Goal: Task Accomplishment & Management: Manage account settings

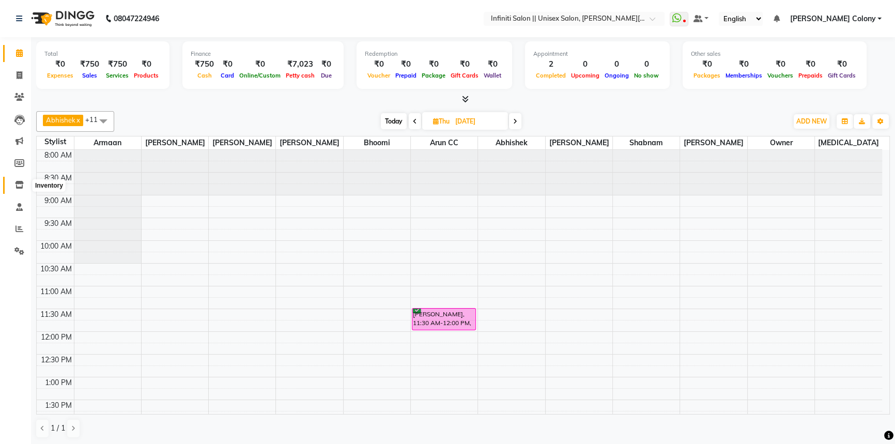
click at [15, 183] on icon at bounding box center [19, 185] width 9 height 8
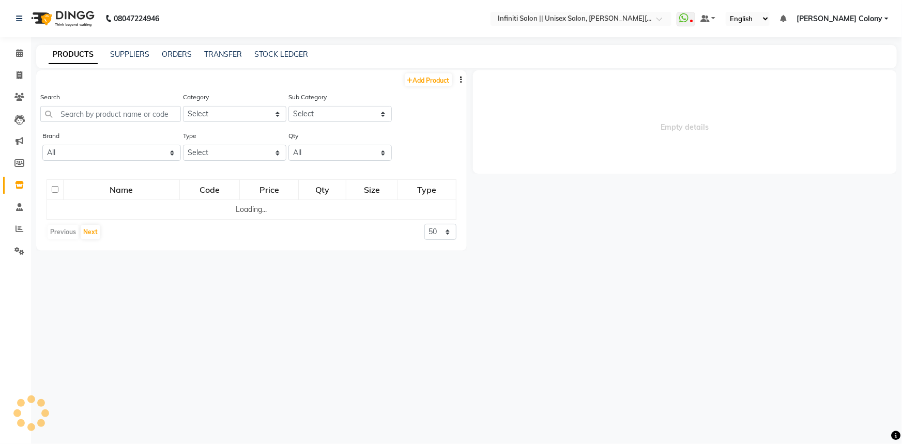
select select
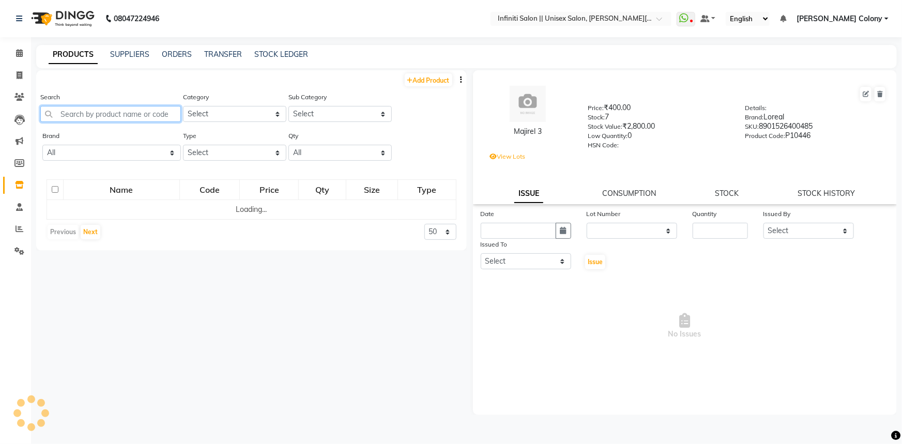
click at [98, 108] on input "text" at bounding box center [110, 114] width 141 height 16
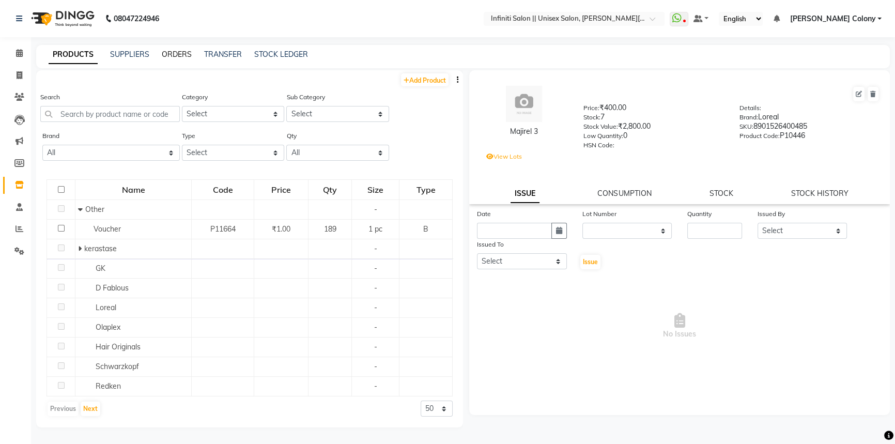
click at [190, 52] on link "ORDERS" at bounding box center [177, 54] width 30 height 9
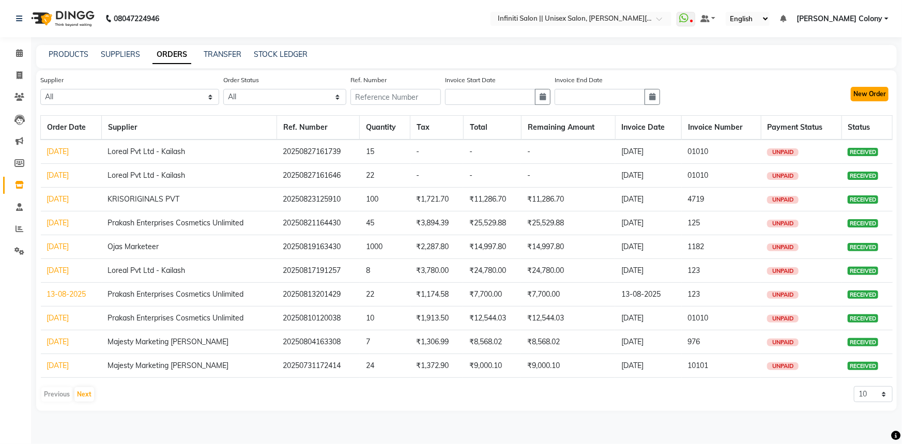
click at [876, 100] on button "New Order" at bounding box center [870, 94] width 38 height 14
select select "true"
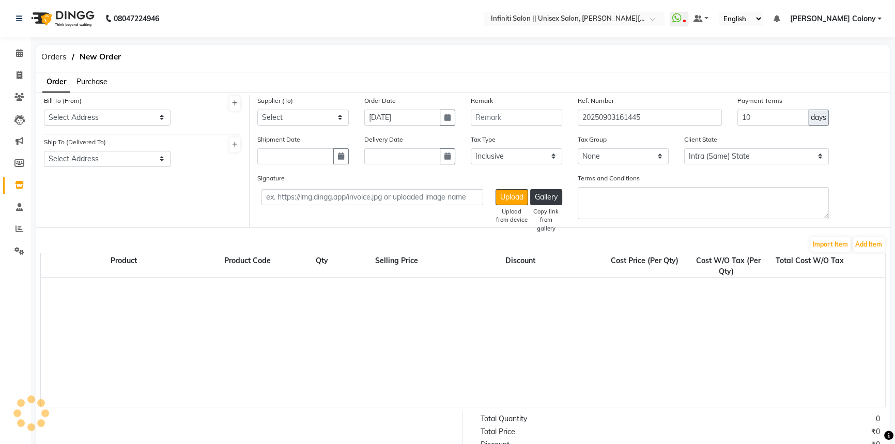
select select "3766"
click at [77, 116] on select "Select Address Shop cc" at bounding box center [107, 118] width 127 height 16
select select "1416"
click at [44, 110] on select "Select Address Shop cc" at bounding box center [107, 118] width 127 height 16
click at [68, 163] on select "Select Address Shop cc" at bounding box center [107, 159] width 127 height 16
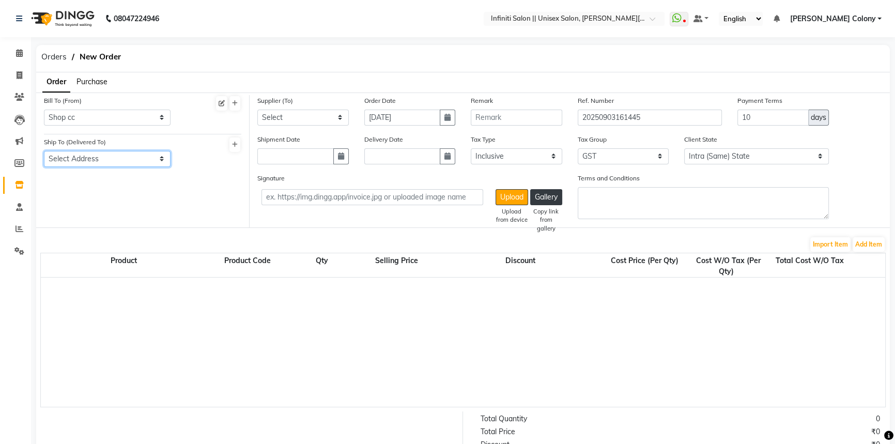
select select "1417"
click at [44, 151] on select "Select Address Shop cc" at bounding box center [107, 159] width 127 height 16
click at [277, 115] on select "Select Loreal Pvt Ltd - Kailash Prakash Enterprises Cosmetics Unlimited Majesty…" at bounding box center [302, 118] width 91 height 16
select select "4425"
click at [257, 110] on select "Select Loreal Pvt Ltd - Kailash Prakash Enterprises Cosmetics Unlimited Majesty…" at bounding box center [302, 118] width 91 height 16
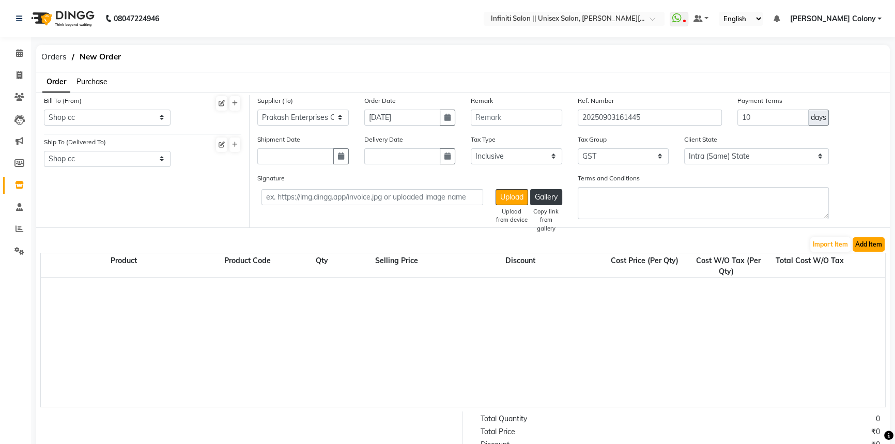
click at [872, 246] on button "Add Item" at bounding box center [869, 244] width 32 height 14
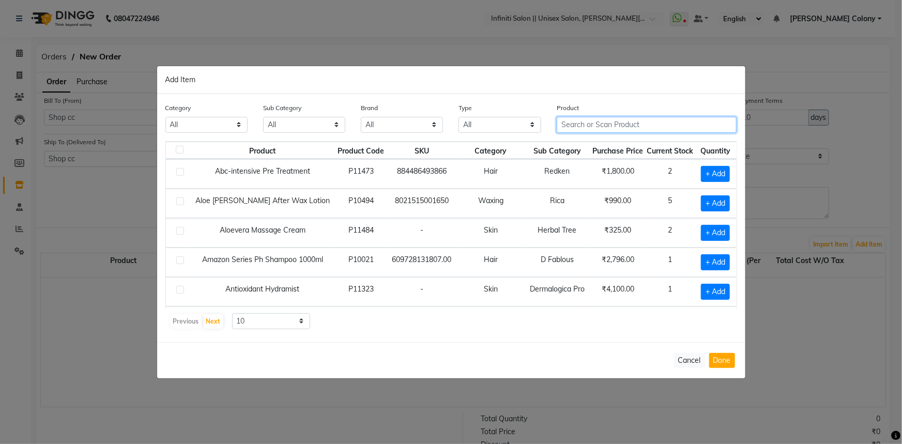
click at [592, 122] on input "text" at bounding box center [647, 125] width 180 height 16
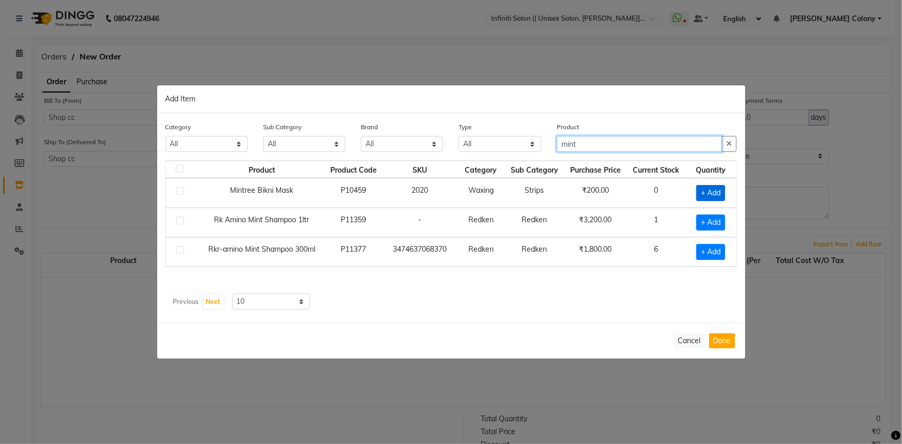
type input "mint"
click at [708, 196] on span "+ Add" at bounding box center [710, 193] width 29 height 16
checkbox input "true"
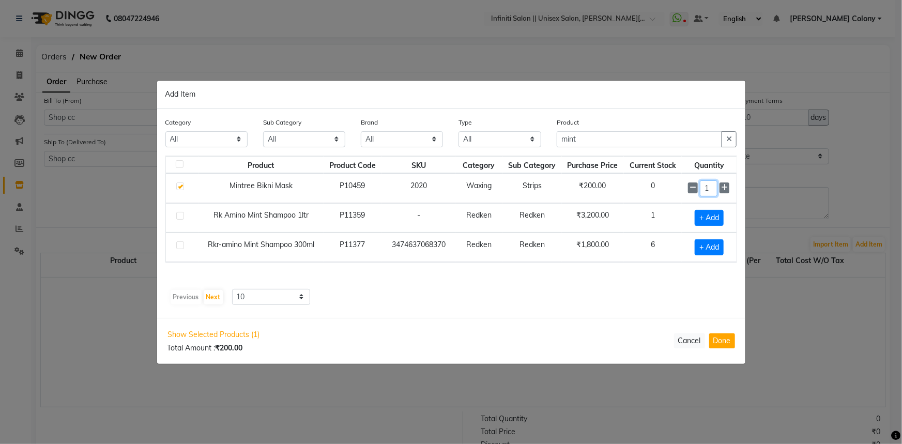
drag, startPoint x: 711, startPoint y: 187, endPoint x: 657, endPoint y: 191, distance: 54.5
click at [678, 192] on tr "Mintree Bikni Mask P10459 2020 Waxing Strips ₹200.00 0 1" at bounding box center [451, 188] width 571 height 29
type input "30"
click at [718, 338] on button "Done" at bounding box center [722, 340] width 26 height 15
select select "3766"
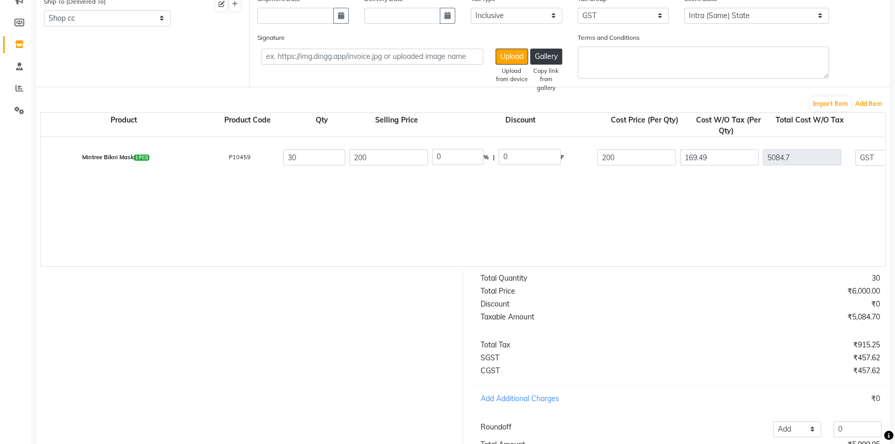
scroll to position [224, 0]
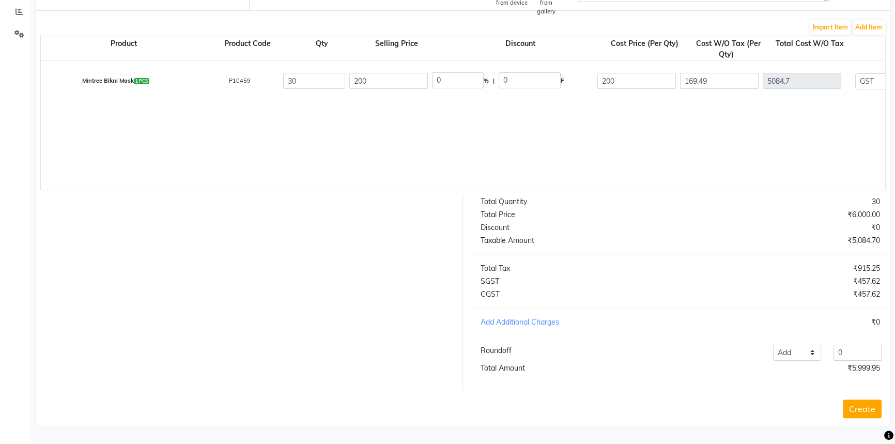
click at [856, 408] on button "Create" at bounding box center [862, 409] width 39 height 19
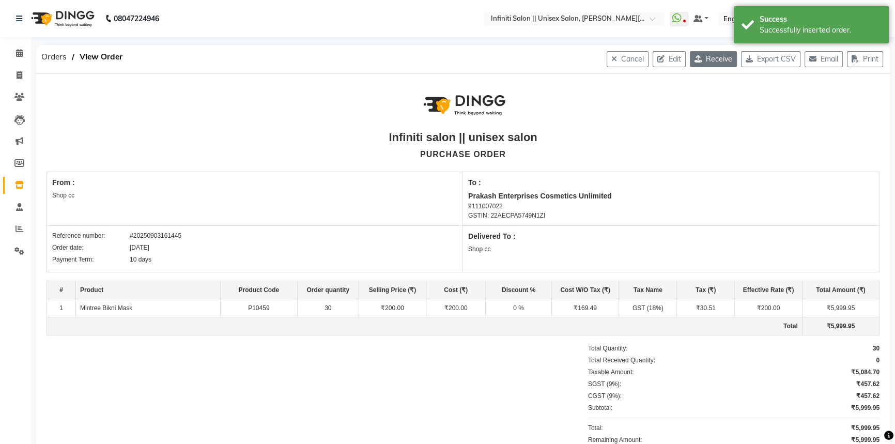
click at [709, 62] on button "Receive" at bounding box center [713, 59] width 47 height 16
select select "1416"
select select "1417"
select select "4425"
select select "true"
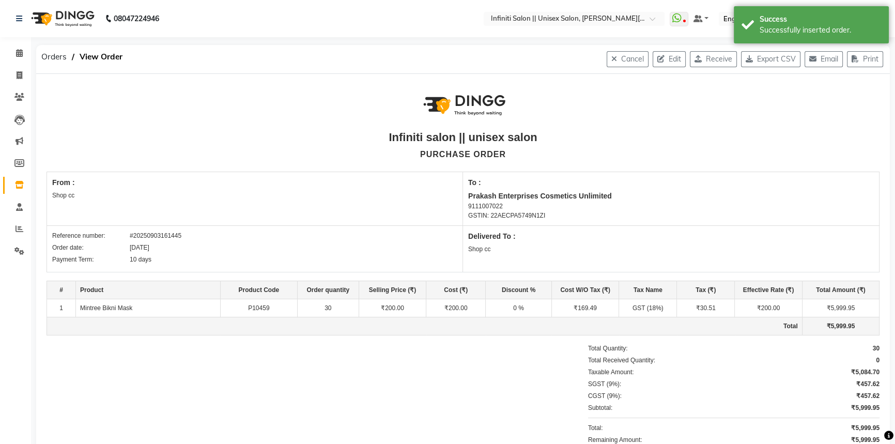
select select "3766"
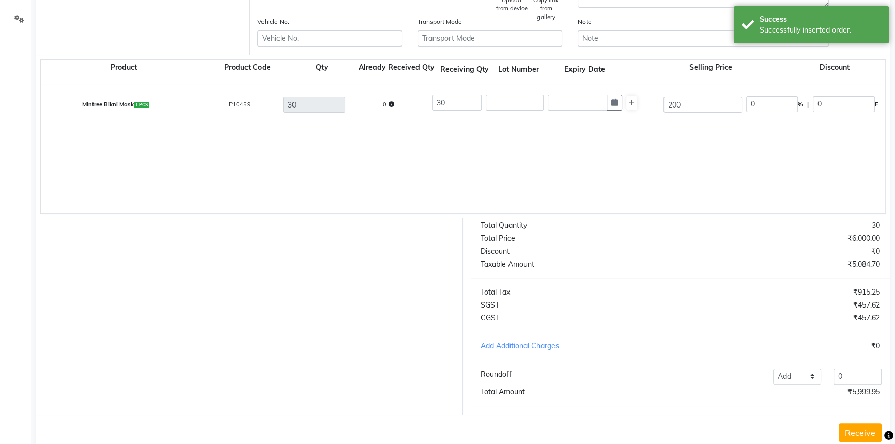
scroll to position [264, 0]
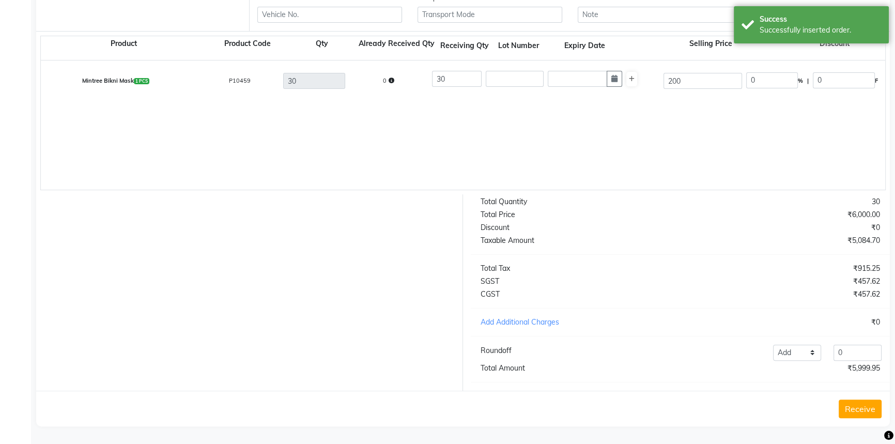
click at [867, 408] on button "Receive" at bounding box center [860, 409] width 43 height 19
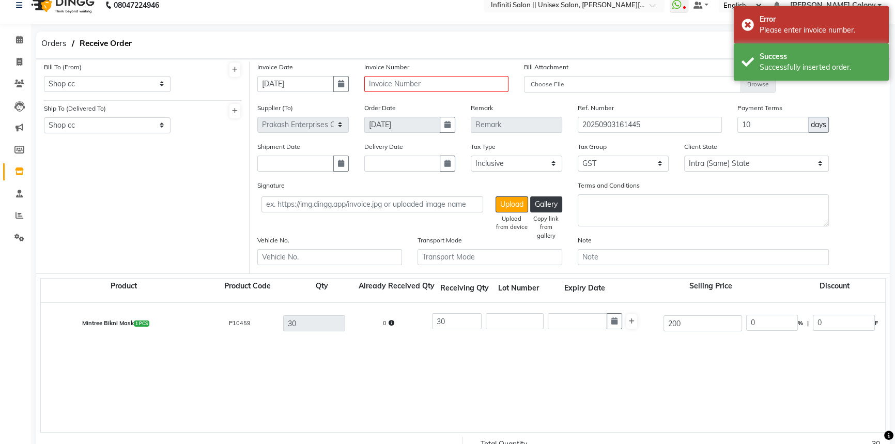
scroll to position [0, 0]
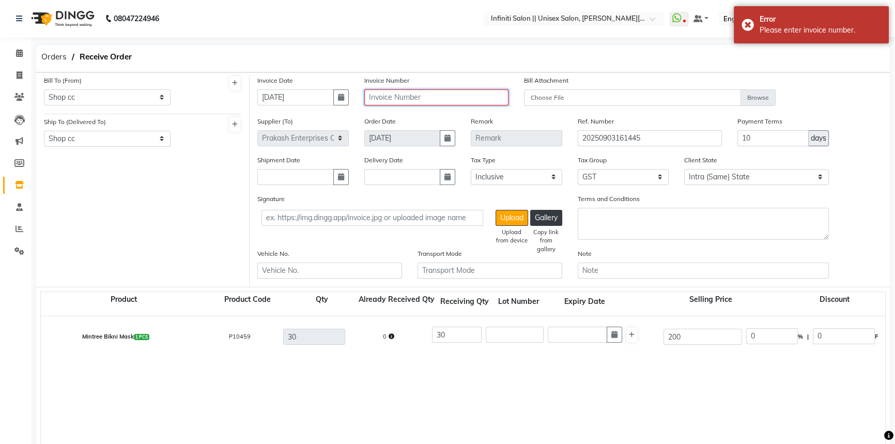
click at [405, 97] on input "text" at bounding box center [436, 97] width 145 height 16
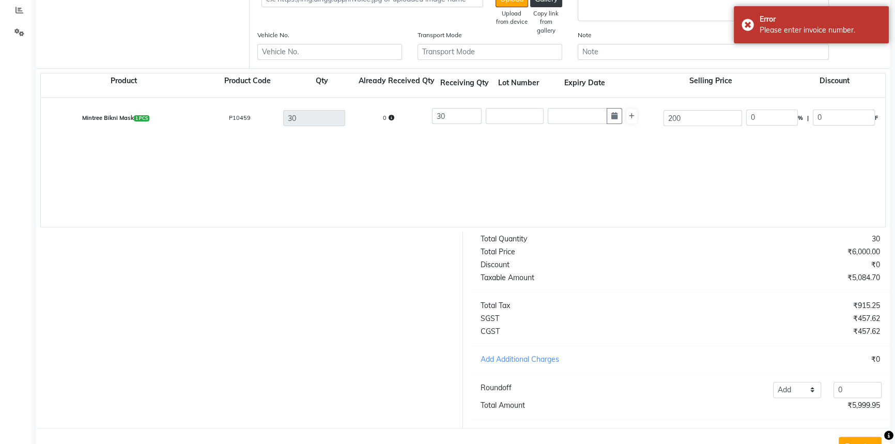
scroll to position [264, 0]
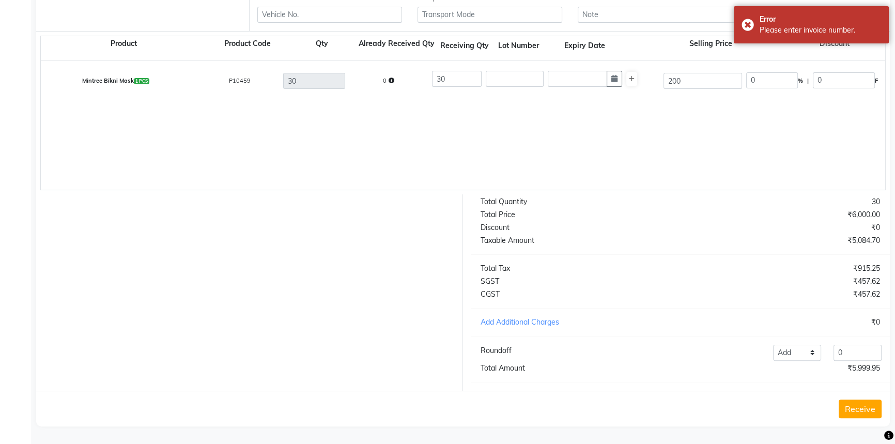
type input "123"
click at [867, 414] on button "Receive" at bounding box center [860, 409] width 43 height 19
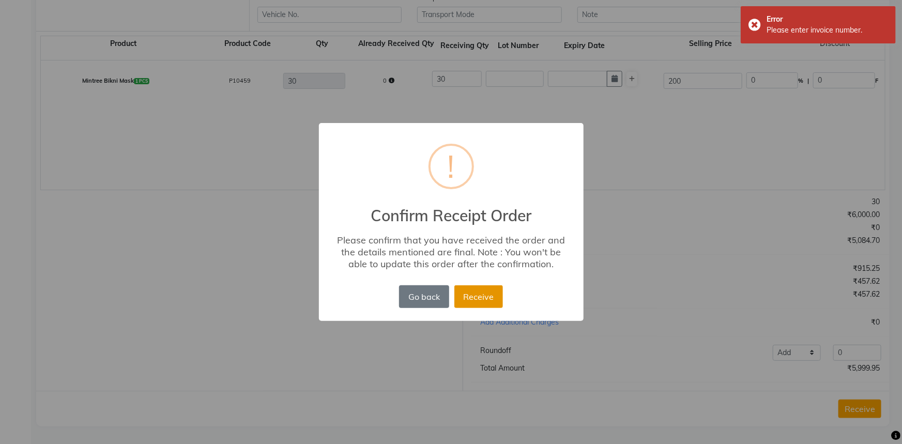
click at [496, 299] on button "Receive" at bounding box center [478, 296] width 49 height 23
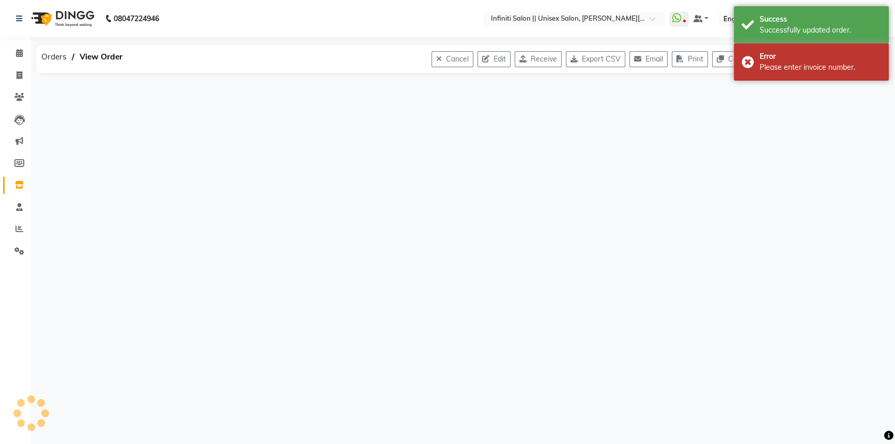
scroll to position [0, 0]
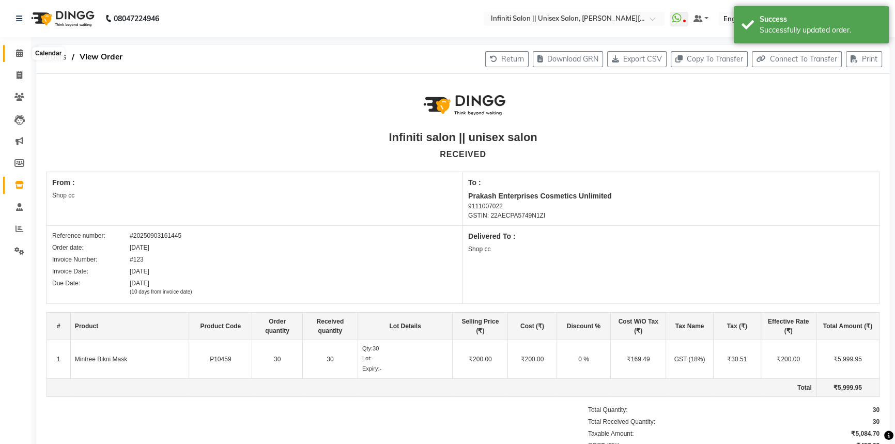
click at [14, 57] on span at bounding box center [19, 54] width 18 height 12
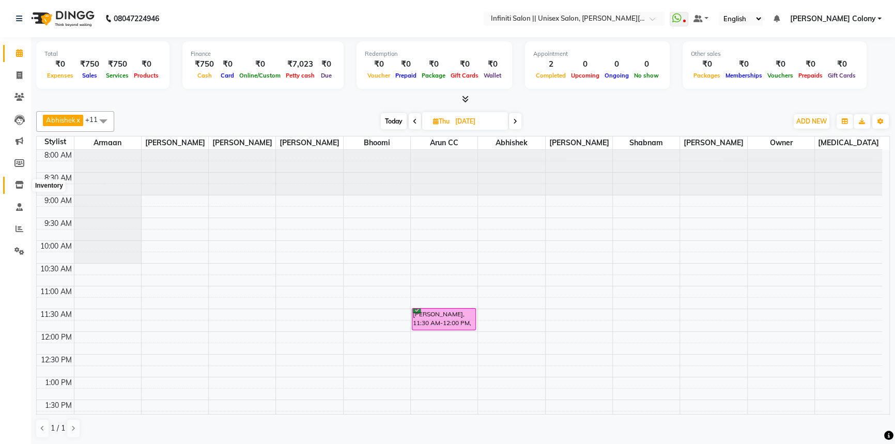
click at [14, 185] on span at bounding box center [19, 185] width 18 height 12
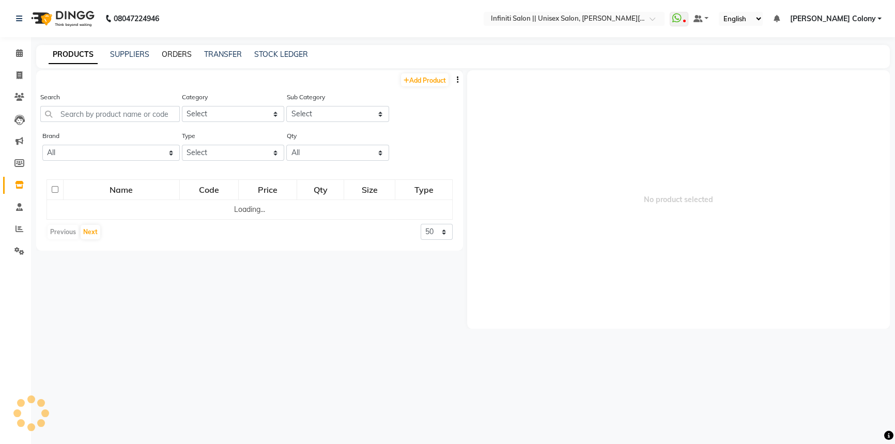
click at [171, 56] on link "ORDERS" at bounding box center [177, 54] width 30 height 9
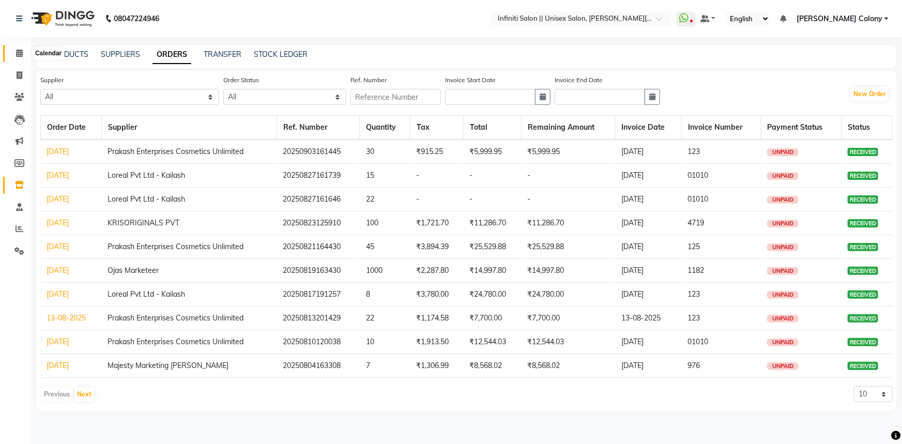
click at [22, 52] on icon at bounding box center [19, 53] width 7 height 8
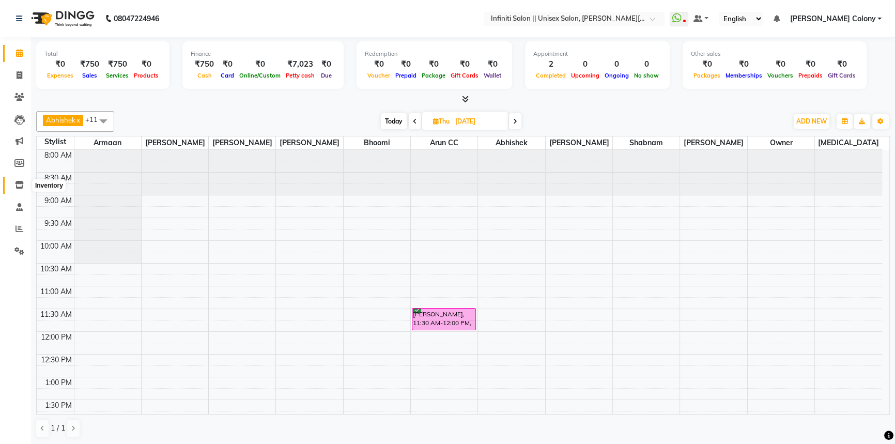
click at [16, 186] on icon at bounding box center [19, 185] width 9 height 8
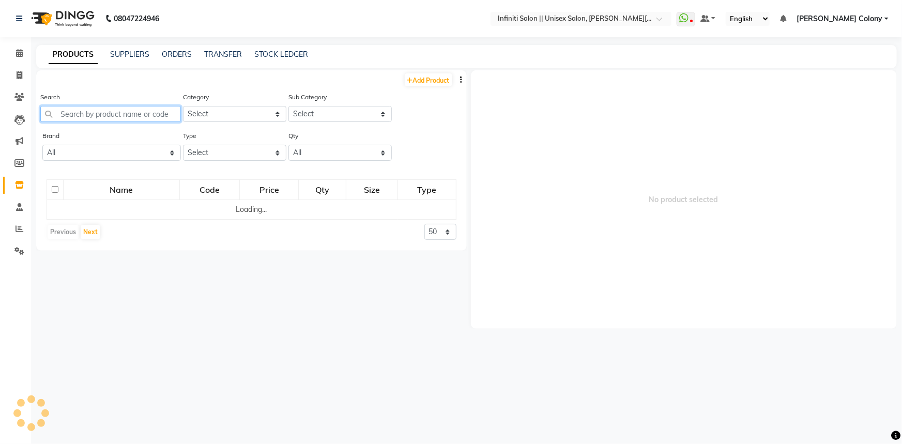
click at [130, 116] on input "text" at bounding box center [110, 114] width 141 height 16
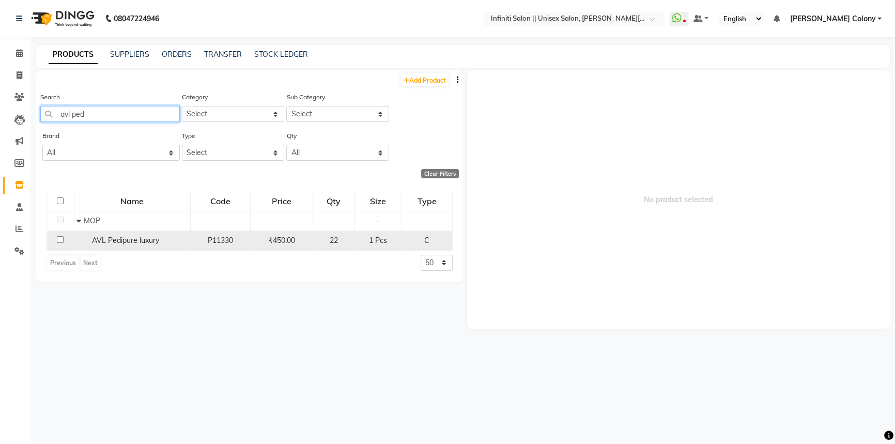
type input "avl ped"
click at [108, 243] on span "AVL Pedipure luxury" at bounding box center [125, 240] width 67 height 9
select select
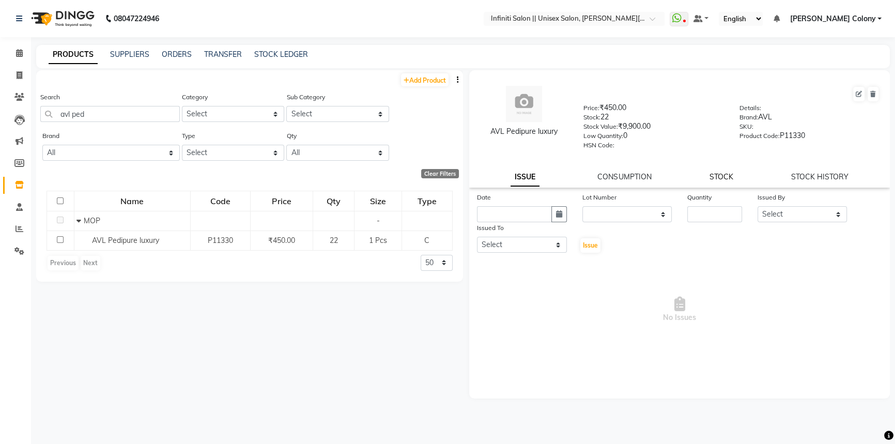
click at [724, 179] on link "STOCK" at bounding box center [722, 176] width 24 height 9
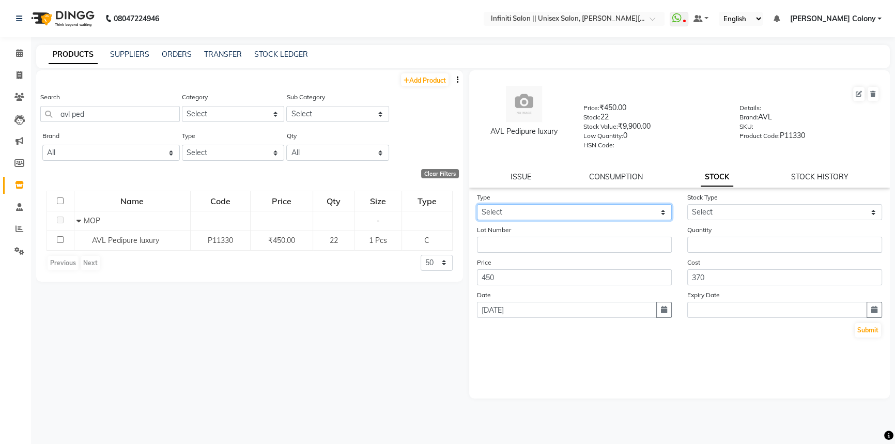
click at [663, 216] on select "Select In Out" at bounding box center [574, 212] width 195 height 16
click at [624, 264] on div "Price 450" at bounding box center [574, 271] width 210 height 28
click at [641, 217] on select "Select In Out" at bounding box center [574, 212] width 195 height 16
click at [606, 263] on div "Price 450" at bounding box center [574, 271] width 210 height 28
click at [626, 215] on select "Select In Out" at bounding box center [574, 212] width 195 height 16
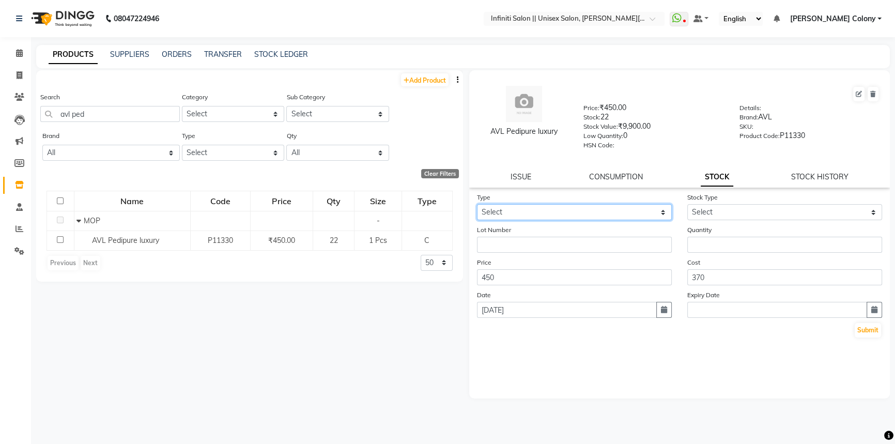
select select "out"
click at [477, 206] on select "Select In Out" at bounding box center [574, 212] width 195 height 16
select select
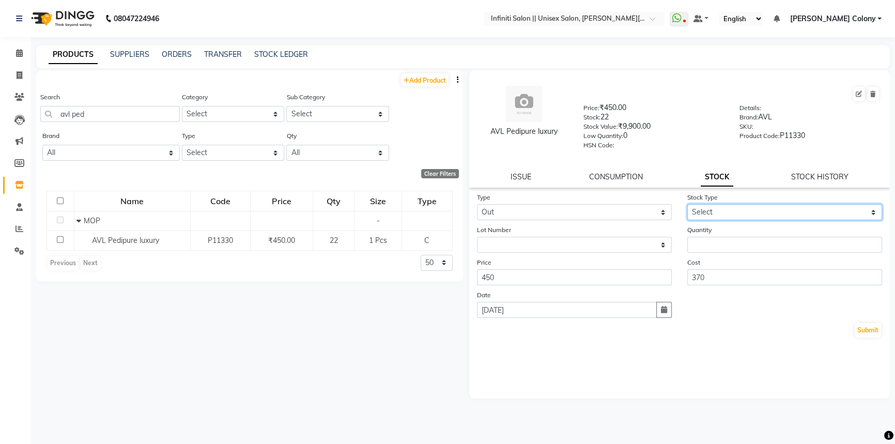
click at [700, 219] on select "Select Internal Use Damaged Expired Adjustment Return Other" at bounding box center [784, 212] width 195 height 16
select select "internal use"
click at [687, 206] on select "Select Internal Use Damaged Expired Adjustment Return Other" at bounding box center [784, 212] width 195 height 16
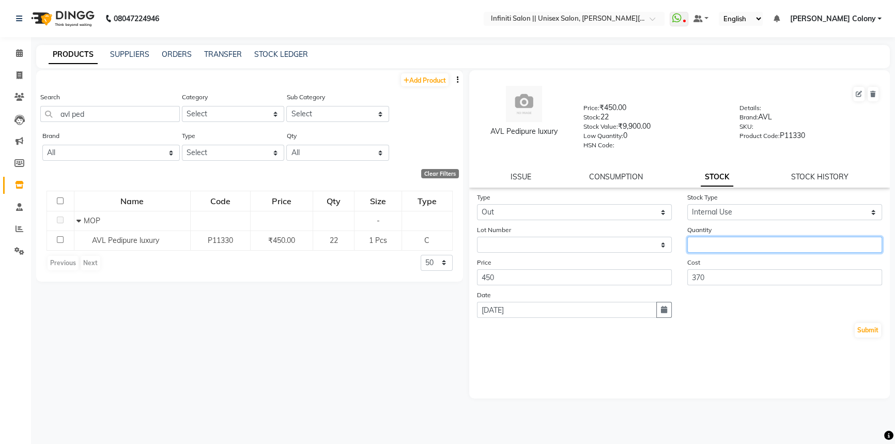
click at [699, 241] on input "number" at bounding box center [784, 245] width 195 height 16
type input "2"
click at [873, 329] on button "Submit" at bounding box center [868, 330] width 26 height 14
select select
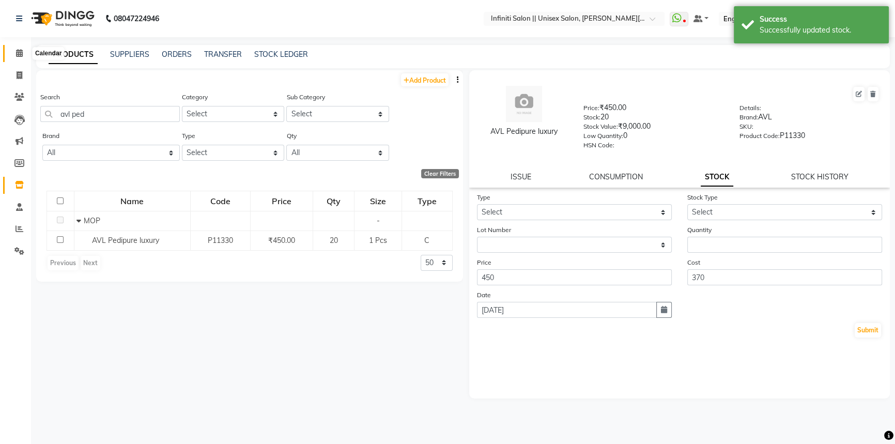
click at [22, 51] on icon at bounding box center [19, 53] width 7 height 8
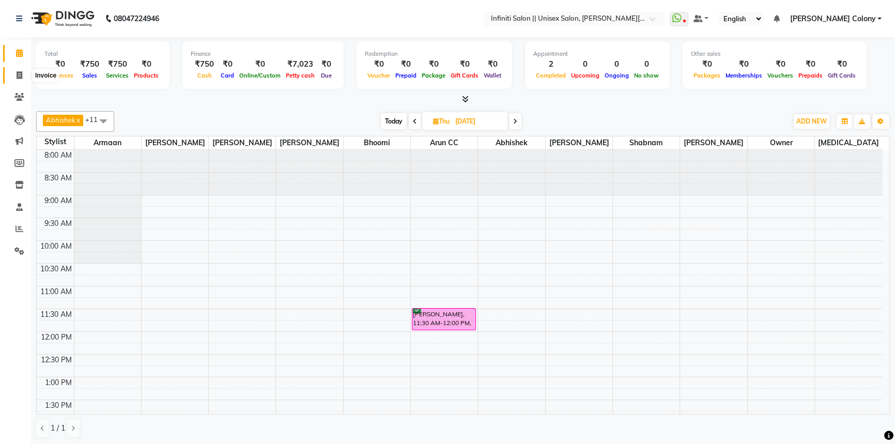
click at [14, 77] on span at bounding box center [19, 76] width 18 height 12
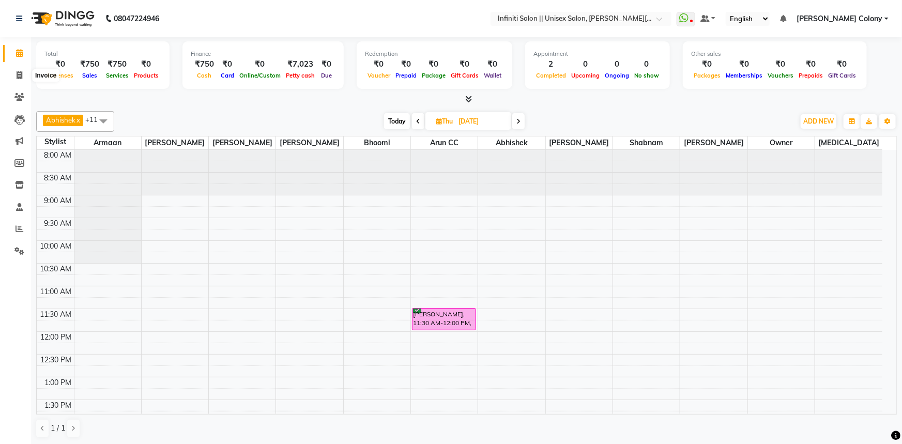
select select "8233"
select select "service"
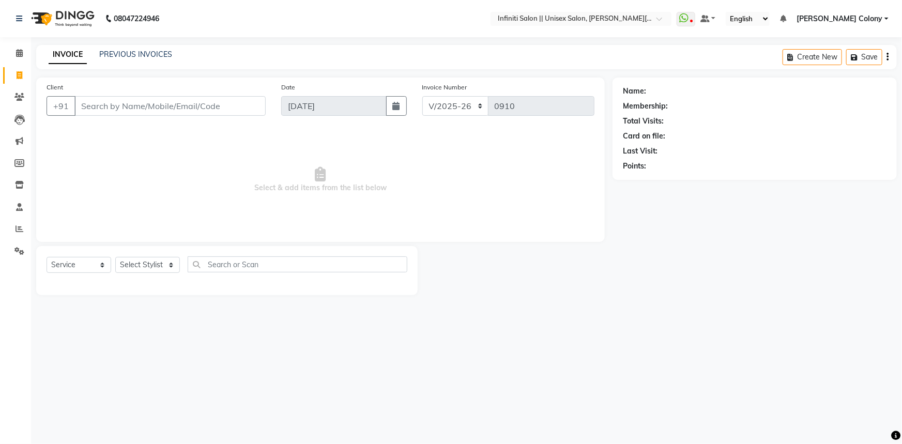
click at [128, 115] on input "Client" at bounding box center [169, 106] width 191 height 20
click at [154, 269] on select "Select Stylist Abhishek Anjali Mahato Armaan Arun CC Bhoomi Dilshad Ahmad Ishu …" at bounding box center [147, 265] width 65 height 16
select select "78872"
click at [115, 257] on select "Select Stylist Abhishek Anjali Mahato Armaan Arun CC Bhoomi Dilshad Ahmad Ishu …" at bounding box center [147, 265] width 65 height 16
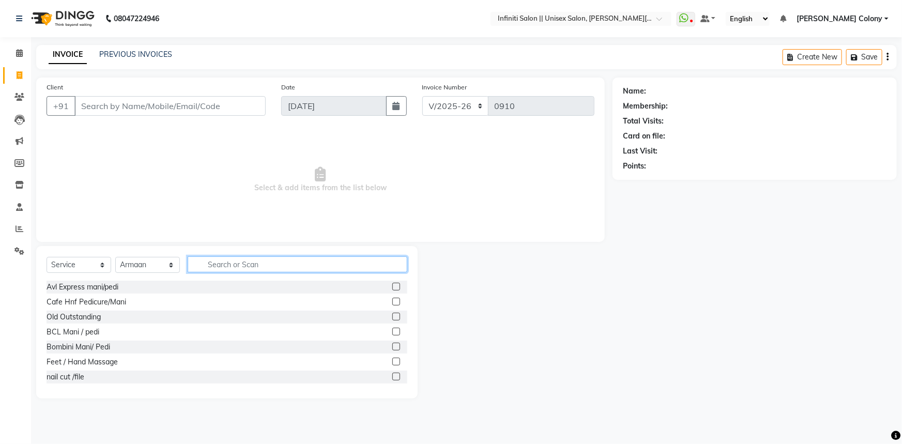
click at [252, 265] on input "text" at bounding box center [298, 264] width 220 height 16
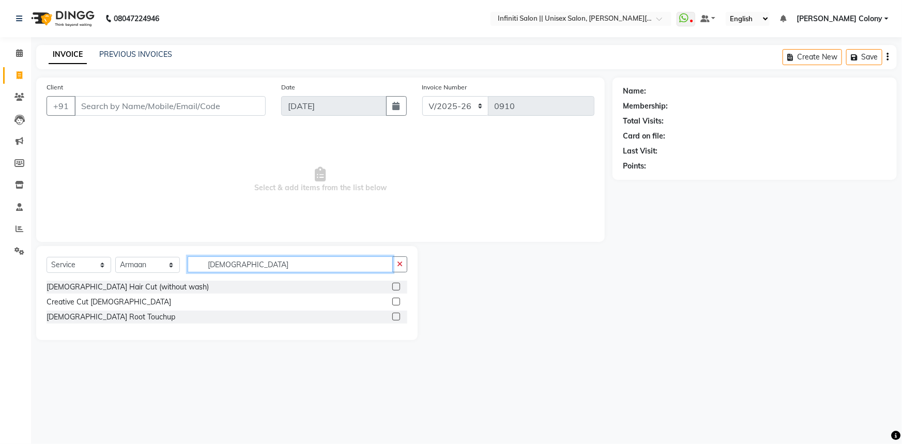
type input "[DEMOGRAPHIC_DATA]"
click at [393, 286] on label at bounding box center [396, 287] width 8 height 8
click at [393, 286] on input "checkbox" at bounding box center [395, 287] width 7 height 7
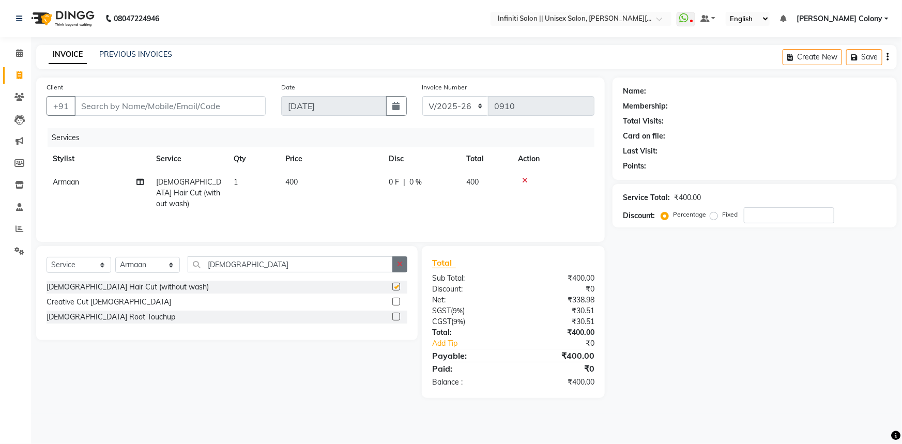
checkbox input "false"
click at [402, 269] on button "button" at bounding box center [399, 264] width 15 height 16
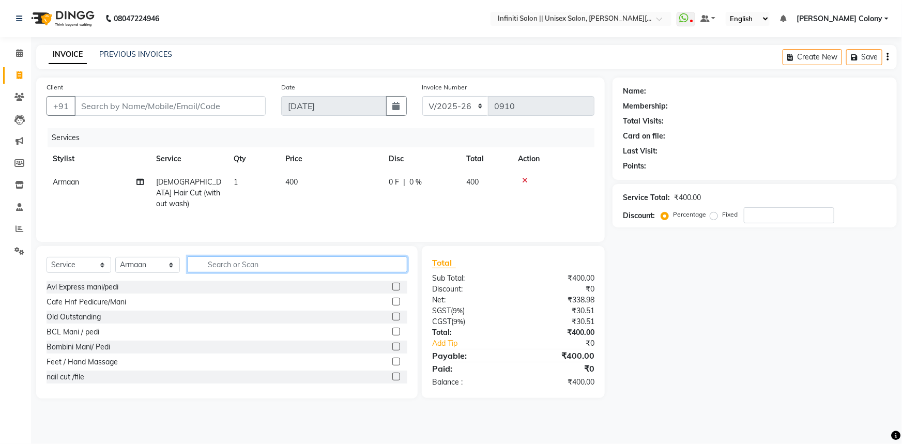
click at [397, 268] on input "text" at bounding box center [298, 264] width 220 height 16
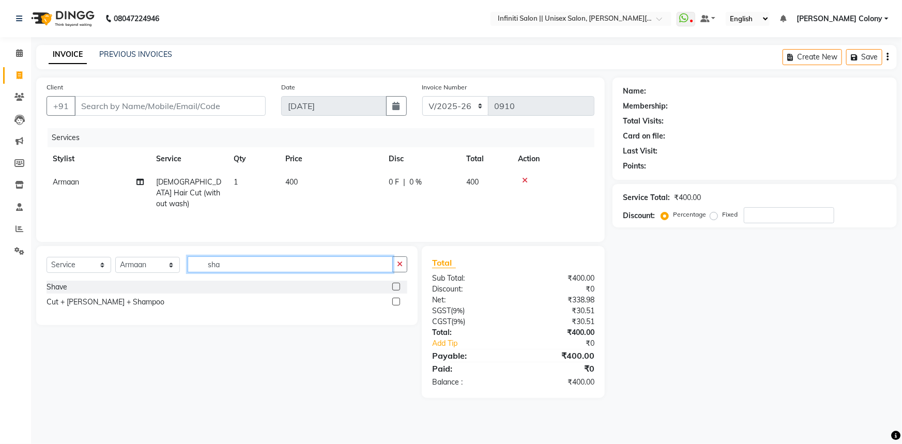
type input "sha"
click at [396, 284] on label at bounding box center [396, 287] width 8 height 8
click at [396, 284] on input "checkbox" at bounding box center [395, 287] width 7 height 7
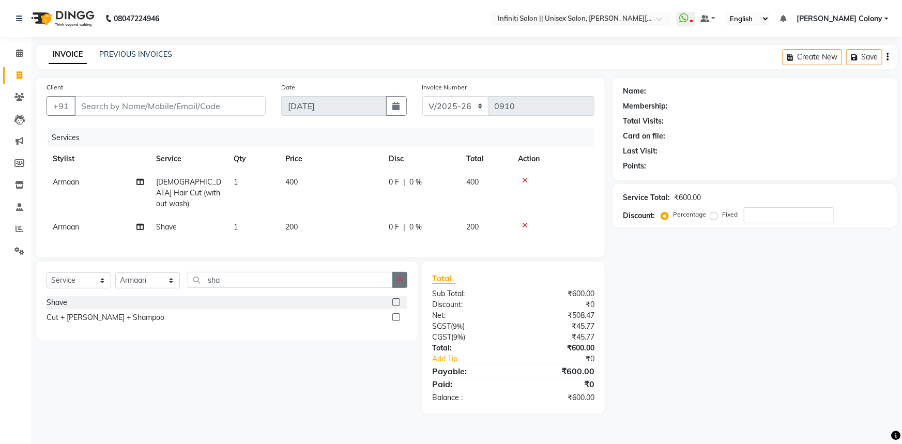
checkbox input "false"
click at [399, 276] on icon "button" at bounding box center [400, 279] width 6 height 7
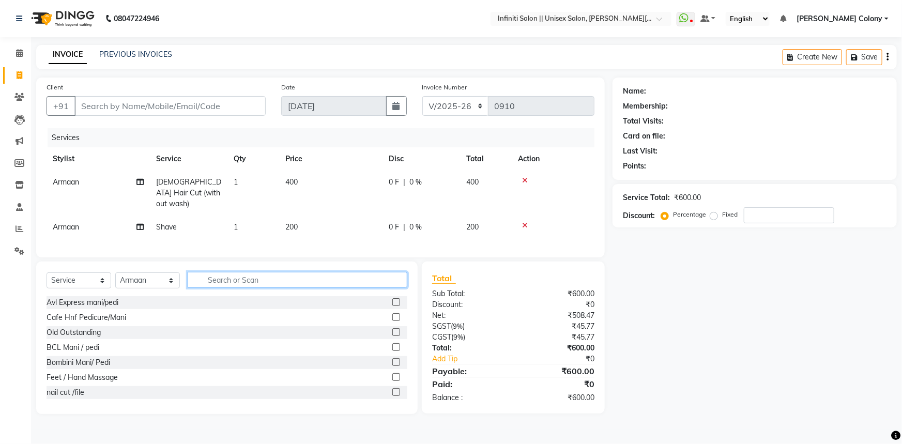
click at [399, 274] on input "text" at bounding box center [298, 280] width 220 height 16
type input "t"
type input "eye"
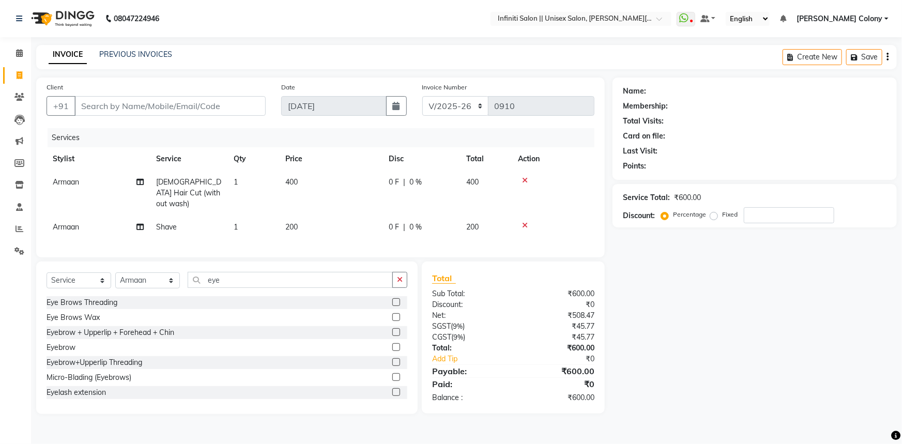
click at [392, 346] on label at bounding box center [396, 347] width 8 height 8
click at [392, 346] on input "checkbox" at bounding box center [395, 347] width 7 height 7
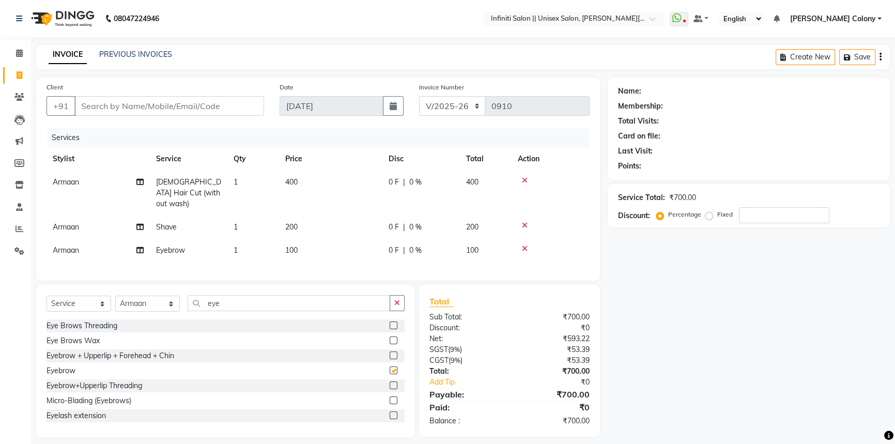
checkbox input "false"
click at [399, 301] on icon "button" at bounding box center [397, 302] width 6 height 7
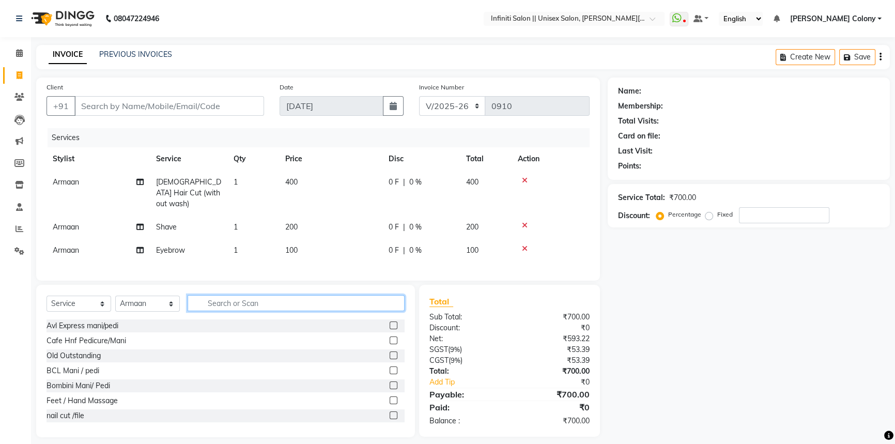
click at [384, 302] on input "text" at bounding box center [296, 303] width 217 height 16
type input "skeynd"
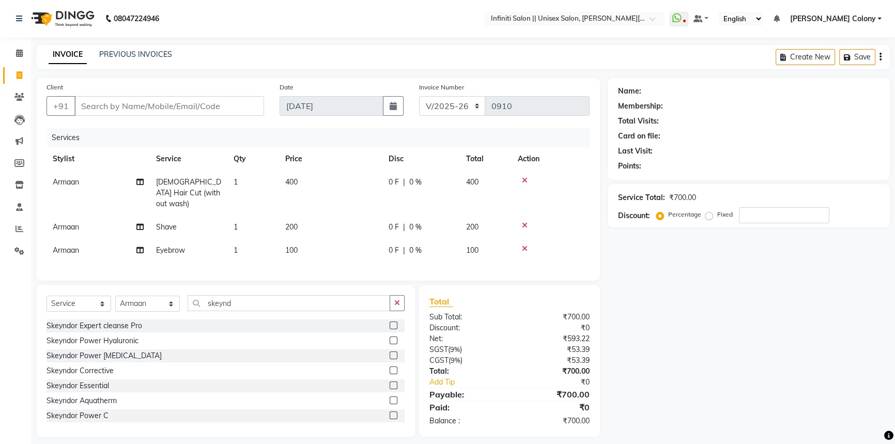
click at [390, 383] on label at bounding box center [394, 385] width 8 height 8
click at [390, 383] on input "checkbox" at bounding box center [393, 386] width 7 height 7
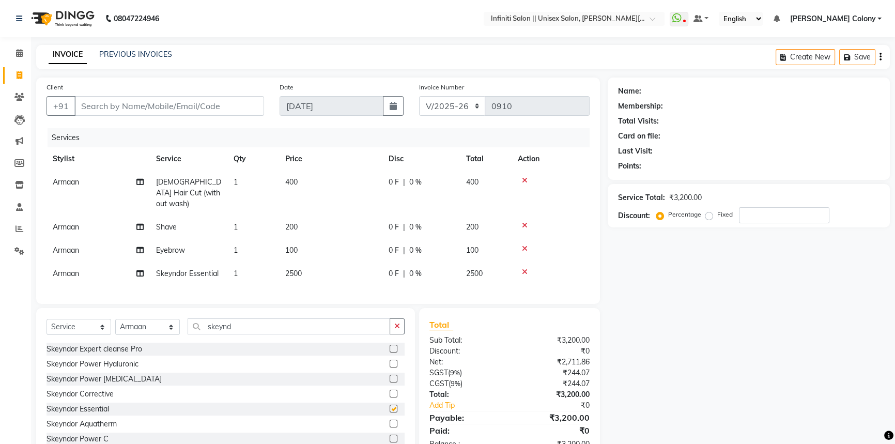
checkbox input "false"
drag, startPoint x: 264, startPoint y: 265, endPoint x: 269, endPoint y: 268, distance: 5.8
click at [265, 265] on td "1" at bounding box center [253, 273] width 52 height 23
select select "78872"
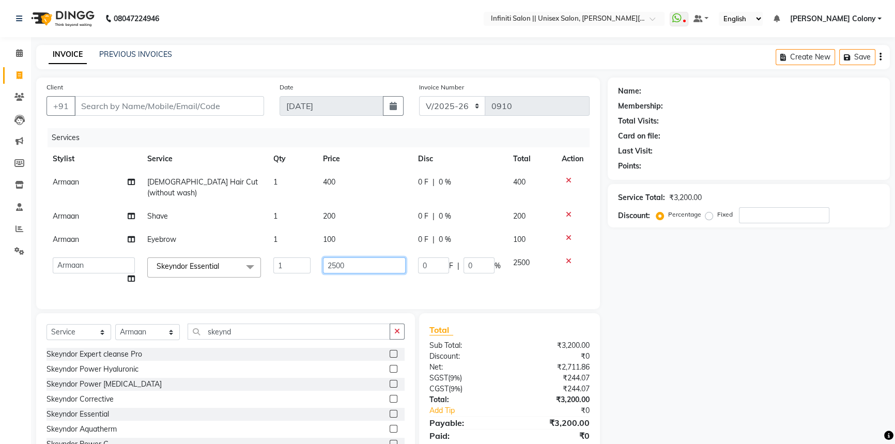
click at [333, 257] on input "2500" at bounding box center [364, 265] width 83 height 16
type input "1500"
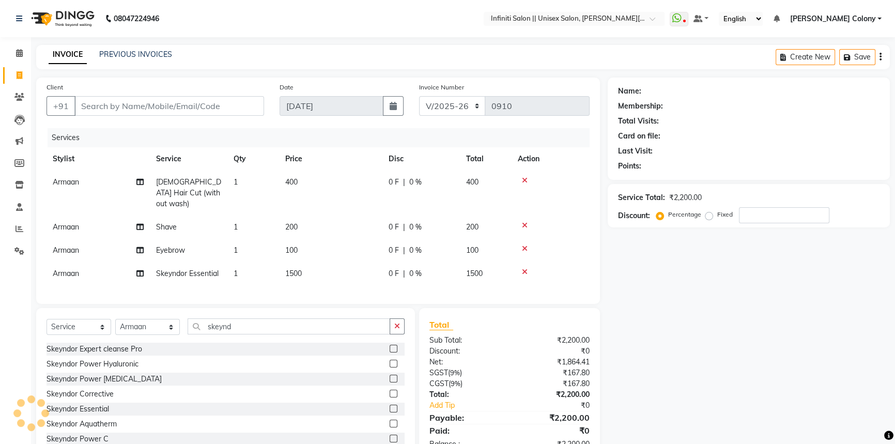
click at [369, 147] on div "Services" at bounding box center [323, 137] width 550 height 19
click at [129, 106] on input "Client" at bounding box center [169, 106] width 190 height 20
type input "9"
type input "0"
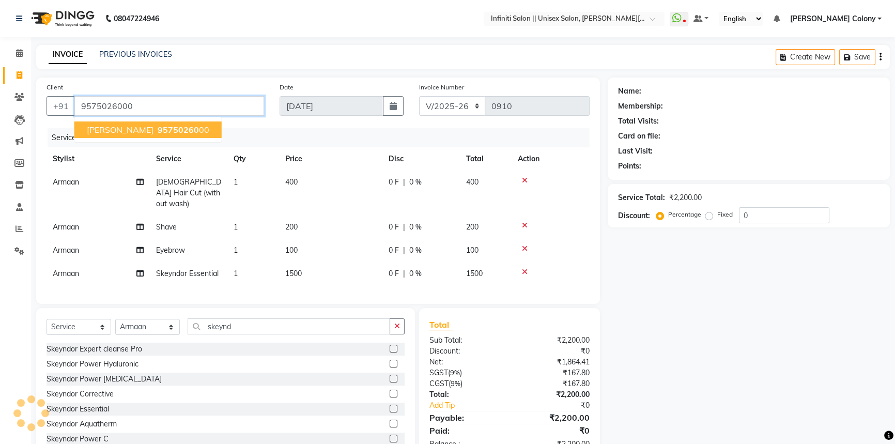
type input "9575026000"
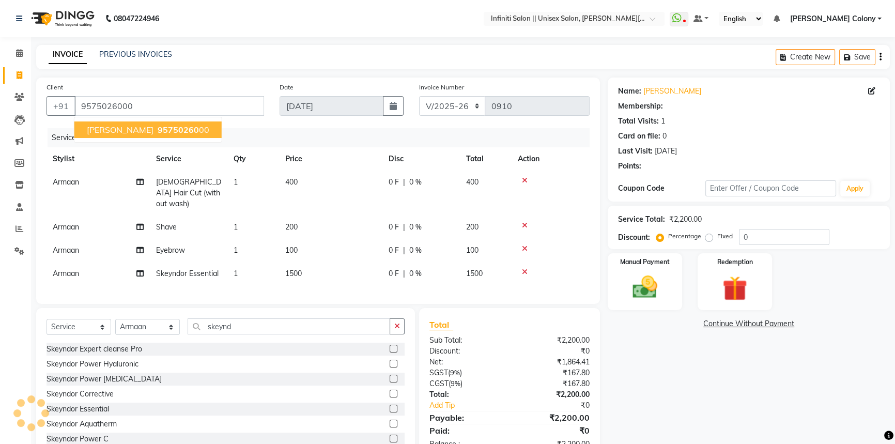
select select "1: Object"
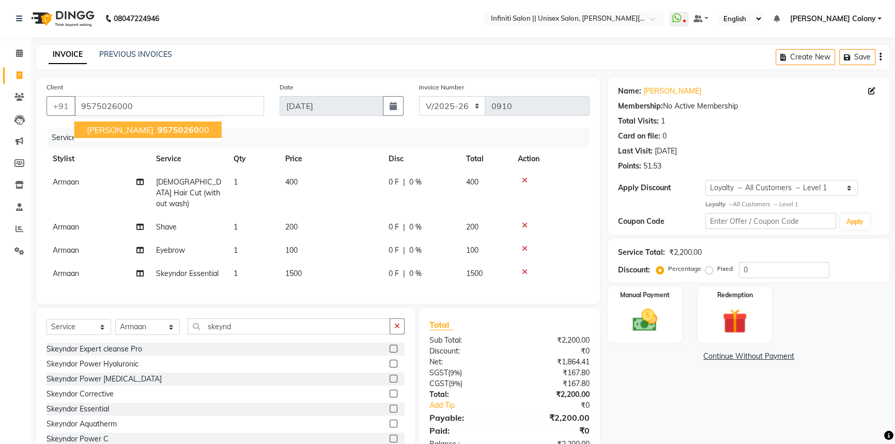
click at [142, 130] on button "Sujal Agrawal 95750260 00" at bounding box center [147, 129] width 147 height 17
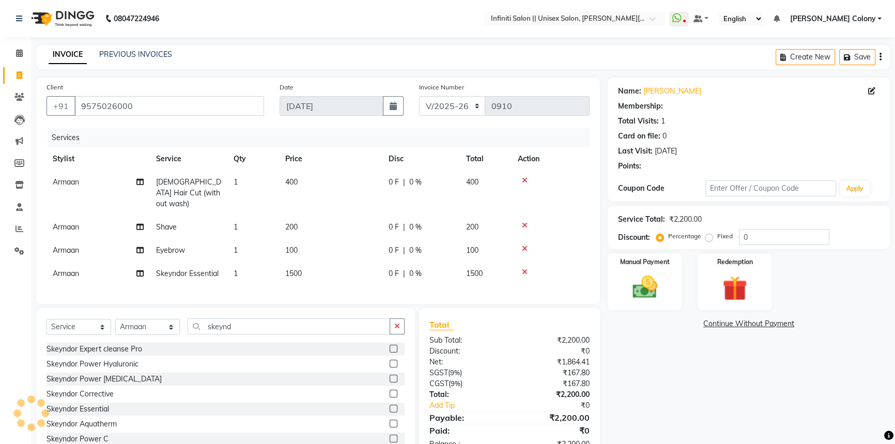
select select "1: Object"
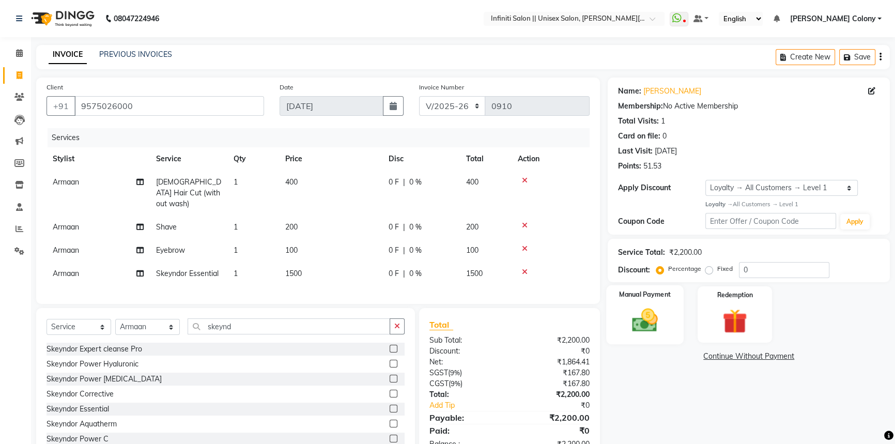
click at [646, 313] on img at bounding box center [645, 319] width 42 height 29
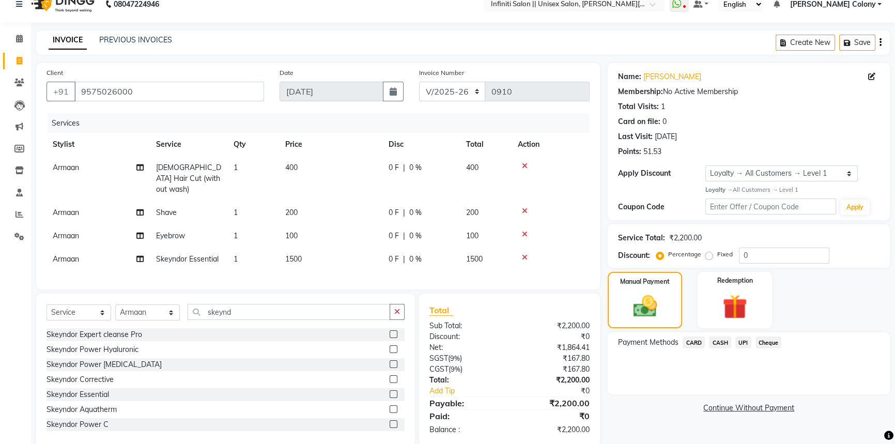
scroll to position [28, 0]
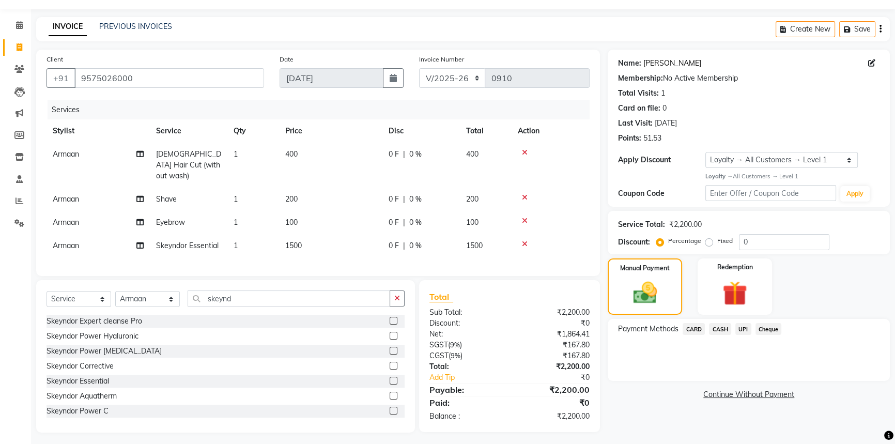
click at [653, 63] on link "Sujal Agrawal" at bounding box center [673, 63] width 58 height 11
click at [716, 331] on span "CASH" at bounding box center [720, 329] width 22 height 12
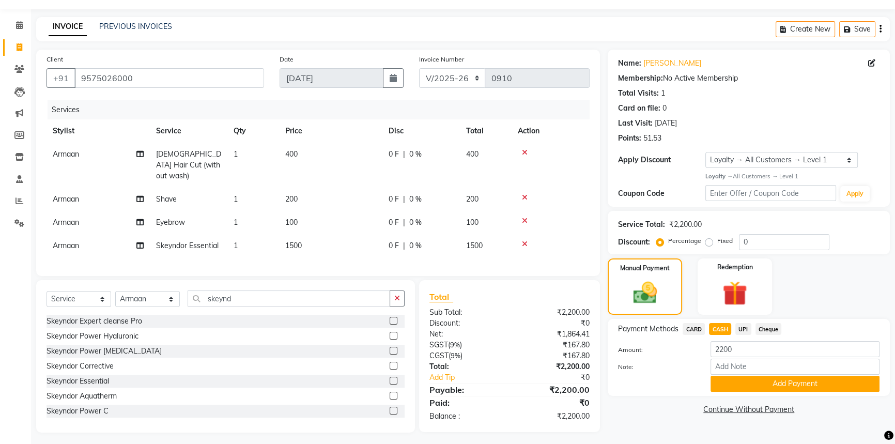
click at [742, 326] on span "UPI" at bounding box center [744, 329] width 16 height 12
click at [759, 392] on div "Payment Methods CARD CASH UPI Cheque Amount: 2200 Note: Add Payment" at bounding box center [749, 357] width 282 height 77
click at [752, 380] on button "Add Payment" at bounding box center [795, 384] width 169 height 16
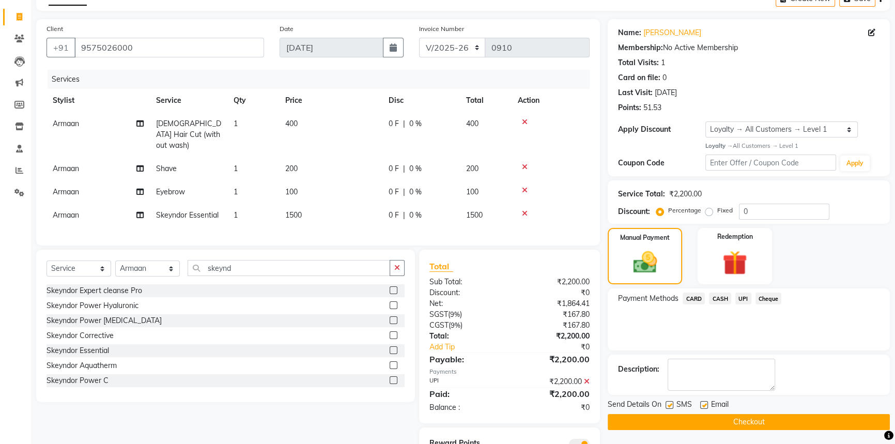
scroll to position [101, 0]
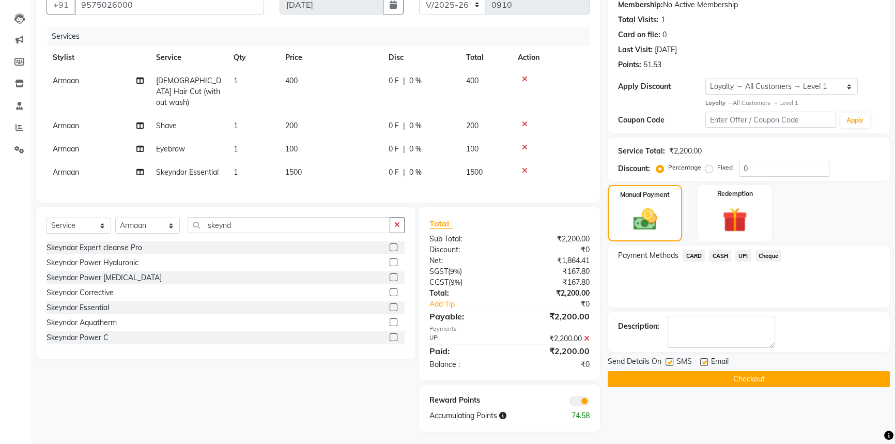
click at [749, 378] on button "Checkout" at bounding box center [749, 379] width 282 height 16
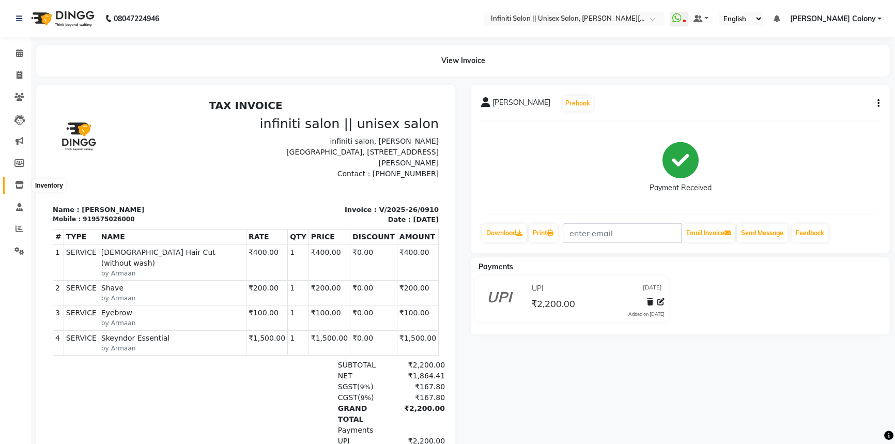
click at [15, 182] on icon at bounding box center [19, 185] width 9 height 8
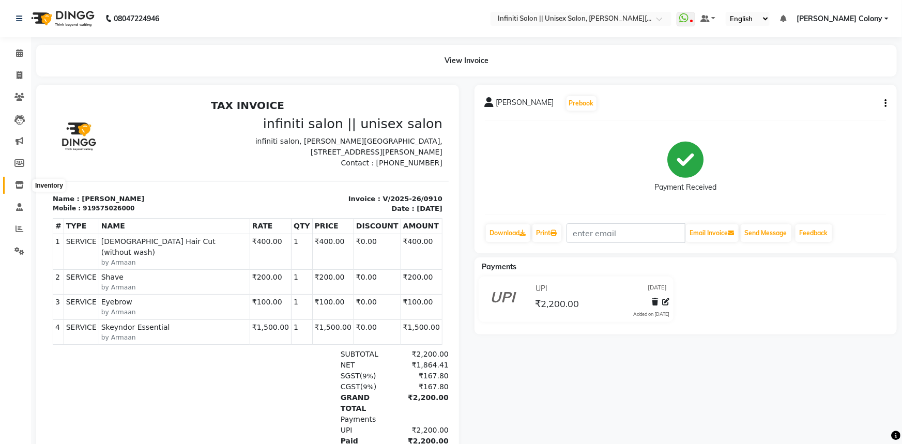
select select
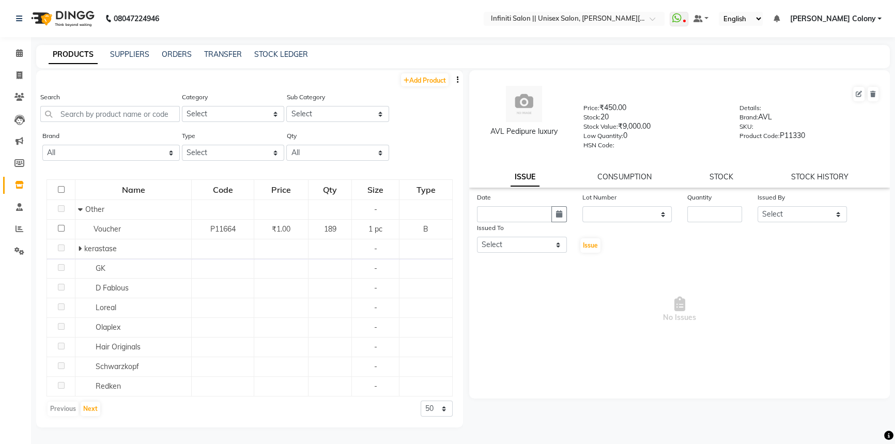
click at [290, 48] on div "PRODUCTS SUPPLIERS ORDERS TRANSFER STOCK LEDGER" at bounding box center [463, 56] width 854 height 23
click at [299, 55] on link "STOCK LEDGER" at bounding box center [281, 54] width 54 height 9
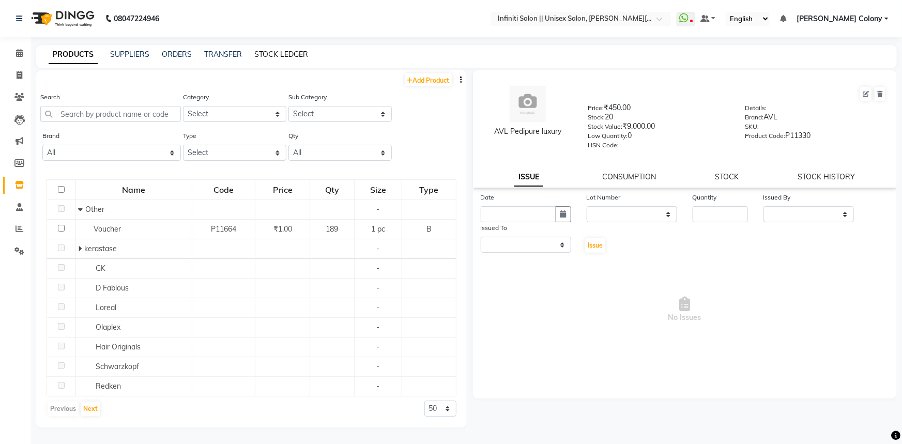
select select "all"
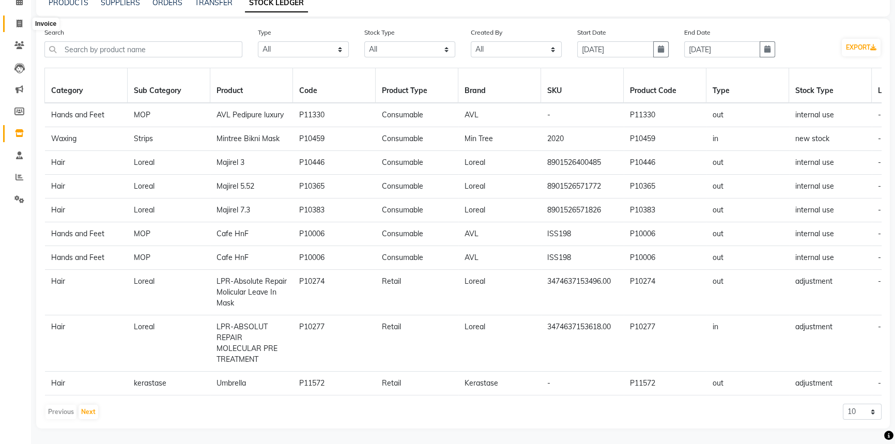
click at [20, 20] on icon at bounding box center [20, 24] width 6 height 8
select select "8233"
select select "service"
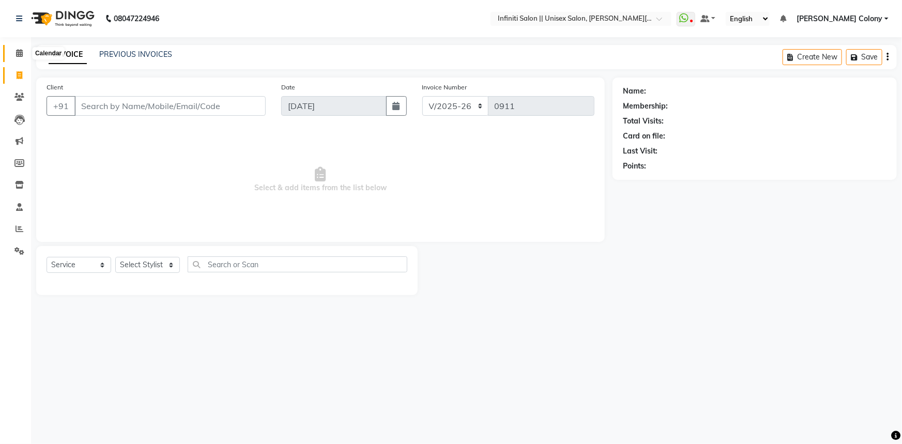
click at [17, 51] on icon at bounding box center [19, 53] width 7 height 8
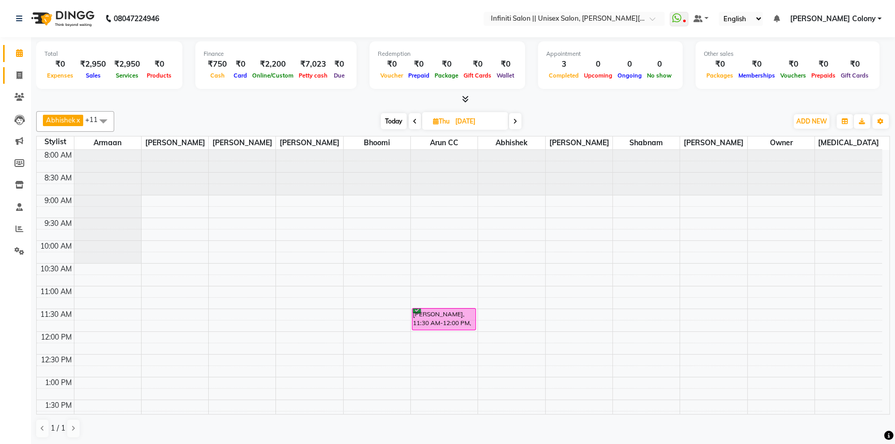
click at [15, 67] on link "Invoice" at bounding box center [15, 75] width 25 height 17
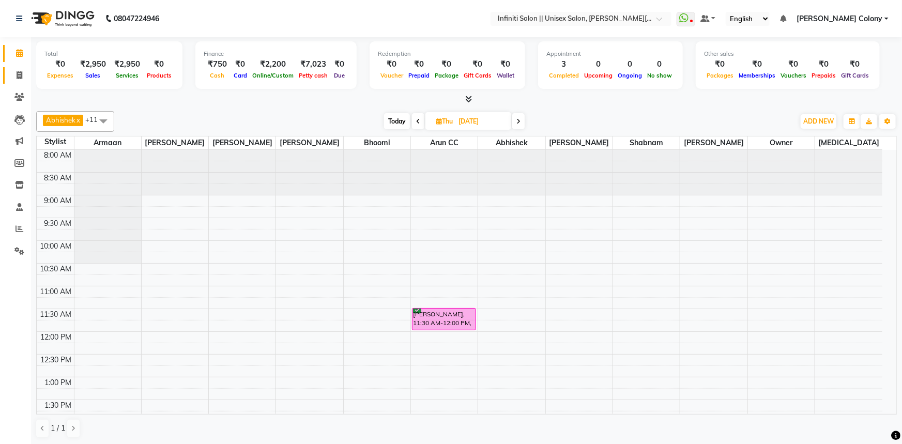
select select "8233"
select select "service"
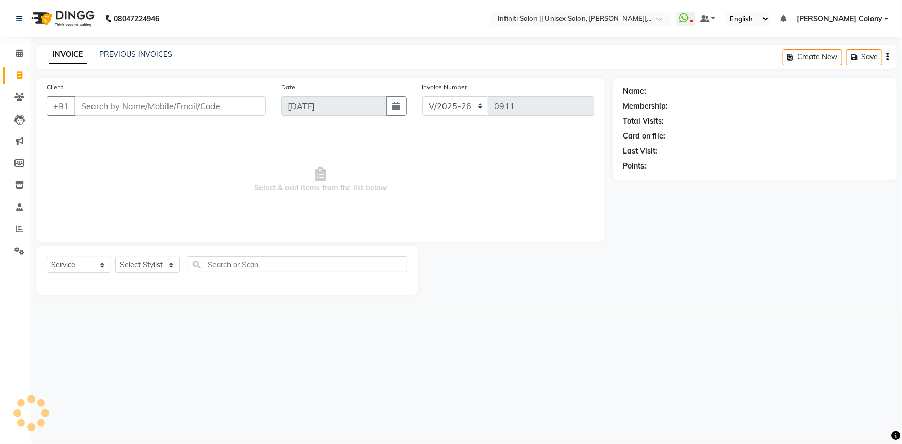
click at [106, 109] on input "Client" at bounding box center [169, 106] width 191 height 20
type input "9584231238"
click at [240, 107] on span "Add Client" at bounding box center [239, 106] width 41 height 10
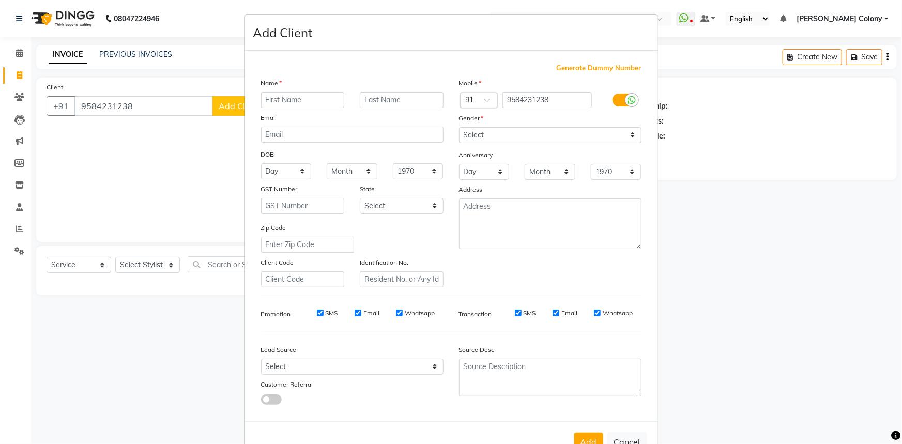
click at [279, 103] on input "text" at bounding box center [303, 100] width 84 height 16
type input "[PERSON_NAME]"
click at [392, 108] on input "text" at bounding box center [402, 100] width 84 height 16
type input "[PERSON_NAME]"
click at [470, 135] on select "Select Male Female Other Prefer Not To Say" at bounding box center [550, 135] width 182 height 16
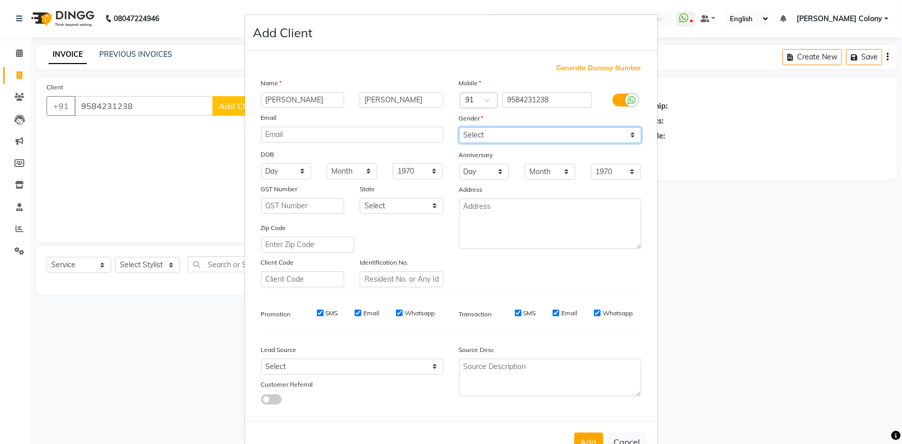
select select "female"
click at [459, 127] on select "Select Male Female Other Prefer Not To Say" at bounding box center [550, 135] width 182 height 16
click at [289, 166] on select "Day 01 02 03 04 05 06 07 08 09 10 11 12 13 14 15 16 17 18 19 20 21 22 23 24 25 …" at bounding box center [286, 171] width 51 height 16
select select "06"
click at [261, 164] on select "Day 01 02 03 04 05 06 07 08 09 10 11 12 13 14 15 16 17 18 19 20 21 22 23 24 25 …" at bounding box center [286, 171] width 51 height 16
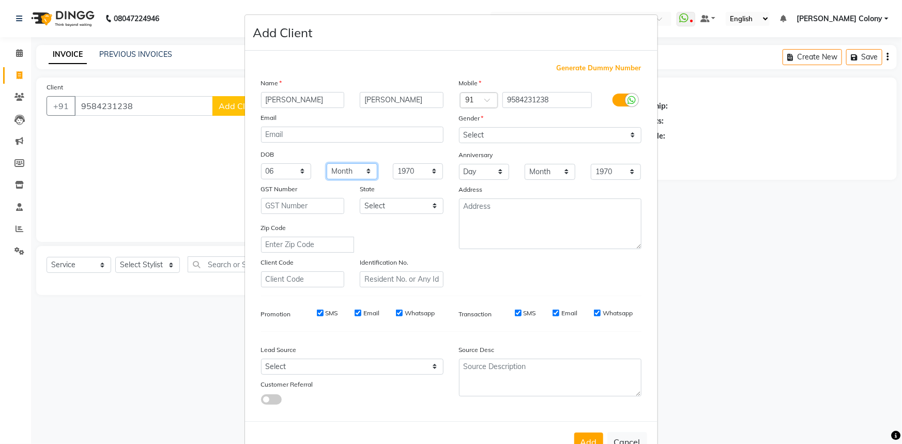
click at [340, 172] on select "Month January February March April May June July August September October Novem…" at bounding box center [352, 171] width 51 height 16
select select "09"
click at [327, 164] on select "Month January February March April May June July August September October Novem…" at bounding box center [352, 171] width 51 height 16
click at [576, 440] on button "Add" at bounding box center [588, 442] width 29 height 19
select select
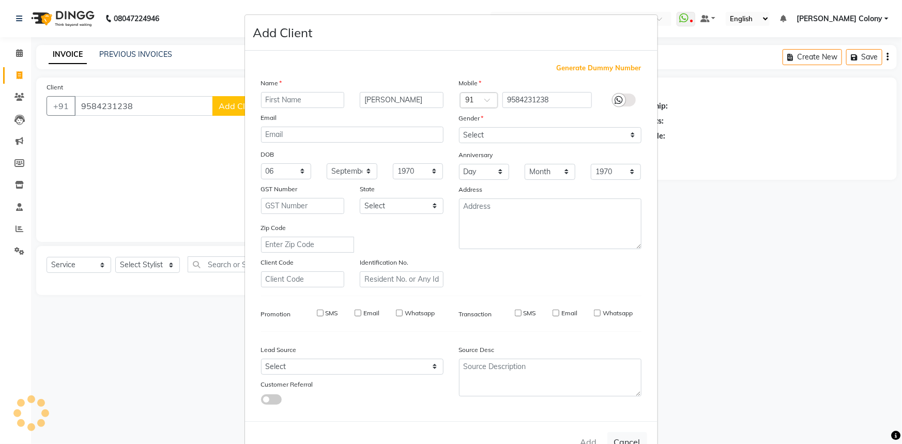
select select
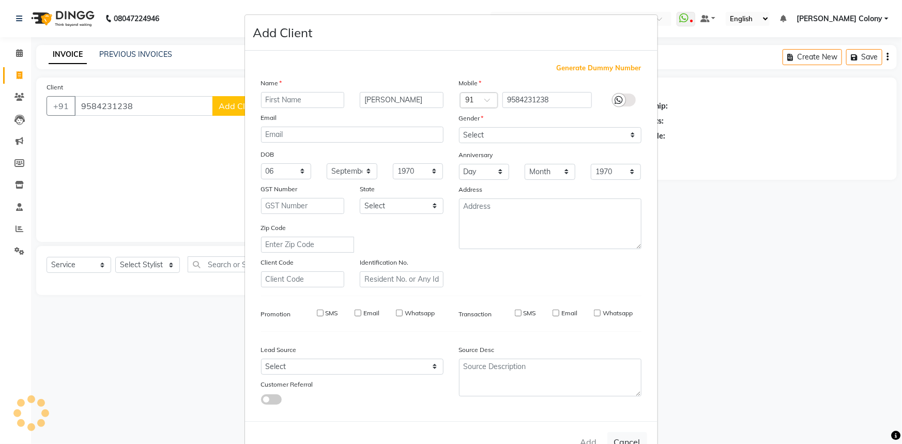
select select
checkbox input "false"
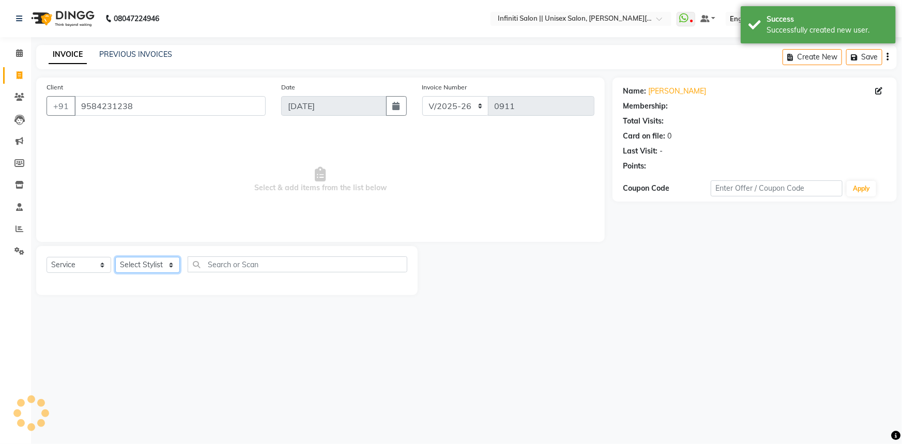
click at [155, 260] on select "Select Stylist Abhishek Anjali Mahato Armaan Arun CC Bhoomi Dilshad Ahmad Ishu …" at bounding box center [147, 265] width 65 height 16
select select "1: Object"
select select "79158"
click at [115, 257] on select "Select Stylist Abhishek Anjali Mahato Armaan Arun CC Bhoomi Dilshad Ahmad Ishu …" at bounding box center [147, 265] width 65 height 16
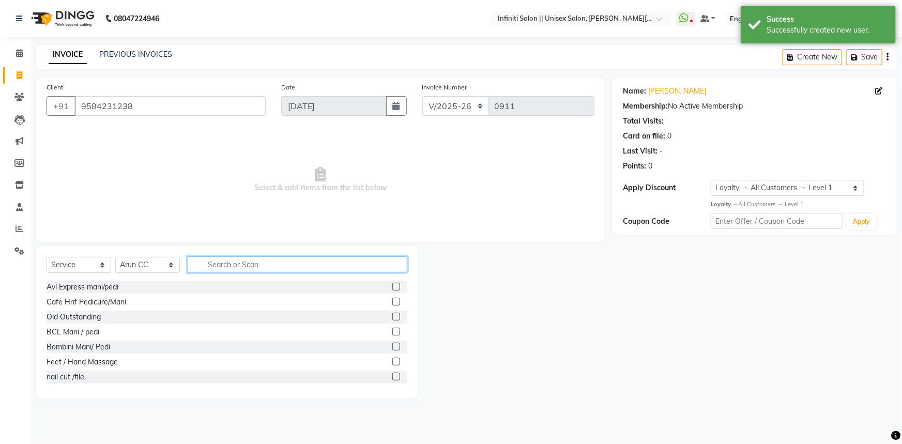
click at [261, 258] on input "text" at bounding box center [298, 264] width 220 height 16
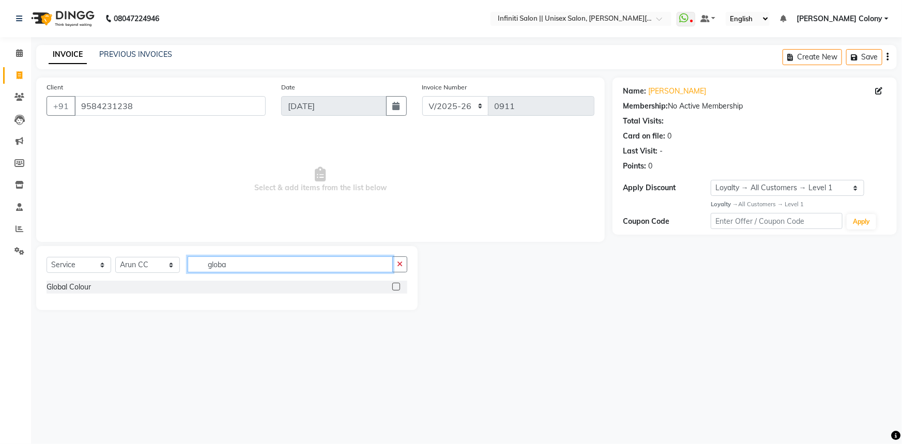
type input "globa"
click at [397, 289] on label at bounding box center [396, 287] width 8 height 8
click at [397, 289] on input "checkbox" at bounding box center [395, 287] width 7 height 7
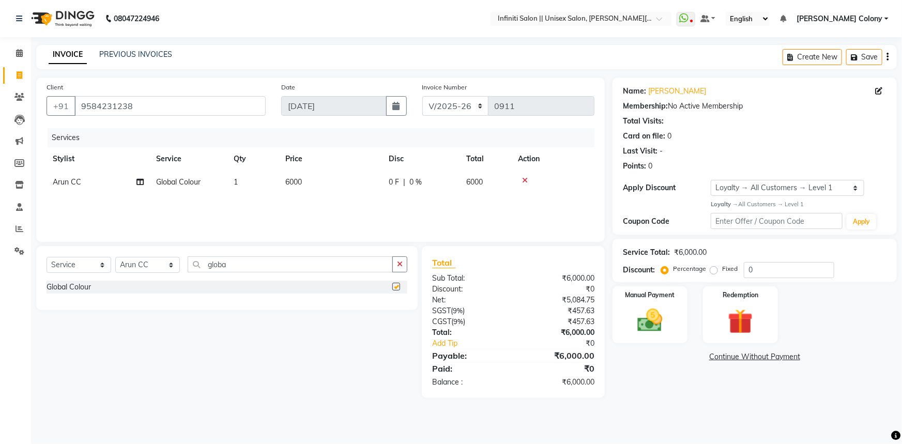
checkbox input "false"
click at [295, 183] on span "6000" at bounding box center [293, 181] width 17 height 9
select select "79158"
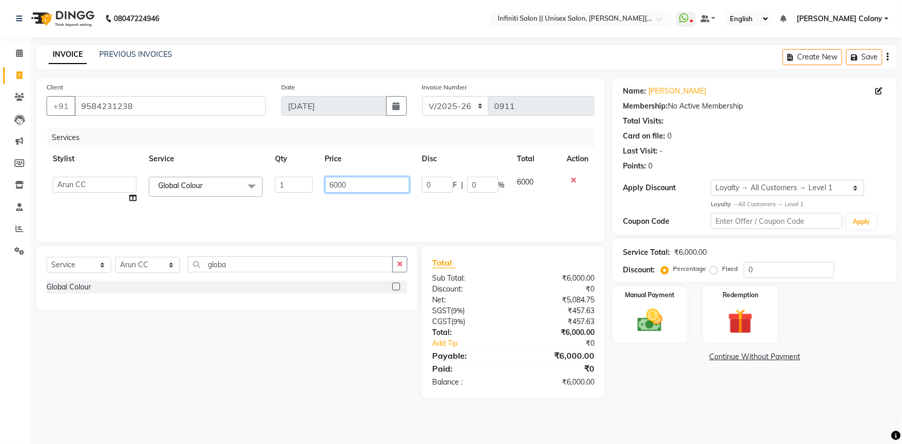
drag, startPoint x: 348, startPoint y: 183, endPoint x: 129, endPoint y: 103, distance: 233.8
click at [171, 120] on div "Client +91 9584231238 Date 03-09-2025 Invoice Number CI/2025-26 V/2025-26 0911 …" at bounding box center [320, 160] width 569 height 164
type input "9000"
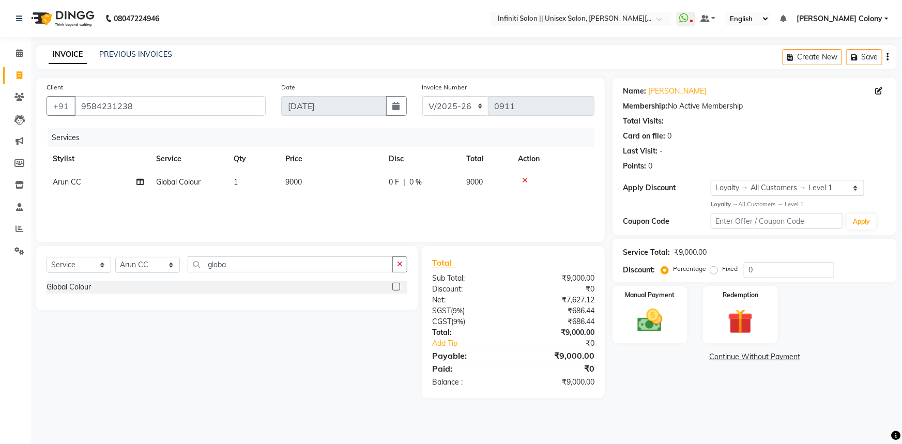
click at [312, 208] on div "Services Stylist Service Qty Price Disc Total Action Arun CC Global Colour 1 90…" at bounding box center [321, 179] width 548 height 103
click at [386, 186] on td "0 F | 0 %" at bounding box center [422, 182] width 78 height 23
select select "79158"
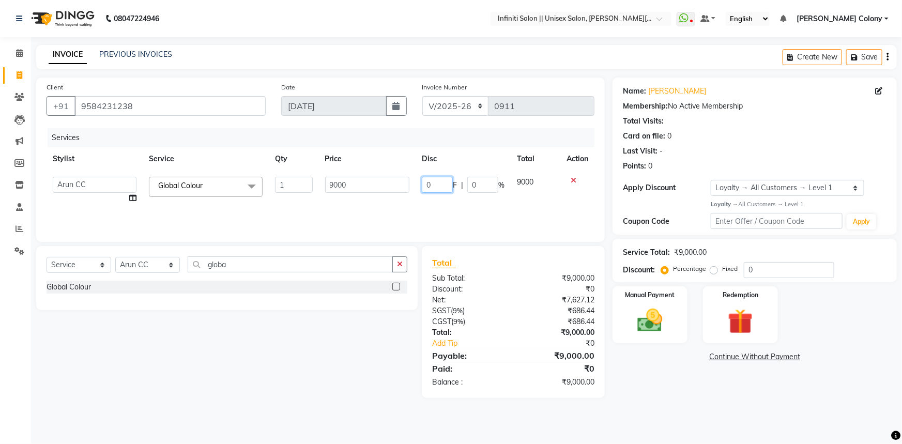
drag, startPoint x: 435, startPoint y: 185, endPoint x: 302, endPoint y: 141, distance: 140.4
click at [318, 148] on table "Stylist Service Qty Price Disc Total Action Abhishek Anjali Mahato Armaan Arun …" at bounding box center [321, 178] width 548 height 63
type input "1500"
click at [339, 210] on div "Services Stylist Service Qty Price Disc Total Action Abhishek Anjali Mahato Arm…" at bounding box center [321, 179] width 548 height 103
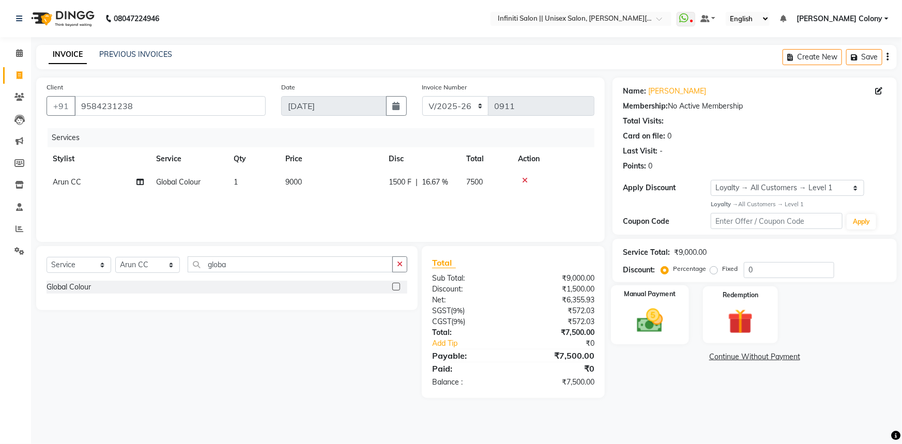
click at [665, 301] on div "Manual Payment" at bounding box center [650, 314] width 78 height 59
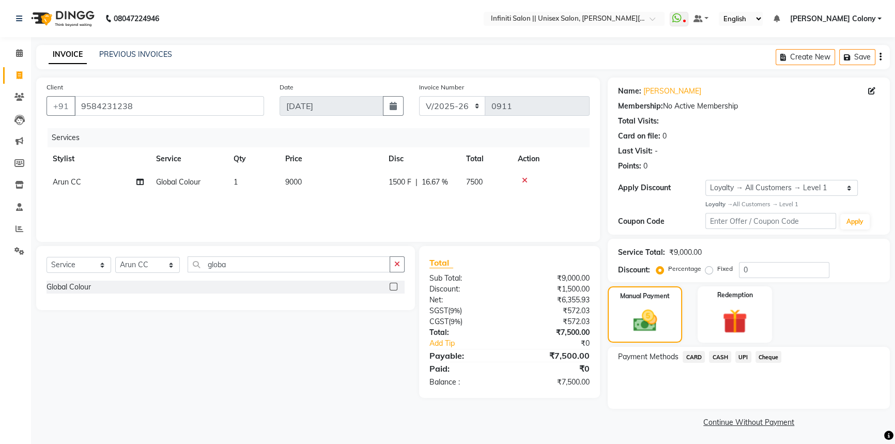
click at [162, 182] on span "Global Colour" at bounding box center [178, 181] width 44 height 9
select select "79158"
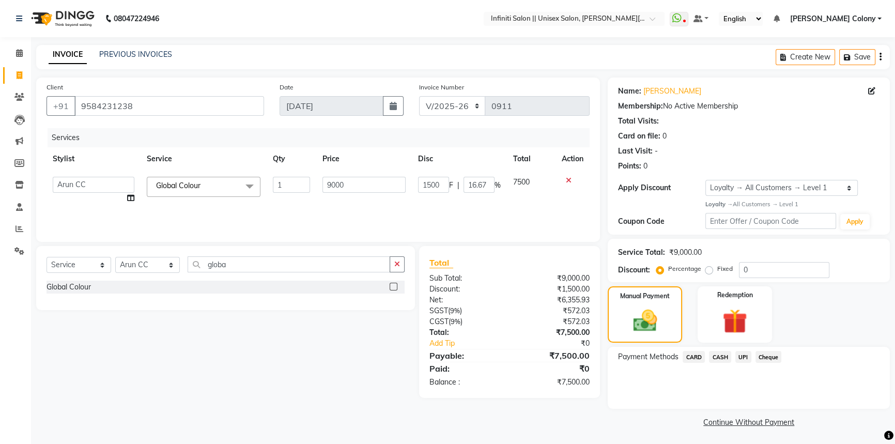
click at [162, 182] on span "Global Colour" at bounding box center [178, 185] width 44 height 9
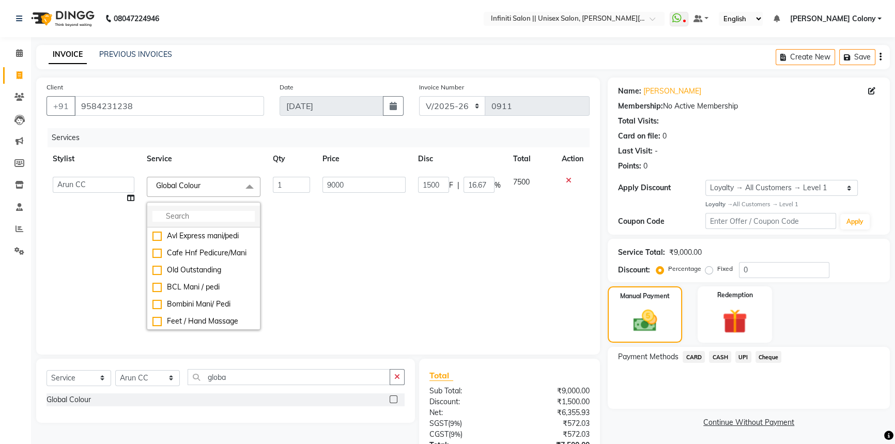
click at [161, 209] on li at bounding box center [203, 217] width 113 height 22
click at [168, 214] on input "multiselect-search" at bounding box center [203, 216] width 102 height 11
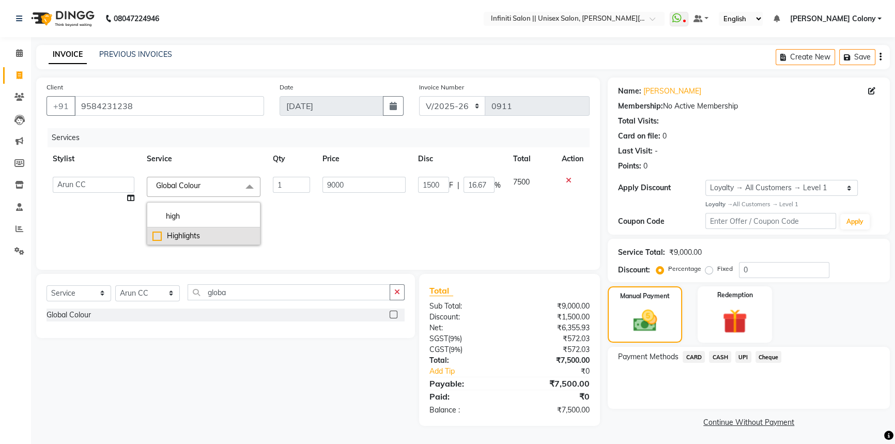
type input "high"
click at [157, 233] on div "Highlights" at bounding box center [203, 236] width 102 height 11
checkbox input "true"
type input "7000"
type input "0"
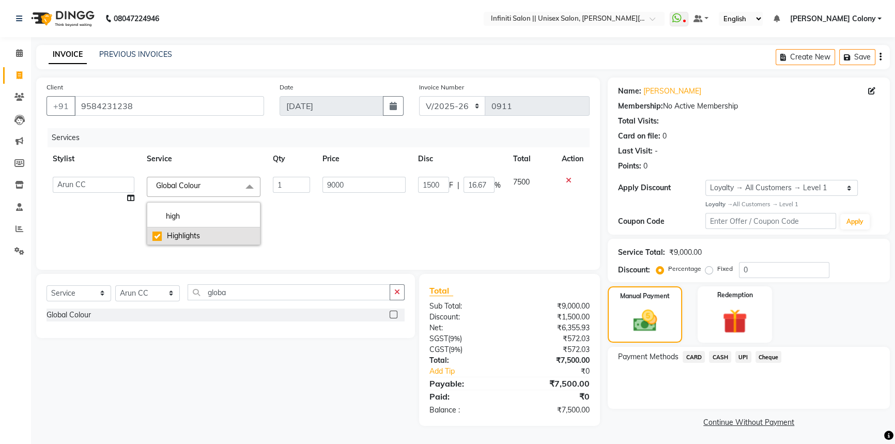
type input "0"
click at [408, 236] on td "7000" at bounding box center [364, 211] width 96 height 81
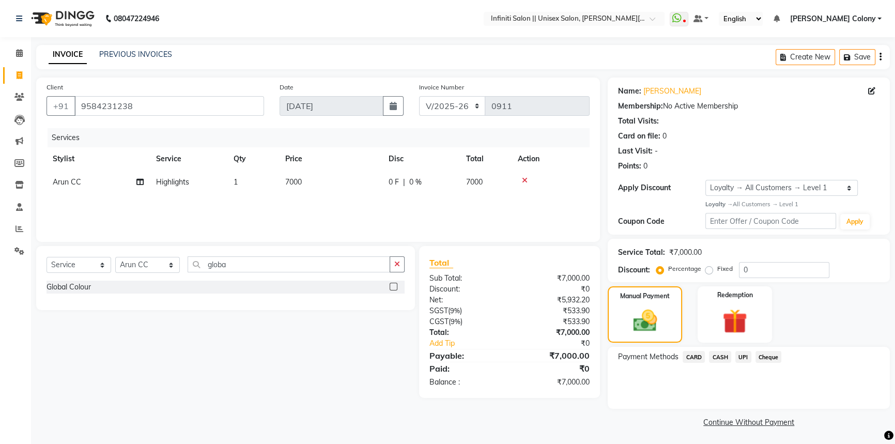
click at [351, 173] on td "7000" at bounding box center [330, 182] width 103 height 23
select select "79158"
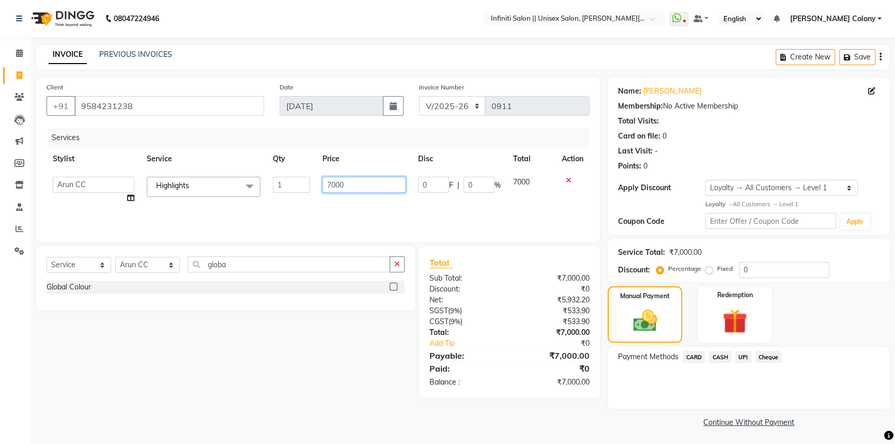
click at [356, 181] on input "7000" at bounding box center [364, 185] width 83 height 16
drag, startPoint x: 354, startPoint y: 179, endPoint x: 271, endPoint y: 139, distance: 91.8
click at [294, 150] on table "Stylist Service Qty Price Disc Total Action Abhishek Anjali Mahato Armaan Arun …" at bounding box center [318, 178] width 543 height 63
type input "7500"
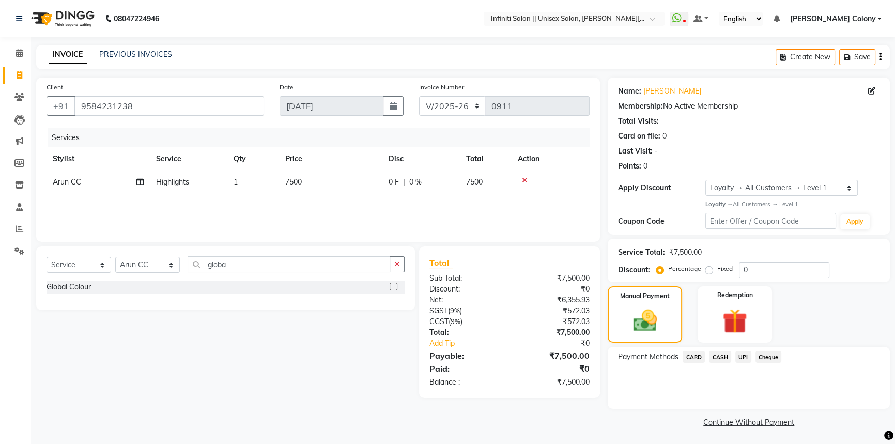
click at [377, 215] on div "Services Stylist Service Qty Price Disc Total Action Arun CC Highlights 1 7500 …" at bounding box center [318, 179] width 543 height 103
click at [312, 174] on td "7500" at bounding box center [330, 182] width 103 height 23
select select "79158"
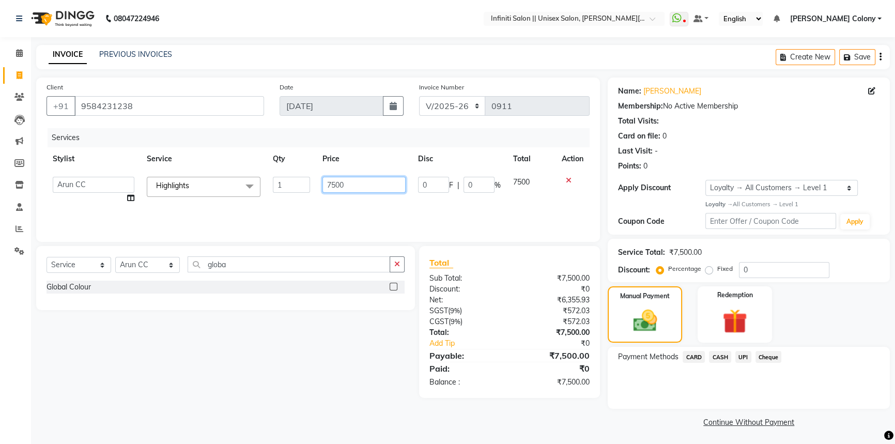
drag, startPoint x: 359, startPoint y: 186, endPoint x: 133, endPoint y: 94, distance: 243.9
click at [133, 94] on div "Client +91 9584231238 Date 03-09-2025 Invoice Number CI/2025-26 V/2025-26 0911 …" at bounding box center [318, 160] width 564 height 164
type input "9000"
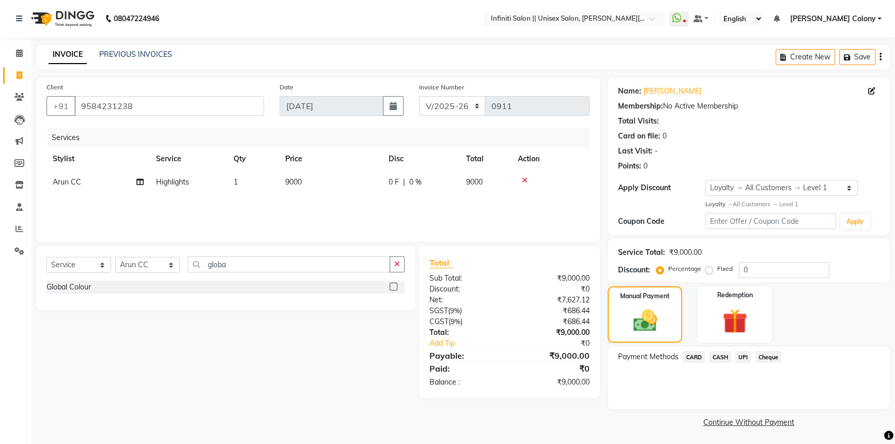
click at [360, 212] on div "Services Stylist Service Qty Price Disc Total Action Arun CC Highlights 1 9000 …" at bounding box center [318, 179] width 543 height 103
click at [379, 192] on td "9000" at bounding box center [330, 182] width 103 height 23
select select "79158"
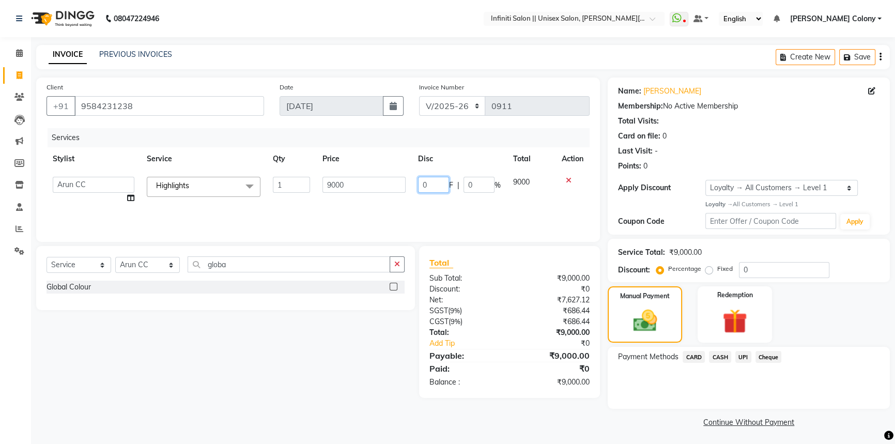
drag, startPoint x: 431, startPoint y: 189, endPoint x: 393, endPoint y: 176, distance: 40.1
click at [400, 179] on tr "Abhishek Anjali Mahato Armaan Arun CC Bhoomi Dilshad Ahmad Ishu Jitesh Mikku Mo…" at bounding box center [318, 190] width 543 height 39
type input "1500"
click at [439, 212] on div "Services Stylist Service Qty Price Disc Total Action Abhishek Anjali Mahato Arm…" at bounding box center [318, 179] width 543 height 103
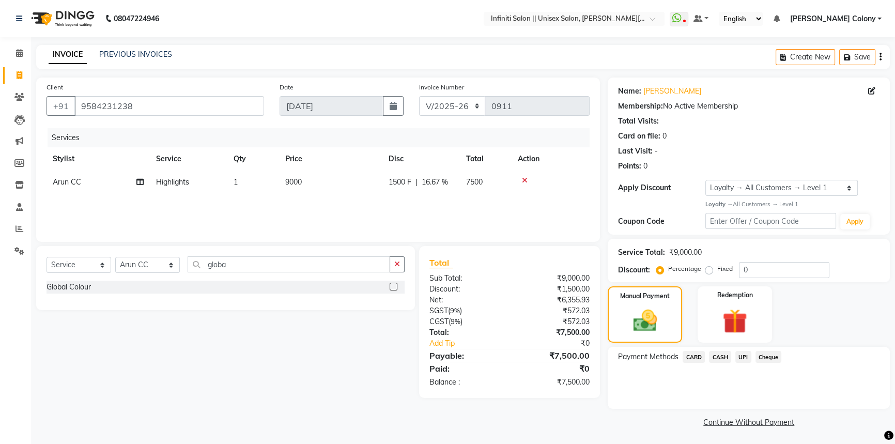
click at [744, 356] on span "UPI" at bounding box center [744, 357] width 16 height 12
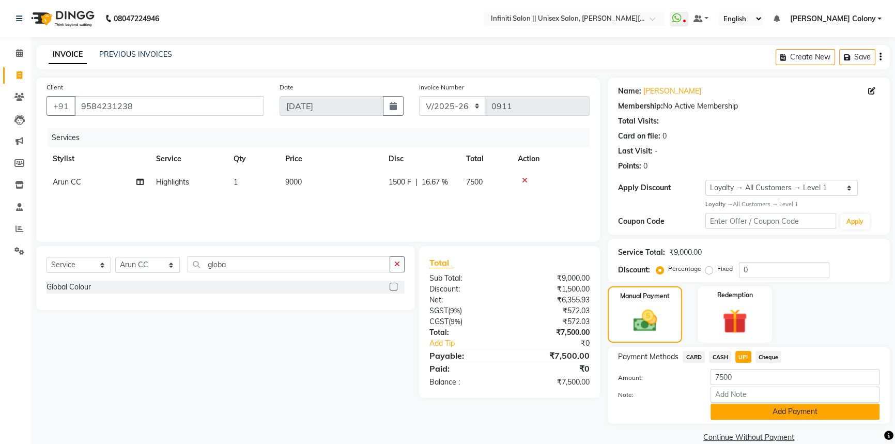
click at [762, 409] on button "Add Payment" at bounding box center [795, 412] width 169 height 16
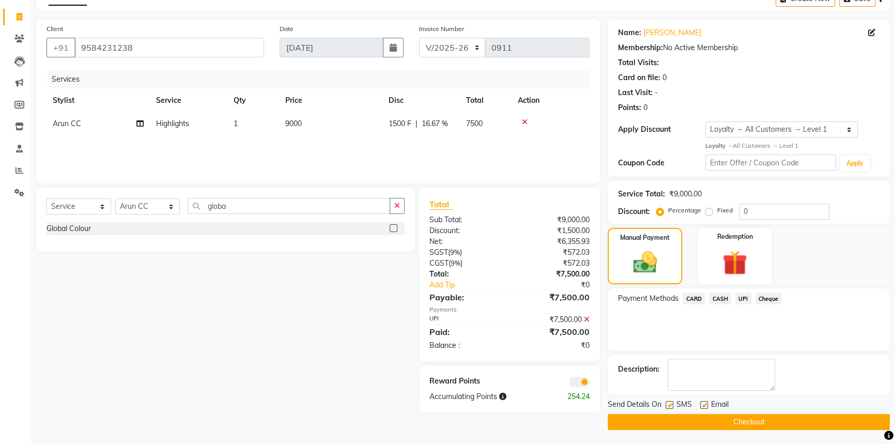
scroll to position [59, 0]
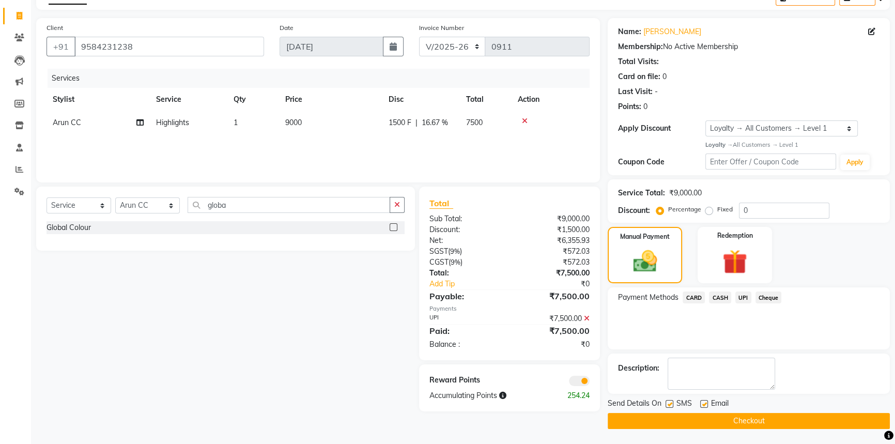
click at [759, 419] on button "Checkout" at bounding box center [749, 421] width 282 height 16
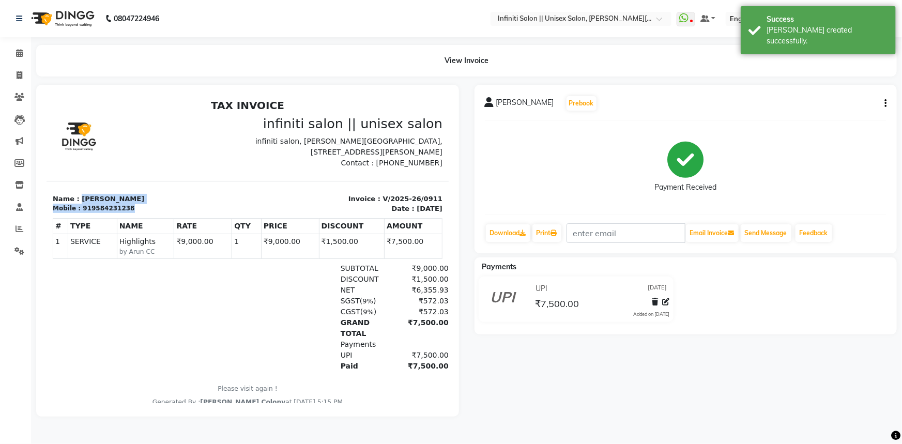
drag, startPoint x: 133, startPoint y: 208, endPoint x: 75, endPoint y: 186, distance: 61.7
click at [75, 186] on section "Name : Shelly Kedia Mobile : 919584231238 Invoice : V/2025-26/0911 Date : Wedne…" at bounding box center [247, 196] width 402 height 33
copy div "Shelly Kedia Mobile : 919584231238"
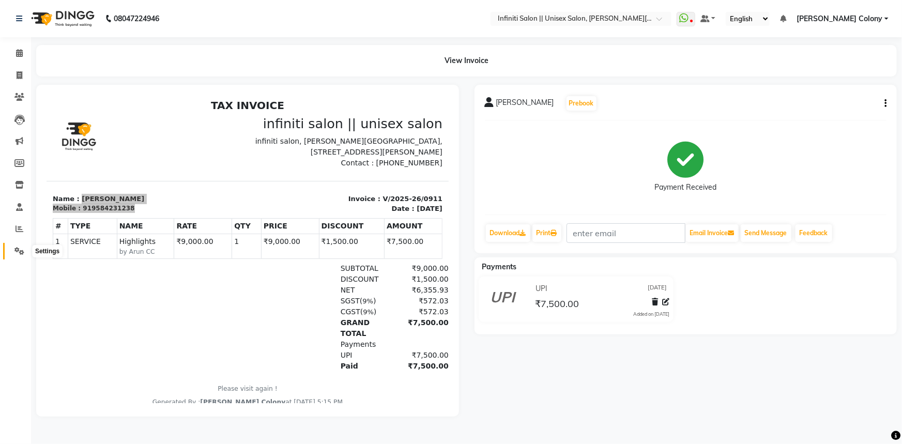
click at [22, 252] on icon at bounding box center [19, 251] width 10 height 8
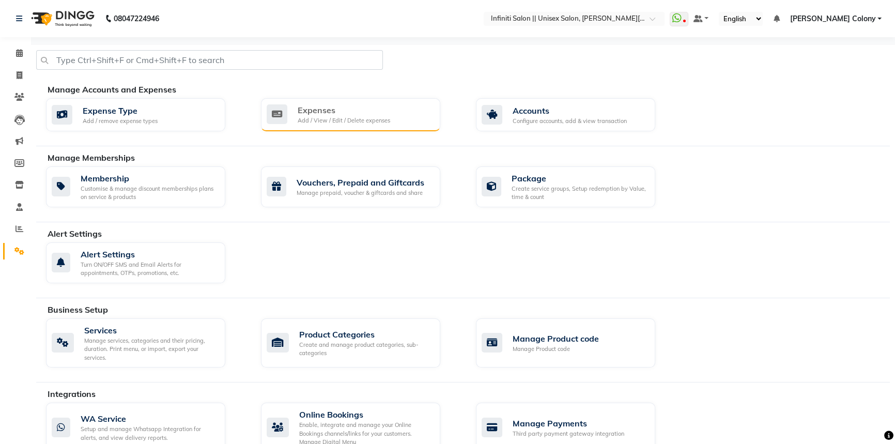
click at [322, 113] on div "Expenses" at bounding box center [344, 110] width 93 height 12
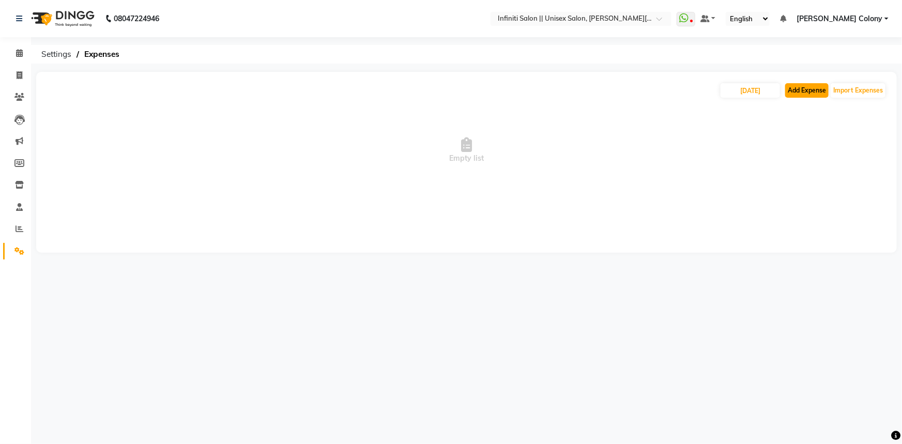
click at [805, 93] on button "Add Expense" at bounding box center [806, 90] width 43 height 14
select select "1"
select select "7361"
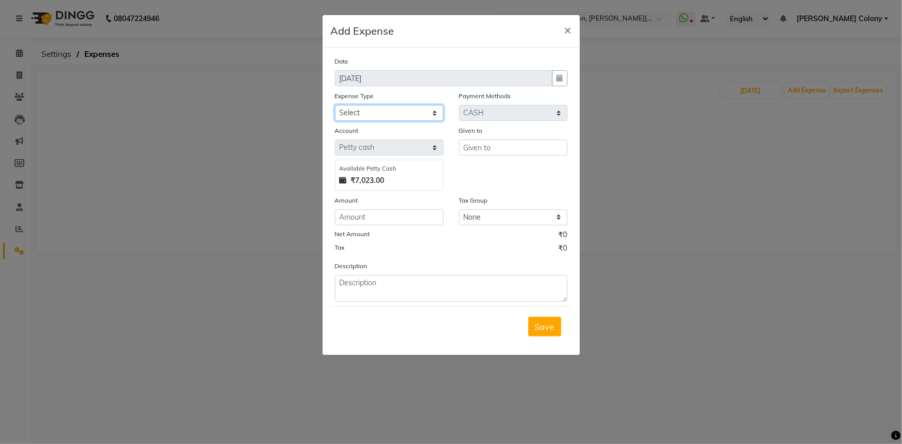
drag, startPoint x: 420, startPoint y: 109, endPoint x: 417, endPoint y: 113, distance: 5.3
click at [420, 109] on select "Select Advance Salary Client Snacks Fuel Incentive Maintenance Miscellaneous Pa…" at bounding box center [389, 113] width 109 height 16
select select "12400"
click at [335, 105] on select "Select Advance Salary Client Snacks Fuel Incentive Maintenance Miscellaneous Pa…" at bounding box center [389, 113] width 109 height 16
click at [508, 146] on input "text" at bounding box center [513, 148] width 109 height 16
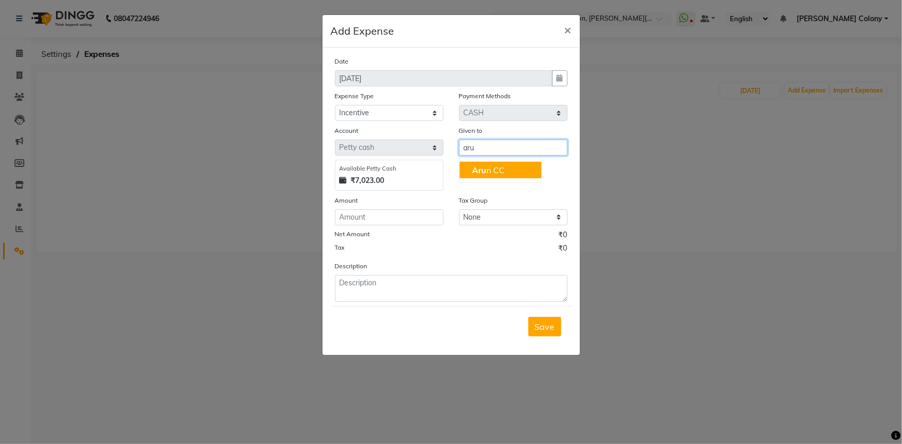
click at [502, 173] on ngb-highlight "Aru n CC" at bounding box center [488, 170] width 33 height 10
type input "Arun CC"
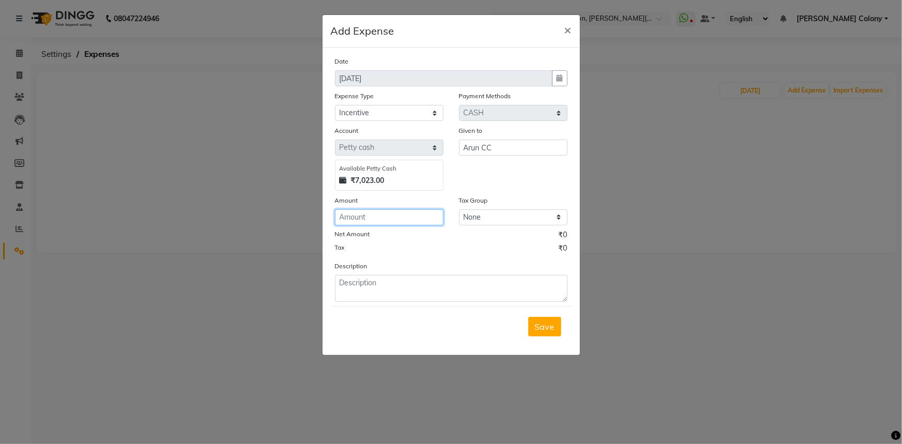
click at [399, 223] on input "number" at bounding box center [389, 217] width 109 height 16
type input "150"
click at [356, 289] on textarea at bounding box center [451, 288] width 233 height 27
type textarea "A"
paste textarea "Shelly Kedia Mobile : 919584231238"
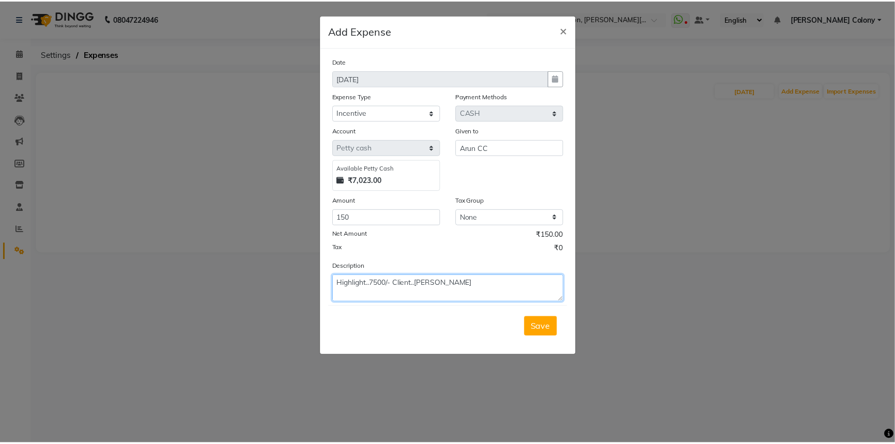
scroll to position [8, 0]
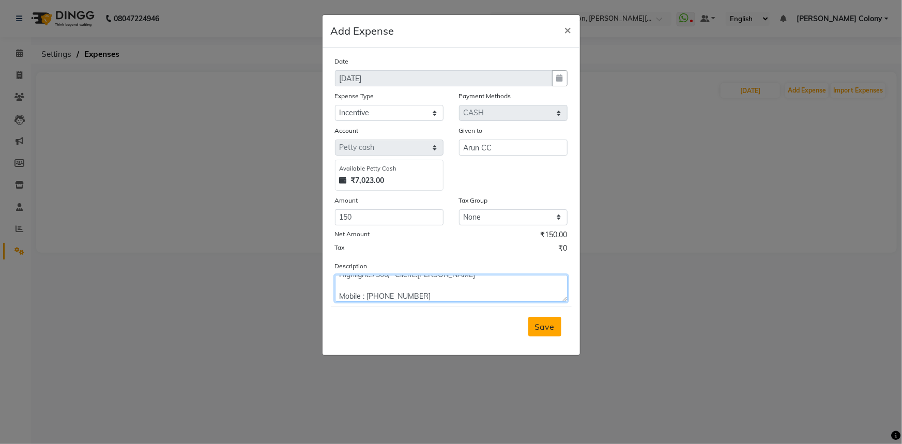
type textarea "Highlight..7500/- Client..[PERSON_NAME] Mobile : [PHONE_NUMBER]"
click at [542, 334] on button "Save" at bounding box center [544, 327] width 33 height 20
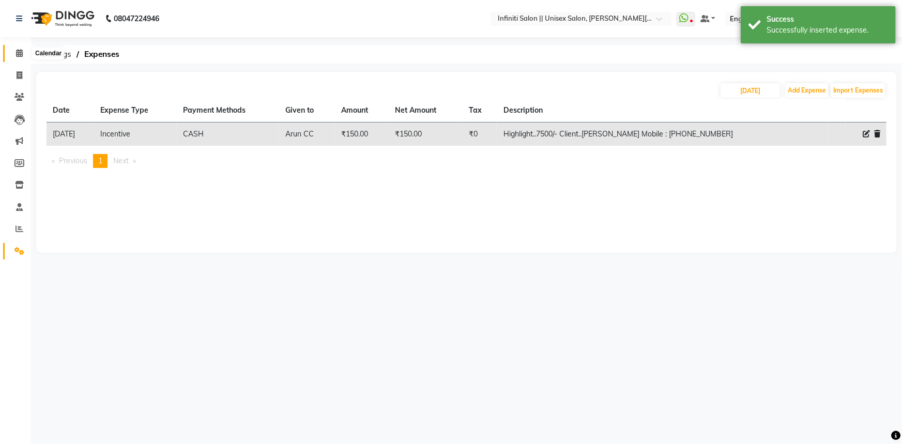
click at [12, 49] on span at bounding box center [19, 54] width 18 height 12
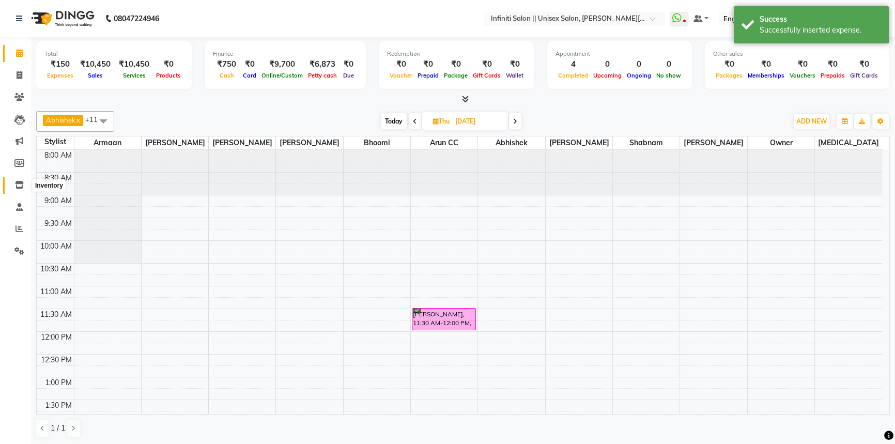
click at [13, 182] on span at bounding box center [19, 185] width 18 height 12
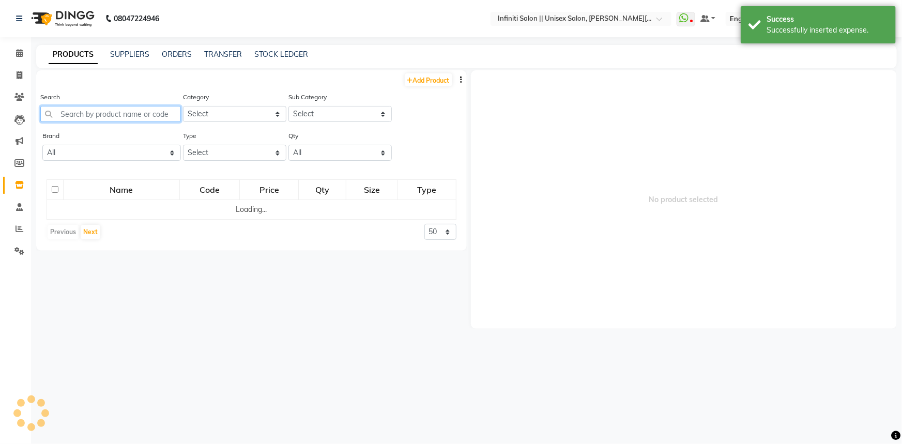
click at [95, 113] on input "text" at bounding box center [110, 114] width 141 height 16
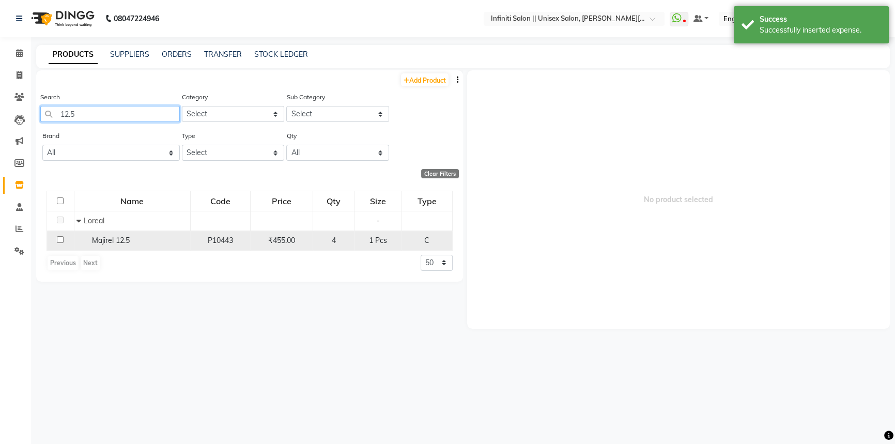
type input "12.5"
click at [58, 240] on input "checkbox" at bounding box center [60, 239] width 7 height 7
checkbox input "true"
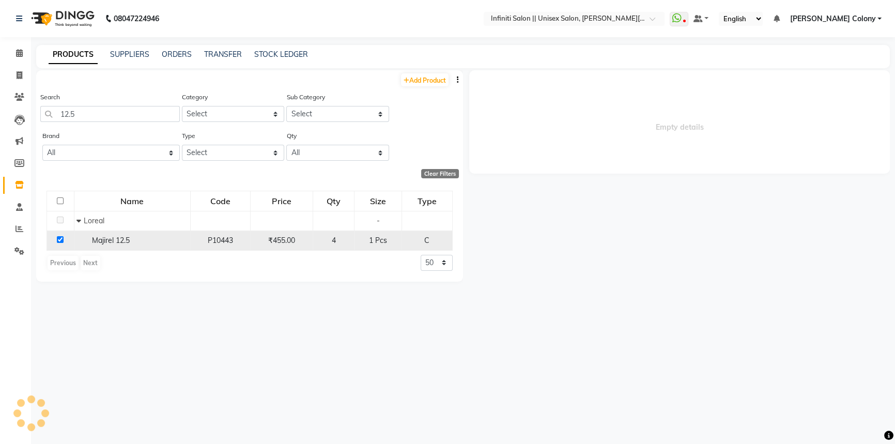
select select
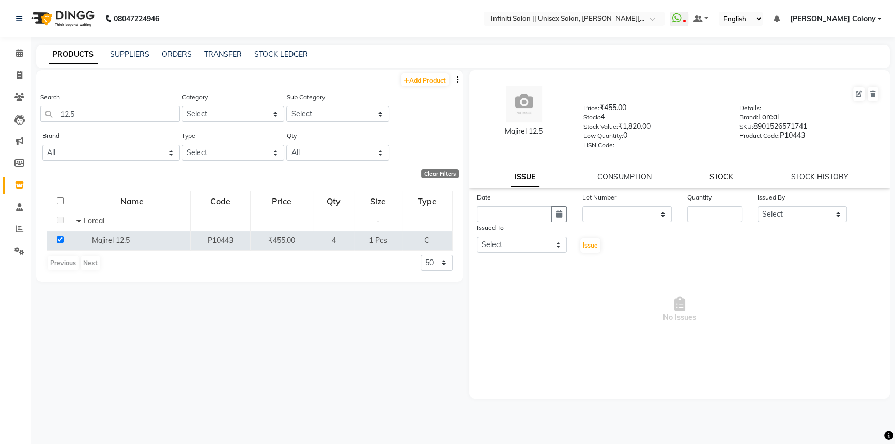
click at [726, 177] on link "STOCK" at bounding box center [722, 176] width 24 height 9
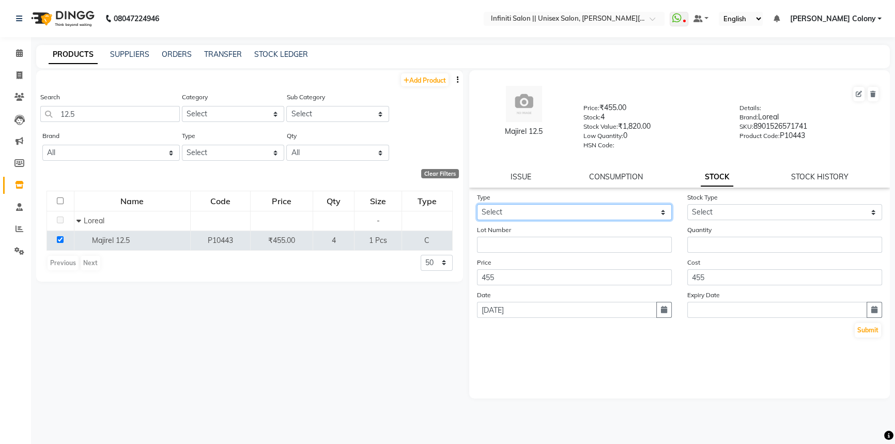
click at [580, 212] on select "Select In Out" at bounding box center [574, 212] width 195 height 16
select select "out"
click at [477, 206] on select "Select In Out" at bounding box center [574, 212] width 195 height 16
select select
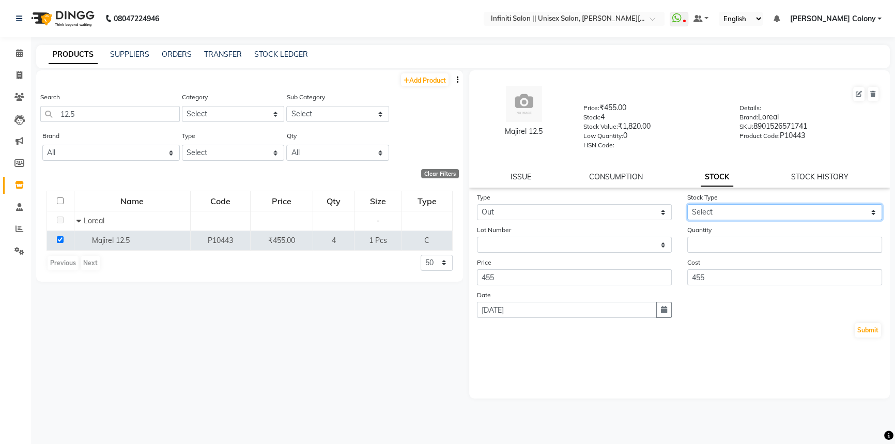
click at [753, 218] on select "Select Internal Use Damaged Expired Adjustment Return Other" at bounding box center [784, 212] width 195 height 16
select select "internal use"
click at [687, 206] on select "Select Internal Use Damaged Expired Adjustment Return Other" at bounding box center [784, 212] width 195 height 16
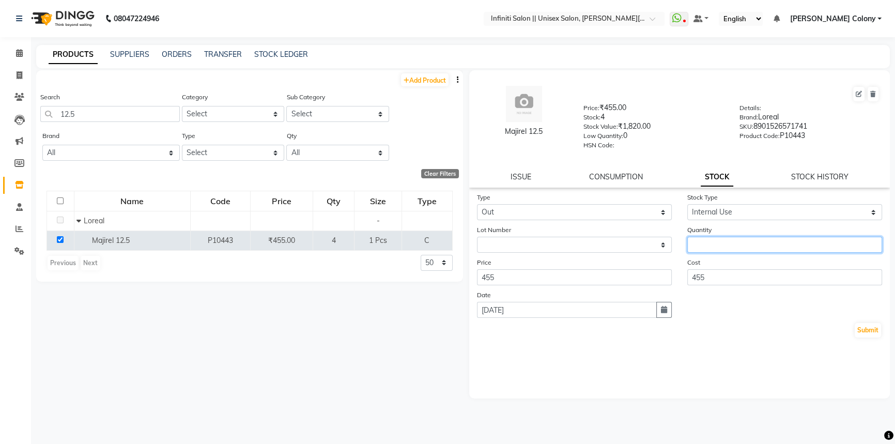
click at [725, 246] on input "number" at bounding box center [784, 245] width 195 height 16
type input "2"
click at [860, 334] on button "Submit" at bounding box center [868, 330] width 26 height 14
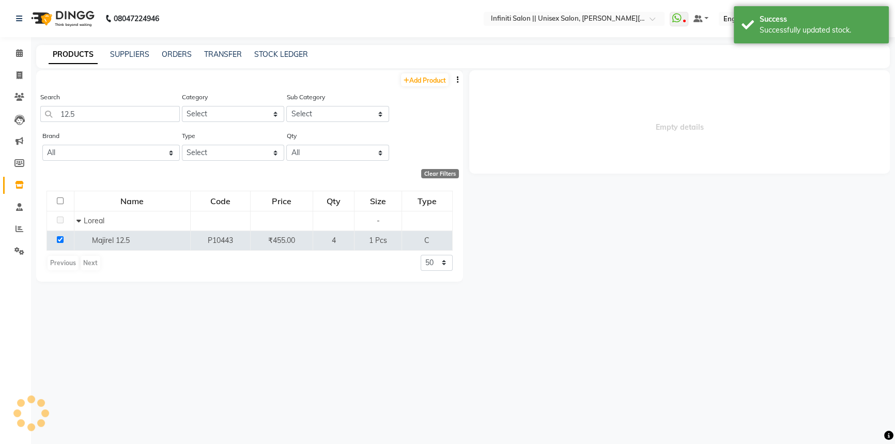
select select
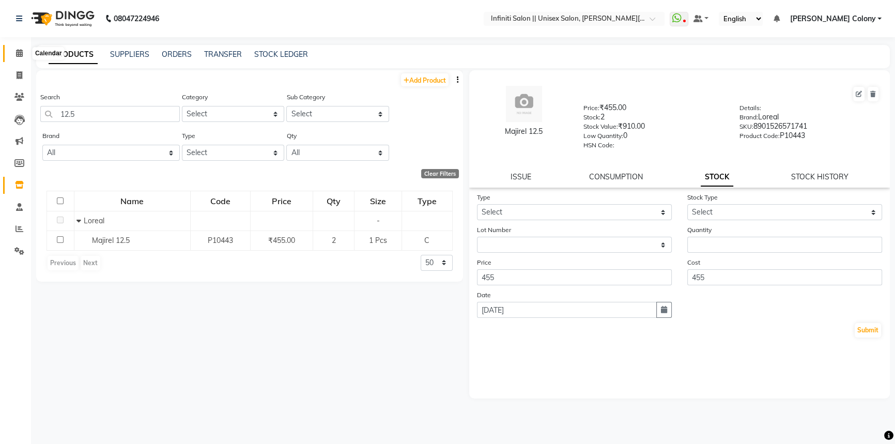
click at [20, 51] on icon at bounding box center [19, 53] width 7 height 8
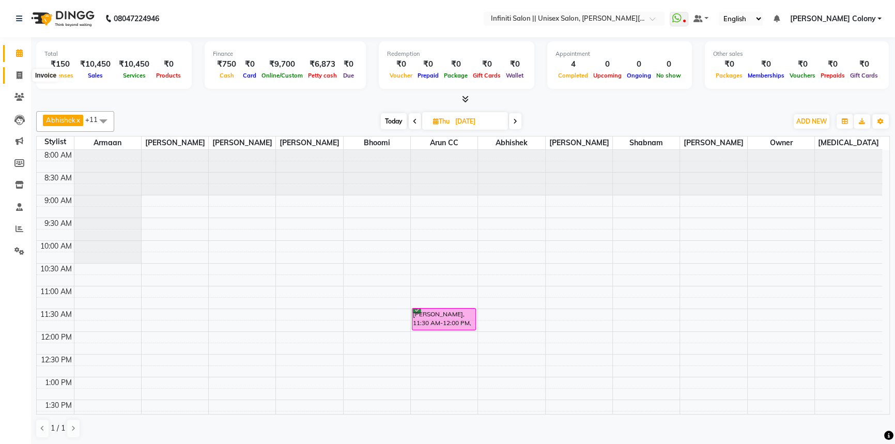
click at [26, 78] on span at bounding box center [19, 76] width 18 height 12
select select "service"
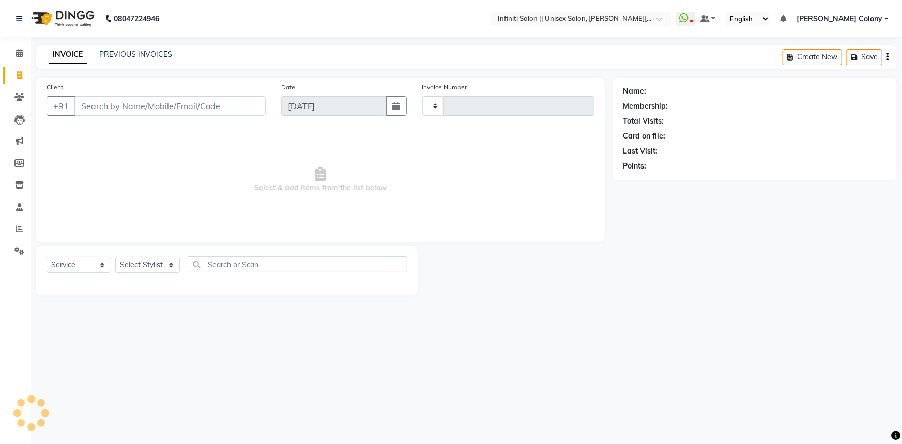
type input "0912"
select select "8233"
click at [102, 111] on input "Client" at bounding box center [169, 106] width 191 height 20
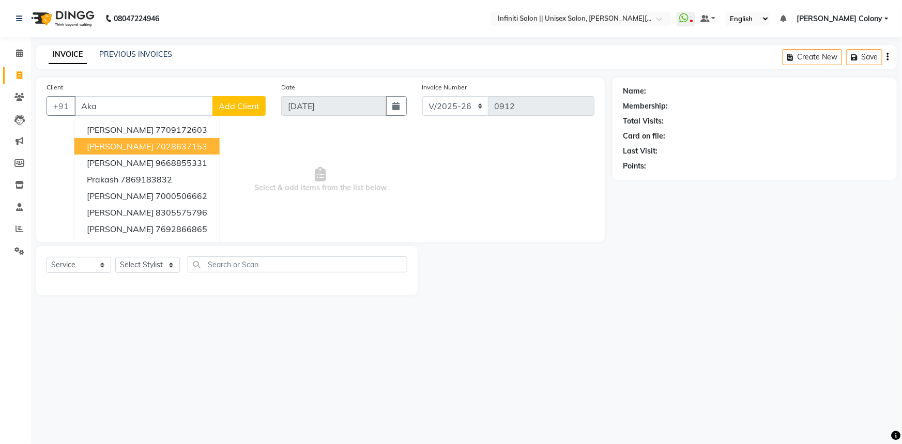
click at [156, 146] on ngb-highlight "7028637153" at bounding box center [182, 146] width 52 height 10
type input "7028637153"
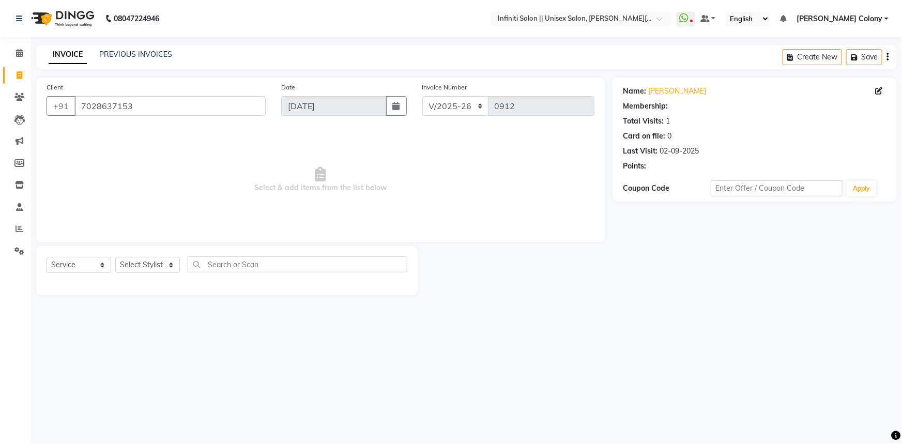
select select "1: Object"
click at [133, 265] on select "Select Stylist Abhishek Anjali Mahato Armaan Arun CC Bhoomi Dilshad Ahmad Ishu …" at bounding box center [147, 265] width 65 height 16
select select "79161"
click at [115, 257] on select "Select Stylist Abhishek Anjali Mahato Armaan Arun CC Bhoomi Dilshad Ahmad Ishu …" at bounding box center [147, 265] width 65 height 16
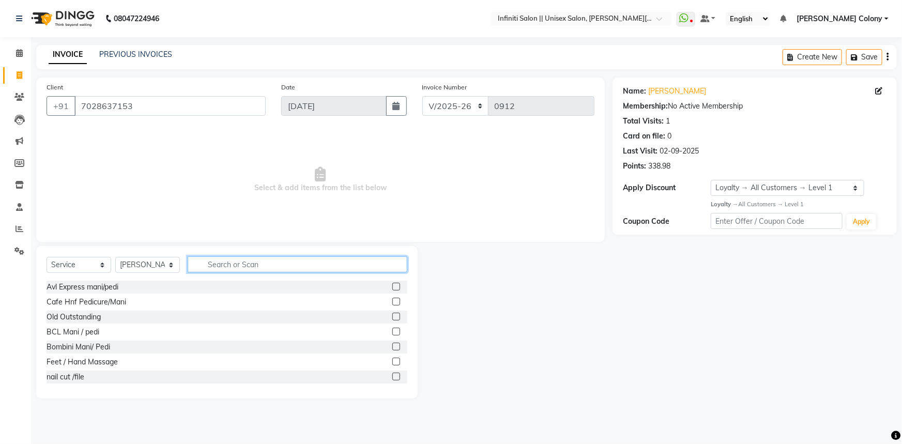
click at [203, 263] on input "text" at bounding box center [298, 264] width 220 height 16
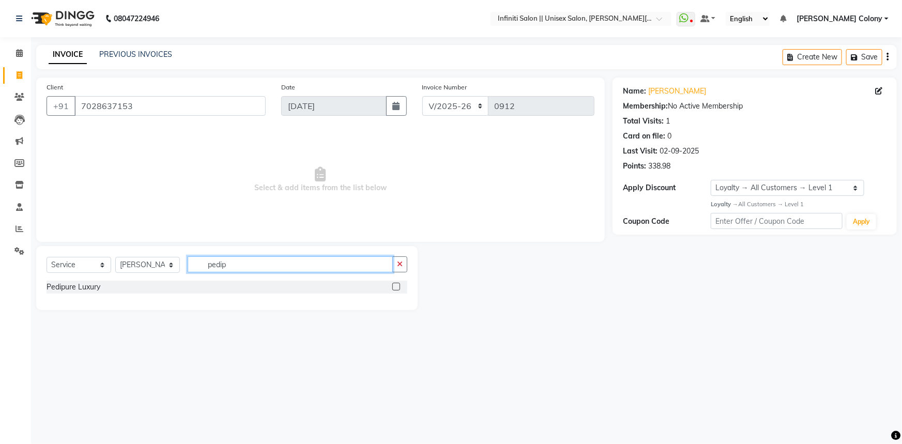
type input "pedip"
click at [396, 285] on label at bounding box center [396, 287] width 8 height 8
click at [396, 285] on input "checkbox" at bounding box center [395, 287] width 7 height 7
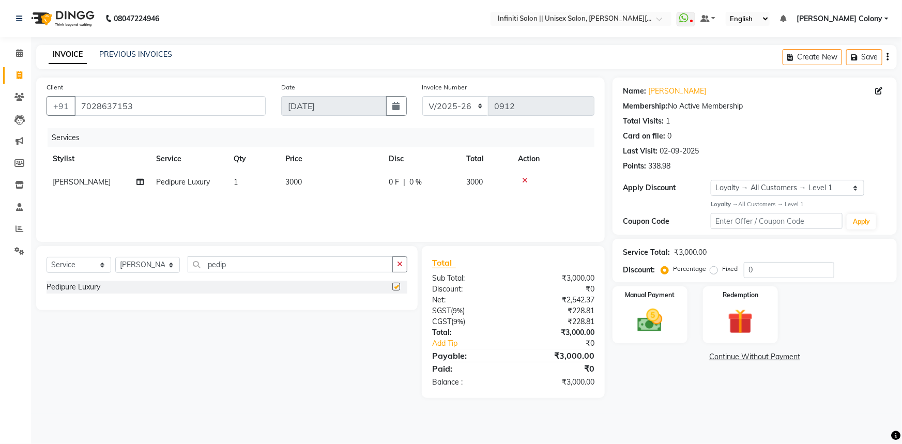
click at [396, 285] on label at bounding box center [396, 287] width 8 height 8
click at [396, 285] on input "checkbox" at bounding box center [395, 287] width 7 height 7
click at [394, 287] on label at bounding box center [396, 287] width 8 height 8
click at [394, 287] on input "checkbox" at bounding box center [395, 287] width 7 height 7
checkbox input "false"
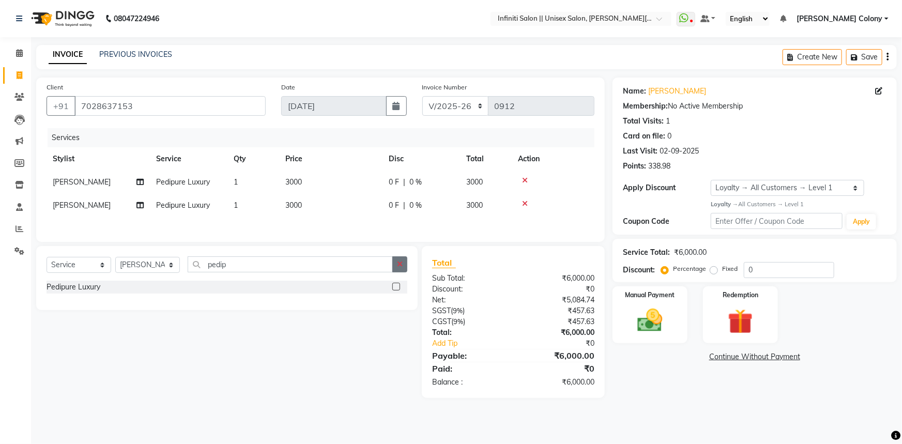
click at [405, 268] on button "button" at bounding box center [399, 264] width 15 height 16
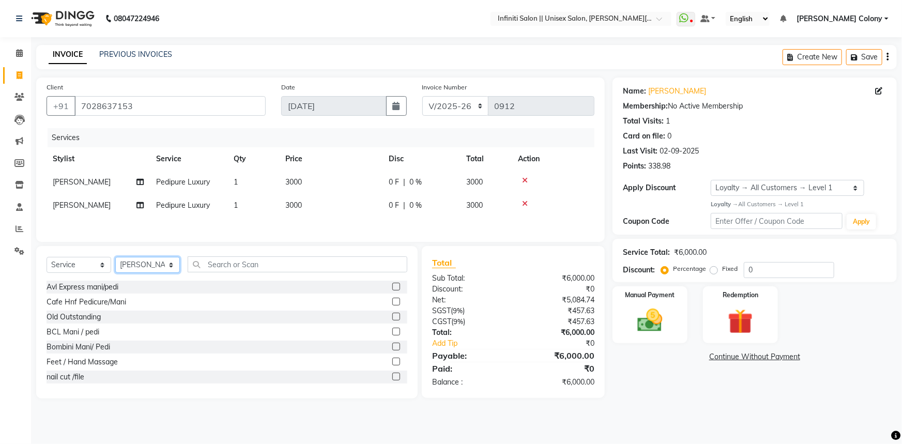
click at [144, 269] on select "Select Stylist Abhishek Anjali Mahato Armaan Arun CC Bhoomi Dilshad Ahmad Ishu …" at bounding box center [147, 265] width 65 height 16
select select "79154"
click at [115, 258] on select "Select Stylist Abhishek Anjali Mahato Armaan Arun CC Bhoomi Dilshad Ahmad Ishu …" at bounding box center [147, 265] width 65 height 16
click at [231, 261] on input "text" at bounding box center [298, 264] width 220 height 16
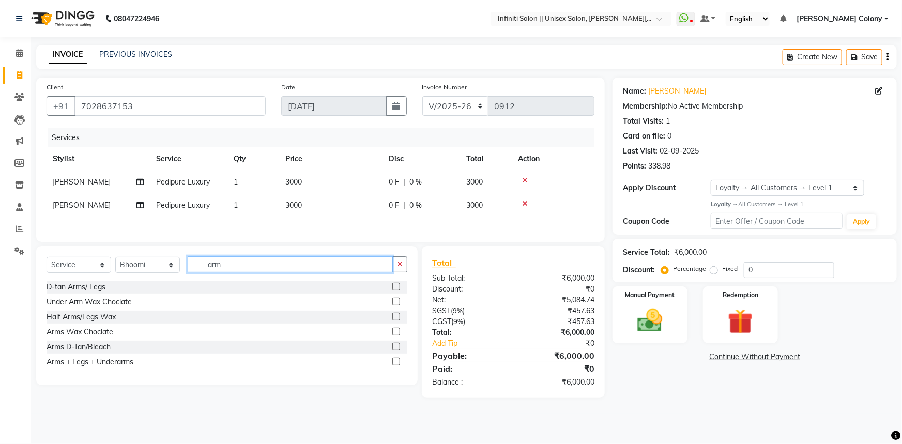
type input "arm"
click at [397, 335] on label at bounding box center [396, 332] width 8 height 8
click at [397, 335] on input "checkbox" at bounding box center [395, 332] width 7 height 7
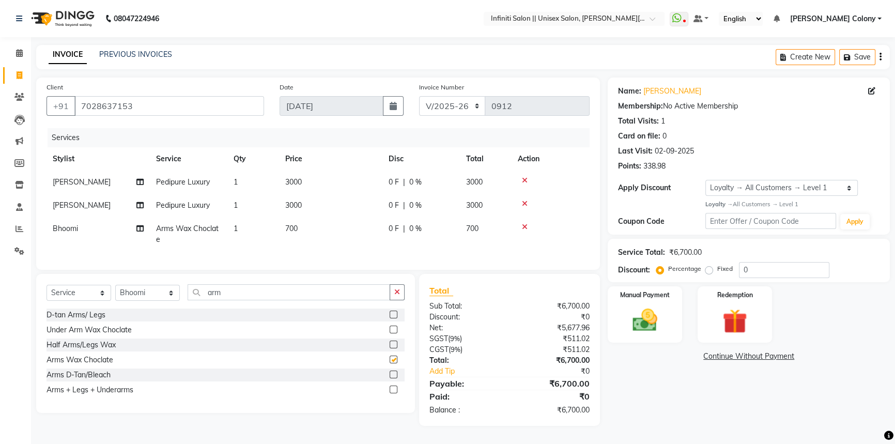
checkbox input "false"
click at [397, 300] on button "button" at bounding box center [397, 292] width 15 height 16
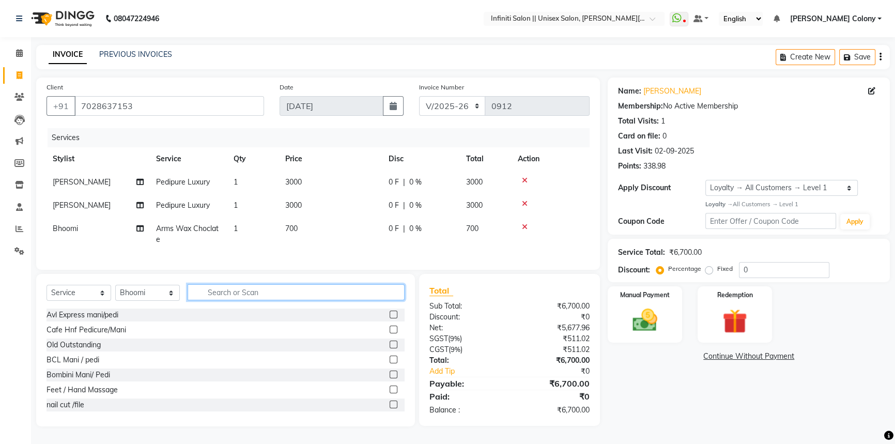
click at [356, 300] on input "text" at bounding box center [296, 292] width 217 height 16
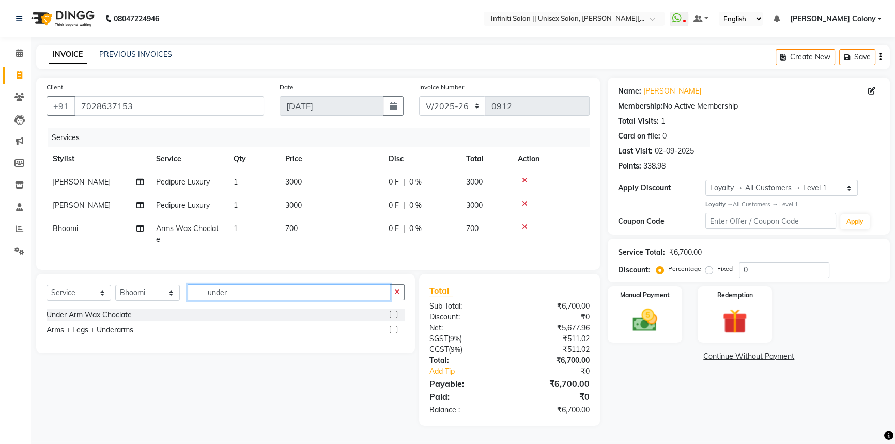
type input "under"
click at [391, 333] on label at bounding box center [394, 330] width 8 height 8
click at [391, 333] on input "checkbox" at bounding box center [393, 330] width 7 height 7
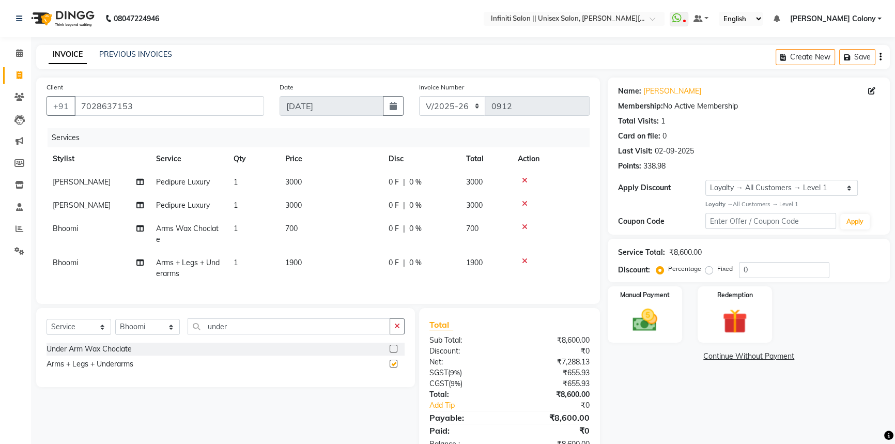
checkbox input "false"
click at [394, 330] on icon "button" at bounding box center [397, 326] width 6 height 7
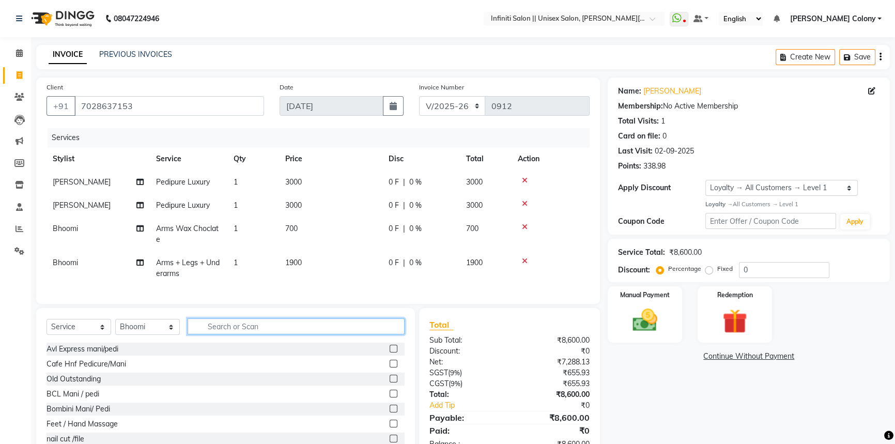
click at [339, 332] on input "text" at bounding box center [296, 326] width 217 height 16
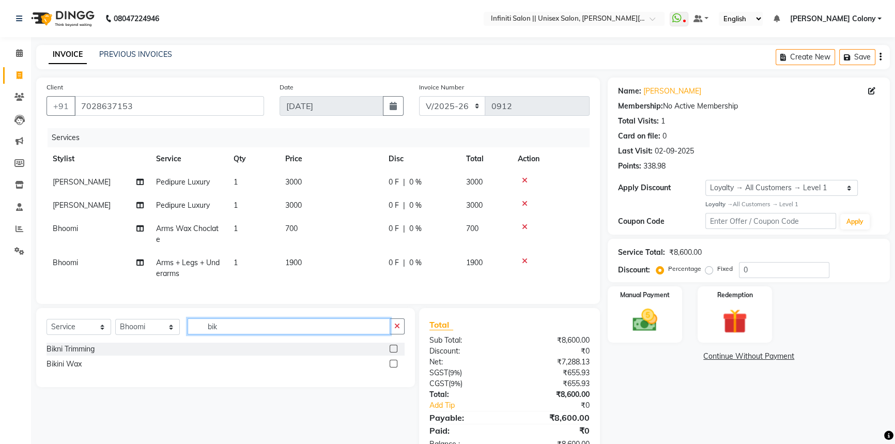
type input "bik"
click at [391, 368] on label at bounding box center [394, 364] width 8 height 8
click at [391, 368] on input "checkbox" at bounding box center [393, 364] width 7 height 7
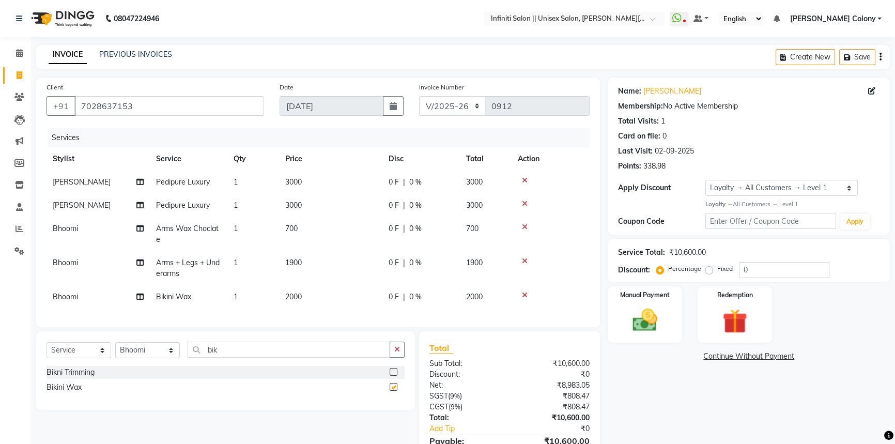
checkbox input "false"
click at [304, 225] on td "700" at bounding box center [330, 234] width 103 height 34
select select "79154"
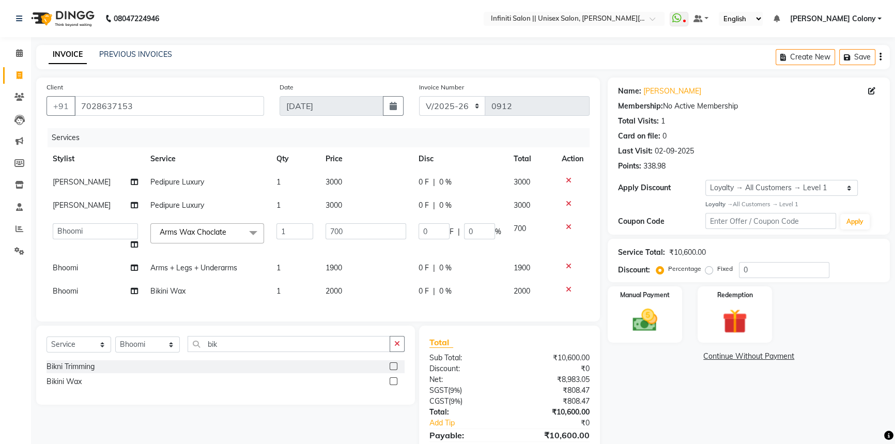
click at [568, 223] on icon at bounding box center [569, 226] width 6 height 7
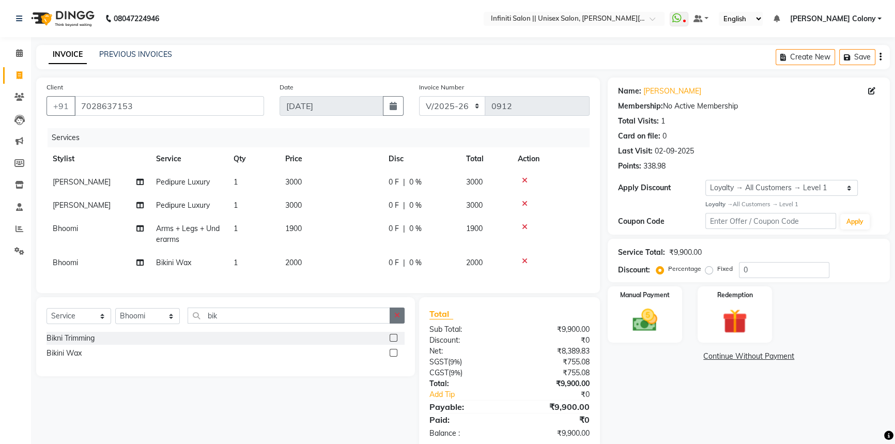
click at [398, 319] on icon "button" at bounding box center [397, 315] width 6 height 7
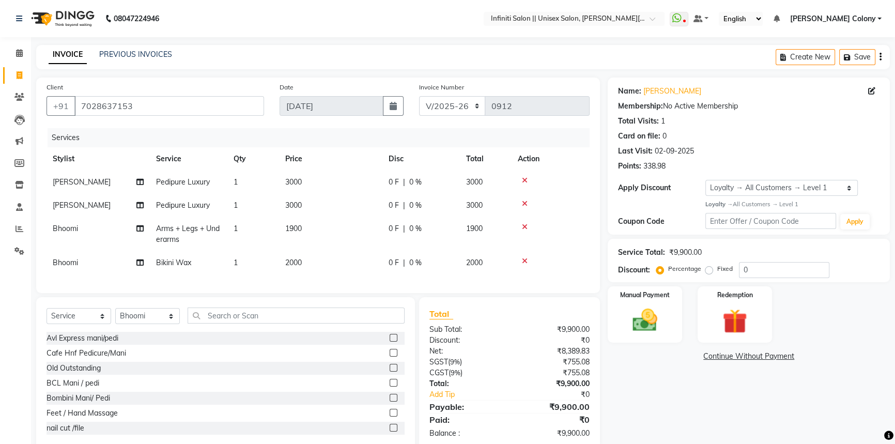
drag, startPoint x: 358, startPoint y: 333, endPoint x: 352, endPoint y: 325, distance: 10.3
click at [358, 332] on div "Select Service Product Membership Package Voucher Prepaid Gift Card Select Styl…" at bounding box center [226, 320] width 358 height 24
click at [352, 324] on input "text" at bounding box center [296, 316] width 217 height 16
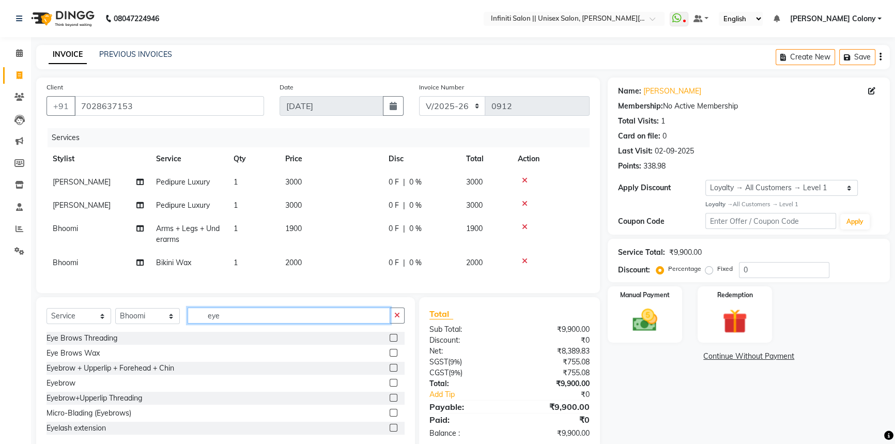
type input "eye"
click at [390, 387] on label at bounding box center [394, 383] width 8 height 8
click at [390, 387] on input "checkbox" at bounding box center [393, 383] width 7 height 7
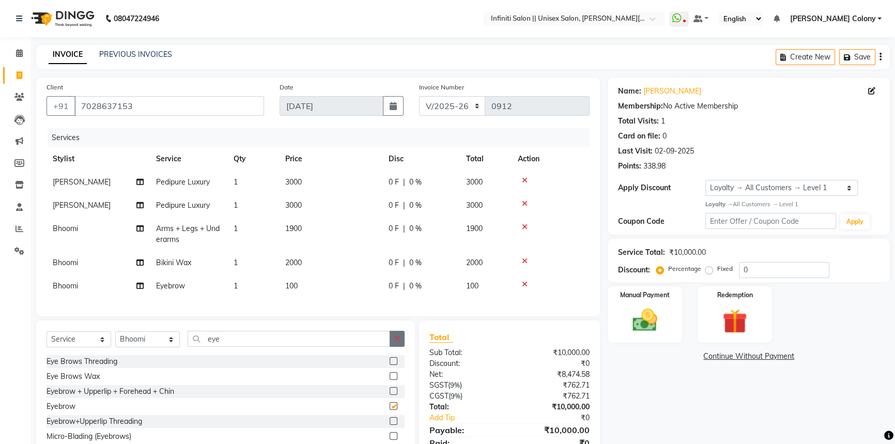
checkbox input "false"
click at [400, 345] on button "button" at bounding box center [397, 339] width 15 height 16
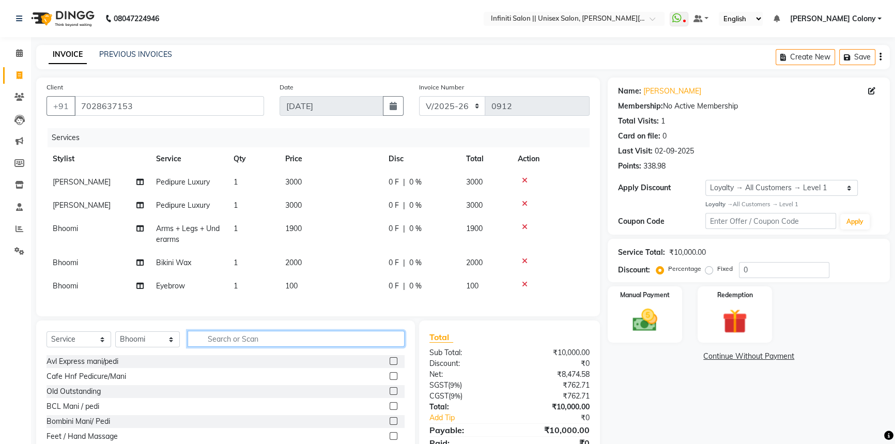
click at [381, 347] on input "text" at bounding box center [296, 339] width 217 height 16
type input "fore"
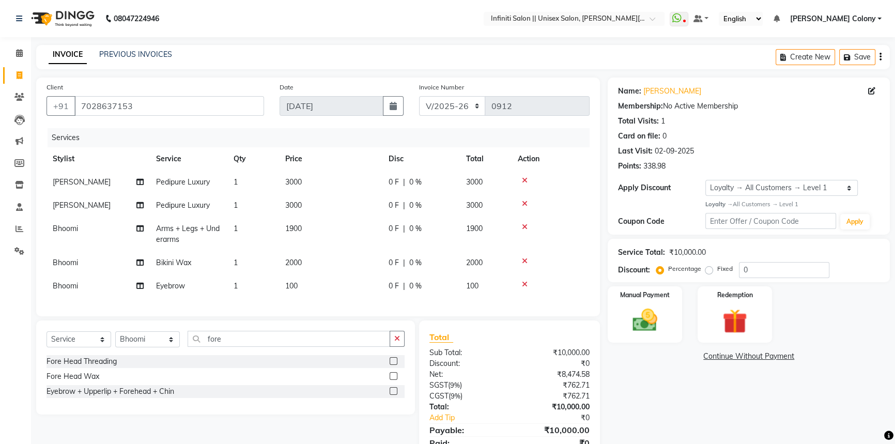
click at [394, 364] on label at bounding box center [394, 361] width 8 height 8
click at [394, 364] on input "checkbox" at bounding box center [393, 361] width 7 height 7
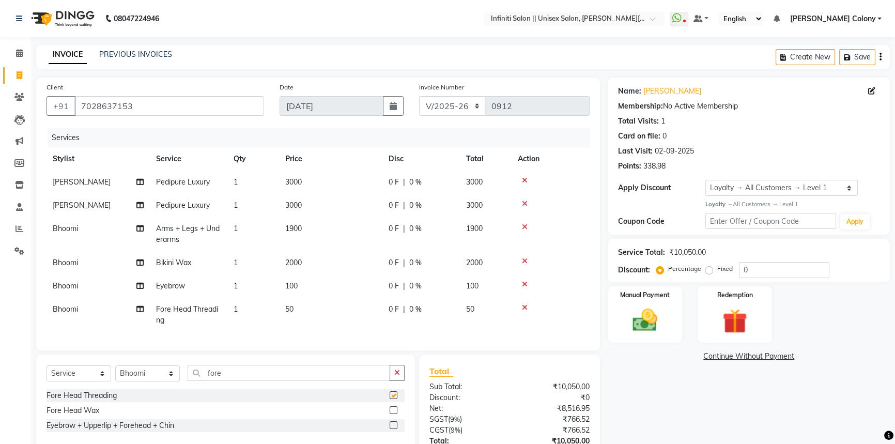
checkbox input "false"
click at [298, 205] on span "3000" at bounding box center [293, 205] width 17 height 9
select select "79161"
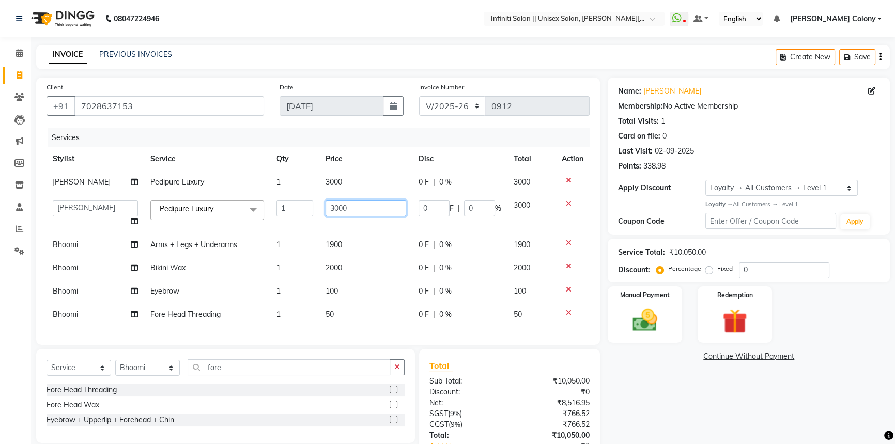
drag, startPoint x: 348, startPoint y: 208, endPoint x: 181, endPoint y: 192, distance: 168.2
click at [181, 192] on tbody "Triveni Pedipure Luxury 1 3000 0 F | 0 % 3000 Abhishek Anjali Mahato Armaan Aru…" at bounding box center [318, 249] width 543 height 156
type input "3500"
click at [326, 178] on td "3000" at bounding box center [365, 182] width 93 height 23
select select "79161"
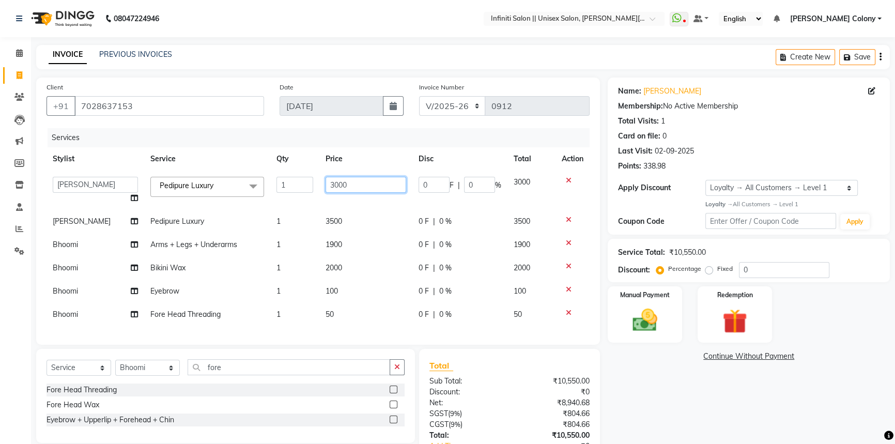
drag, startPoint x: 346, startPoint y: 187, endPoint x: 226, endPoint y: 169, distance: 121.2
click at [226, 169] on table "Stylist Service Qty Price Disc Total Action Abhishek Anjali Mahato Armaan Arun …" at bounding box center [318, 236] width 543 height 179
type input "3500"
click at [62, 226] on tbody "Abhishek Anjali Mahato Armaan Arun CC Bhoomi Dilshad Ahmad Ishu Jitesh Mikku Mo…" at bounding box center [318, 249] width 543 height 156
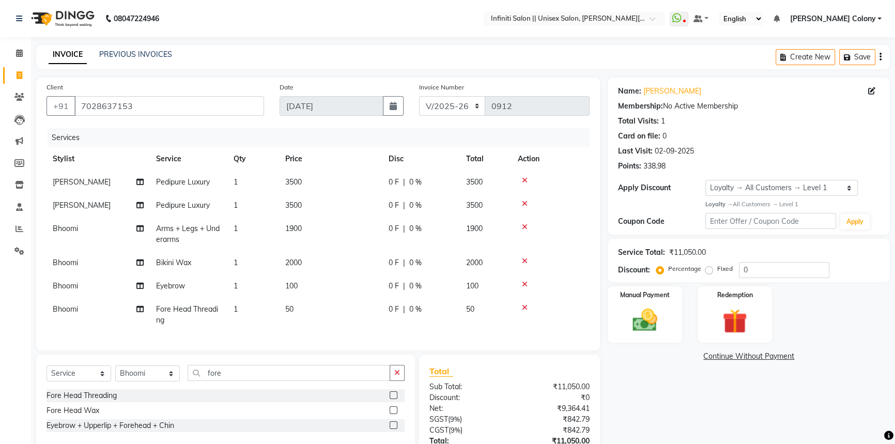
click at [63, 224] on span "Bhoomi" at bounding box center [65, 228] width 25 height 9
select select "79154"
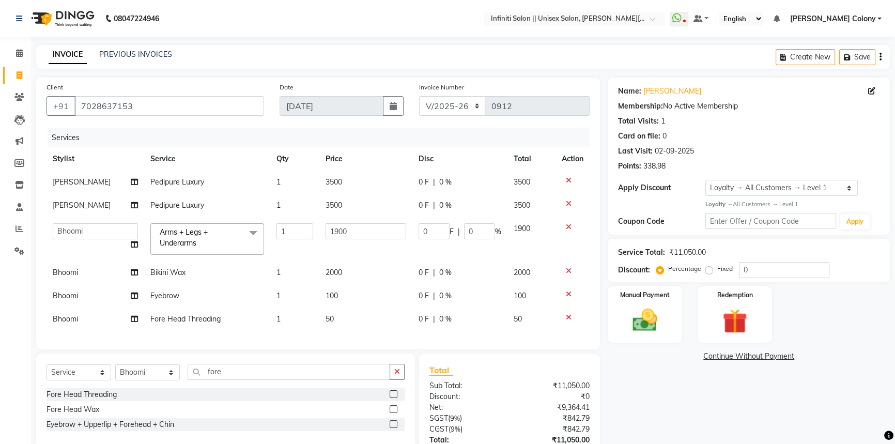
click at [70, 199] on td "[PERSON_NAME]" at bounding box center [96, 205] width 98 height 23
select select "79161"
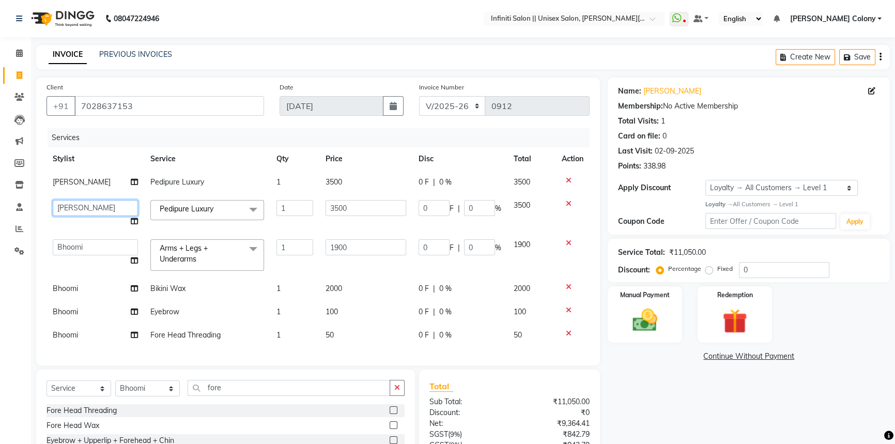
click at [70, 202] on select "Abhishek Anjali Mahato Armaan Arun CC Bhoomi Dilshad Ahmad Ishu Jitesh Mikku Mo…" at bounding box center [95, 208] width 85 height 16
select select "79154"
click at [347, 310] on td "100" at bounding box center [365, 311] width 93 height 23
select select "79154"
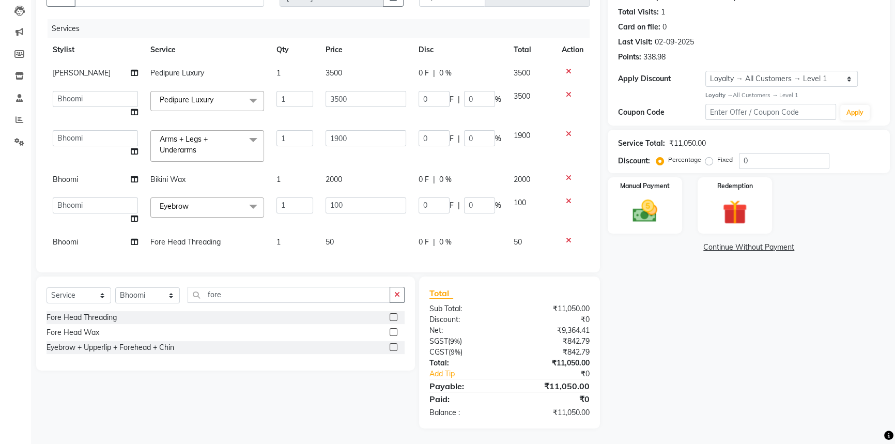
scroll to position [116, 0]
click at [402, 232] on td "50" at bounding box center [365, 242] width 93 height 23
select select "79154"
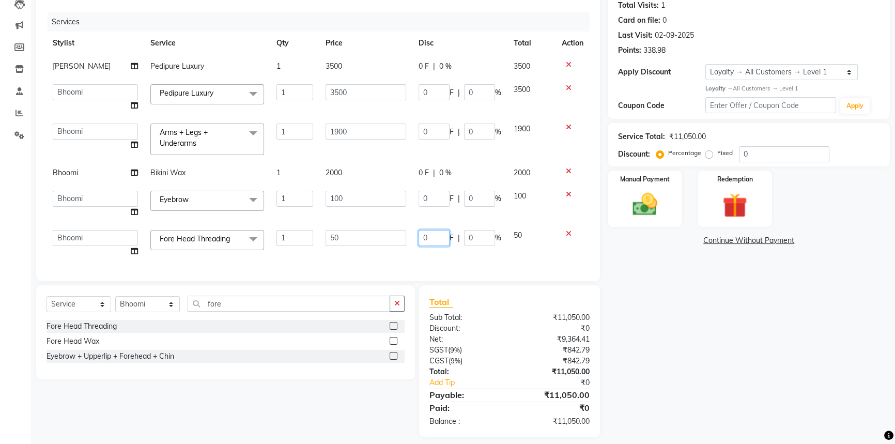
drag, startPoint x: 434, startPoint y: 242, endPoint x: 305, endPoint y: 248, distance: 129.3
click at [323, 244] on tr "Abhishek Anjali Mahato Armaan Arun CC Bhoomi Dilshad Ahmad Ishu Jitesh Mikku Mo…" at bounding box center [318, 243] width 543 height 39
type input "50"
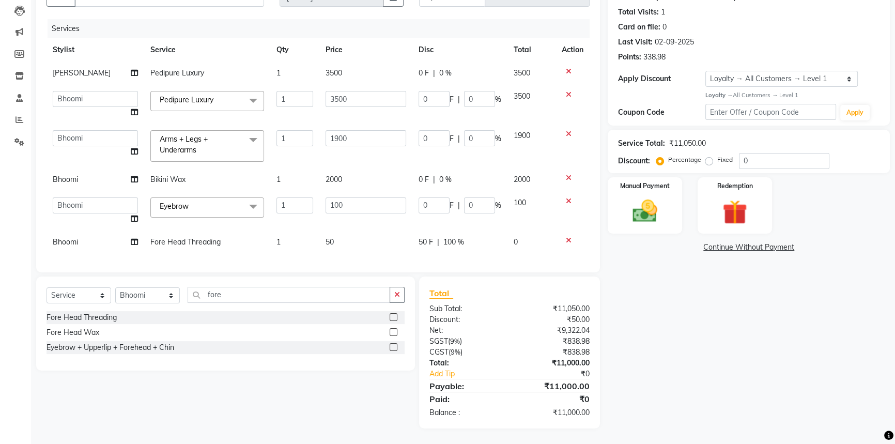
click at [358, 255] on div "Services Stylist Service Qty Price Disc Total Action Triveni Pedipure Luxury 1 …" at bounding box center [318, 140] width 543 height 243
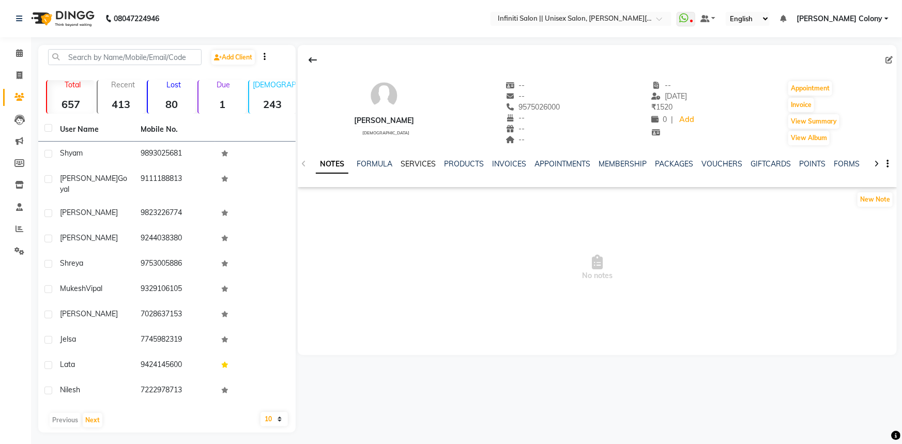
click at [412, 165] on link "SERVICES" at bounding box center [418, 163] width 35 height 9
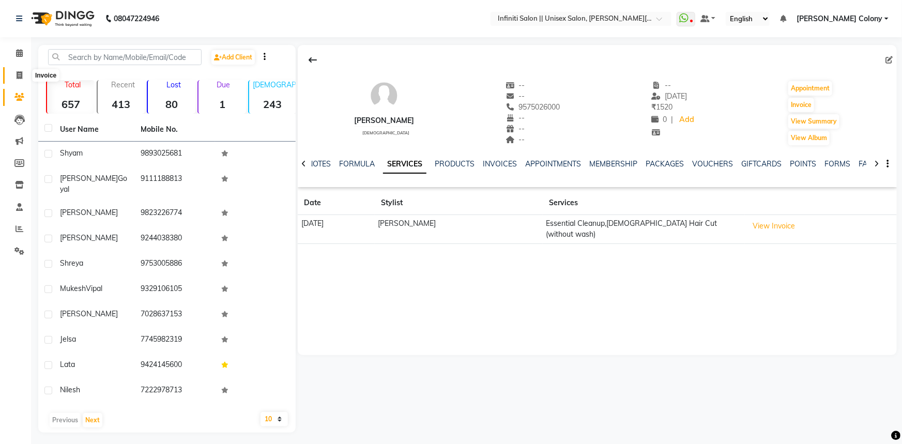
click at [20, 73] on icon at bounding box center [20, 75] width 6 height 8
select select "service"
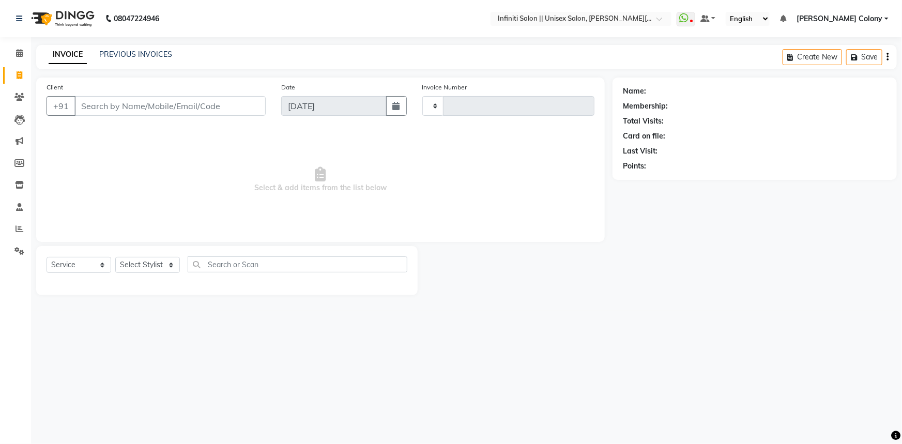
type input "0912"
select select "8233"
click at [93, 104] on input "Client" at bounding box center [169, 106] width 191 height 20
click at [137, 262] on select "Select Stylist Abhishek Anjali Mahato Armaan Arun CC Bhoomi Dilshad Ahmad Ishu …" at bounding box center [147, 265] width 65 height 16
select select "78903"
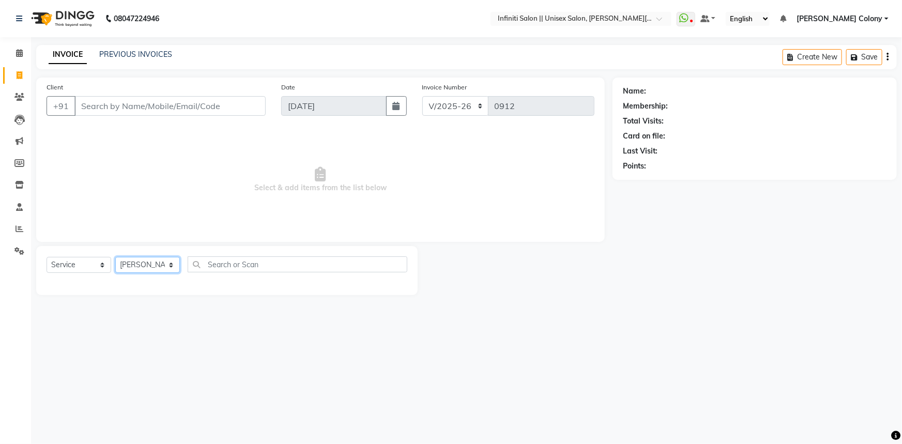
click at [115, 257] on select "Select Stylist Abhishek Anjali Mahato Armaan Arun CC Bhoomi Dilshad Ahmad Ishu …" at bounding box center [147, 265] width 65 height 16
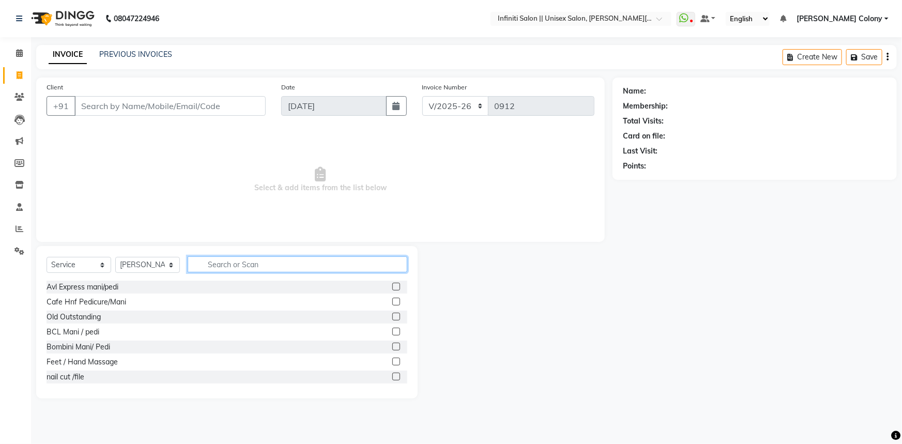
click at [222, 265] on input "text" at bounding box center [298, 264] width 220 height 16
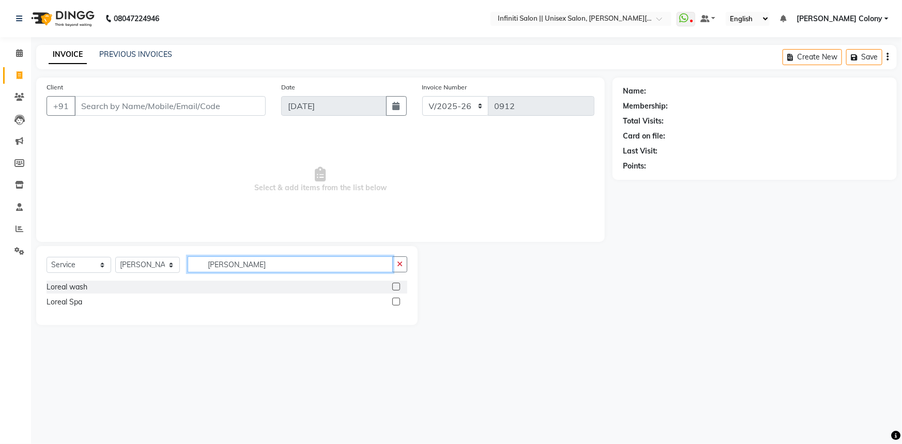
type input "lorea"
click at [393, 284] on label at bounding box center [396, 287] width 8 height 8
click at [393, 284] on input "checkbox" at bounding box center [395, 287] width 7 height 7
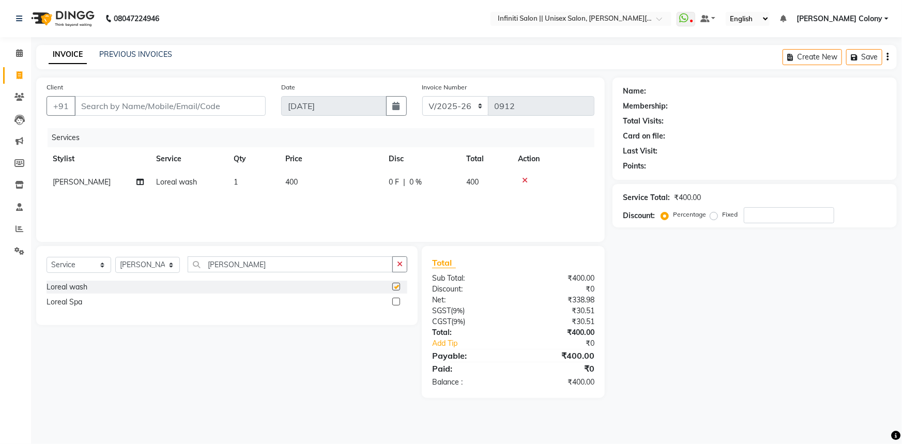
checkbox input "false"
click at [147, 111] on input "Client" at bounding box center [169, 106] width 191 height 20
type input "9"
type input "0"
type input "9575700002"
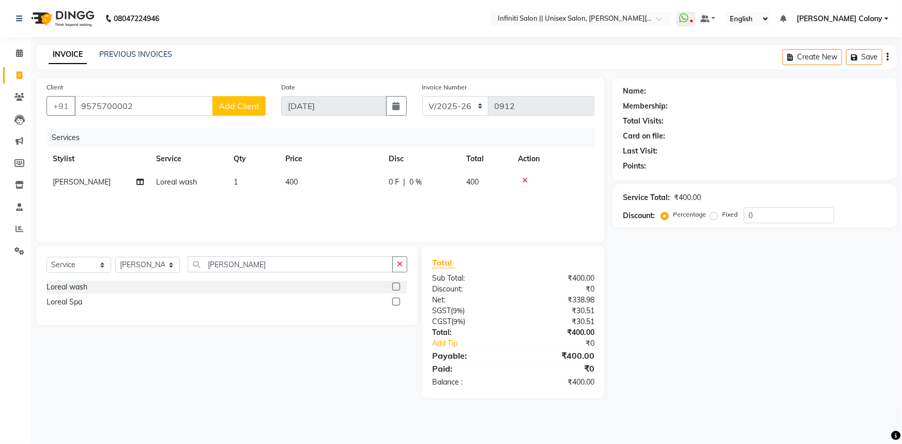
click at [237, 93] on div "Client +91 9575700002 Add Client" at bounding box center [156, 103] width 235 height 42
click at [237, 103] on span "Add Client" at bounding box center [239, 106] width 41 height 10
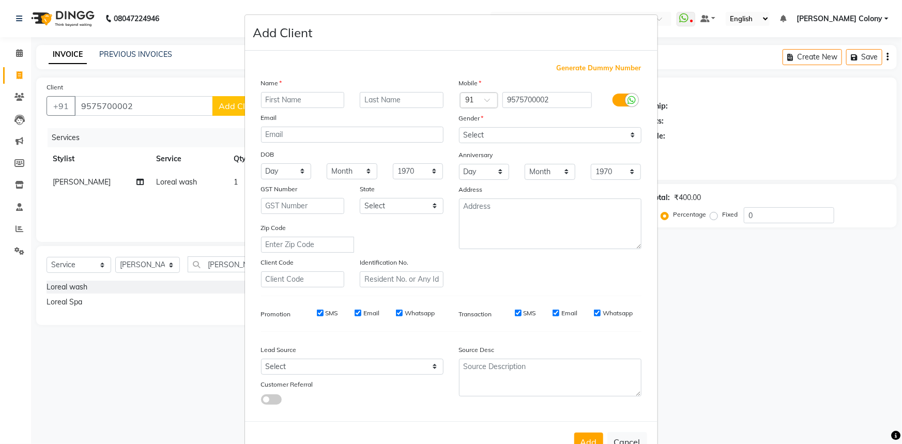
click at [295, 98] on input "text" at bounding box center [303, 100] width 84 height 16
type input "Anushree"
click at [541, 130] on select "Select [DEMOGRAPHIC_DATA] [DEMOGRAPHIC_DATA] Other Prefer Not To Say" at bounding box center [550, 135] width 182 height 16
select select "[DEMOGRAPHIC_DATA]"
click at [459, 127] on select "Select [DEMOGRAPHIC_DATA] [DEMOGRAPHIC_DATA] Other Prefer Not To Say" at bounding box center [550, 135] width 182 height 16
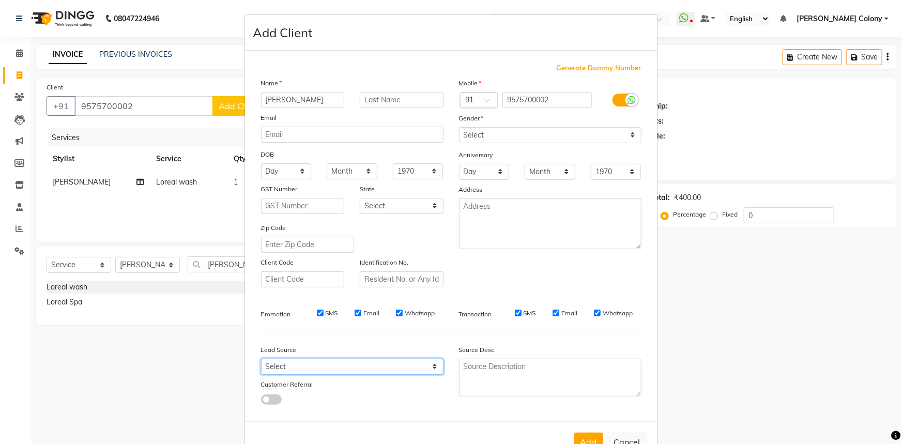
click at [327, 363] on select "Select Walk-in Referral Internet Friend Word of Mouth Advertisement Facebook Ju…" at bounding box center [352, 367] width 182 height 16
select select "54379"
click at [261, 361] on select "Select Walk-in Referral Internet Friend Word of Mouth Advertisement Facebook Ju…" at bounding box center [352, 367] width 182 height 16
click at [283, 176] on select "Day 01 02 03 04 05 06 07 08 09 10 11 12 13 14 15 16 17 18 19 20 21 22 23 24 25 …" at bounding box center [286, 171] width 51 height 16
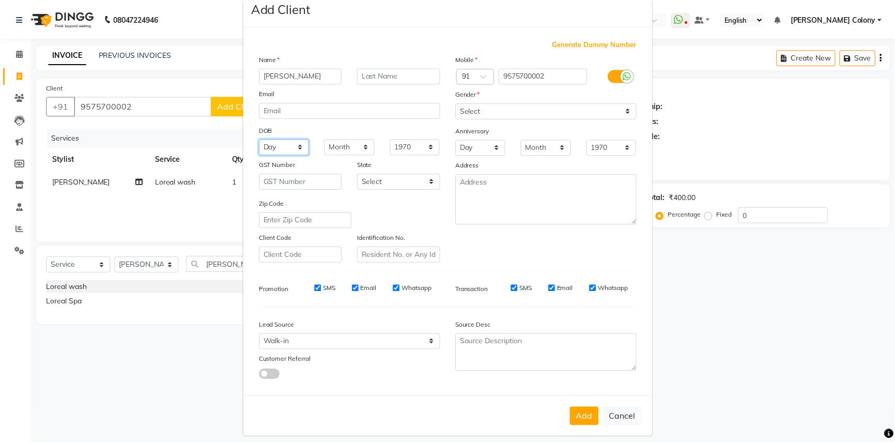
scroll to position [36, 0]
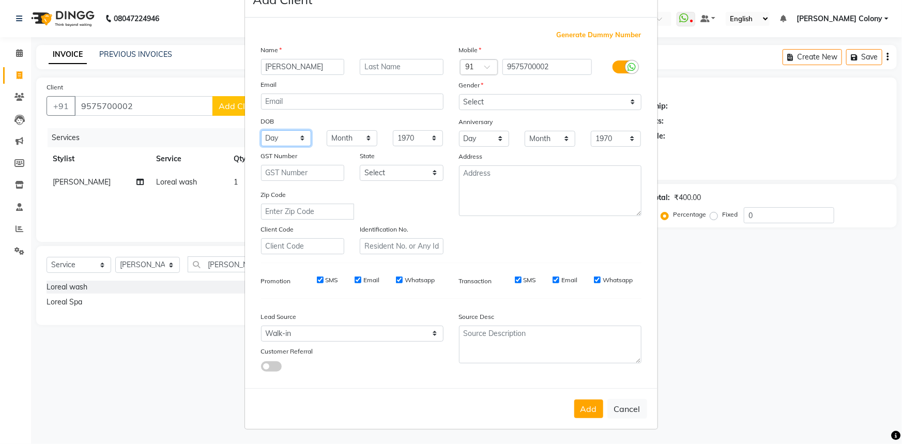
click at [289, 134] on select "Day 01 02 03 04 05 06 07 08 09 10 11 12 13 14 15 16 17 18 19 20 21 22 23 24 25 …" at bounding box center [286, 138] width 51 height 16
select select "30"
click at [261, 130] on select "Day 01 02 03 04 05 06 07 08 09 10 11 12 13 14 15 16 17 18 19 20 21 22 23 24 25 …" at bounding box center [286, 138] width 51 height 16
click at [341, 131] on select "Month January February March April May June July August September October Novem…" at bounding box center [352, 138] width 51 height 16
select select "10"
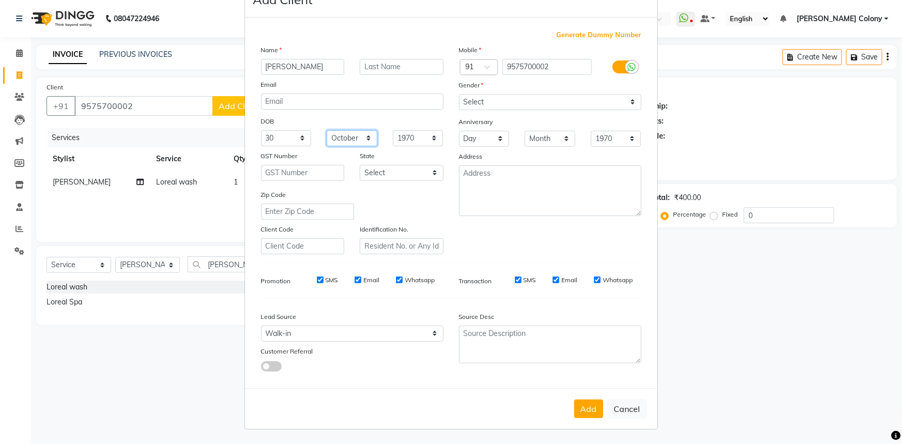
click at [327, 130] on select "Month January February March April May June July August September October Novem…" at bounding box center [352, 138] width 51 height 16
click at [583, 410] on button "Add" at bounding box center [588, 409] width 29 height 19
select select
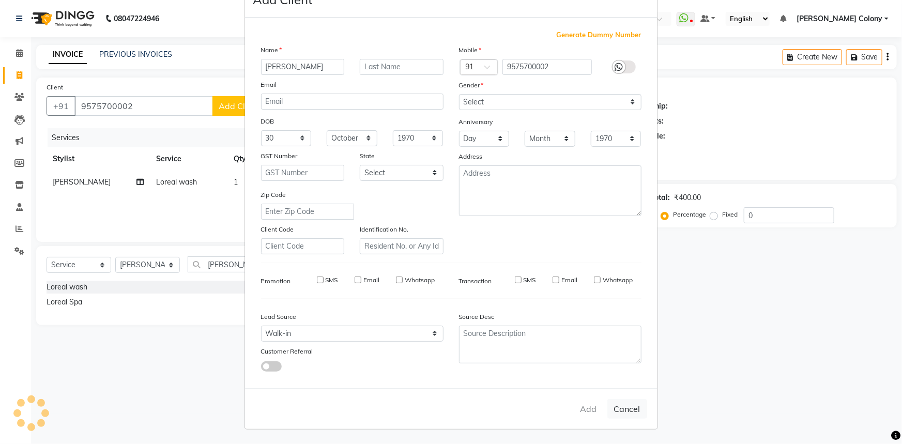
select select
checkbox input "false"
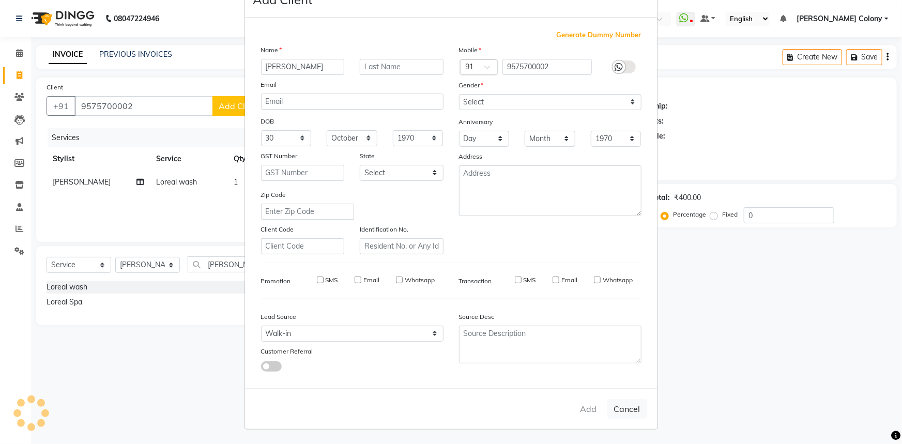
checkbox input "false"
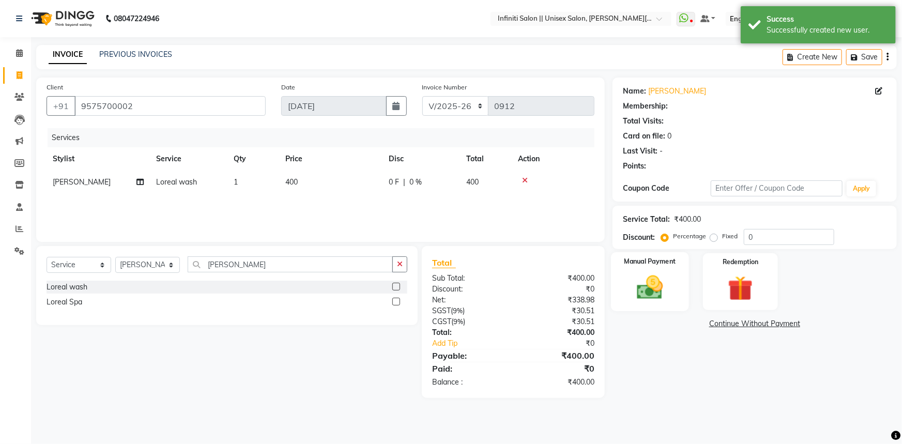
select select "1: Object"
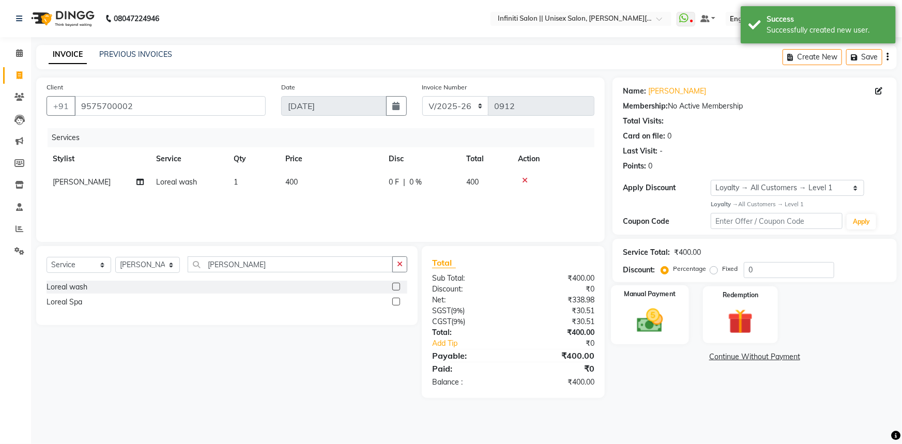
click at [656, 317] on img at bounding box center [650, 320] width 42 height 30
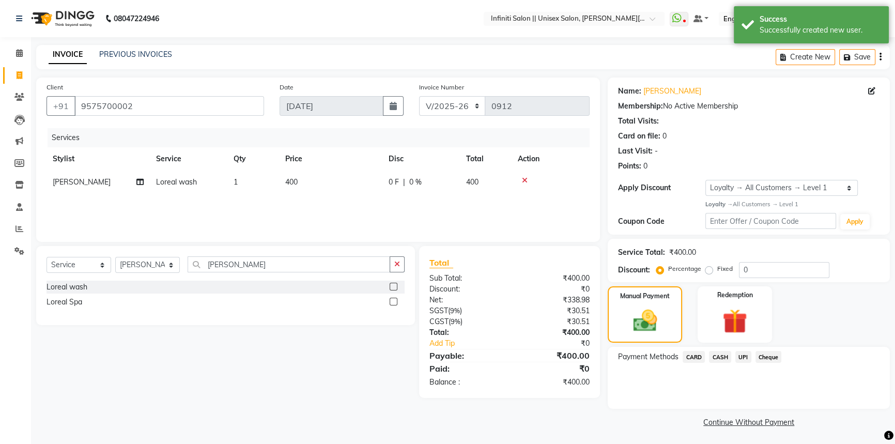
click at [719, 355] on span "CASH" at bounding box center [720, 357] width 22 height 12
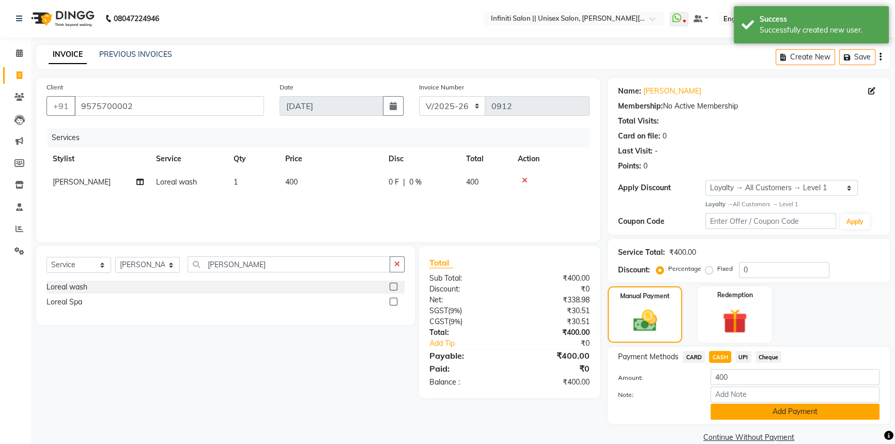
click at [737, 411] on button "Add Payment" at bounding box center [795, 412] width 169 height 16
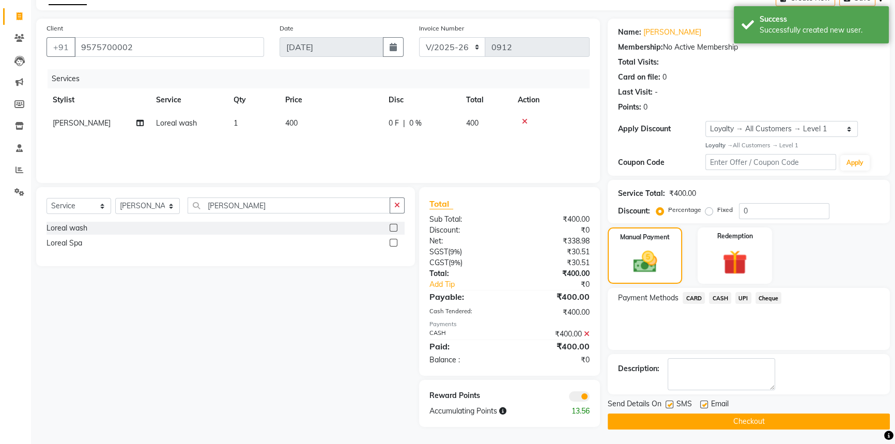
scroll to position [59, 0]
click at [714, 418] on button "Checkout" at bounding box center [749, 421] width 282 height 16
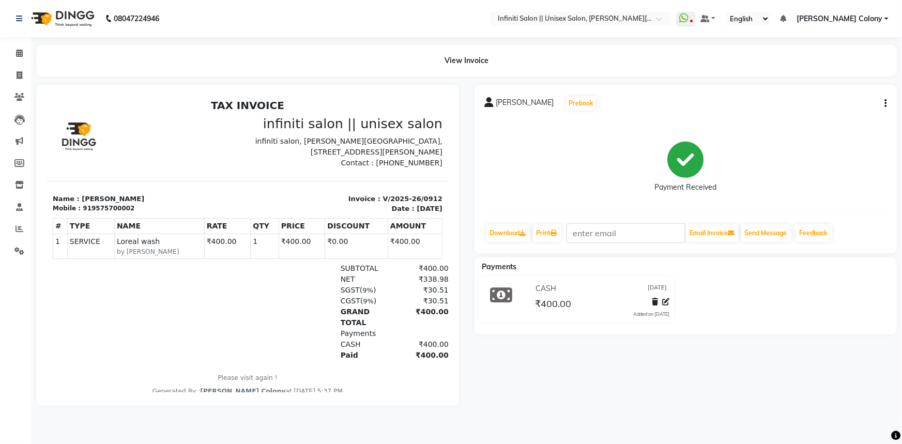
click at [888, 104] on div "Anushree Prebook Payment Received Download Print Email Invoice Send Message Fee…" at bounding box center [686, 169] width 423 height 169
click at [885, 103] on icon "button" at bounding box center [885, 103] width 2 height 1
click at [821, 120] on div "Edit Invoice" at bounding box center [834, 122] width 71 height 13
select select "service"
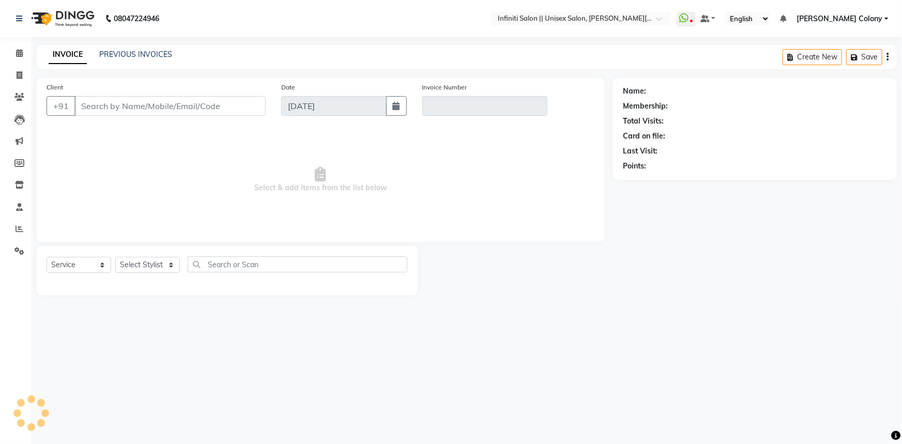
type input "9575700002"
type input "V/2025-26/0912"
select select "1: Object"
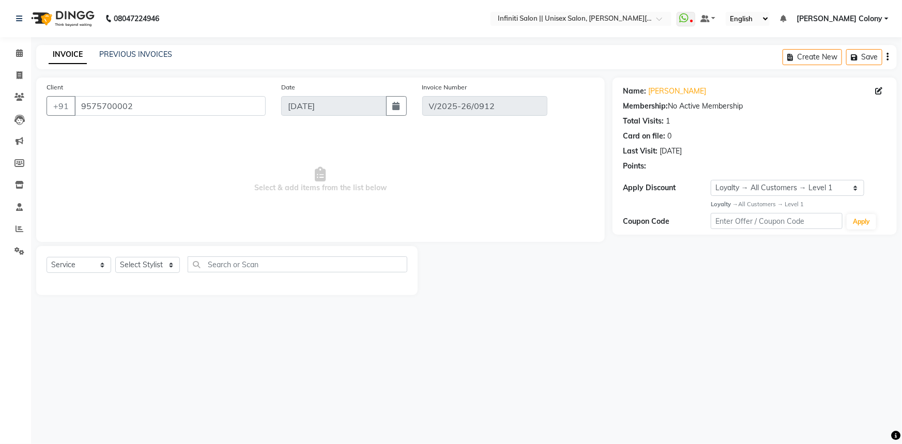
select select "select"
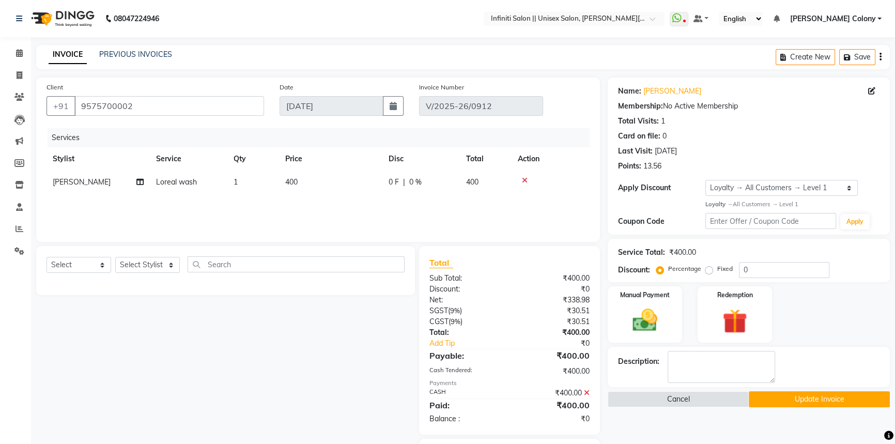
click at [778, 402] on button "Update Invoice" at bounding box center [819, 399] width 141 height 16
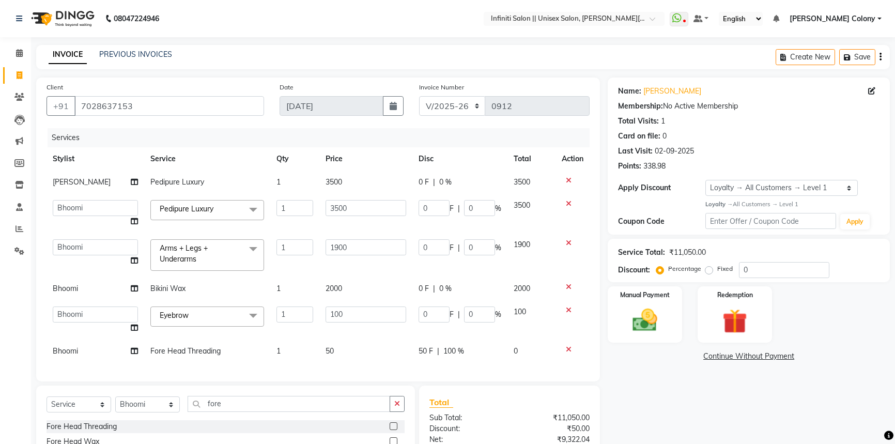
select select "8233"
select select "79154"
select select "service"
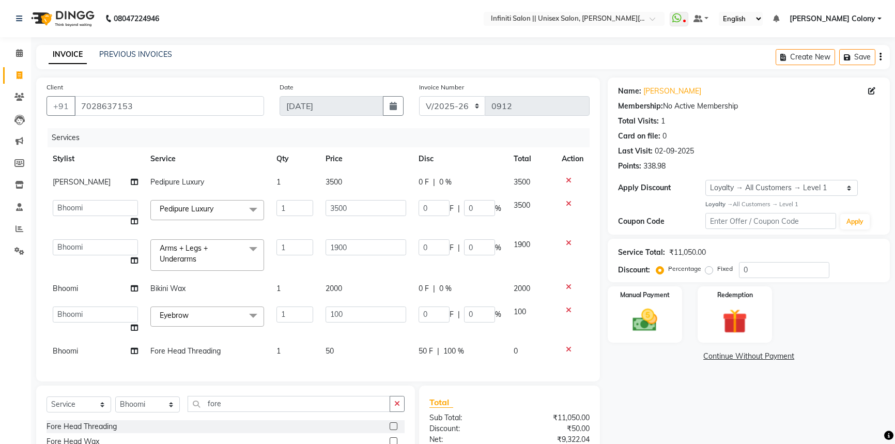
select select "79154"
select select "1: Object"
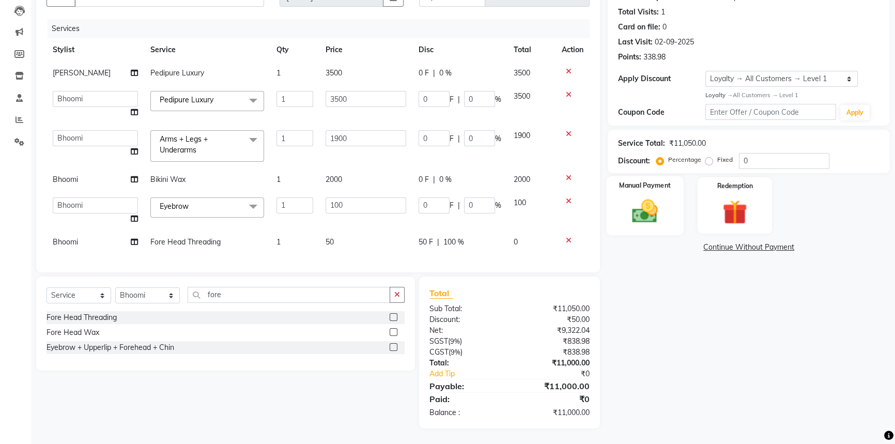
click at [655, 204] on img at bounding box center [645, 210] width 42 height 29
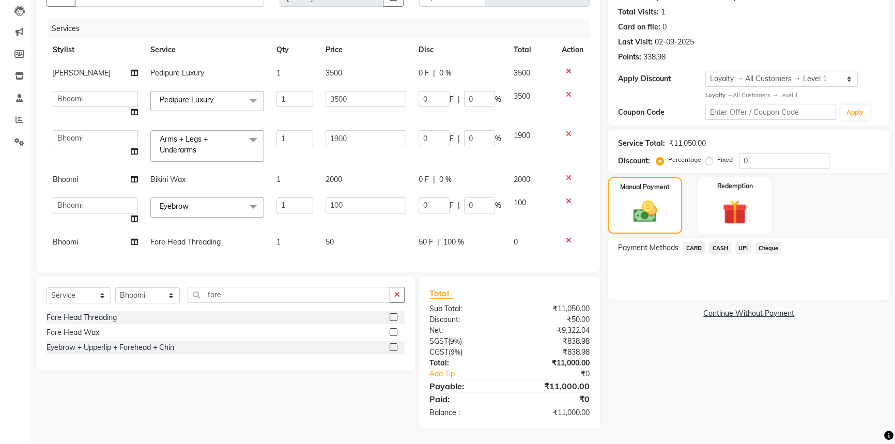
click at [747, 242] on span "UPI" at bounding box center [744, 248] width 16 height 12
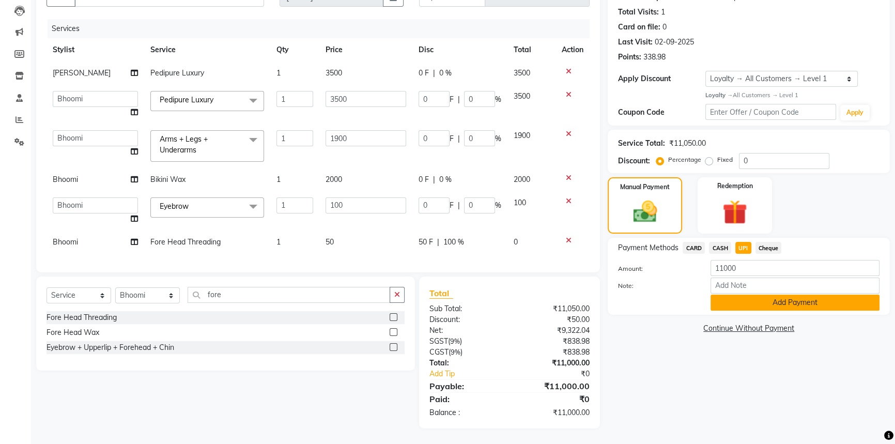
click at [761, 298] on button "Add Payment" at bounding box center [795, 303] width 169 height 16
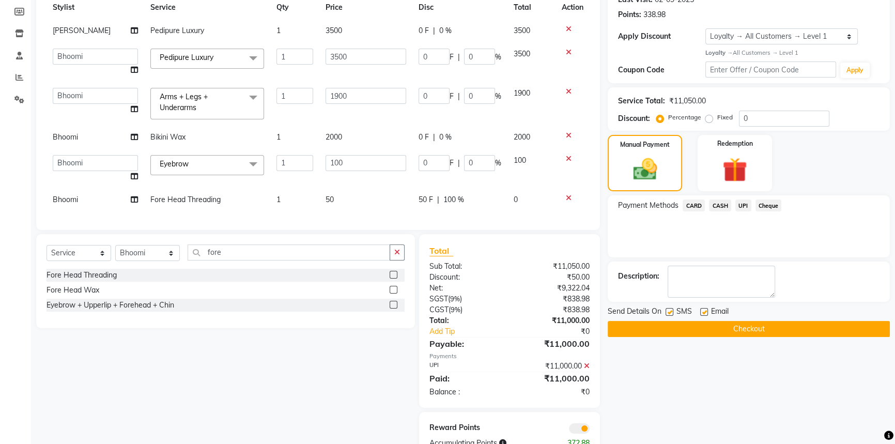
scroll to position [189, 0]
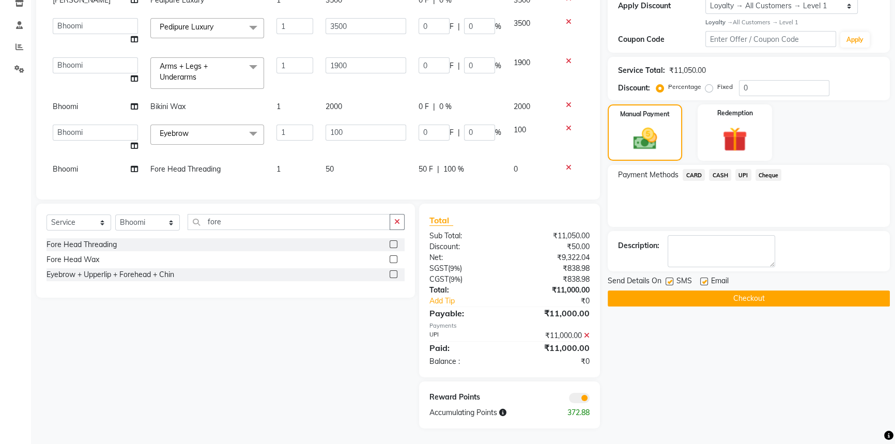
click at [747, 293] on button "Checkout" at bounding box center [749, 298] width 282 height 16
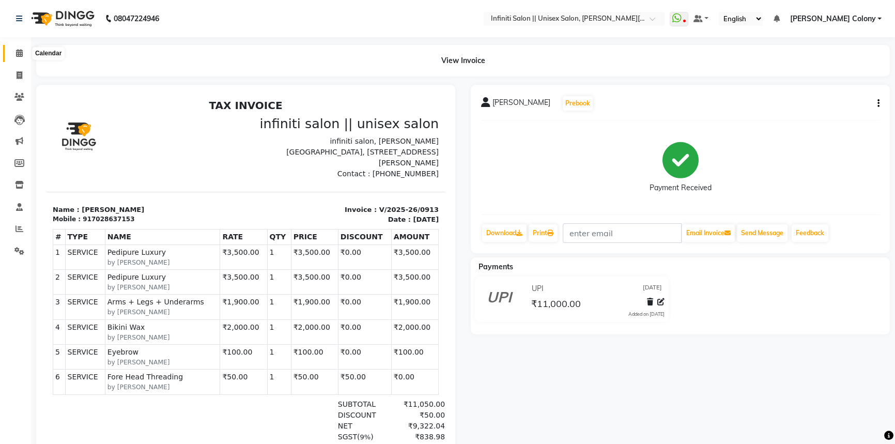
click at [19, 50] on icon at bounding box center [19, 53] width 7 height 8
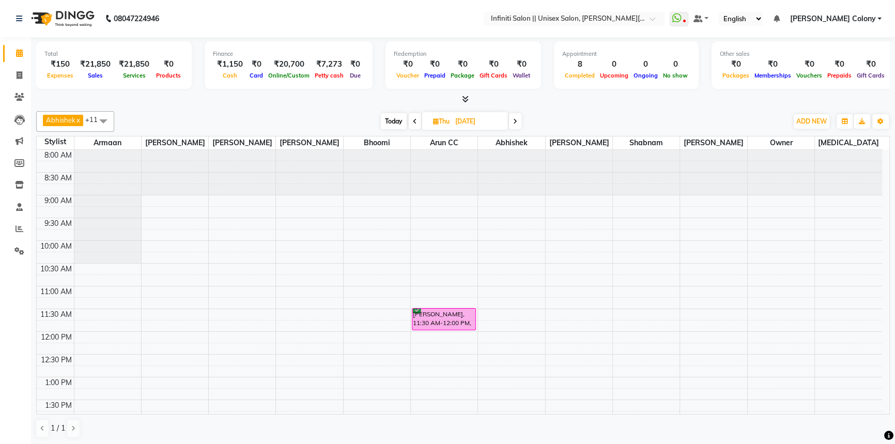
click at [462, 98] on icon at bounding box center [465, 99] width 7 height 8
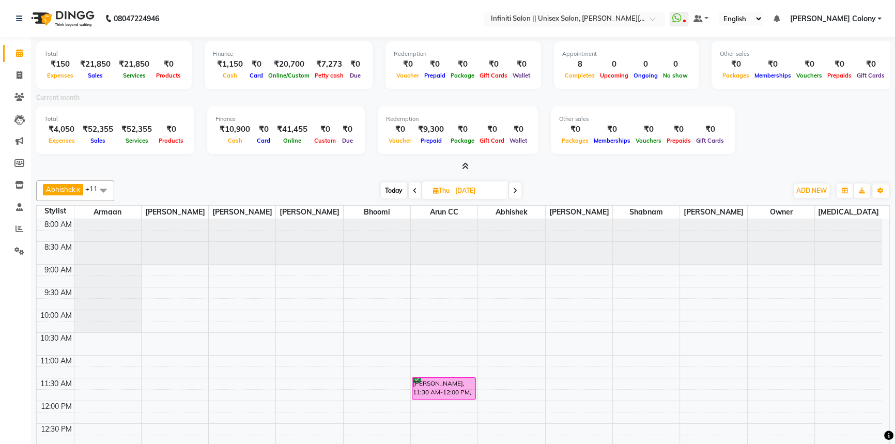
click at [508, 20] on input "text" at bounding box center [564, 19] width 150 height 10
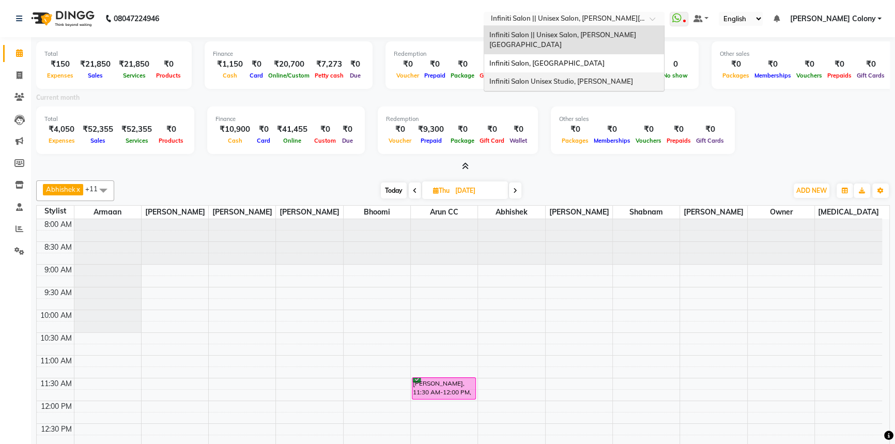
click at [522, 77] on span "Infiniti Salon Unisex Studio, Devendra Nagar" at bounding box center [561, 81] width 144 height 8
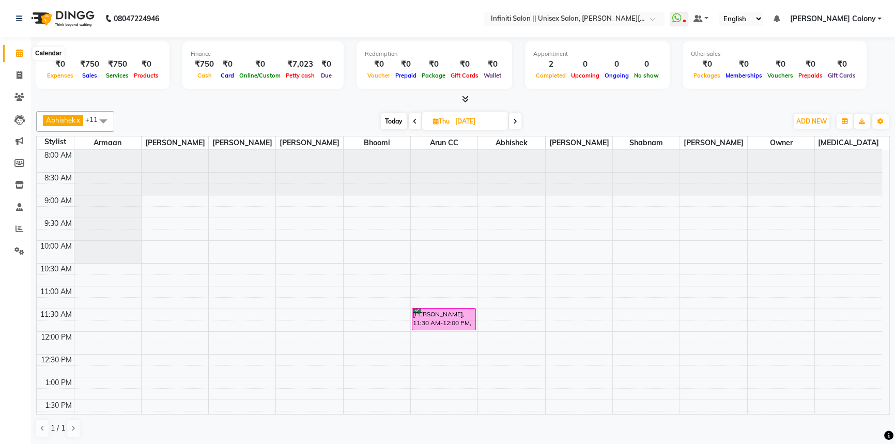
click at [23, 50] on span at bounding box center [19, 54] width 18 height 12
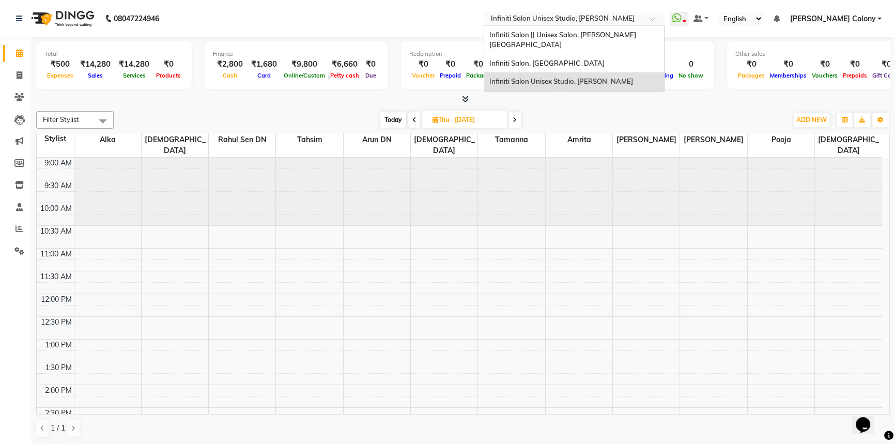
click at [583, 17] on input "text" at bounding box center [564, 19] width 150 height 10
click at [565, 59] on span "Infiniti Salon, Shankar Nagar" at bounding box center [546, 63] width 115 height 8
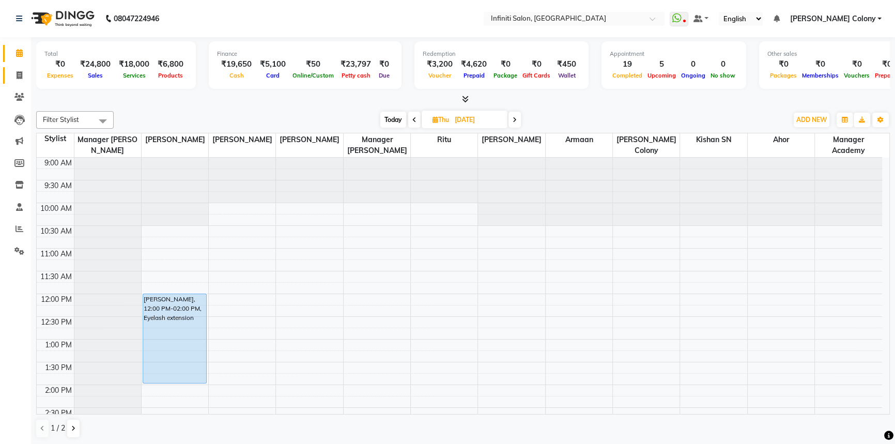
click at [18, 70] on span at bounding box center [19, 76] width 18 height 12
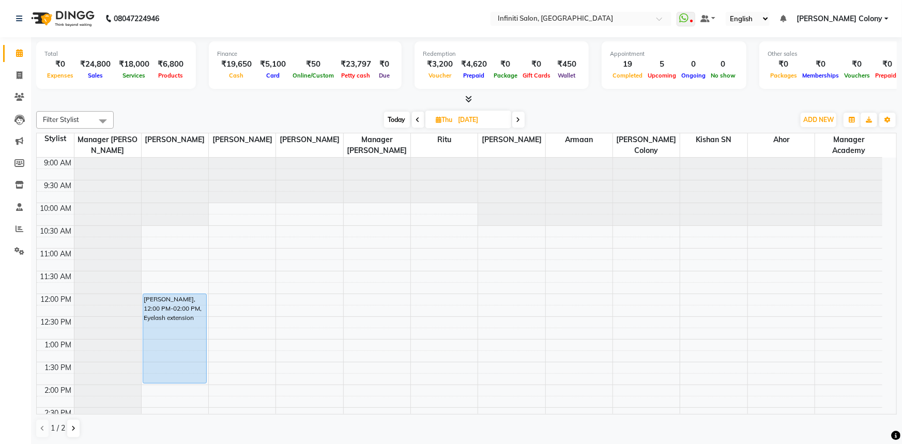
select select "5804"
select select "service"
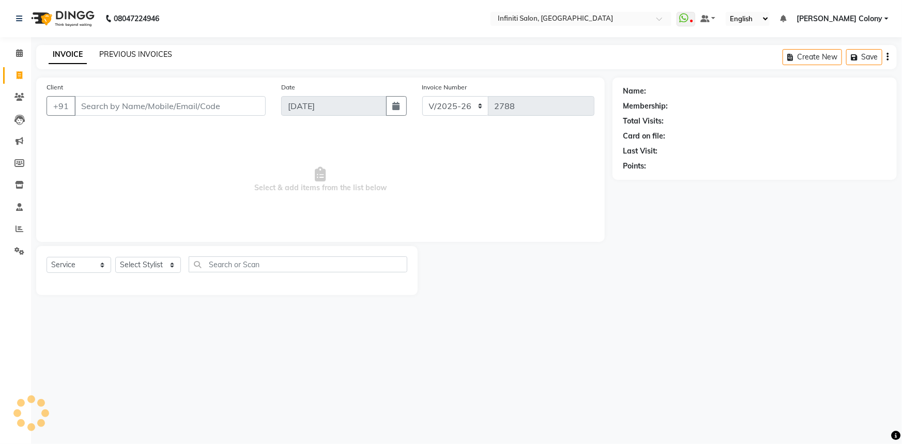
click at [118, 55] on link "PREVIOUS INVOICES" at bounding box center [135, 54] width 73 height 9
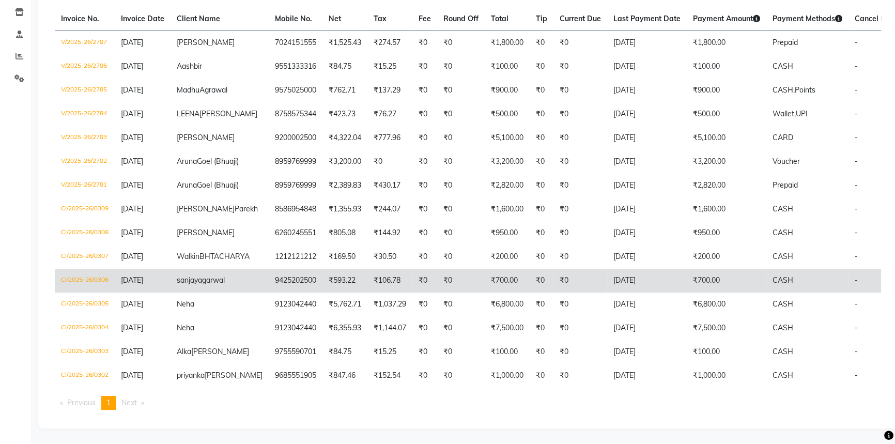
scroll to position [235, 0]
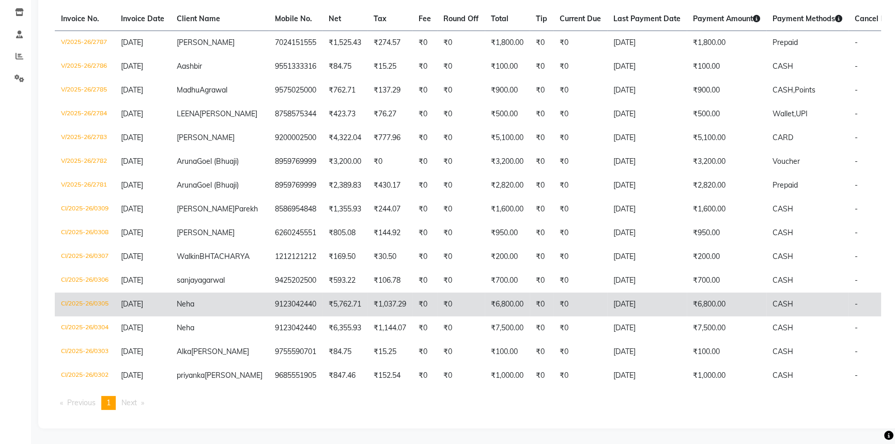
click at [687, 311] on td "₹6,800.00" at bounding box center [727, 305] width 80 height 24
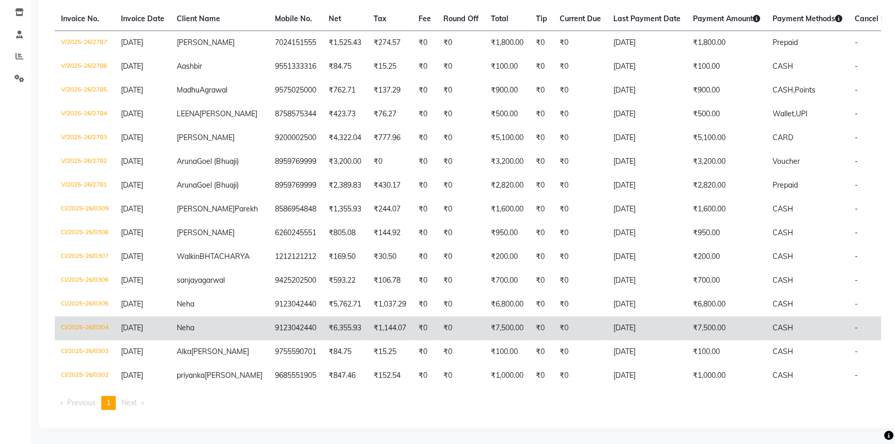
click at [487, 334] on td "₹7,500.00" at bounding box center [507, 328] width 45 height 24
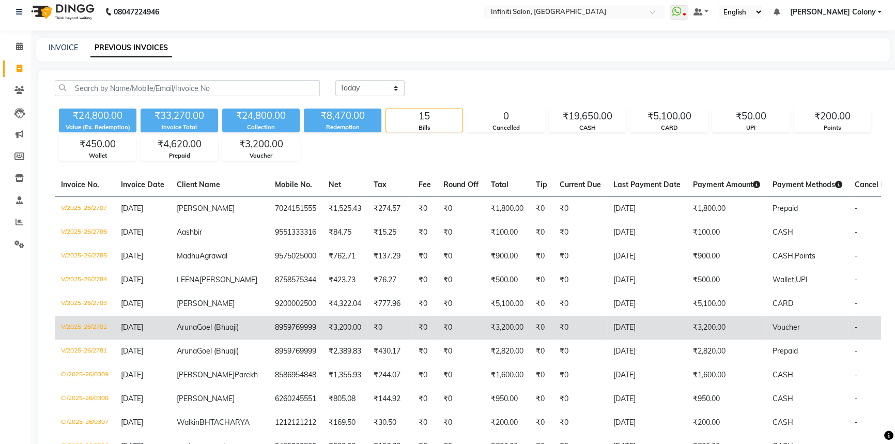
scroll to position [0, 0]
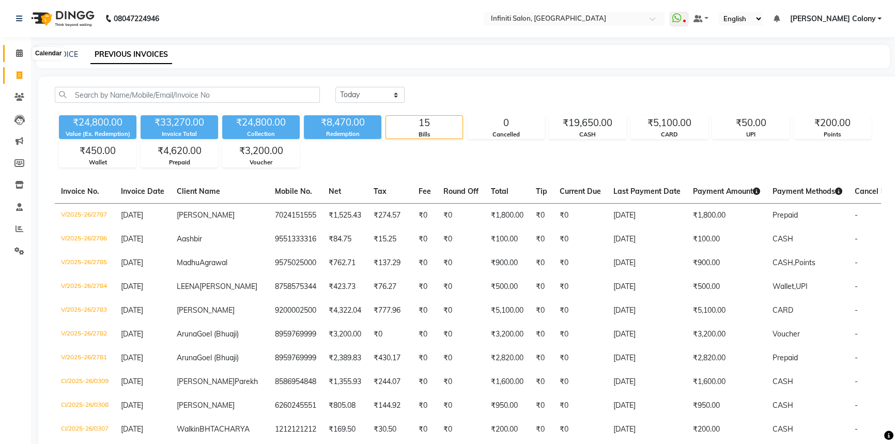
click at [12, 49] on span at bounding box center [19, 54] width 18 height 12
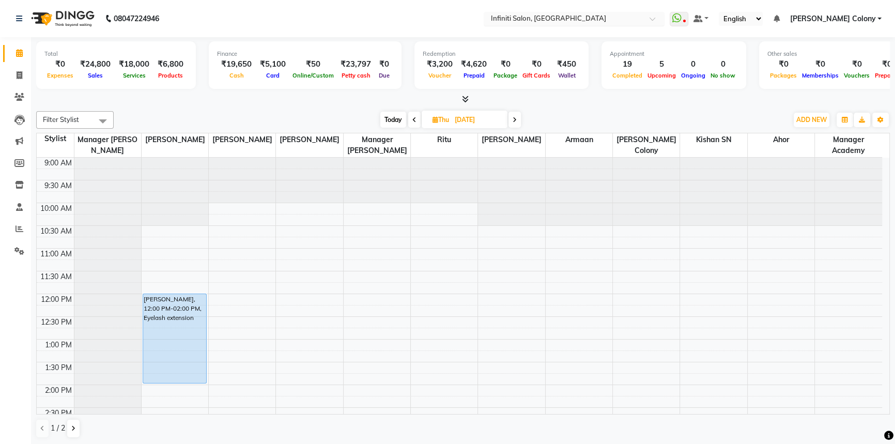
click at [493, 21] on input "text" at bounding box center [564, 19] width 150 height 10
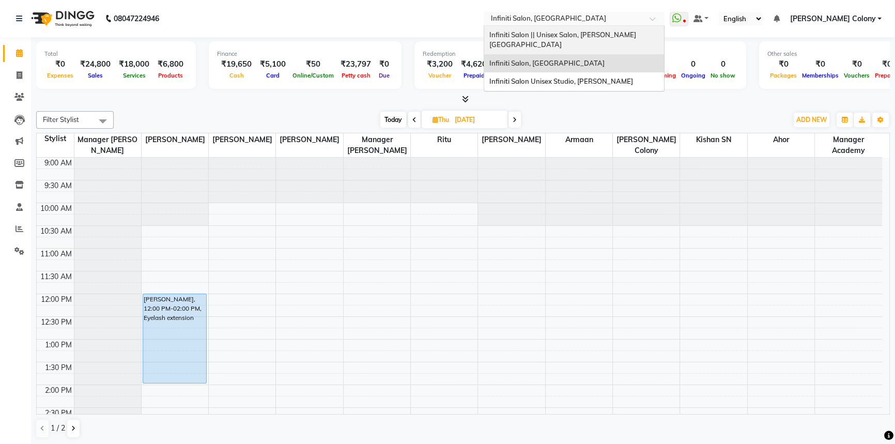
click at [512, 38] on span "Infiniti Salon || Unisex Salon, [PERSON_NAME][GEOGRAPHIC_DATA]" at bounding box center [562, 39] width 147 height 19
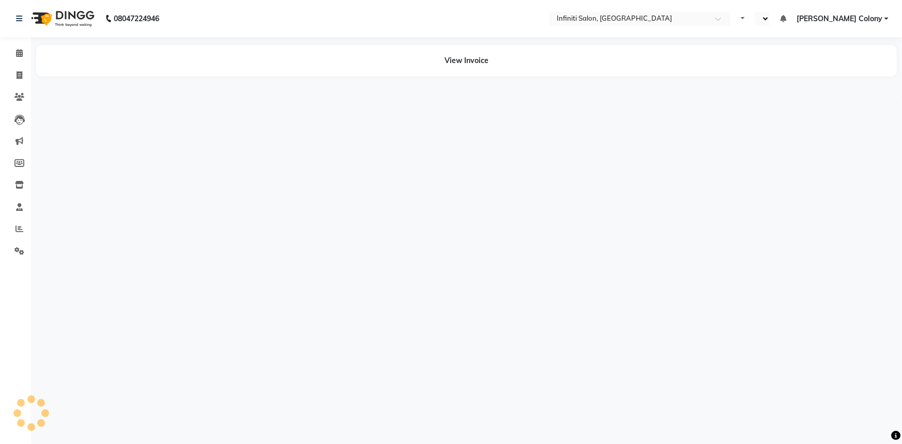
select select "en"
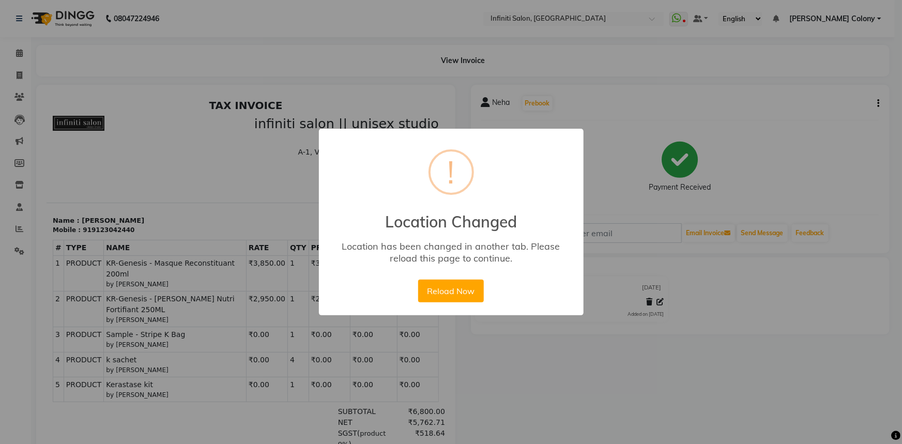
drag, startPoint x: 449, startPoint y: 299, endPoint x: 454, endPoint y: 296, distance: 5.3
click at [451, 299] on button "Reload Now" at bounding box center [451, 291] width 66 height 23
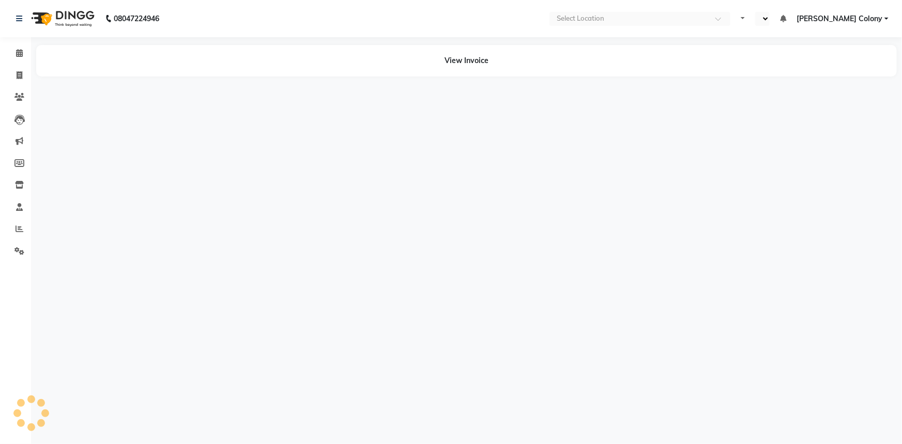
select select "en"
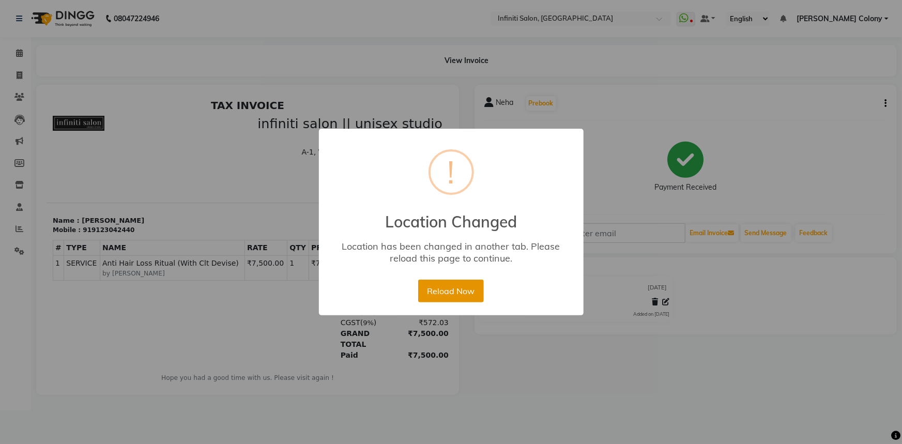
click at [460, 289] on button "Reload Now" at bounding box center [451, 291] width 66 height 23
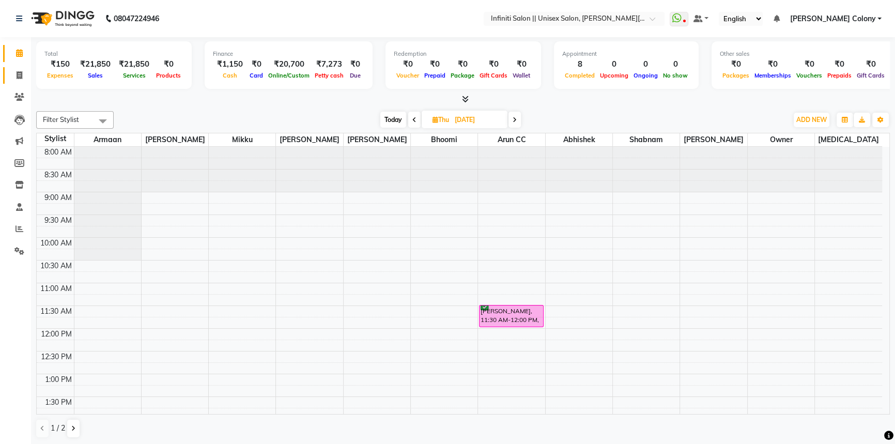
click at [21, 77] on icon at bounding box center [20, 75] width 6 height 8
select select "8233"
select select "service"
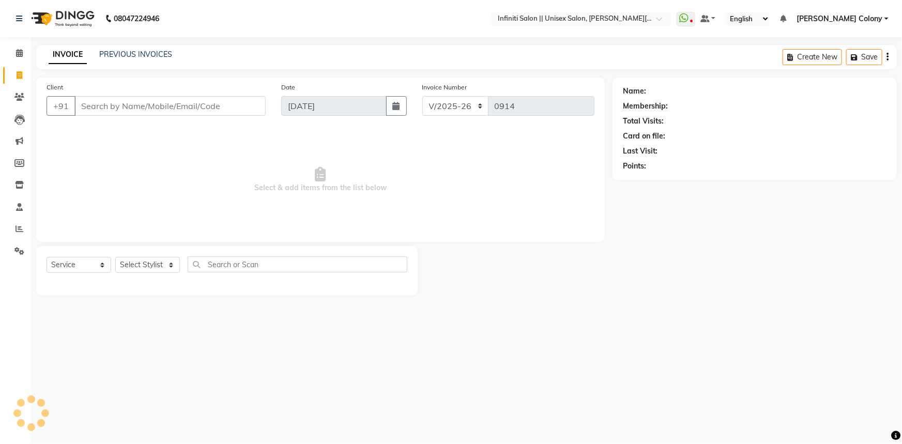
click at [109, 106] on input "Client" at bounding box center [169, 106] width 191 height 20
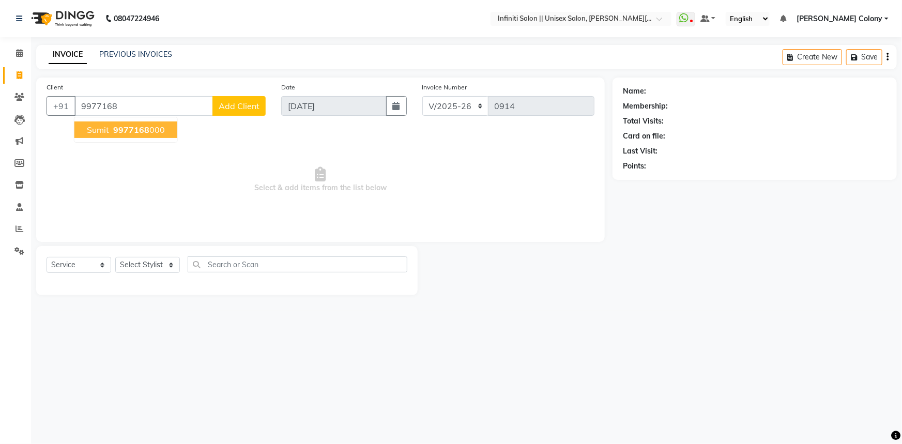
click at [118, 118] on ngb-typeahead-window "Sumit 9977168 000" at bounding box center [126, 130] width 104 height 26
click at [119, 127] on span "9977168" at bounding box center [131, 130] width 36 height 10
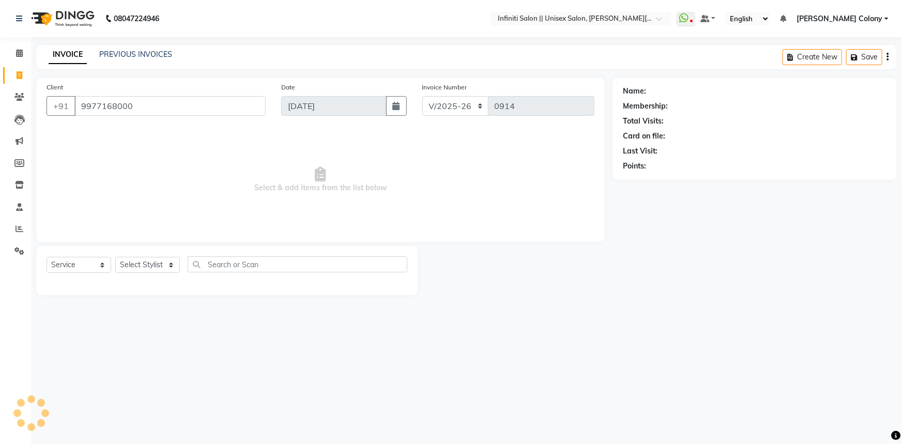
type input "9977168000"
select select "1: Object"
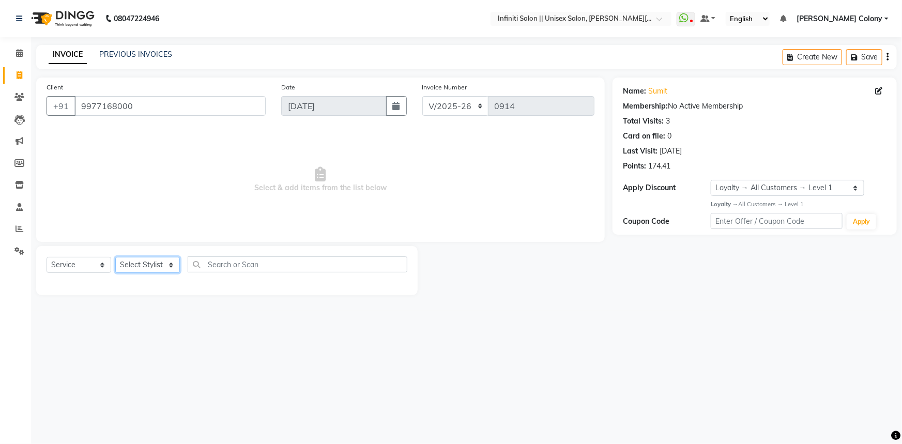
click at [141, 263] on select "Select Stylist Abhishek Anjali Mahato Armaan Arun CC Bhoomi Dilshad Ahmad Ishu …" at bounding box center [147, 265] width 65 height 16
select select "79158"
click at [115, 257] on select "Select Stylist Abhishek Anjali Mahato Armaan Arun CC Bhoomi Dilshad Ahmad Ishu …" at bounding box center [147, 265] width 65 height 16
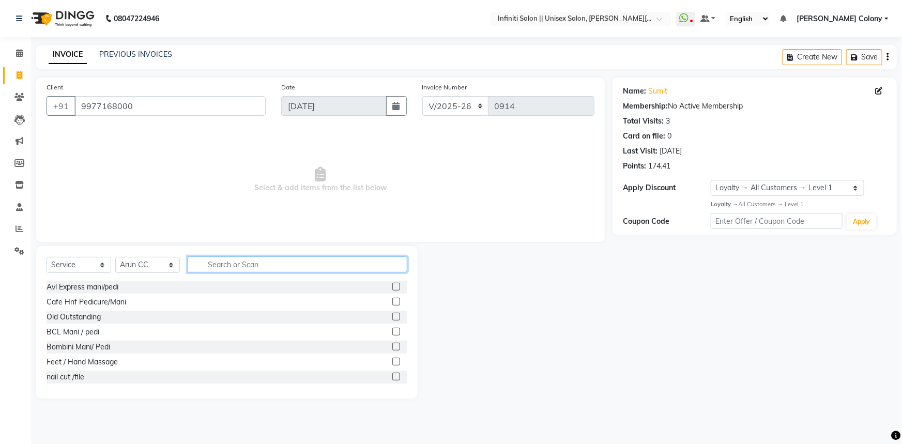
click at [262, 256] on input "text" at bounding box center [298, 264] width 220 height 16
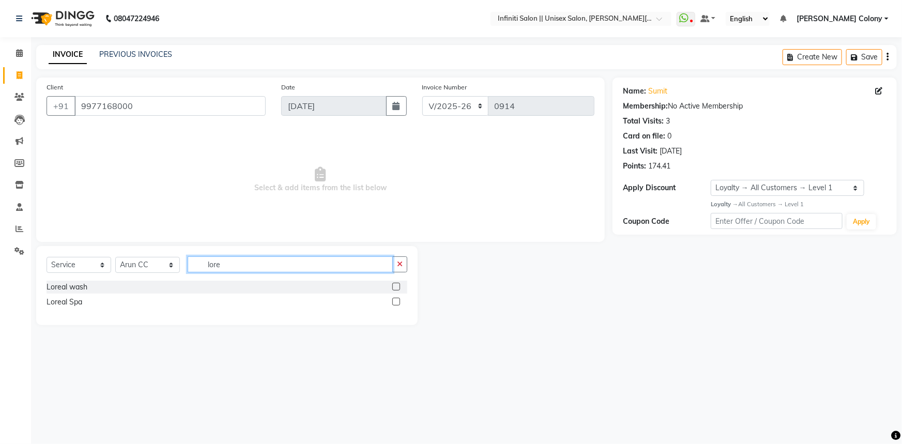
type input "lore"
click at [396, 284] on label at bounding box center [396, 287] width 8 height 8
click at [396, 284] on input "checkbox" at bounding box center [395, 287] width 7 height 7
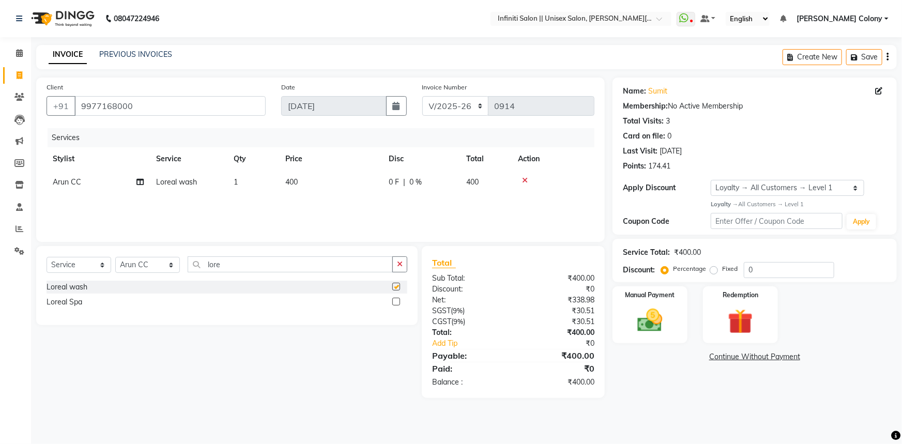
checkbox input "false"
click at [284, 175] on td "400" at bounding box center [330, 182] width 103 height 23
select select "79158"
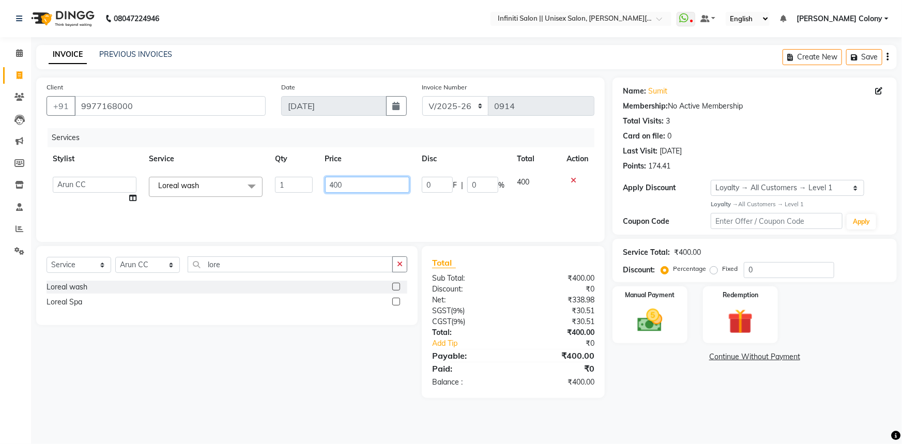
drag, startPoint x: 350, startPoint y: 188, endPoint x: 43, endPoint y: 21, distance: 349.5
click at [103, 57] on main "INVOICE PREVIOUS INVOICES Create New Save Client +91 9977168000 Date 03-09-2025…" at bounding box center [466, 229] width 871 height 369
type input "600"
click at [202, 206] on div "Services Stylist Service Qty Price Disc Total Action Abhishek Anjali Mahato Arm…" at bounding box center [321, 179] width 548 height 103
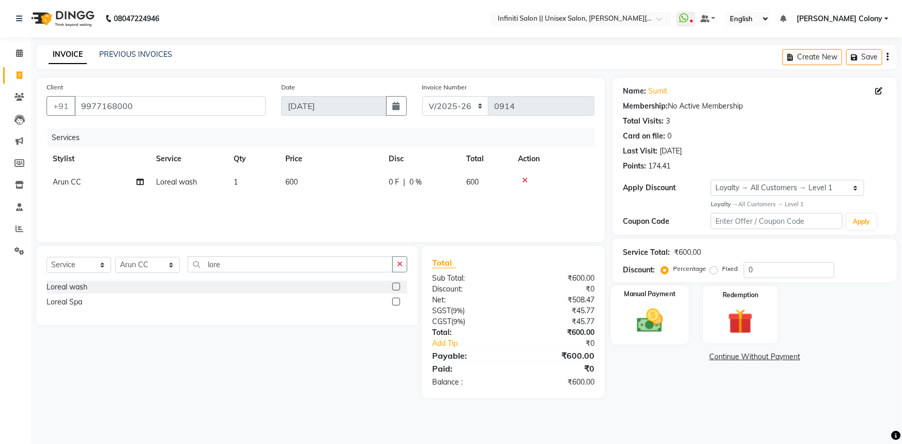
click at [649, 326] on img at bounding box center [650, 320] width 42 height 30
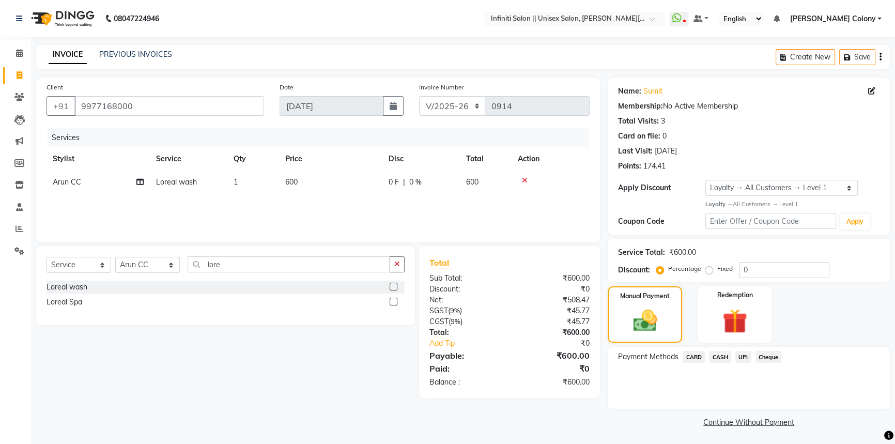
click at [716, 355] on span "CASH" at bounding box center [720, 357] width 22 height 12
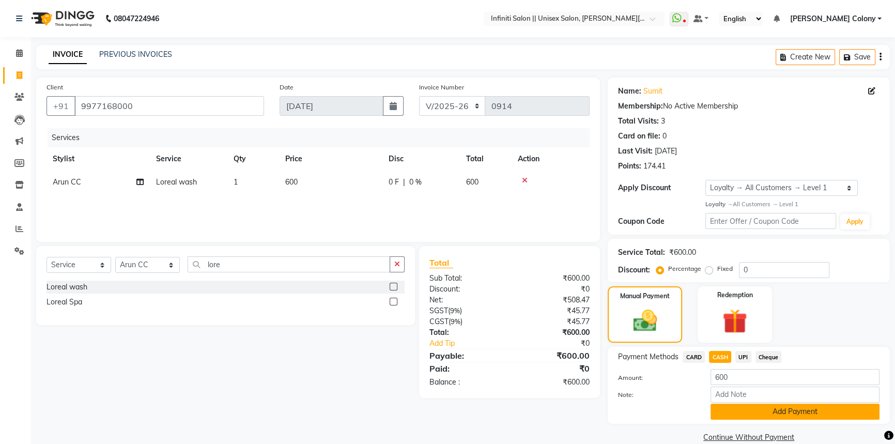
click at [746, 416] on button "Add Payment" at bounding box center [795, 412] width 169 height 16
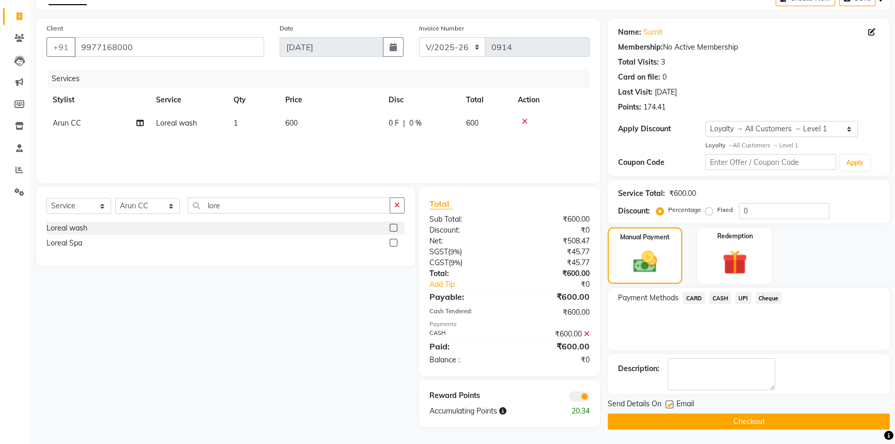
scroll to position [59, 0]
click at [746, 419] on button "Checkout" at bounding box center [749, 421] width 282 height 16
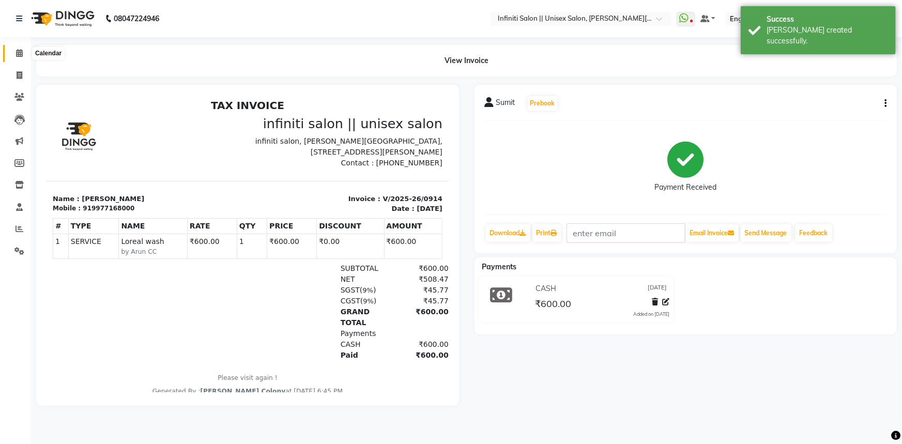
click at [19, 49] on icon at bounding box center [19, 53] width 7 height 8
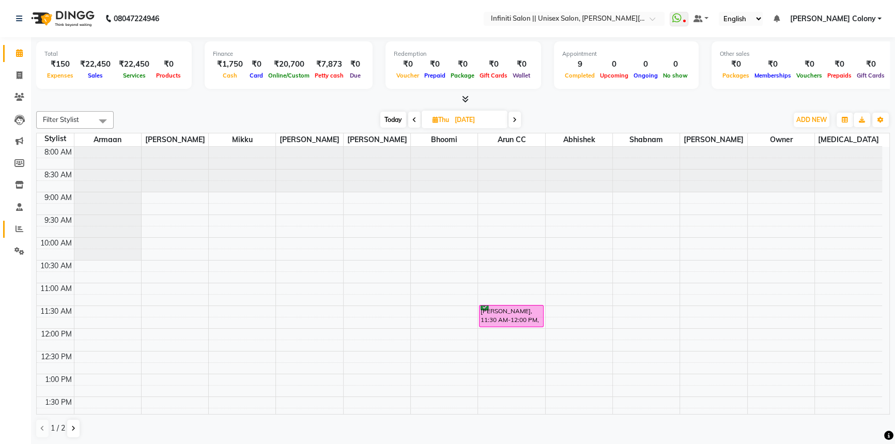
click at [27, 232] on span at bounding box center [19, 229] width 18 height 12
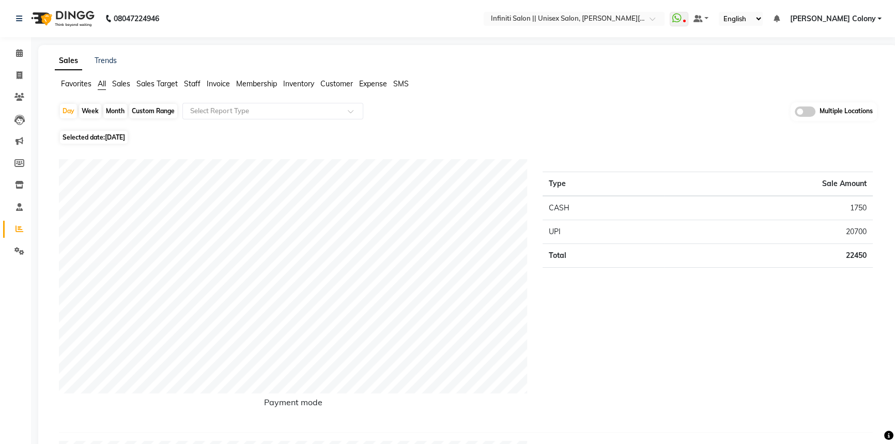
click at [194, 83] on span "Staff" at bounding box center [192, 83] width 17 height 9
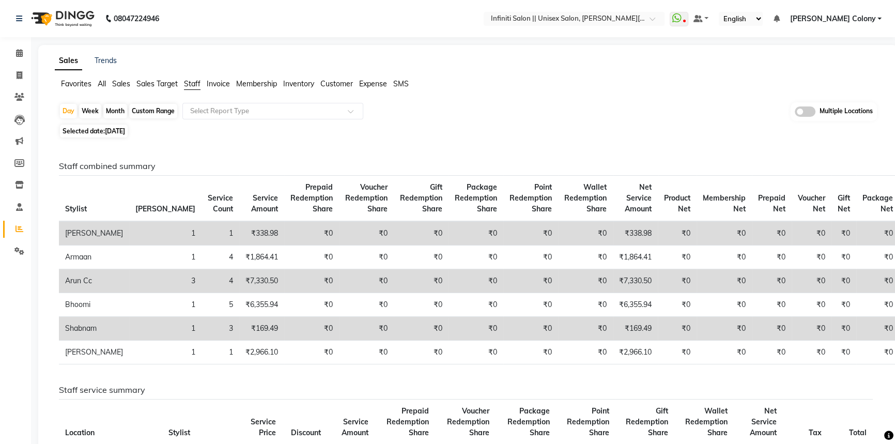
click at [146, 82] on span "Sales Target" at bounding box center [156, 83] width 41 height 9
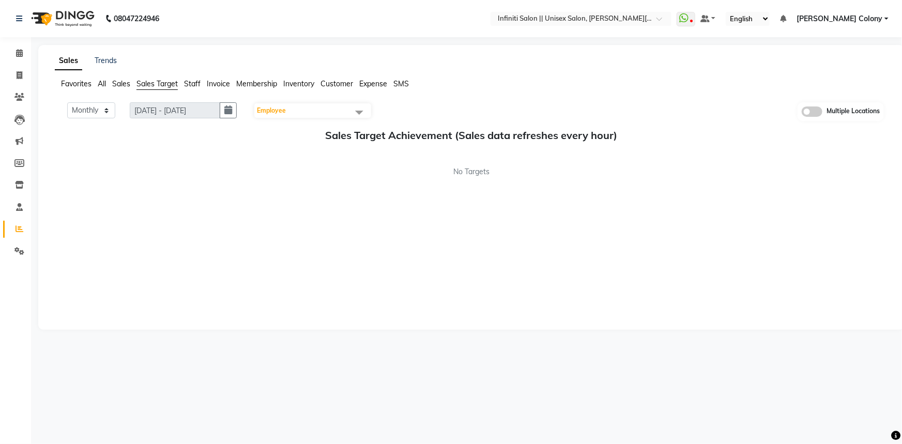
click at [121, 85] on span "Sales" at bounding box center [121, 83] width 18 height 9
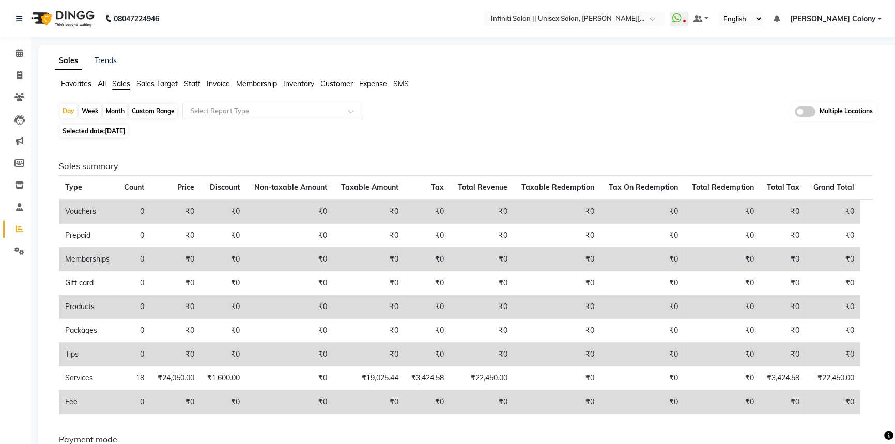
click at [120, 110] on div "Month" at bounding box center [115, 111] width 24 height 14
select select "9"
select select "2025"
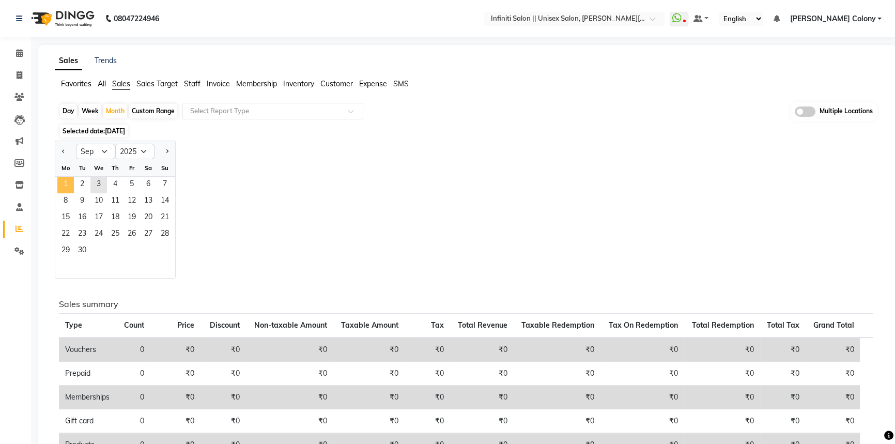
click at [67, 187] on span "1" at bounding box center [65, 185] width 17 height 17
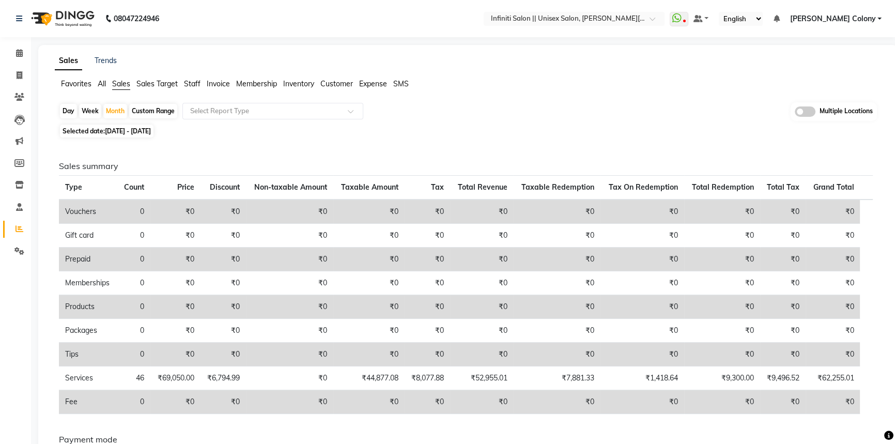
click at [151, 130] on span "01-09-2025 - 30-09-2025" at bounding box center [128, 131] width 46 height 8
select select "9"
select select "2025"
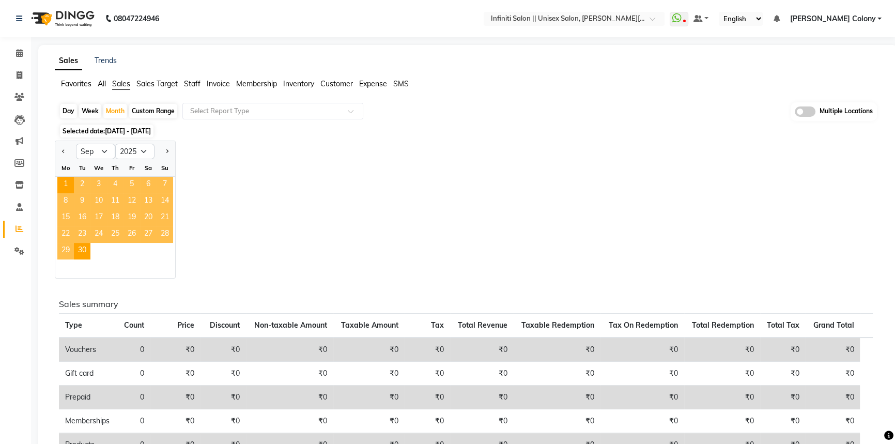
click at [99, 178] on span "3" at bounding box center [98, 185] width 17 height 17
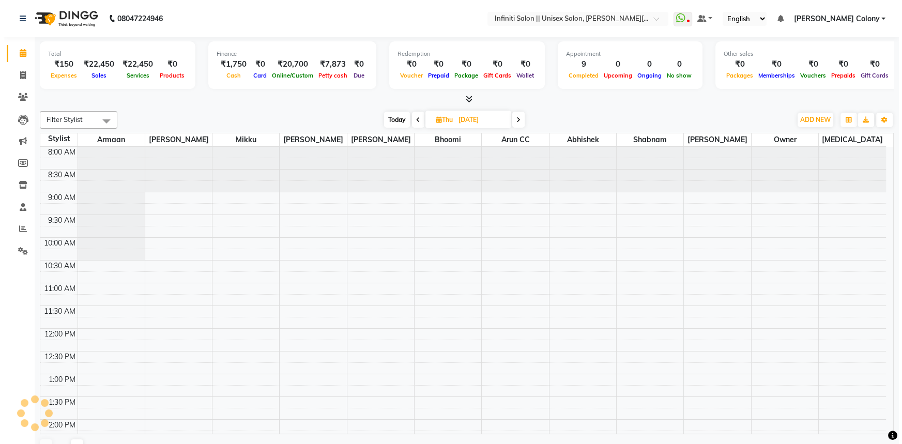
scroll to position [301, 0]
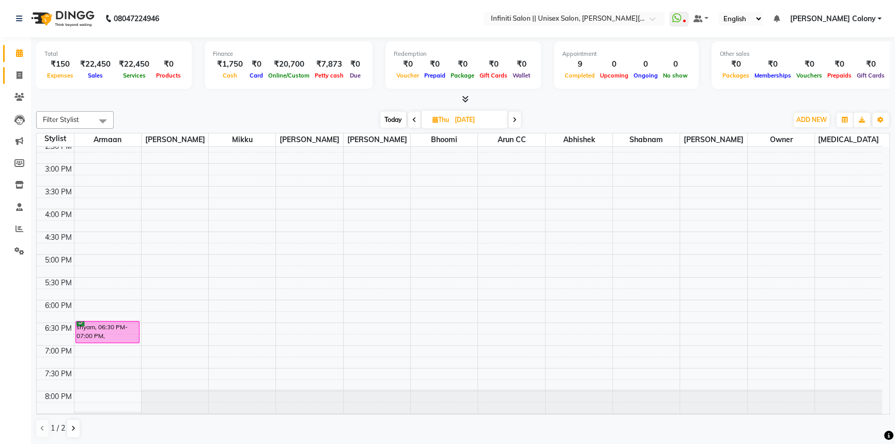
click at [17, 79] on span at bounding box center [19, 76] width 18 height 12
select select "service"
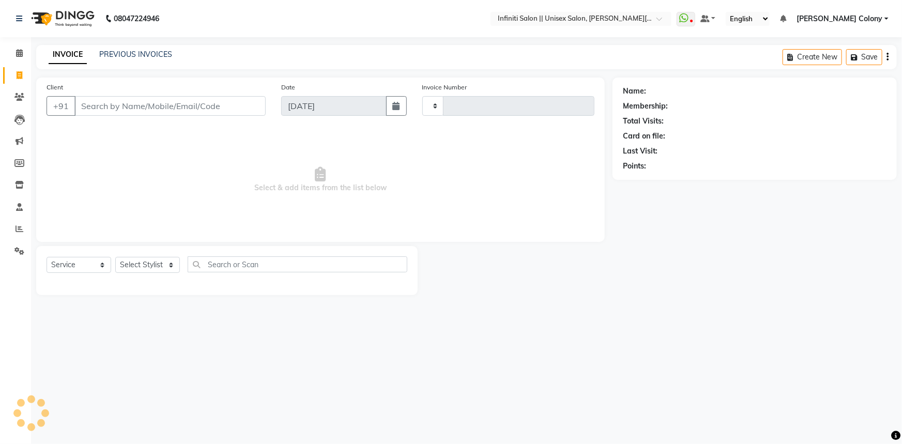
type input "0915"
select select "8233"
click at [129, 56] on link "PREVIOUS INVOICES" at bounding box center [135, 54] width 73 height 9
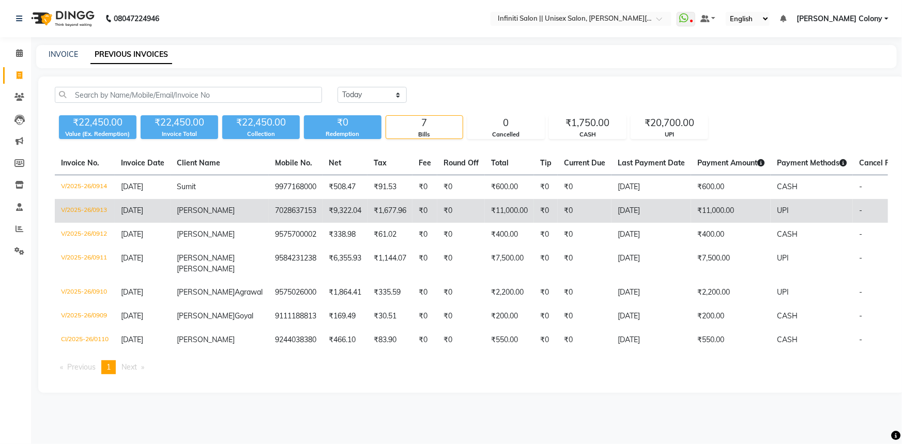
click at [692, 211] on td "₹11,000.00" at bounding box center [731, 211] width 80 height 24
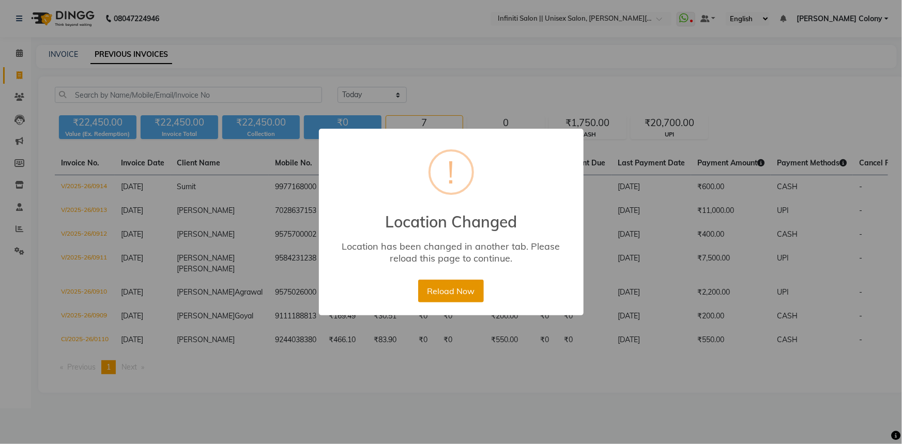
click at [439, 297] on button "Reload Now" at bounding box center [451, 291] width 66 height 23
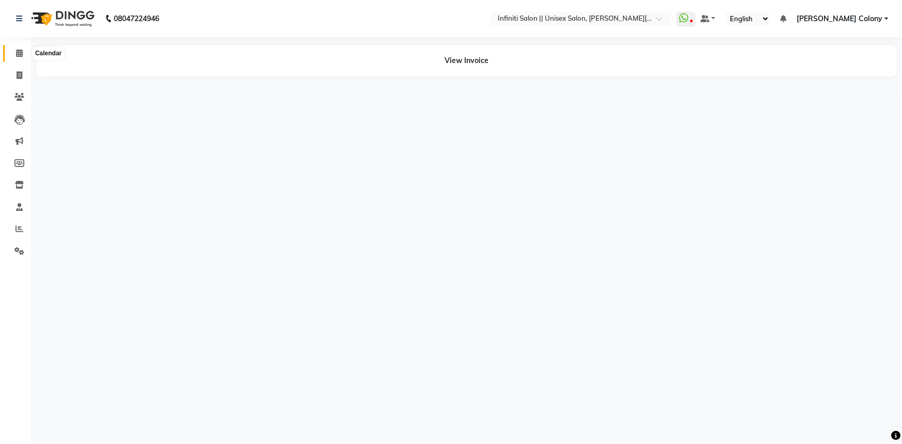
click at [19, 52] on icon at bounding box center [19, 53] width 7 height 8
click at [20, 46] on link "Calendar" at bounding box center [15, 53] width 25 height 17
select select "en"
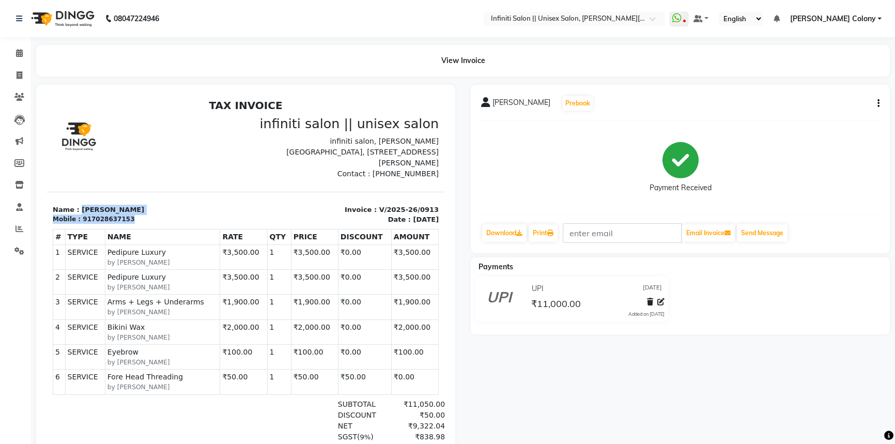
drag, startPoint x: 131, startPoint y: 210, endPoint x: 76, endPoint y: 196, distance: 56.5
click at [76, 205] on div "Name : [PERSON_NAME] Mobile : 917028637153" at bounding box center [147, 215] width 200 height 20
copy div "[PERSON_NAME] Mobile : 917028637153"
click at [18, 253] on icon at bounding box center [19, 251] width 10 height 8
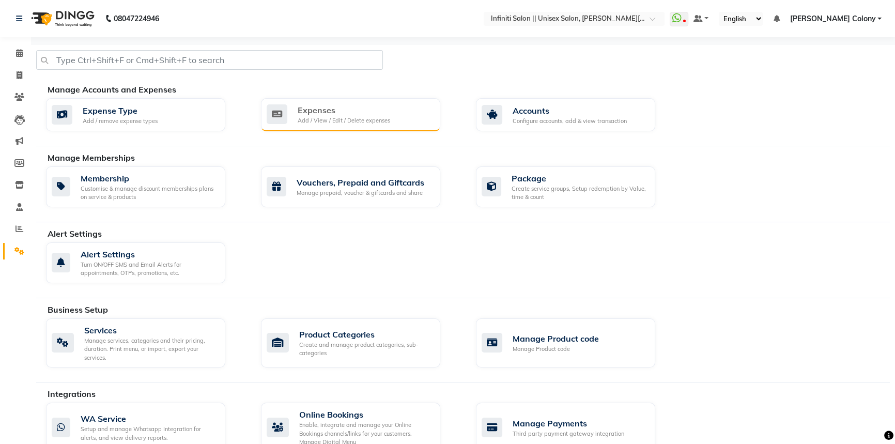
click at [362, 107] on div "Expenses" at bounding box center [344, 110] width 93 height 12
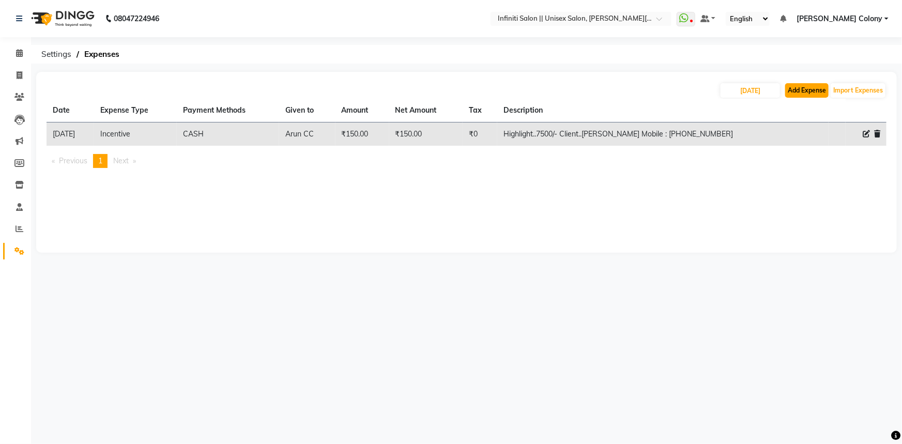
click at [806, 95] on button "Add Expense" at bounding box center [806, 90] width 43 height 14
select select "1"
select select "7361"
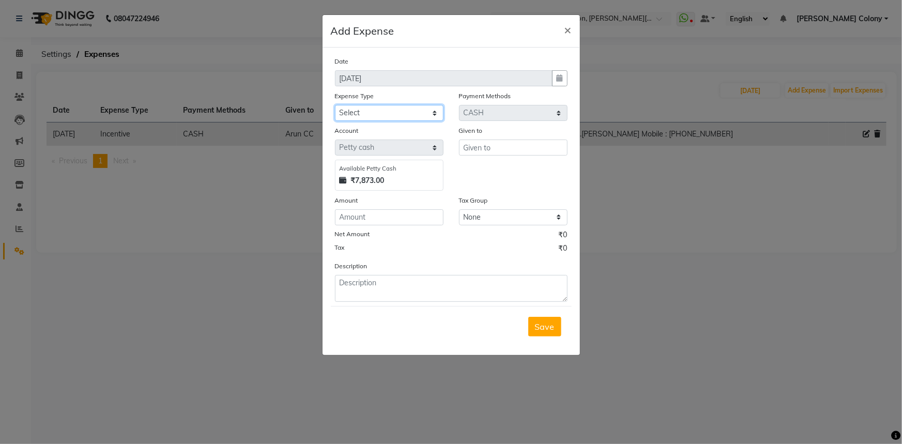
click at [381, 113] on select "Select Advance Salary Client Snacks Fuel Incentive Maintenance Miscellaneous Pa…" at bounding box center [389, 113] width 109 height 16
select select "12400"
click at [335, 105] on select "Select Advance Salary Client Snacks Fuel Incentive Maintenance Miscellaneous Pa…" at bounding box center [389, 113] width 109 height 16
click at [469, 147] on input "text" at bounding box center [513, 148] width 109 height 16
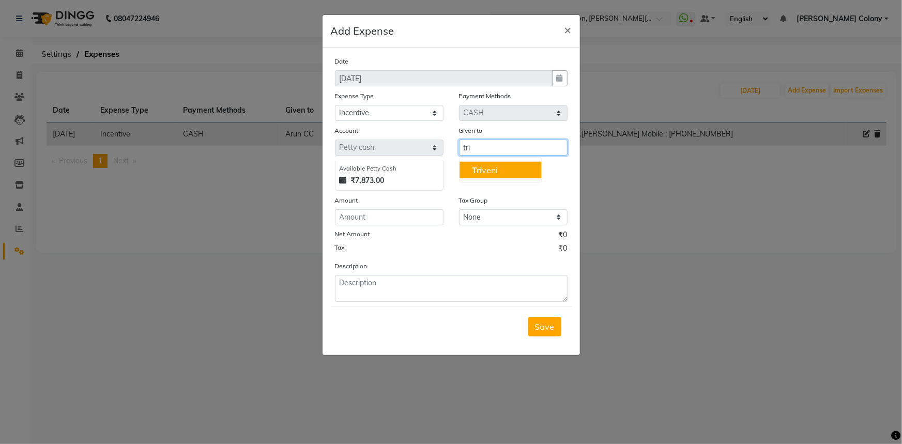
click at [475, 170] on span "Tri" at bounding box center [477, 170] width 10 height 10
type input "[PERSON_NAME]"
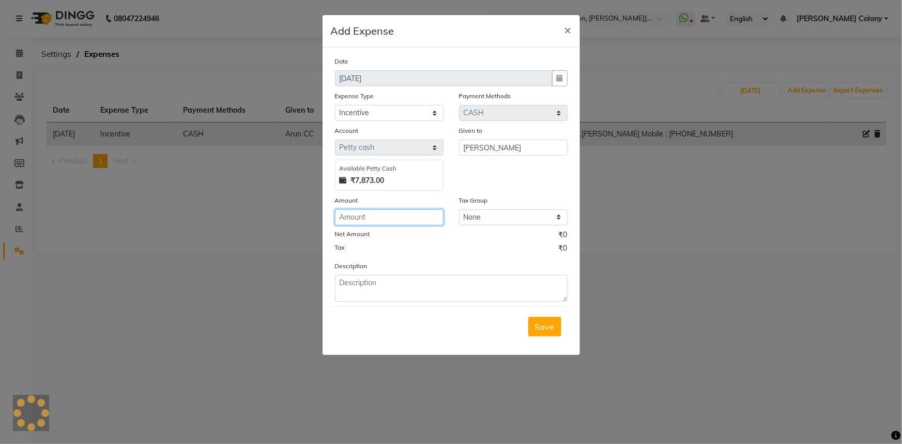
click at [400, 212] on input "number" at bounding box center [389, 217] width 109 height 16
type input "200"
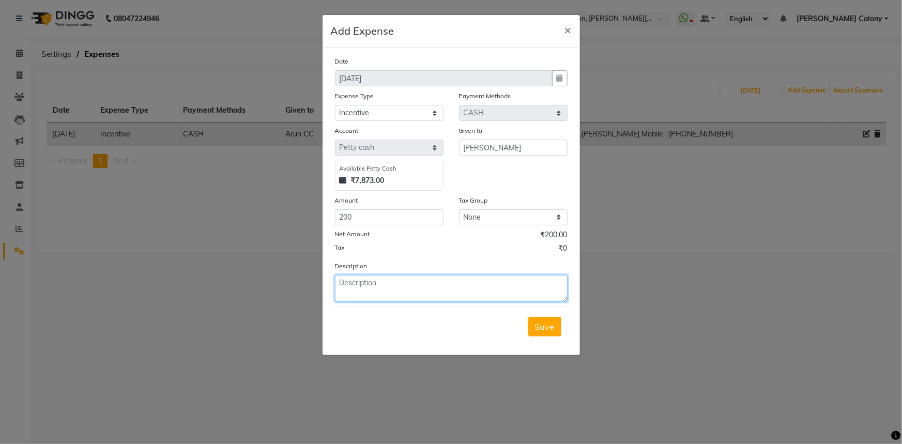
click at [426, 294] on textarea at bounding box center [451, 288] width 233 height 27
paste textarea "[PERSON_NAME] Mobile : [PHONE_NUMBER]"
type textarea "Pedipure Pedi...3500/- Client...[PERSON_NAME] Mobile : [PHONE_NUMBER]"
click at [544, 325] on span "Save" at bounding box center [545, 327] width 20 height 10
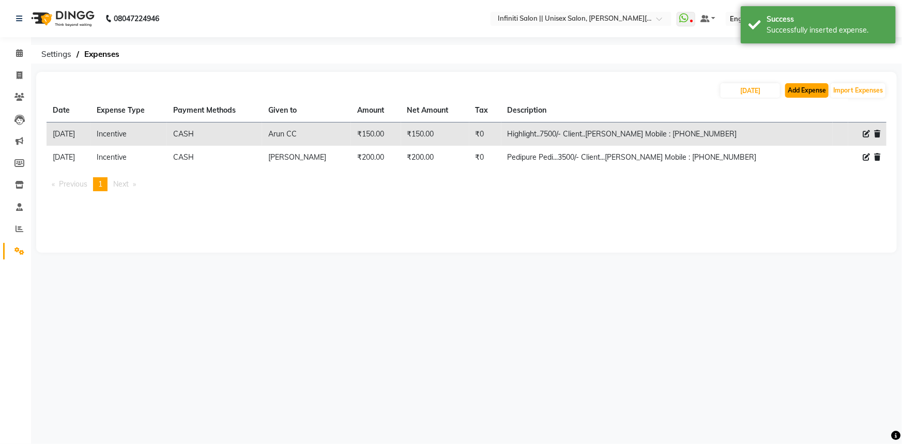
click at [810, 90] on button "Add Expense" at bounding box center [806, 90] width 43 height 14
select select "1"
select select "7361"
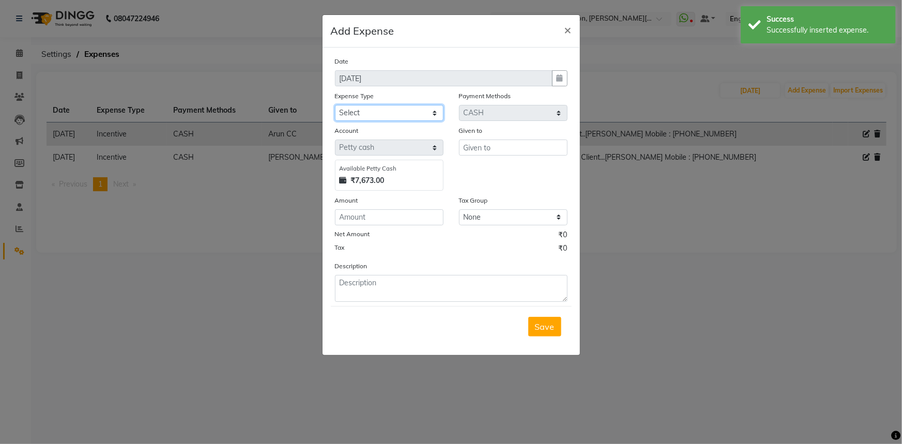
click at [371, 115] on select "Select Advance Salary Client Snacks Fuel Incentive Maintenance Miscellaneous Pa…" at bounding box center [389, 113] width 109 height 16
select select "12400"
click at [335, 105] on select "Select Advance Salary Client Snacks Fuel Incentive Maintenance Miscellaneous Pa…" at bounding box center [389, 113] width 109 height 16
click at [483, 151] on input "text" at bounding box center [513, 148] width 109 height 16
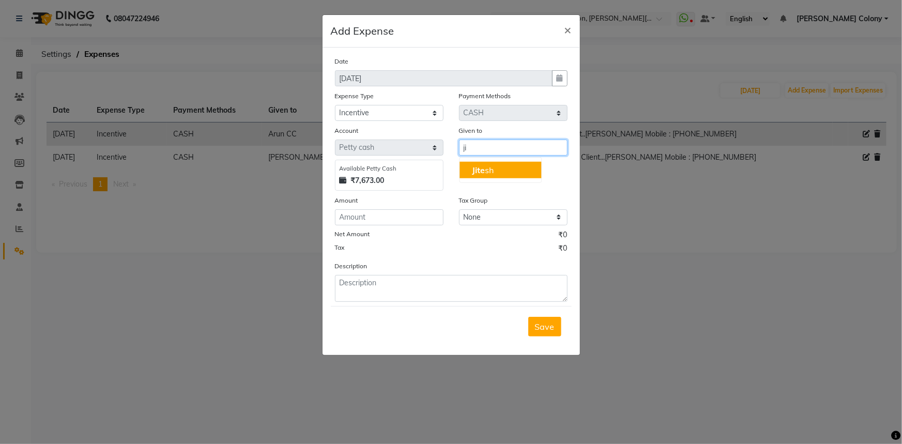
type input "j"
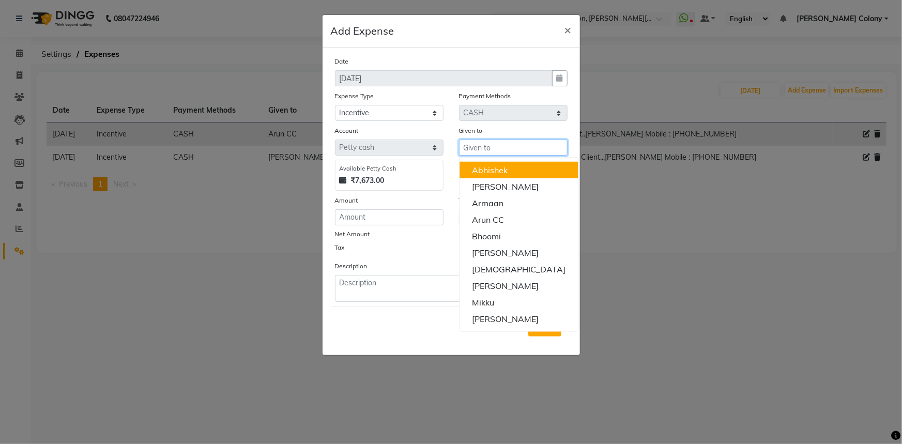
type input "n"
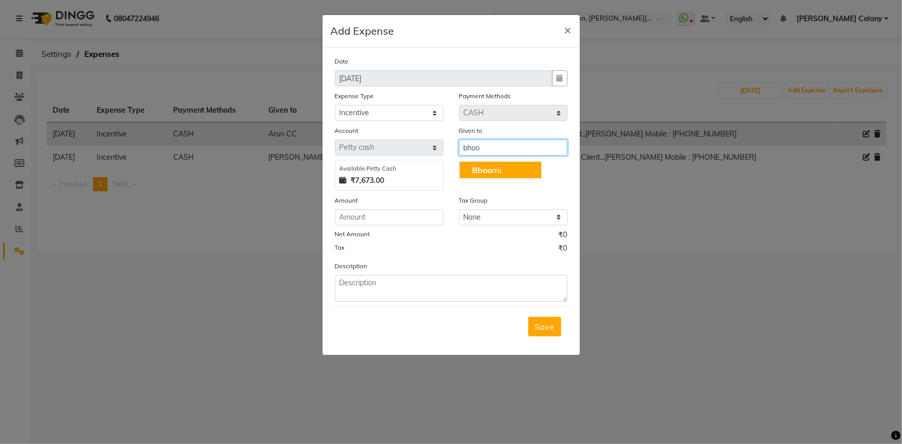
click at [522, 170] on button "Bhoo mi" at bounding box center [501, 170] width 82 height 17
type input "Bhoomi"
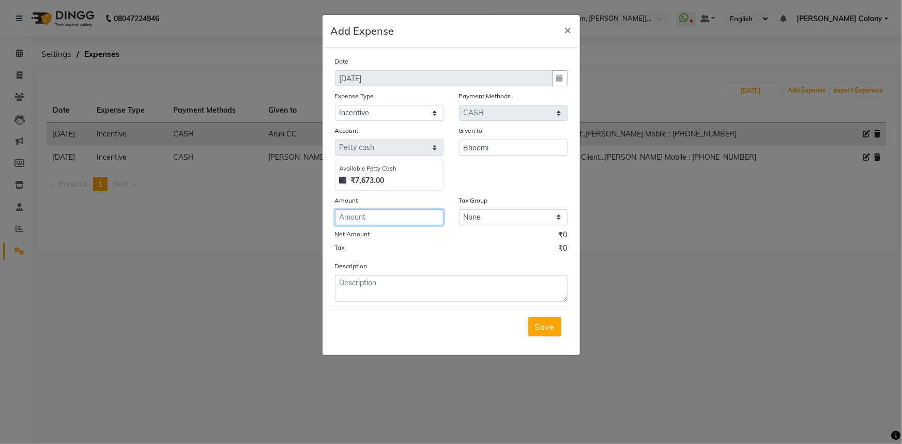
click at [338, 212] on input "number" at bounding box center [389, 217] width 109 height 16
type input "1"
type input "200"
click at [388, 286] on textarea at bounding box center [451, 288] width 233 height 27
paste textarea "[PERSON_NAME] Mobile : [PHONE_NUMBER]"
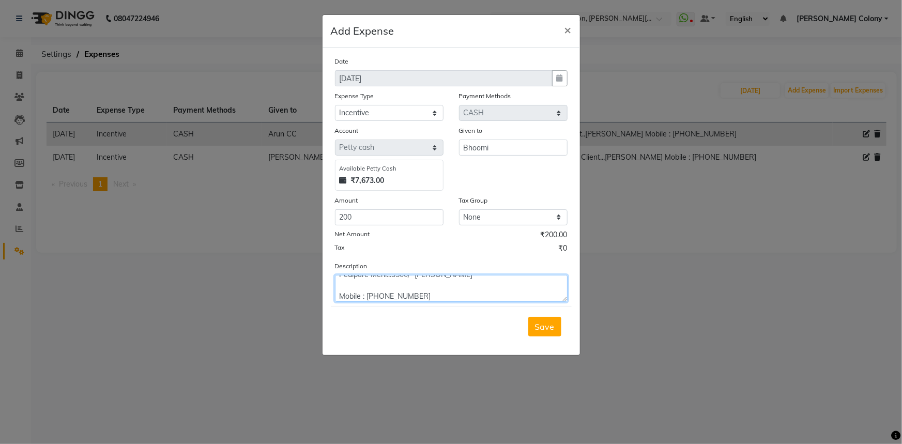
type textarea "Pedipure Meni...3500/- [PERSON_NAME] Mobile : [PHONE_NUMBER]"
click at [540, 337] on div "Save" at bounding box center [451, 326] width 241 height 41
click at [536, 329] on button "Save" at bounding box center [544, 327] width 33 height 20
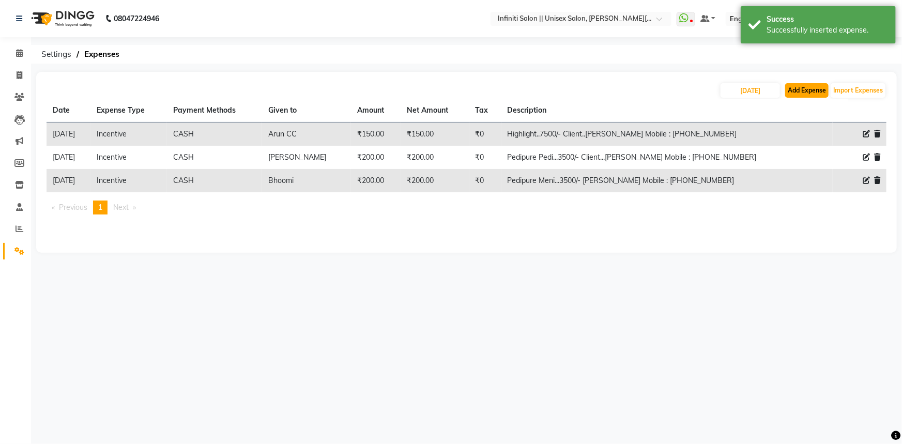
click at [799, 91] on button "Add Expense" at bounding box center [806, 90] width 43 height 14
select select "1"
select select "7361"
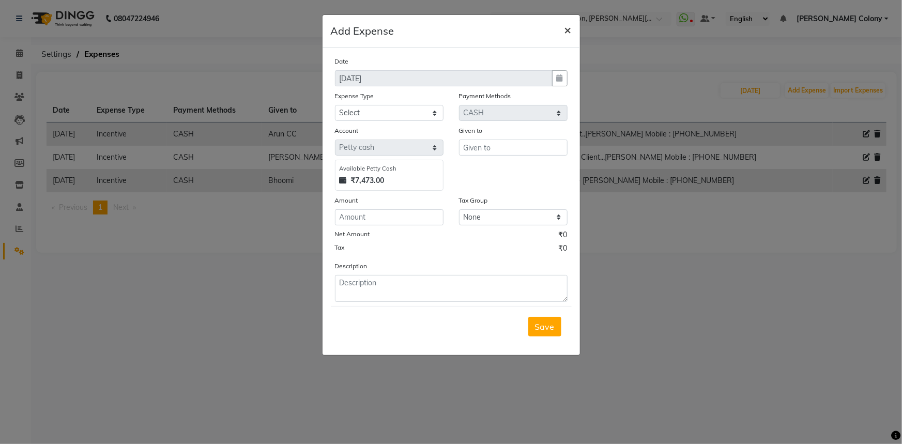
click at [570, 26] on span "×" at bounding box center [567, 30] width 7 height 16
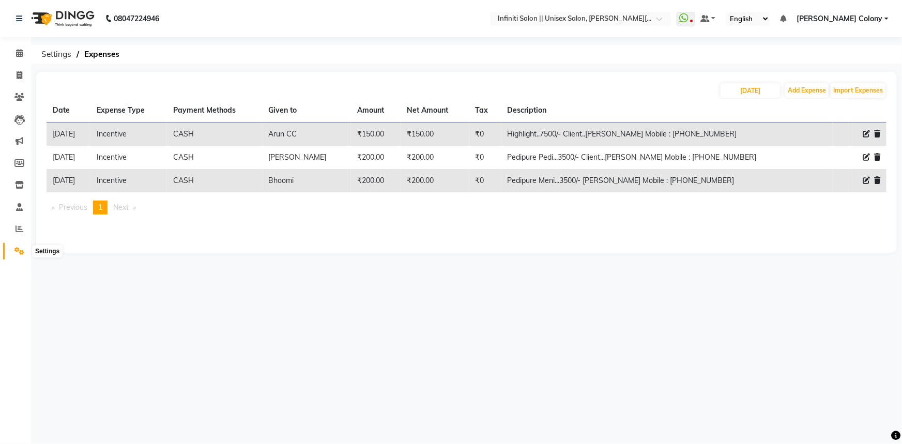
click at [13, 247] on span at bounding box center [19, 252] width 18 height 12
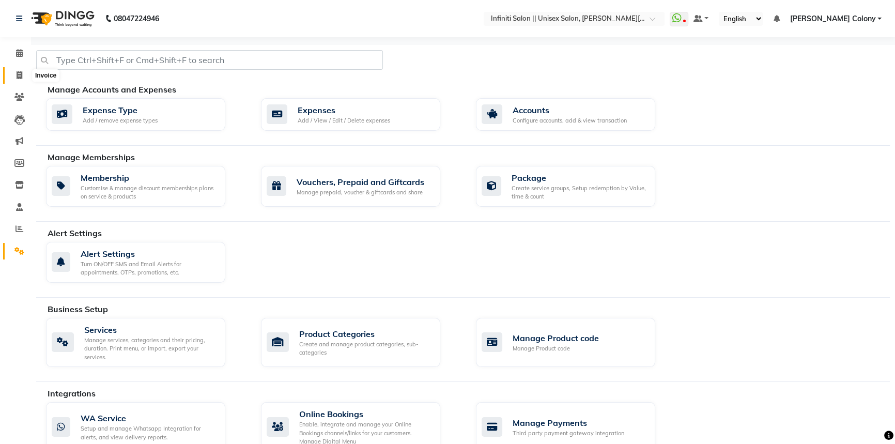
click at [17, 73] on icon at bounding box center [20, 75] width 6 height 8
select select "service"
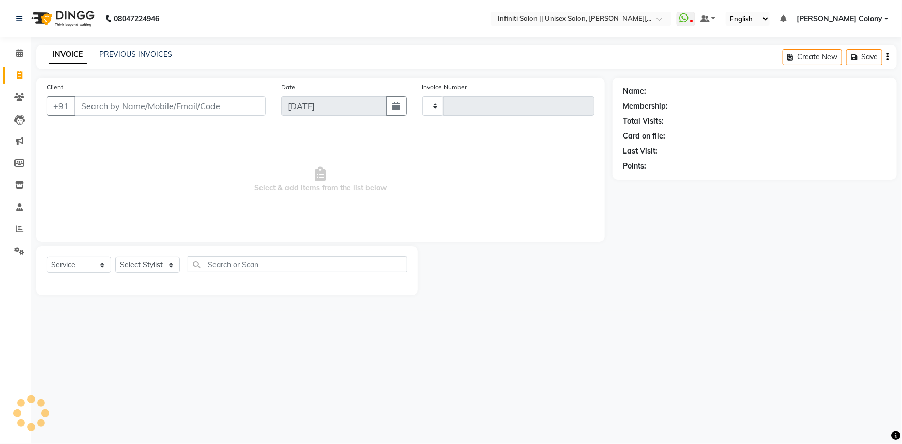
type input "0915"
select select "8233"
click at [125, 51] on link "PREVIOUS INVOICES" at bounding box center [135, 54] width 73 height 9
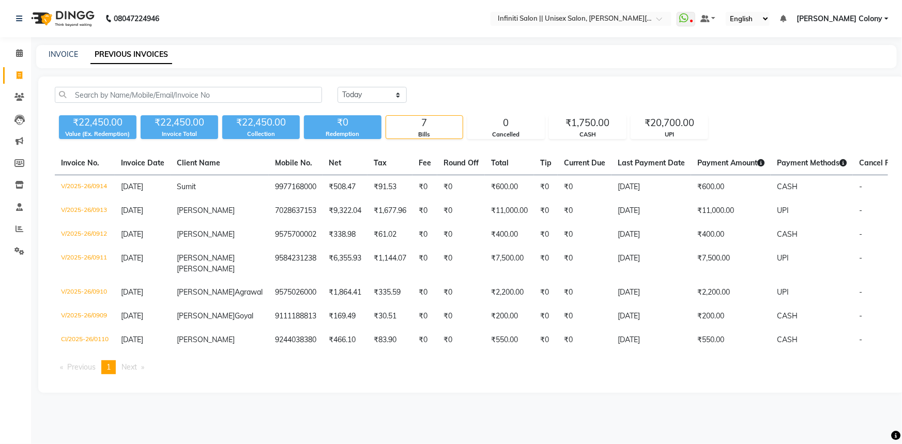
click at [360, 83] on div "Today Yesterday Custom Range ₹22,450.00 Value (Ex. Redemption) ₹22,450.00 Invoi…" at bounding box center [471, 235] width 866 height 316
drag, startPoint x: 364, startPoint y: 90, endPoint x: 370, endPoint y: 96, distance: 8.4
click at [364, 90] on select "Today Yesterday Custom Range" at bounding box center [372, 95] width 69 height 16
select select "yesterday"
click at [338, 87] on select "Today Yesterday Custom Range" at bounding box center [372, 95] width 69 height 16
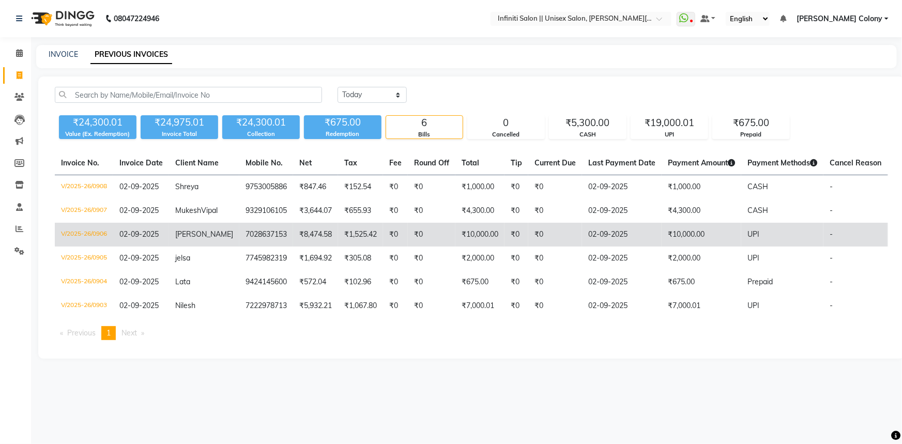
click at [94, 243] on td "V/2025-26/0906" at bounding box center [84, 235] width 58 height 24
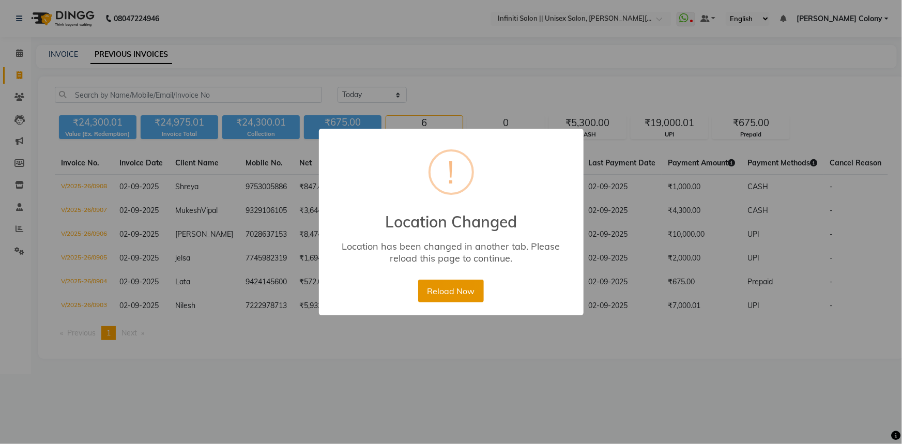
click at [470, 284] on button "Reload Now" at bounding box center [451, 291] width 66 height 23
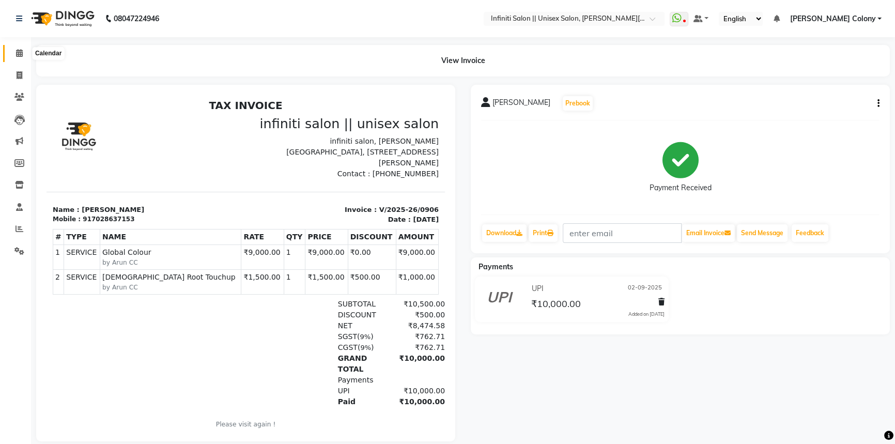
click at [21, 51] on icon at bounding box center [19, 53] width 7 height 8
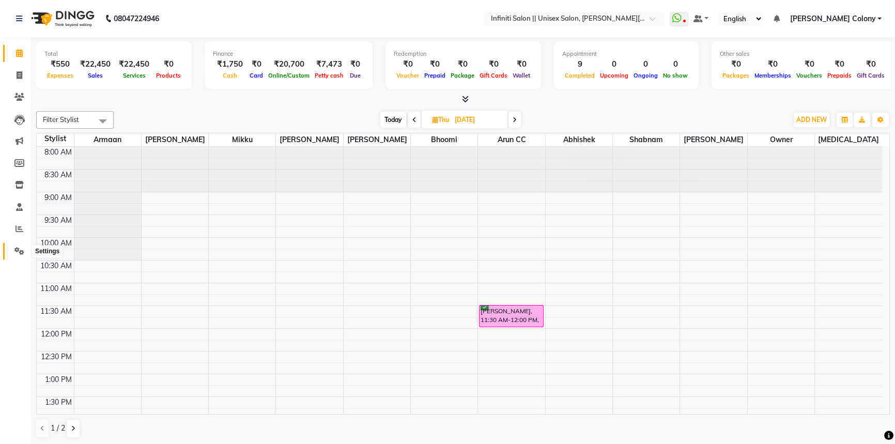
click at [11, 253] on span at bounding box center [19, 252] width 18 height 12
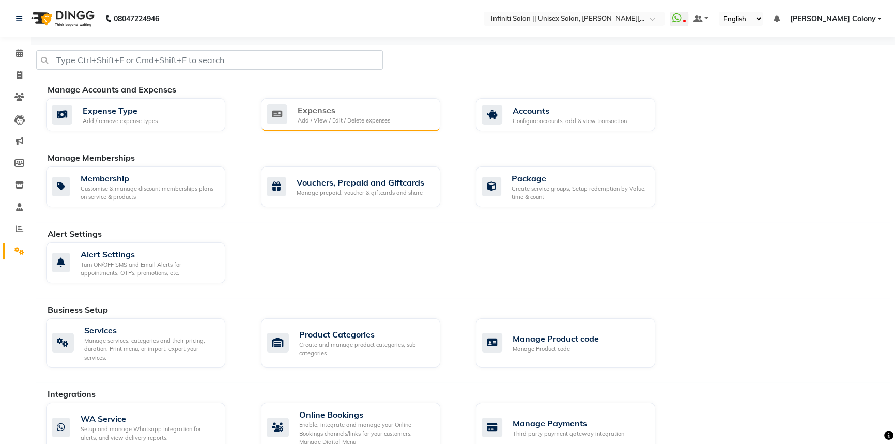
click at [327, 112] on div "Expenses" at bounding box center [344, 110] width 93 height 12
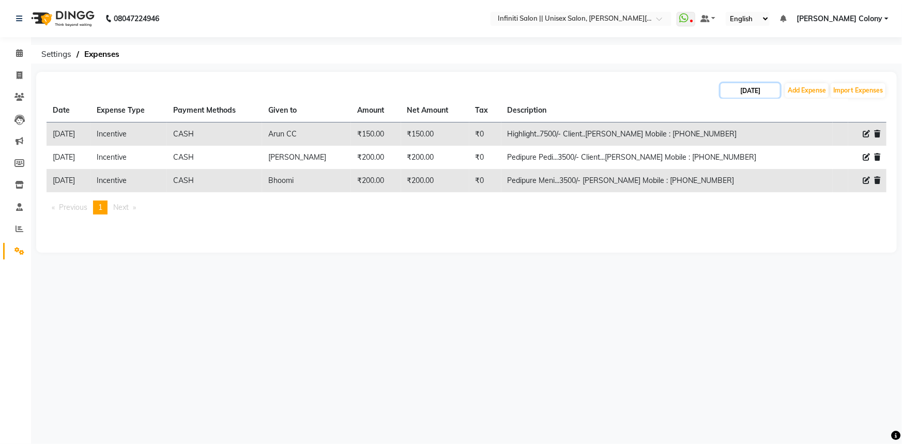
click at [758, 85] on input "[DATE]" at bounding box center [750, 90] width 59 height 14
select select "9"
select select "2025"
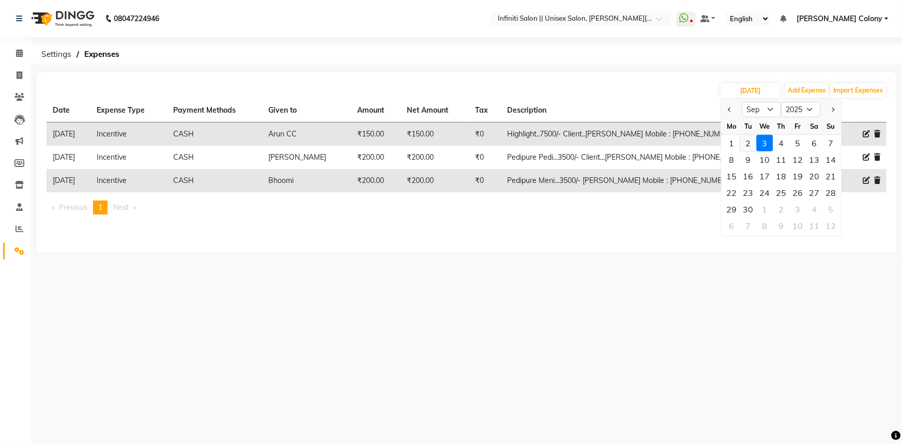
click at [744, 140] on div "2" at bounding box center [748, 143] width 17 height 17
type input "02-09-2025"
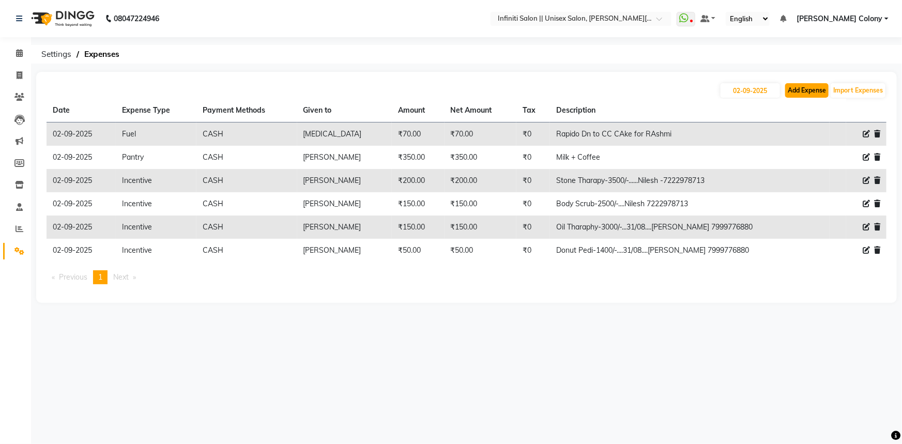
click at [806, 93] on button "Add Expense" at bounding box center [806, 90] width 43 height 14
select select "1"
select select "7361"
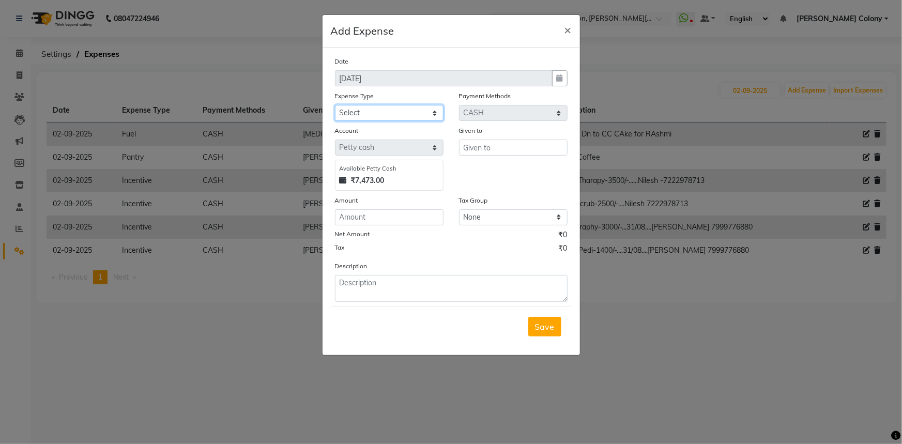
click at [403, 112] on select "Select Advance Salary Client Snacks Fuel Incentive Maintenance Miscellaneous Pa…" at bounding box center [389, 113] width 109 height 16
select select "12400"
click at [335, 105] on select "Select Advance Salary Client Snacks Fuel Incentive Maintenance Miscellaneous Pa…" at bounding box center [389, 113] width 109 height 16
click at [388, 225] on input "number" at bounding box center [389, 217] width 109 height 16
type input "200"
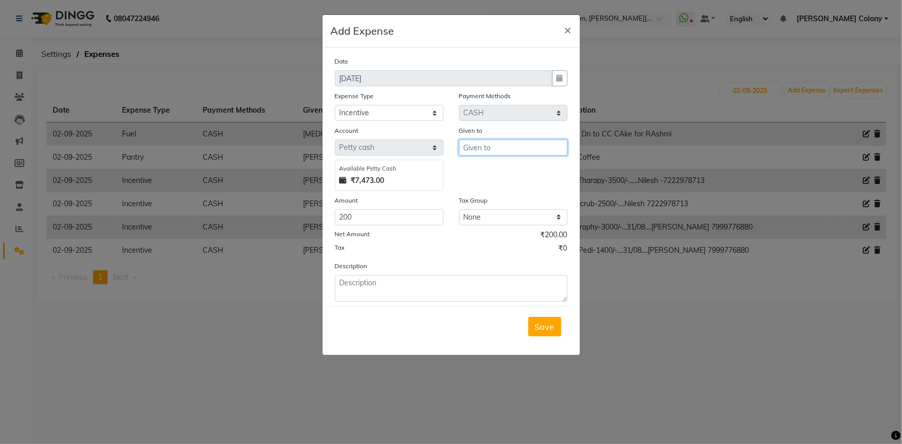
click at [470, 154] on input "text" at bounding box center [513, 148] width 109 height 16
click at [480, 178] on button "Aru n CC" at bounding box center [501, 170] width 82 height 17
type input "Arun CC"
click at [401, 286] on textarea at bounding box center [451, 288] width 233 height 27
type textarea "C"
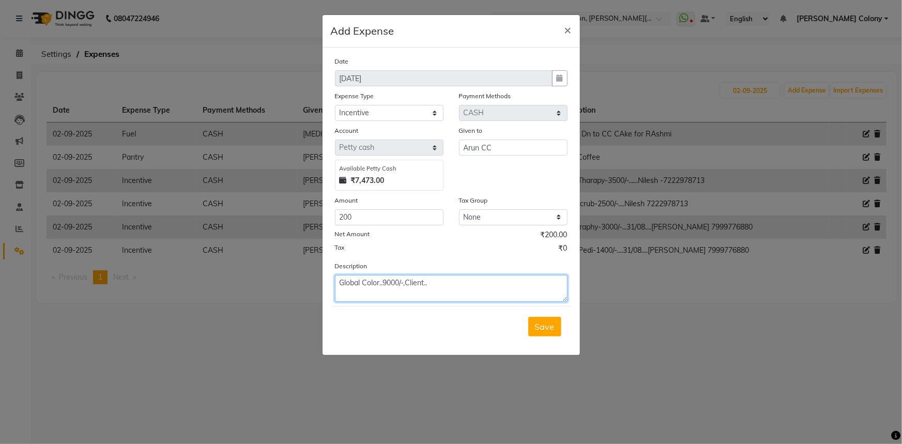
paste textarea "[PERSON_NAME] Mobile : [PHONE_NUMBER]"
type textarea "Global Color..9000/-,Client..[PERSON_NAME] Mobile : [PHONE_NUMBER]"
click at [537, 327] on span "Save" at bounding box center [545, 327] width 20 height 10
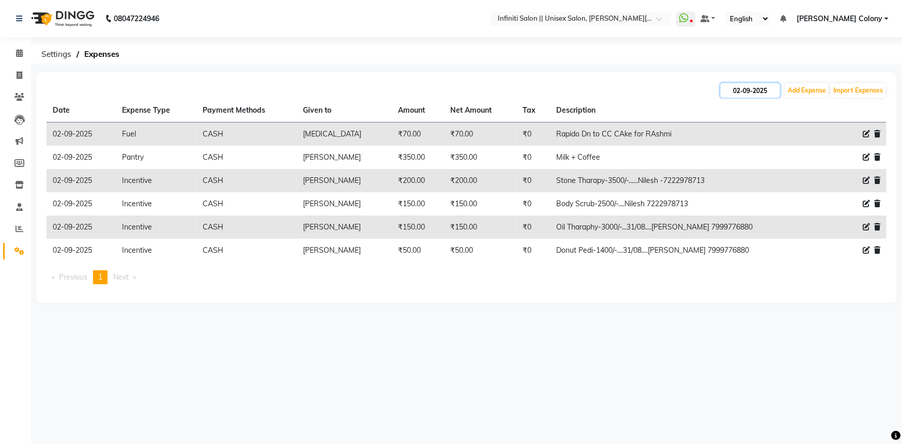
click at [744, 92] on input "02-09-2025" at bounding box center [750, 90] width 59 height 14
select select "9"
select select "2025"
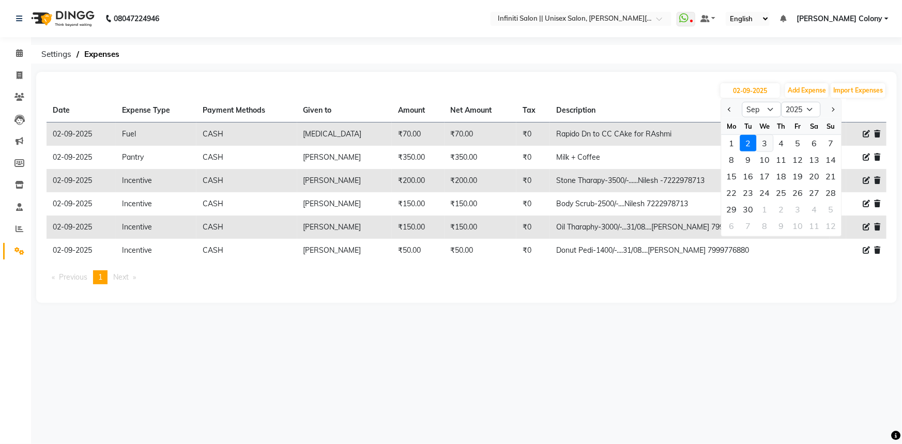
click at [764, 141] on div "3" at bounding box center [765, 143] width 17 height 17
type input "[DATE]"
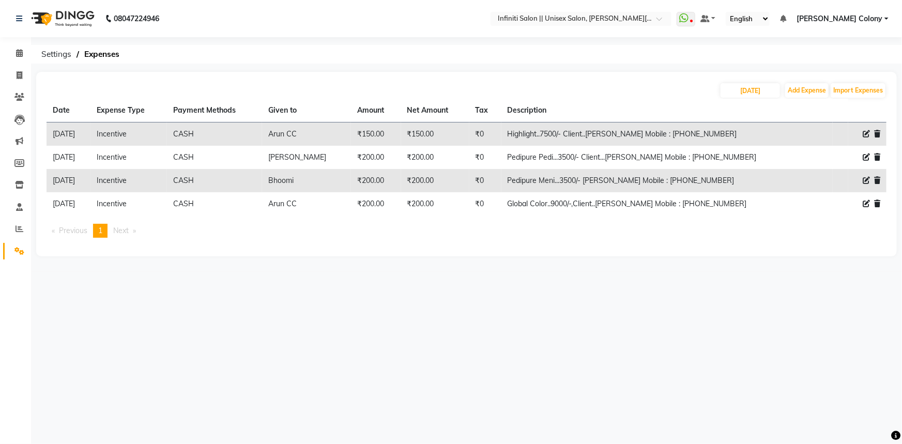
click at [864, 200] on icon at bounding box center [866, 203] width 7 height 7
select select "12400"
select select "1"
select select "7361"
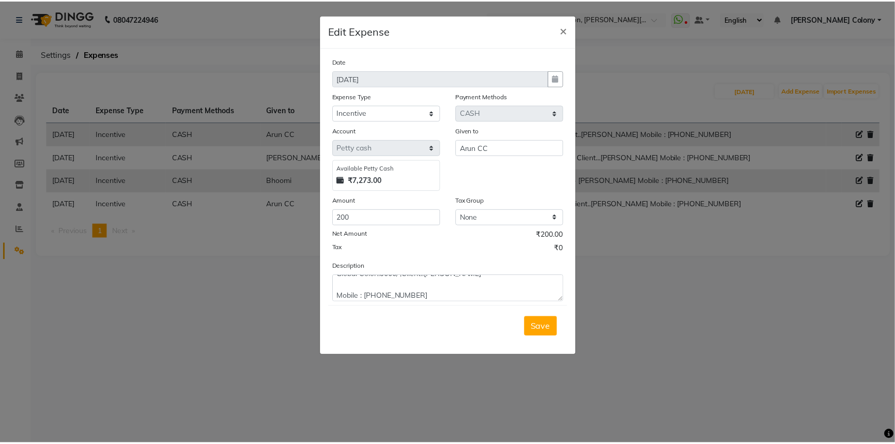
scroll to position [10, 0]
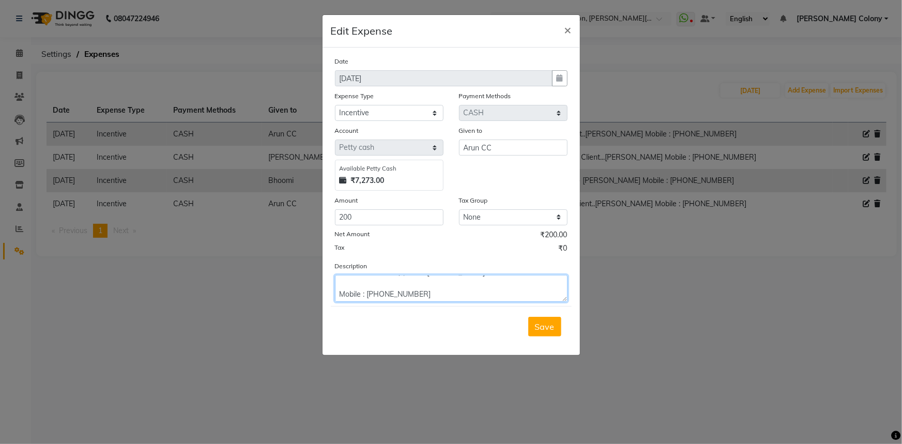
click at [421, 294] on textarea "Global Color..9000/-,Client..[PERSON_NAME] Mobile : [PHONE_NUMBER]" at bounding box center [451, 288] width 233 height 27
click at [436, 294] on textarea "Global Color..9000/-,Client..[PERSON_NAME] Mobile : [PHONE_NUMBER] Date..[DATE]" at bounding box center [451, 288] width 233 height 27
type textarea "Global Color..9000/-,Client..[PERSON_NAME] Mobile : [PHONE_NUMBER] Date no..[DA…"
click at [543, 322] on button "Save" at bounding box center [544, 327] width 33 height 20
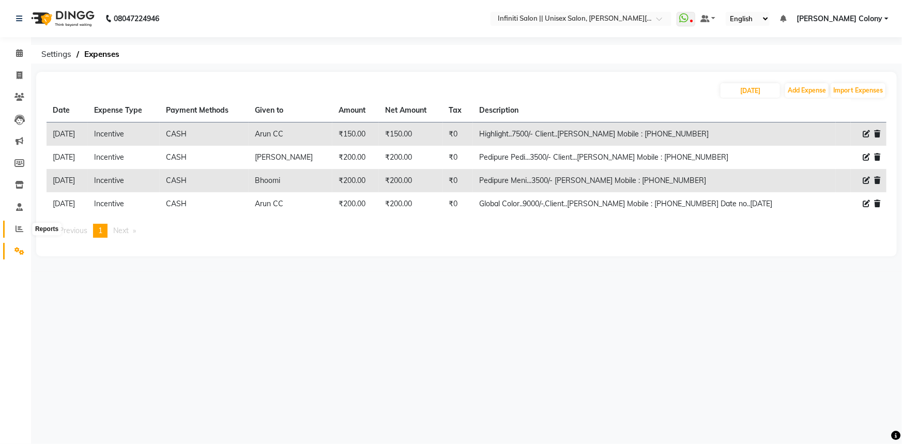
click at [16, 227] on icon at bounding box center [20, 229] width 8 height 8
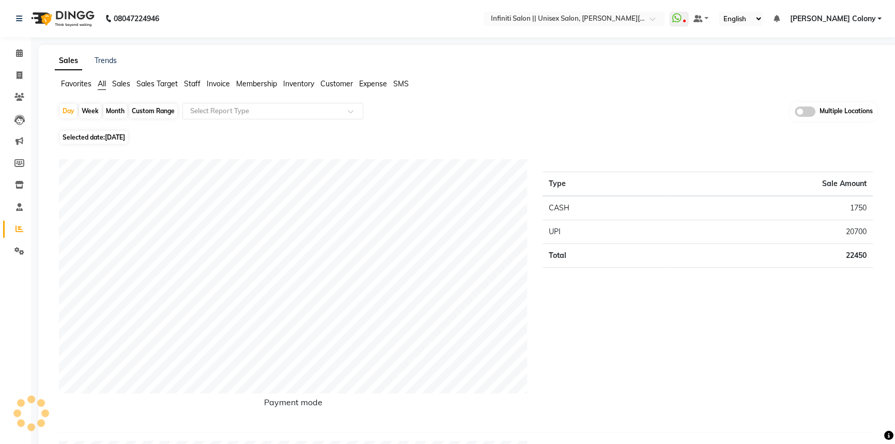
click at [114, 108] on div "Month" at bounding box center [115, 111] width 24 height 14
select select "9"
select select "2025"
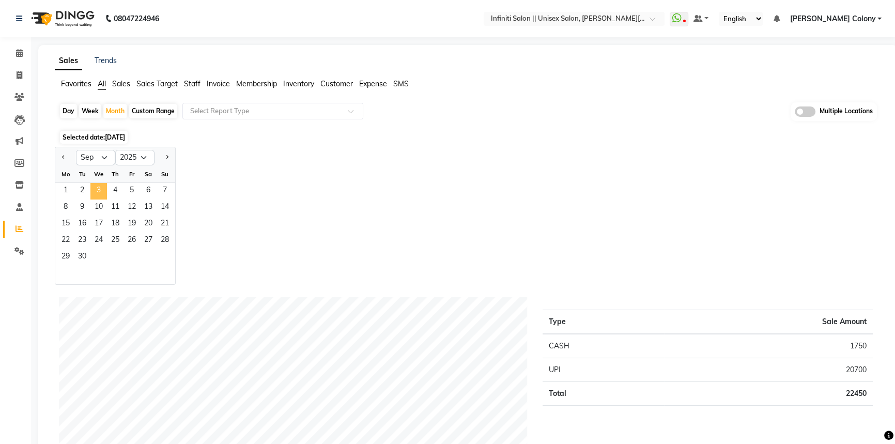
click at [99, 185] on span "3" at bounding box center [98, 191] width 17 height 17
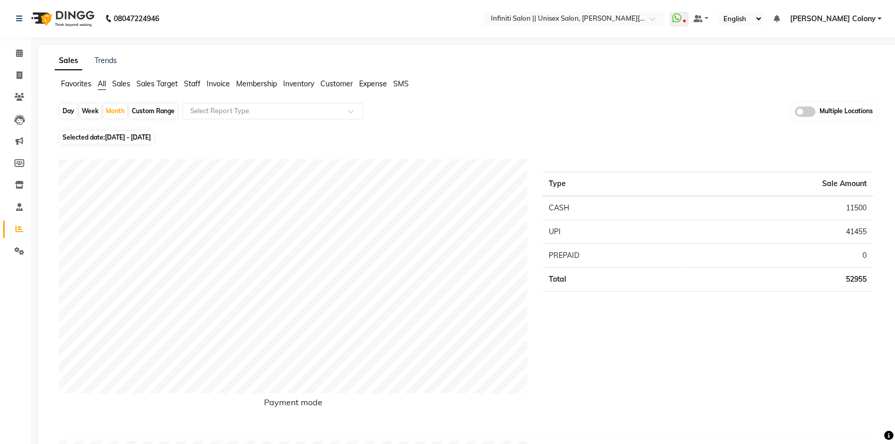
click at [120, 84] on span "Sales" at bounding box center [121, 83] width 18 height 9
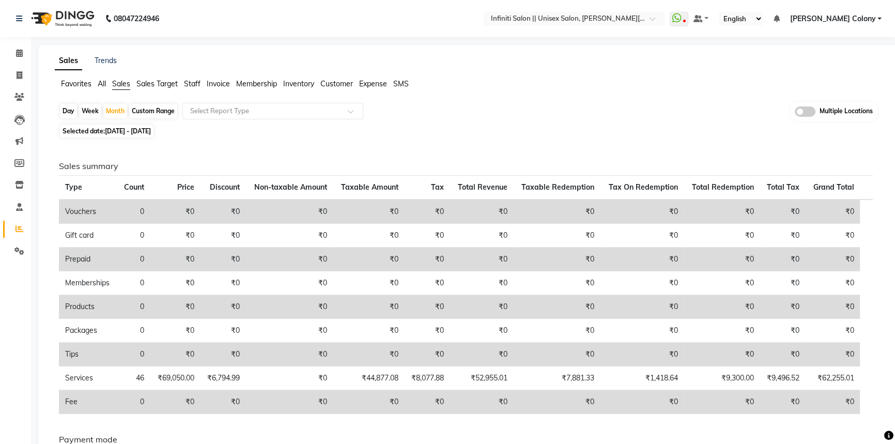
click at [193, 84] on span "Staff" at bounding box center [192, 83] width 17 height 9
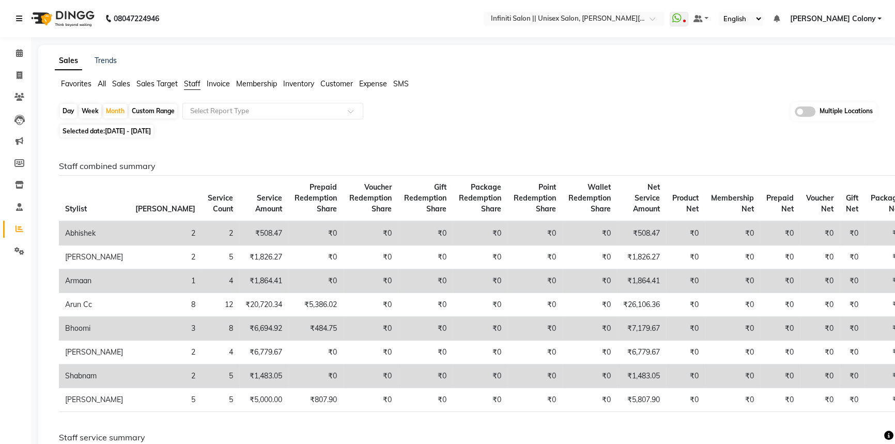
click at [16, 15] on icon at bounding box center [19, 18] width 6 height 7
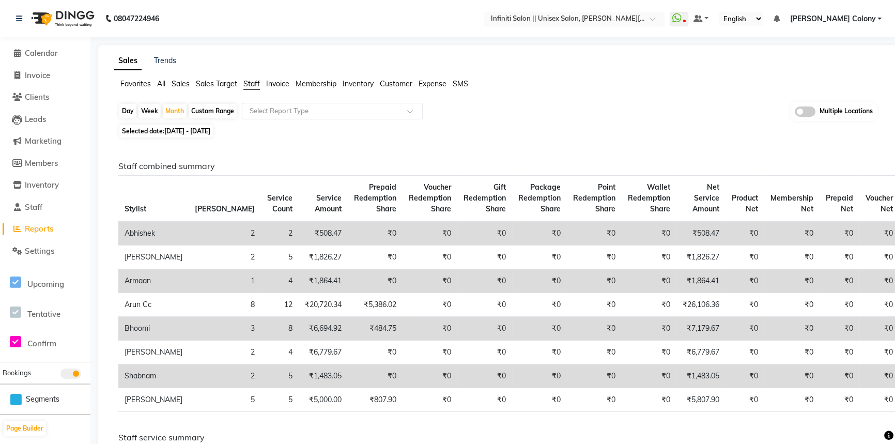
click at [600, 20] on input "text" at bounding box center [564, 19] width 150 height 10
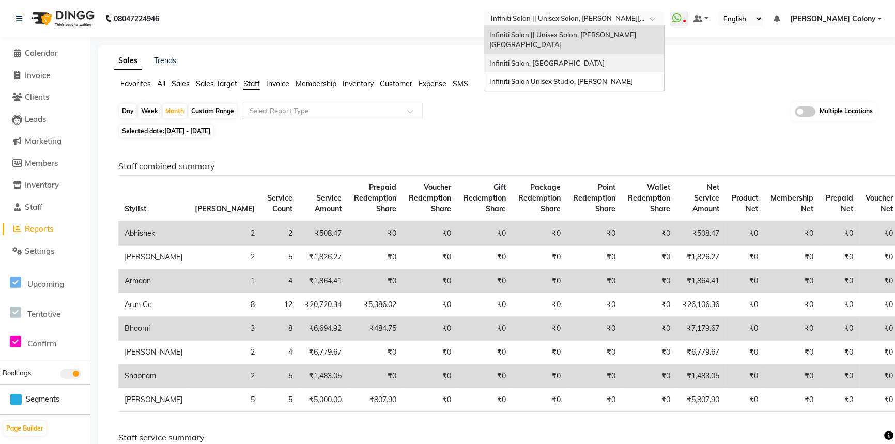
click at [571, 59] on span "Infiniti Salon, [GEOGRAPHIC_DATA]" at bounding box center [546, 63] width 115 height 8
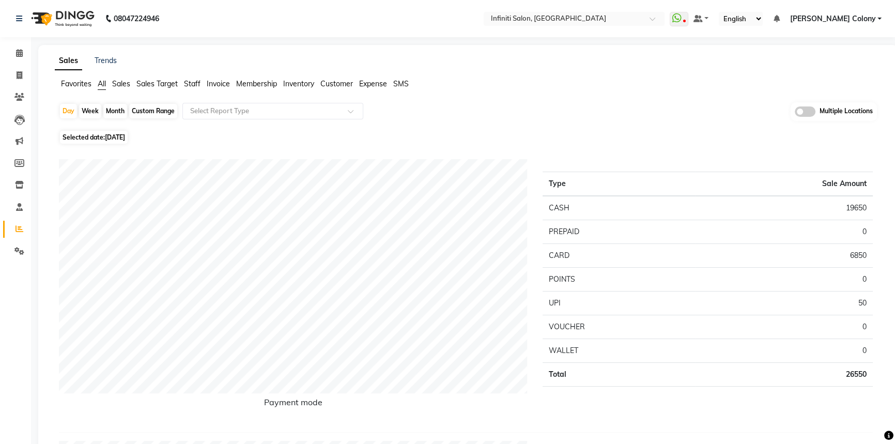
click at [185, 87] on span "Staff" at bounding box center [192, 83] width 17 height 9
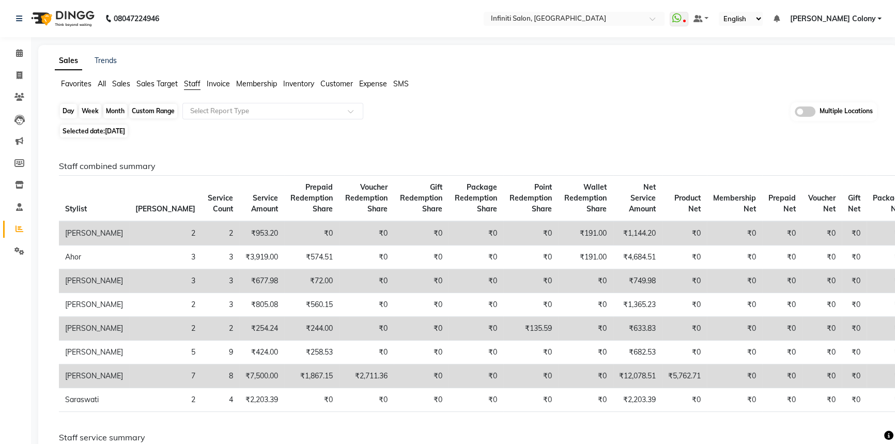
click at [70, 109] on div "Day" at bounding box center [68, 111] width 17 height 14
select select "9"
select select "2025"
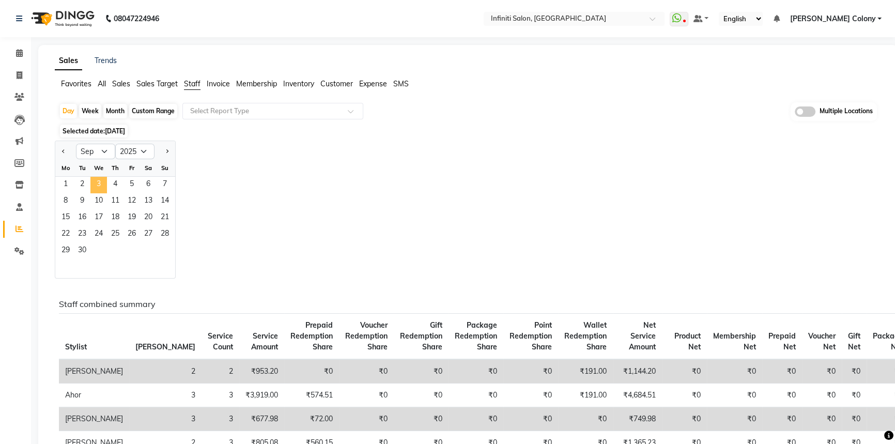
drag, startPoint x: 97, startPoint y: 183, endPoint x: 96, endPoint y: 177, distance: 5.8
click at [98, 183] on span "3" at bounding box center [98, 185] width 17 height 17
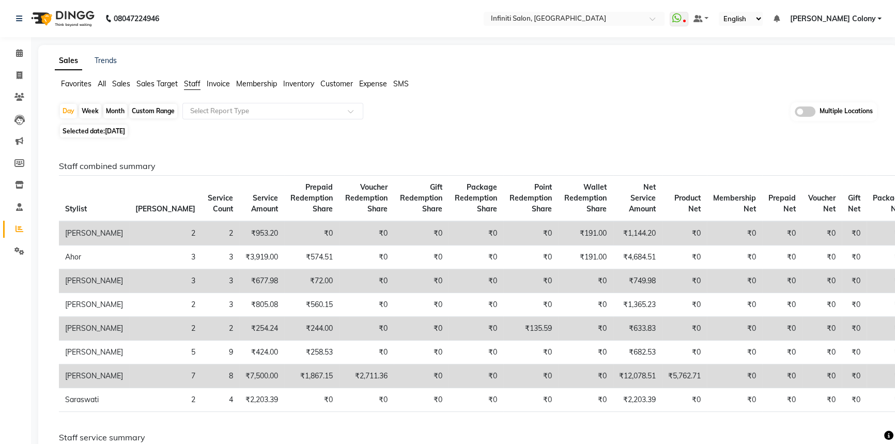
click at [116, 112] on div "Month" at bounding box center [115, 111] width 24 height 14
select select "9"
select select "2025"
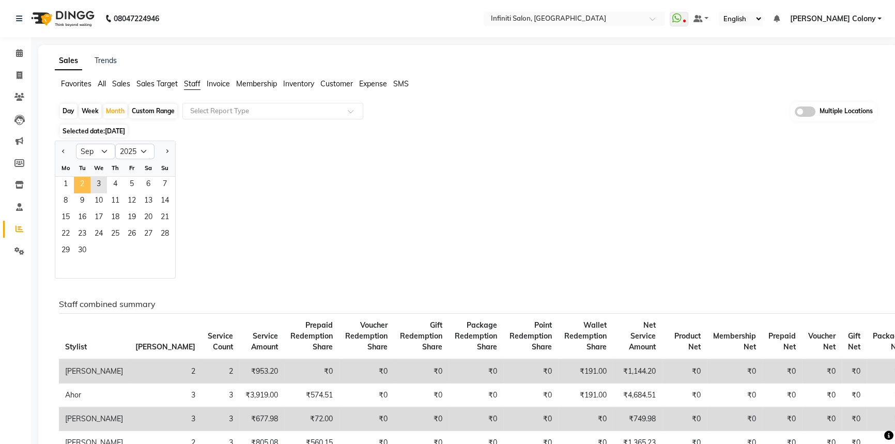
drag, startPoint x: 83, startPoint y: 182, endPoint x: 83, endPoint y: 190, distance: 7.8
click at [81, 191] on span "2" at bounding box center [82, 185] width 17 height 17
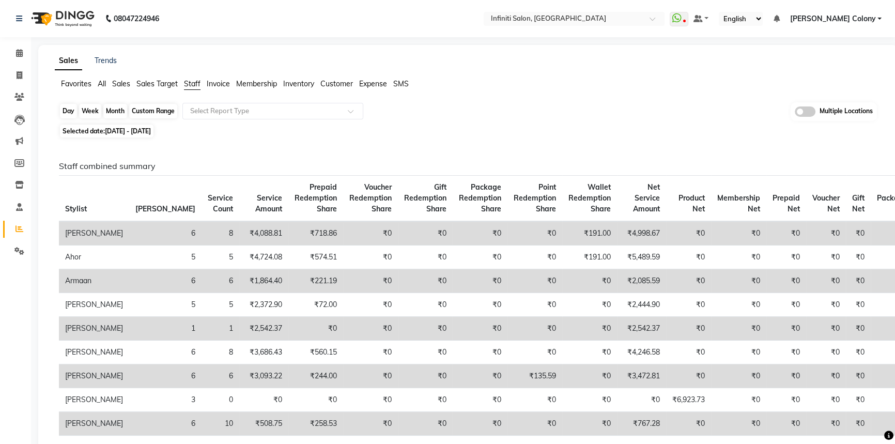
click at [120, 108] on div "Month" at bounding box center [115, 111] width 24 height 14
select select "9"
select select "2025"
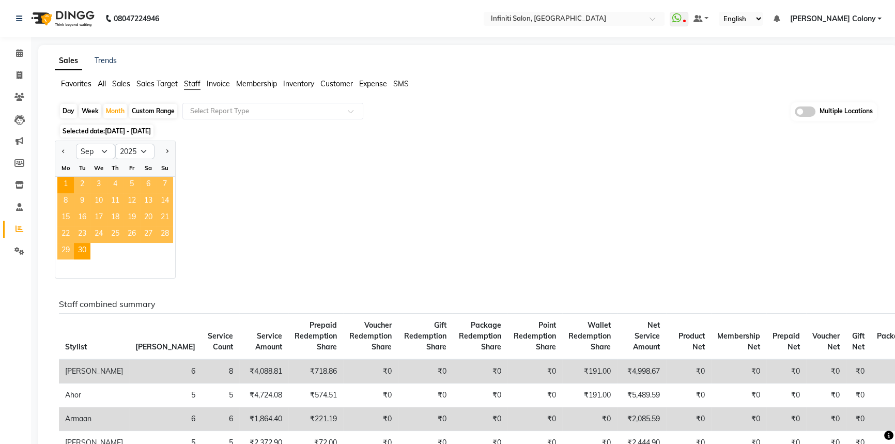
click at [98, 179] on span "3" at bounding box center [98, 185] width 17 height 17
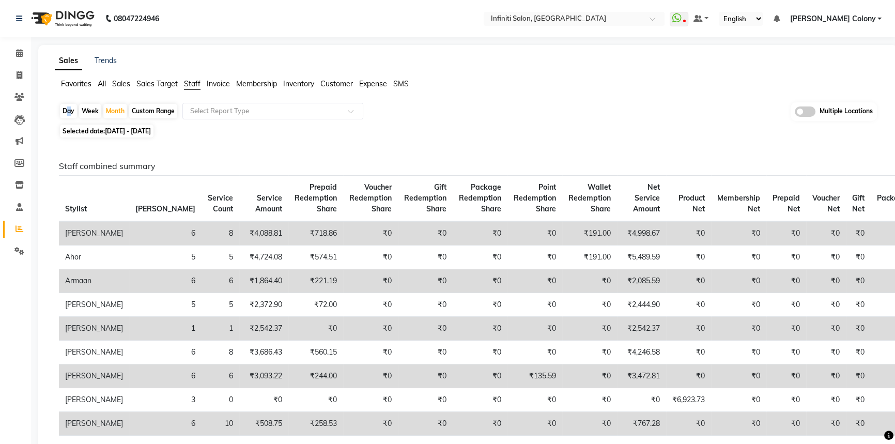
click at [65, 113] on div "Day" at bounding box center [68, 111] width 17 height 14
select select "9"
select select "2025"
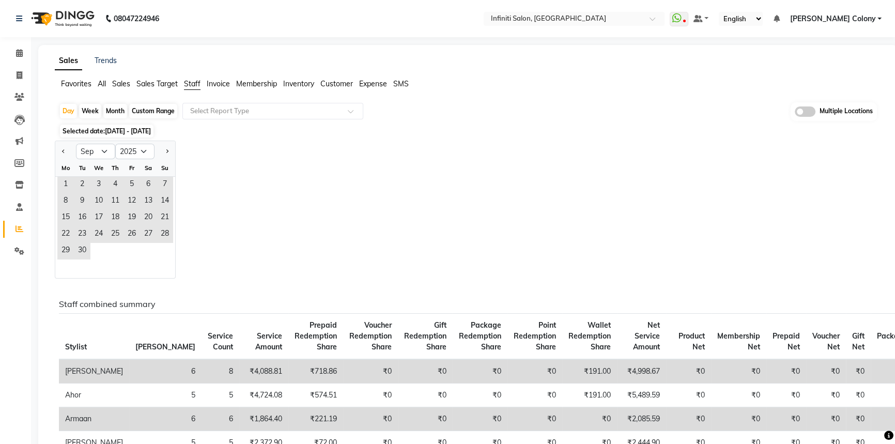
click at [288, 187] on div "Jan Feb Mar Apr May Jun Jul Aug Sep Oct Nov Dec 2015 2016 2017 2018 2019 2020 2…" at bounding box center [468, 210] width 827 height 138
click at [69, 186] on span "1" at bounding box center [65, 185] width 17 height 17
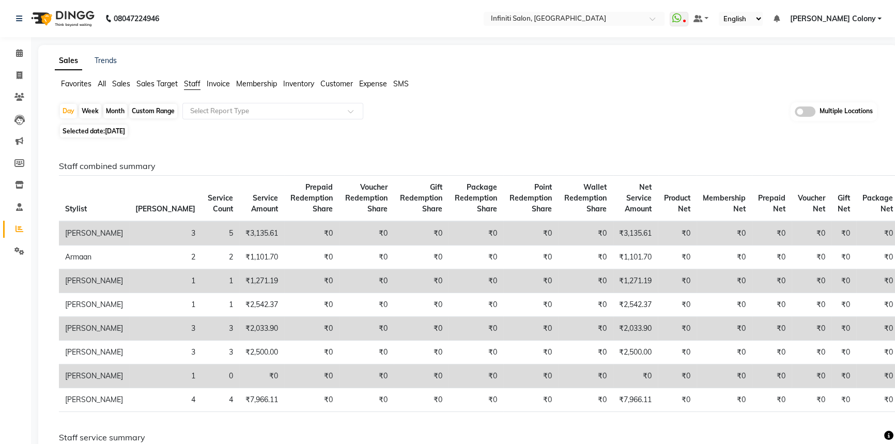
click at [123, 131] on span "01-09-2025" at bounding box center [115, 131] width 20 height 8
select select "9"
select select "2025"
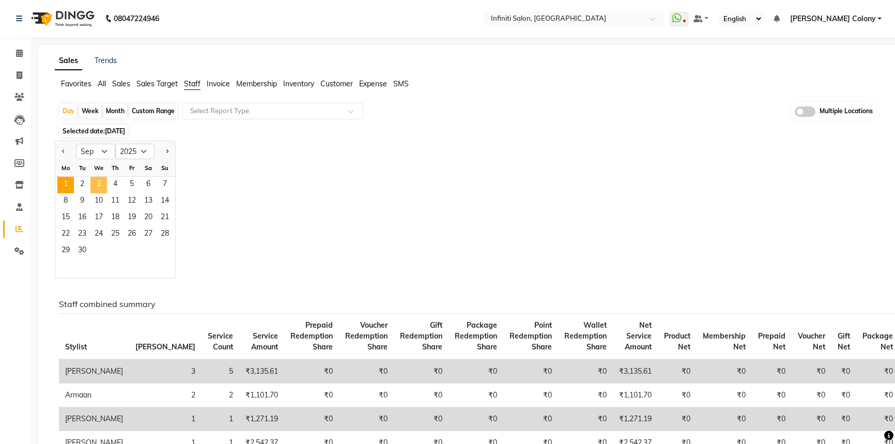
click at [99, 179] on span "3" at bounding box center [98, 185] width 17 height 17
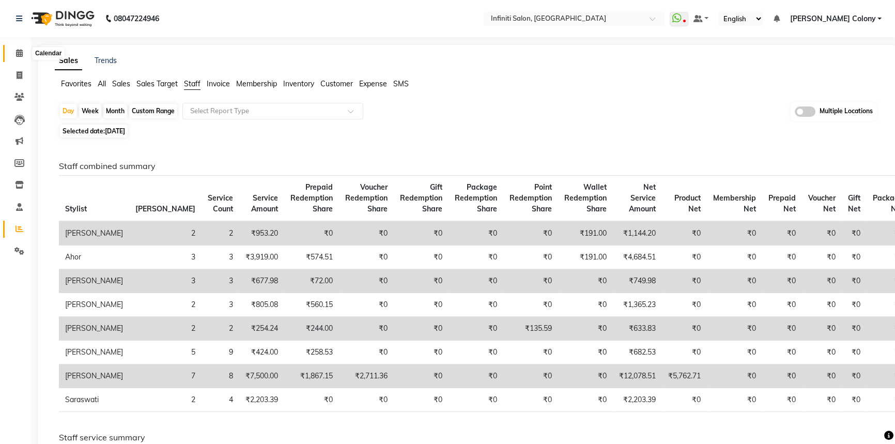
click at [16, 50] on icon at bounding box center [19, 53] width 7 height 8
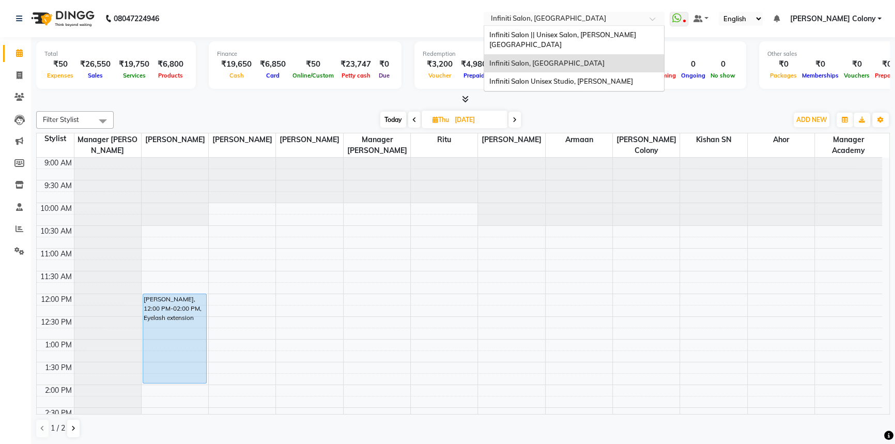
click at [516, 20] on input "text" at bounding box center [564, 19] width 150 height 10
click at [530, 37] on span "Infiniti Salon || Unisex Salon, [PERSON_NAME][GEOGRAPHIC_DATA]" at bounding box center [562, 39] width 147 height 19
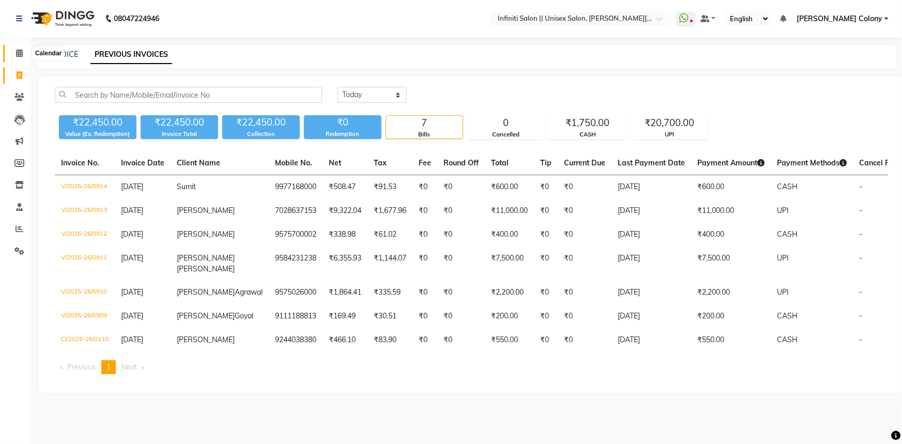
click at [21, 51] on icon at bounding box center [19, 53] width 7 height 8
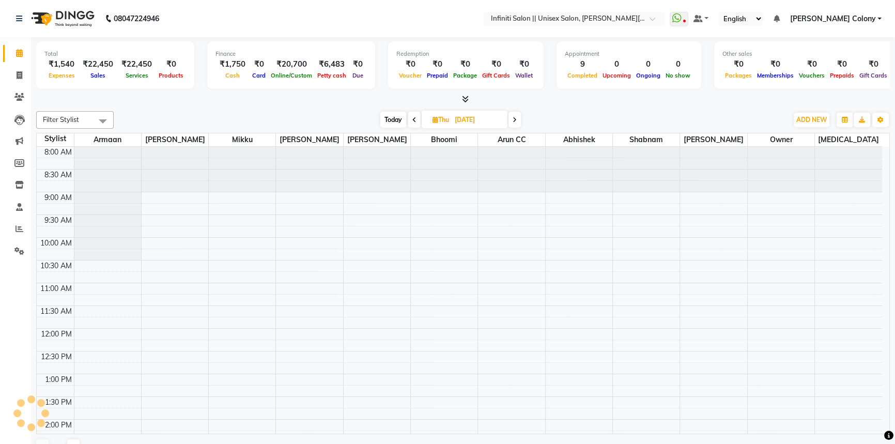
scroll to position [301, 0]
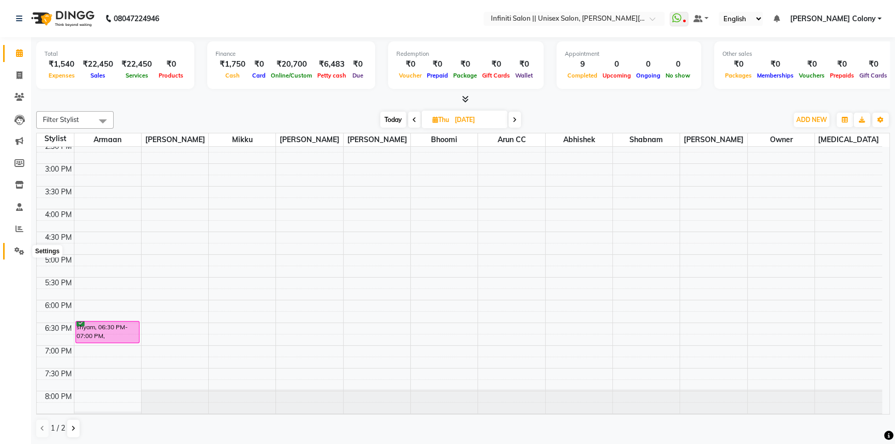
click at [24, 255] on span at bounding box center [19, 252] width 18 height 12
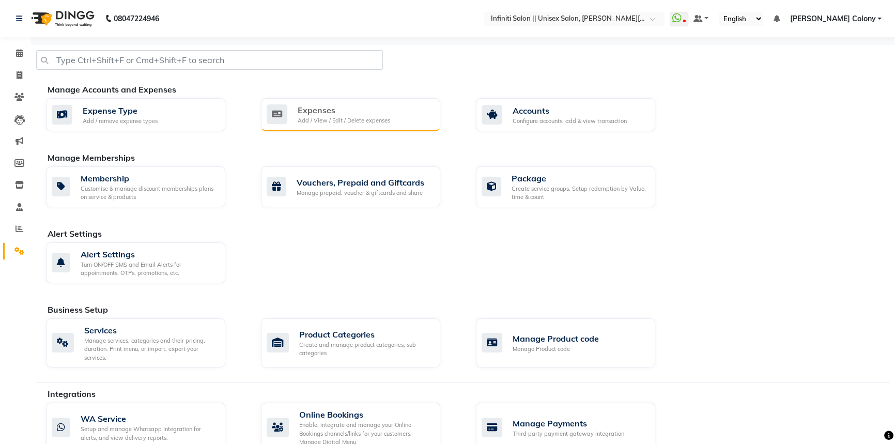
click at [320, 116] on div "Add / View / Edit / Delete expenses" at bounding box center [344, 120] width 93 height 9
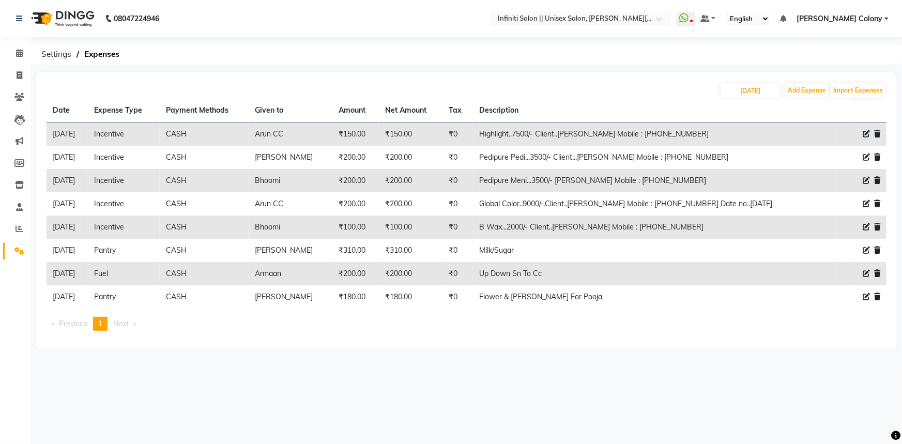
drag, startPoint x: 383, startPoint y: 296, endPoint x: 435, endPoint y: 308, distance: 53.5
click at [435, 308] on tr "03-09-2025 Pantry CASH Jitesh ₹180.00 ₹180.00 ₹0 Flower & Parsad For Pooja" at bounding box center [467, 296] width 840 height 23
click at [440, 319] on ul "Previous page 1 / 1 You're on page 1 Next page" at bounding box center [467, 324] width 840 height 14
click at [18, 45] on link "Calendar" at bounding box center [15, 53] width 25 height 17
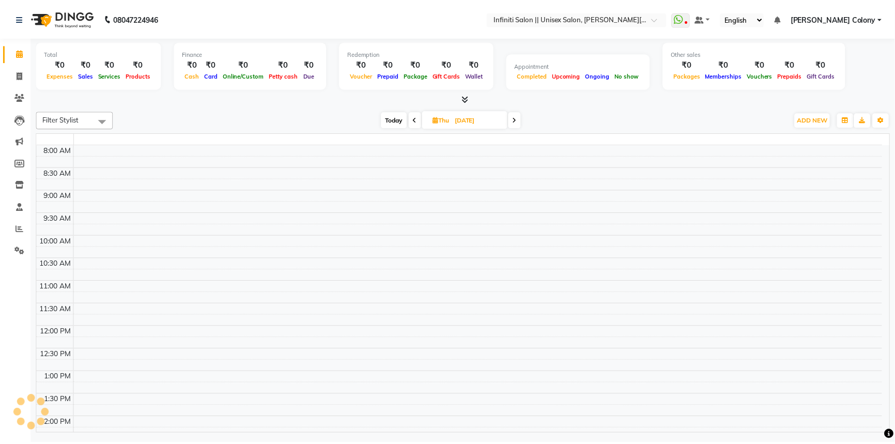
scroll to position [301, 0]
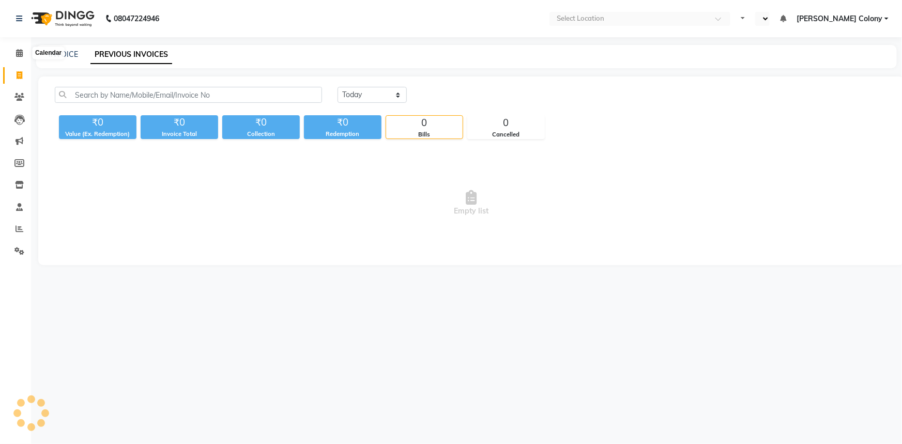
select select "en"
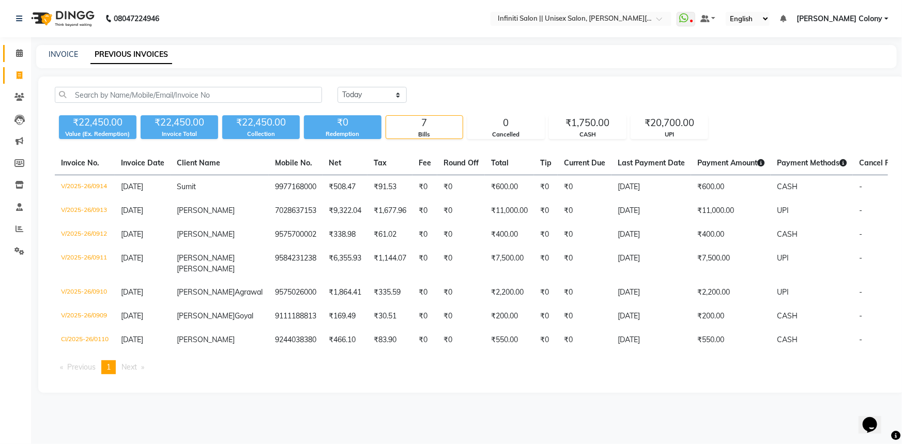
click at [9, 47] on link "Calendar" at bounding box center [15, 53] width 25 height 17
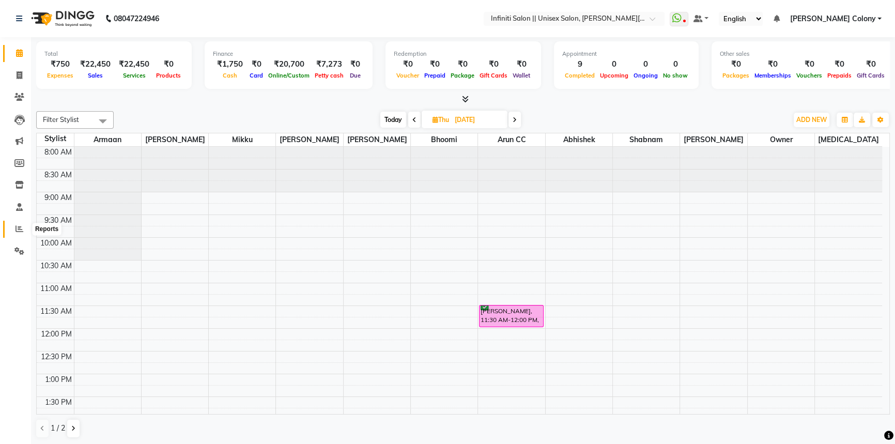
click at [19, 224] on span at bounding box center [19, 229] width 18 height 12
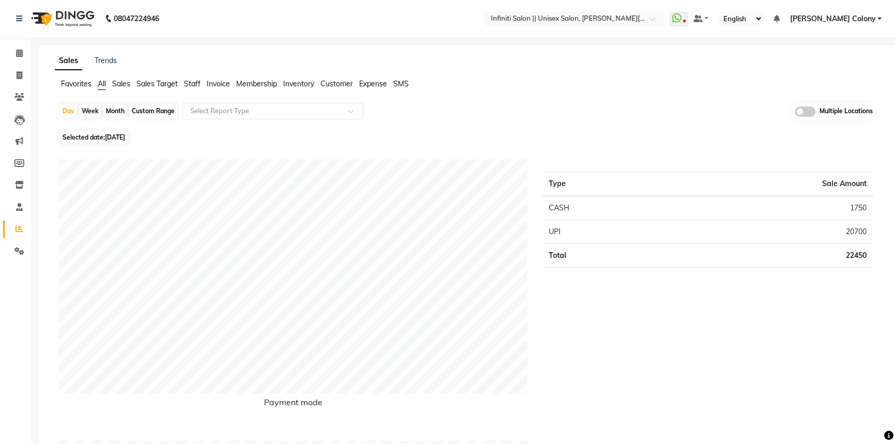
click at [193, 83] on span "Staff" at bounding box center [192, 83] width 17 height 9
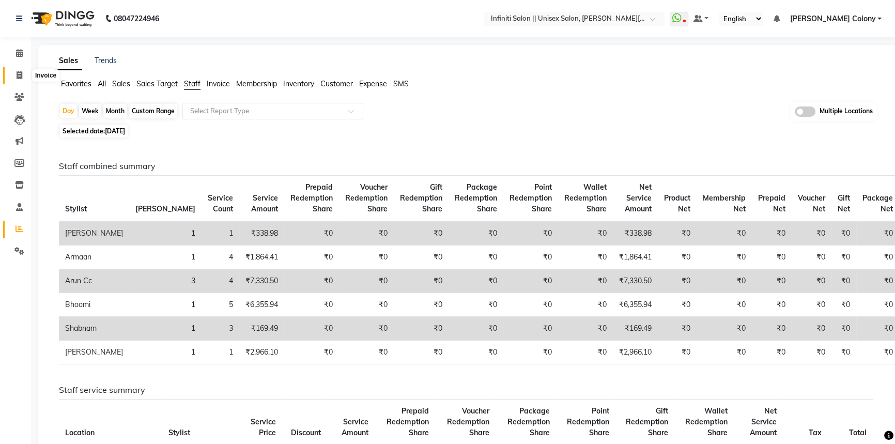
click at [15, 72] on span at bounding box center [19, 76] width 18 height 12
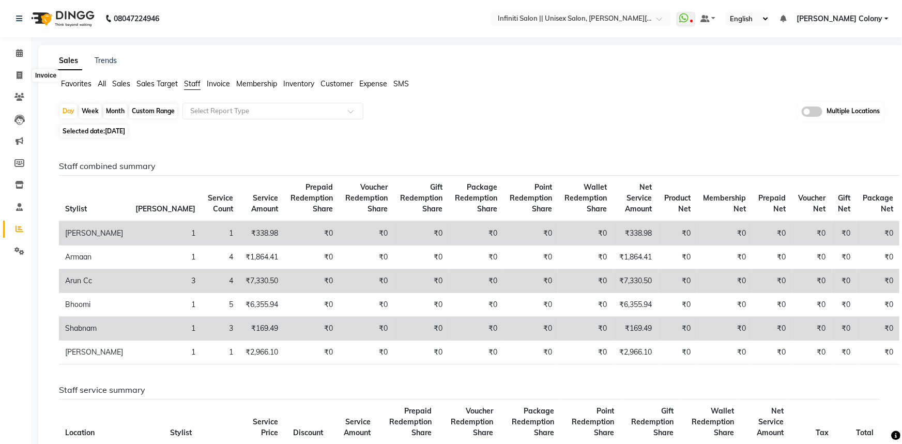
select select "service"
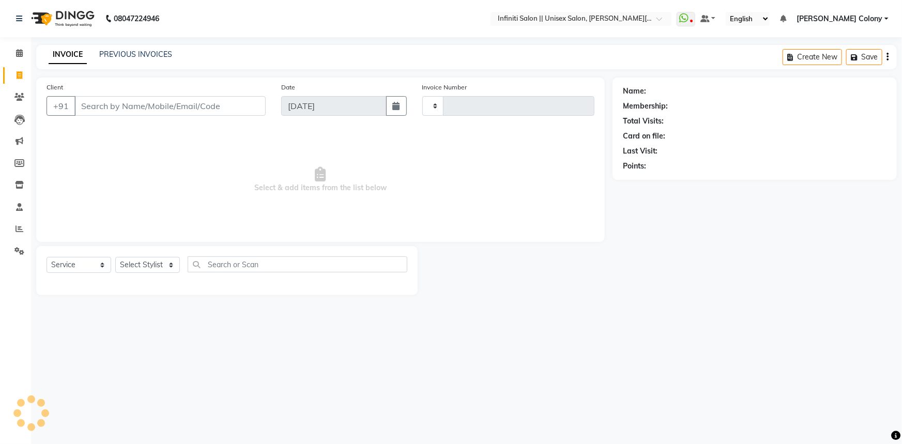
type input "0915"
select select "8233"
click at [118, 109] on input "Client" at bounding box center [169, 106] width 191 height 20
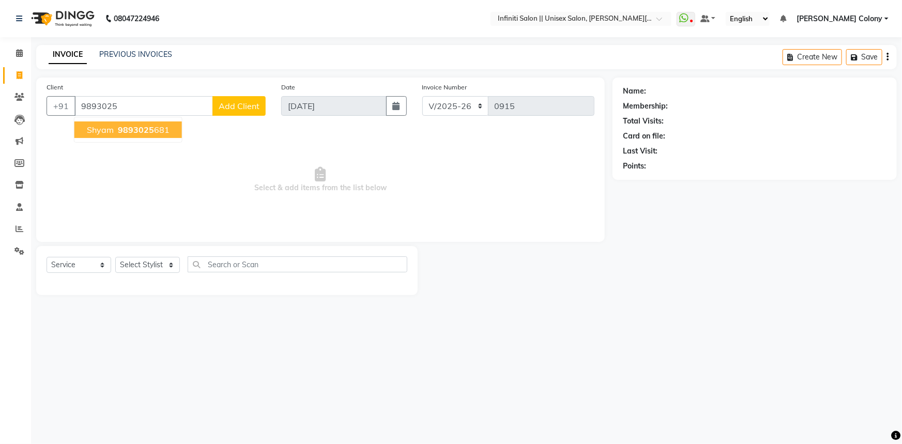
click at [118, 127] on span "9893025" at bounding box center [136, 130] width 36 height 10
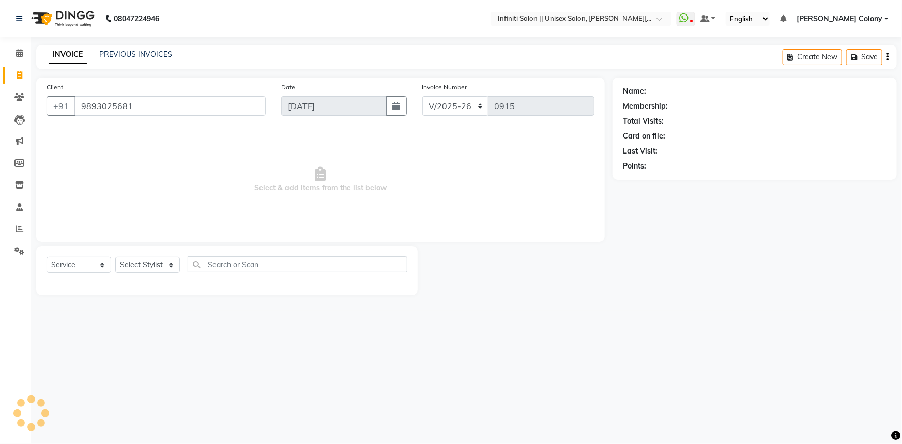
type input "9893025681"
select select "1: Object"
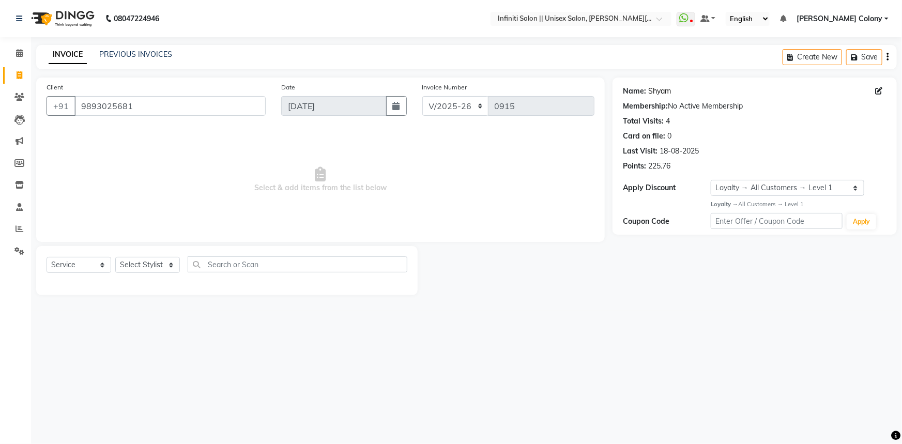
drag, startPoint x: 659, startPoint y: 99, endPoint x: 656, endPoint y: 93, distance: 6.1
click at [658, 97] on div "Name: Shyam Membership: No Active Membership Total Visits: 4 Card on file: 0 La…" at bounding box center [755, 127] width 264 height 90
click at [656, 93] on link "Shyam" at bounding box center [659, 91] width 23 height 11
click at [19, 59] on link "Calendar" at bounding box center [15, 53] width 25 height 17
click at [148, 263] on select "Select Stylist Abhishek Anjali Mahato Armaan Arun CC Bhoomi Dilshad Ahmad Ishu …" at bounding box center [147, 265] width 65 height 16
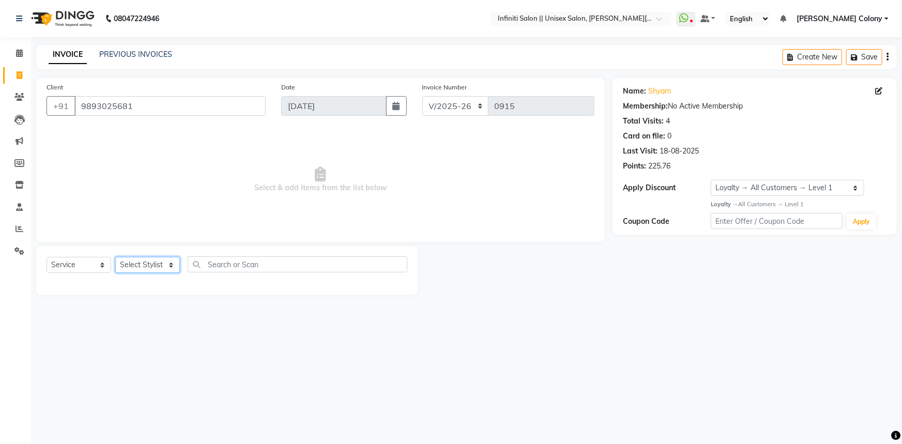
select select "78872"
click at [115, 257] on select "Select Stylist Abhishek Anjali Mahato Armaan Arun CC Bhoomi Dilshad Ahmad Ishu …" at bounding box center [147, 265] width 65 height 16
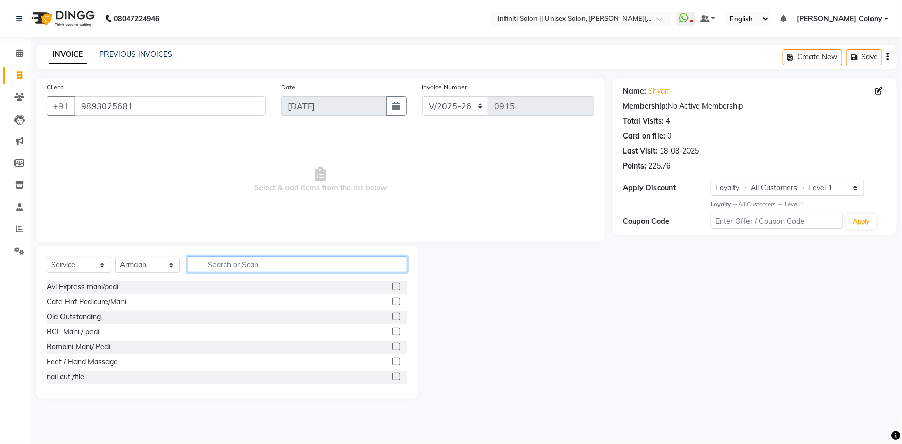
click at [211, 260] on input "text" at bounding box center [298, 264] width 220 height 16
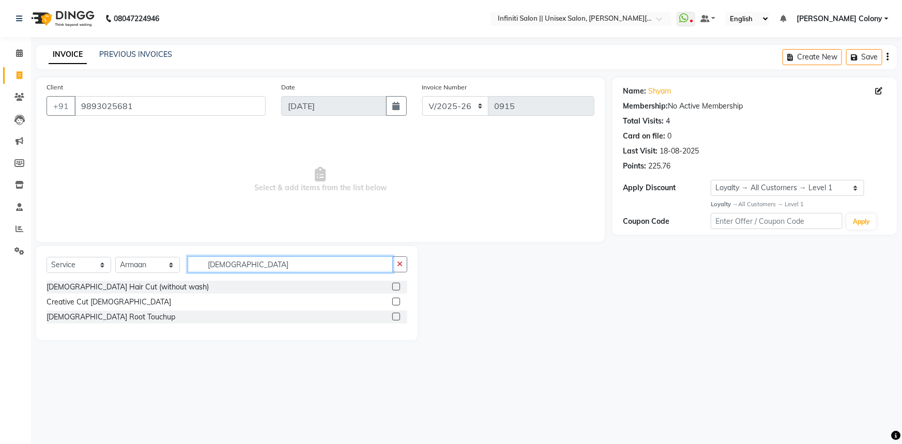
type input "[DEMOGRAPHIC_DATA]"
click at [398, 284] on label at bounding box center [396, 287] width 8 height 8
click at [398, 284] on input "checkbox" at bounding box center [395, 287] width 7 height 7
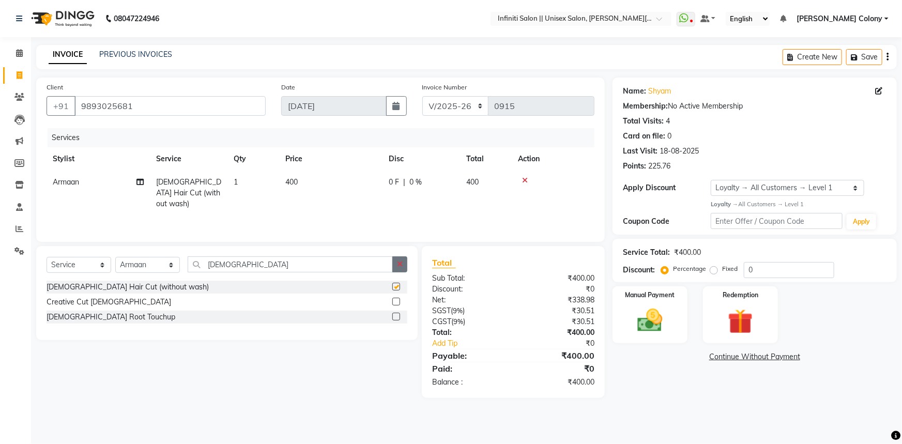
checkbox input "false"
click at [402, 264] on icon "button" at bounding box center [400, 264] width 6 height 7
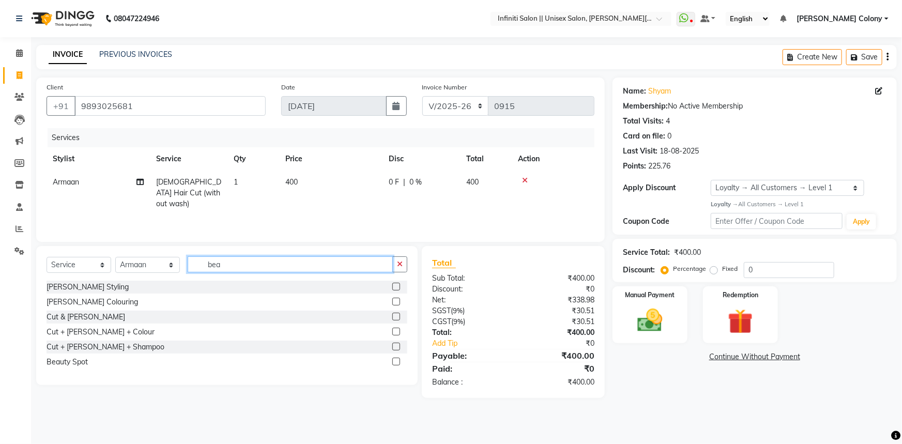
type input "bea"
click at [399, 286] on label at bounding box center [396, 287] width 8 height 8
click at [399, 286] on input "checkbox" at bounding box center [395, 287] width 7 height 7
checkbox input "true"
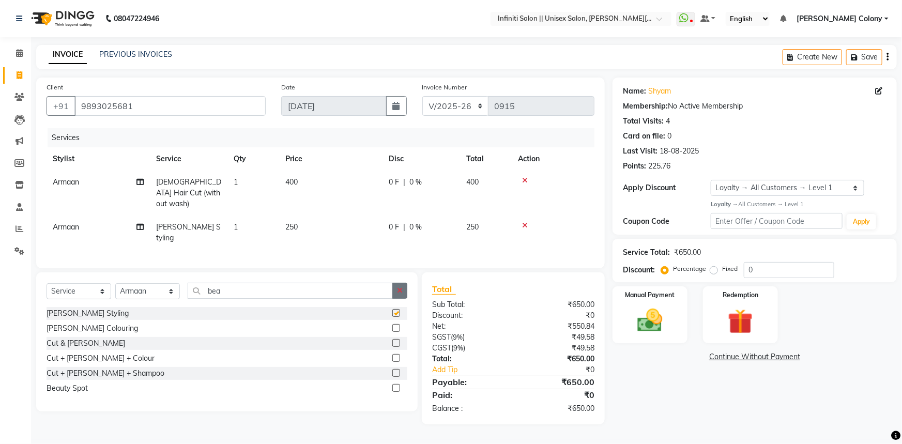
click at [403, 283] on button "button" at bounding box center [399, 291] width 15 height 16
checkbox input "false"
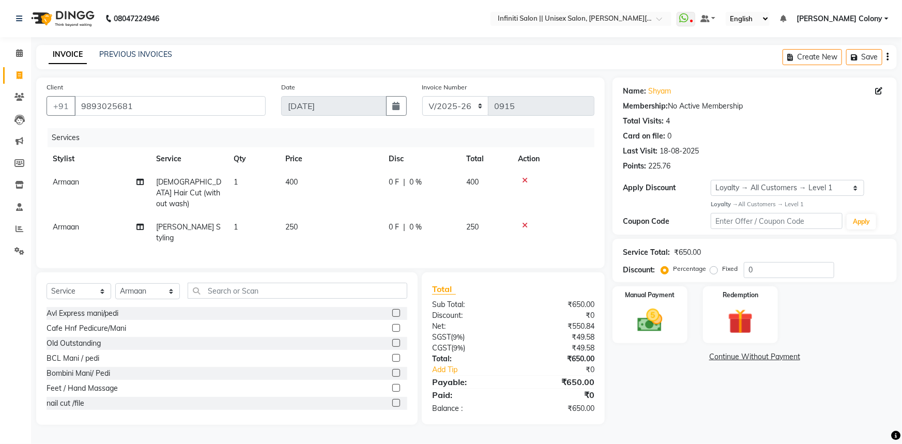
click at [319, 219] on td "250" at bounding box center [330, 233] width 103 height 34
select select "78872"
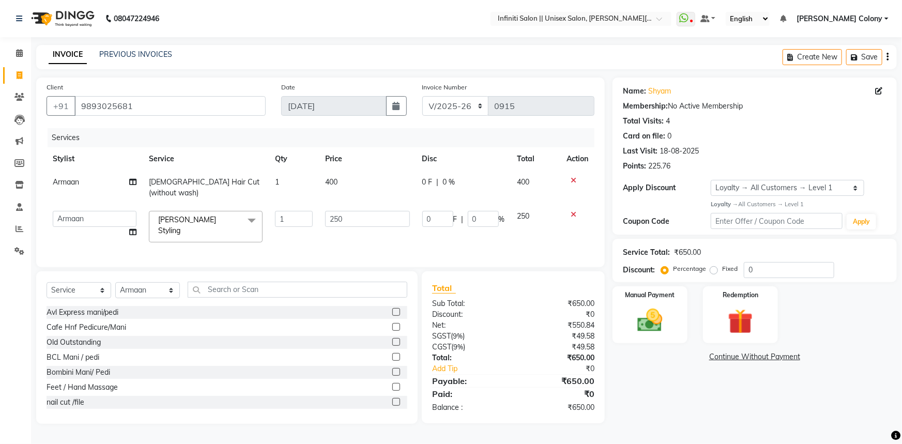
click at [200, 215] on span "Beard Styling x" at bounding box center [201, 226] width 91 height 22
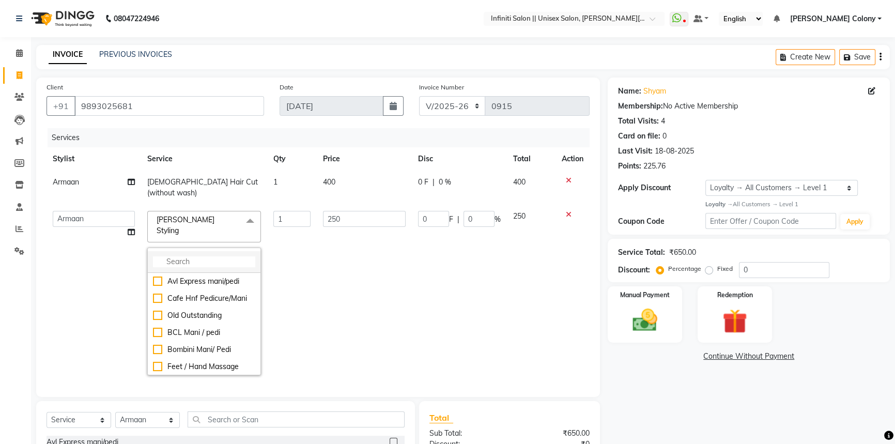
click at [191, 256] on input "multiselect-search" at bounding box center [204, 261] width 102 height 11
click at [566, 211] on icon at bounding box center [569, 214] width 6 height 7
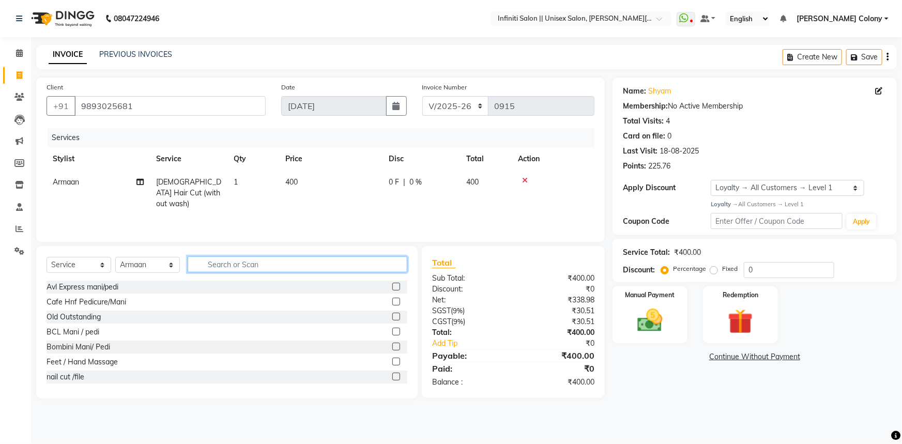
click at [239, 263] on input "text" at bounding box center [298, 264] width 220 height 16
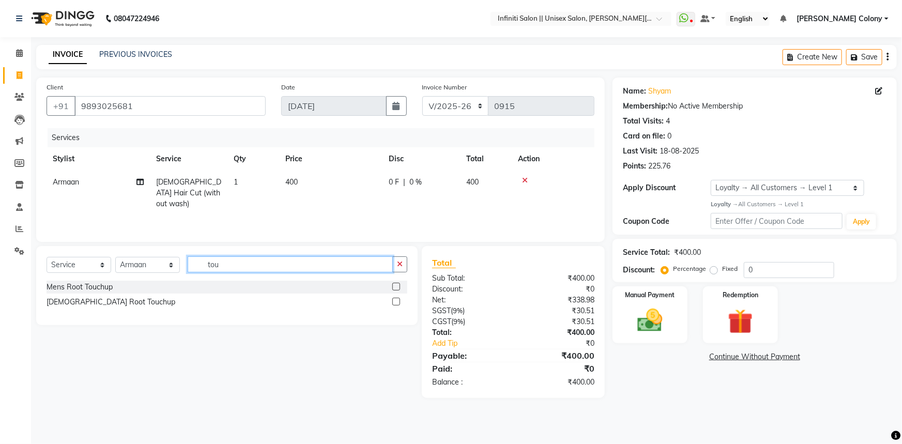
type input "tou"
click at [397, 288] on label at bounding box center [396, 287] width 8 height 8
click at [397, 288] on input "checkbox" at bounding box center [395, 287] width 7 height 7
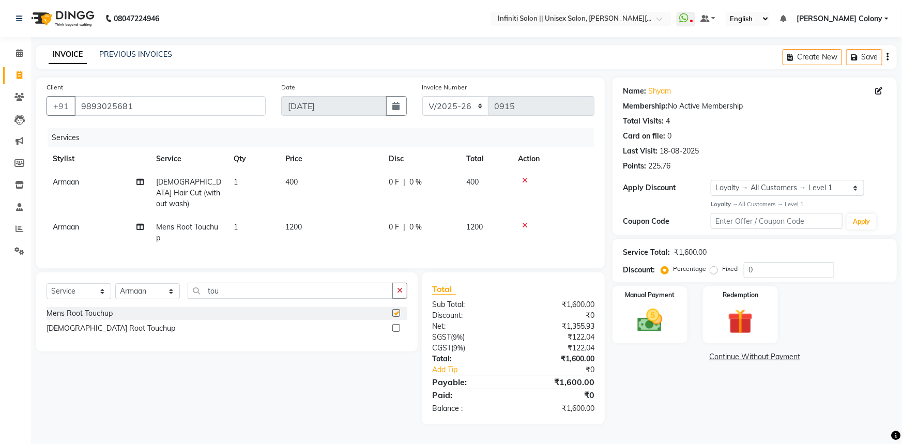
checkbox input "false"
click at [314, 217] on td "1200" at bounding box center [330, 233] width 103 height 34
select select "78872"
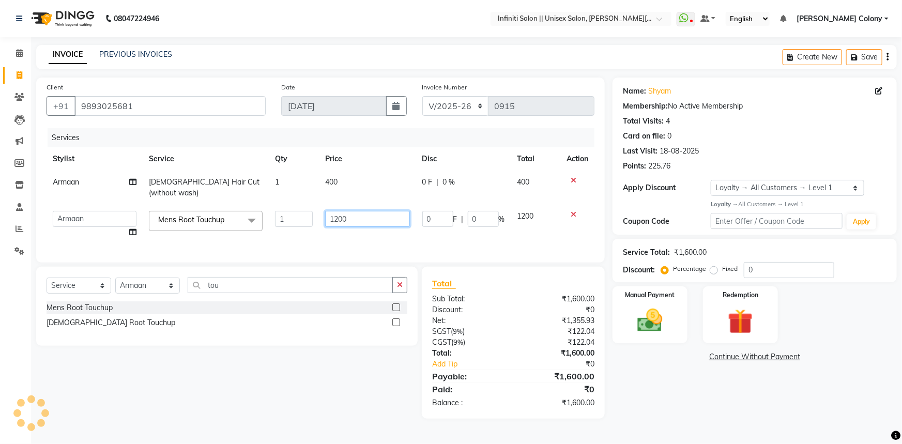
drag, startPoint x: 350, startPoint y: 210, endPoint x: 295, endPoint y: 218, distance: 55.8
click at [295, 218] on tr "Abhishek Anjali Mahato Armaan Arun CC Bhoomi Dilshad Ahmad Ishu Jitesh Mikku Mo…" at bounding box center [321, 224] width 548 height 39
type input "1300"
click at [295, 218] on tr "Abhishek Anjali Mahato Armaan Arun CC Bhoomi Dilshad Ahmad Ishu Jitesh Mikku Mo…" at bounding box center [321, 224] width 548 height 39
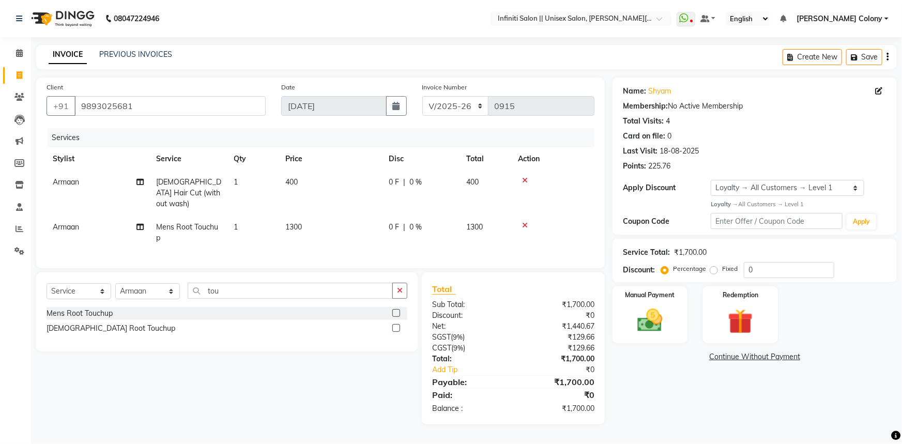
click at [401, 287] on icon "button" at bounding box center [400, 290] width 6 height 7
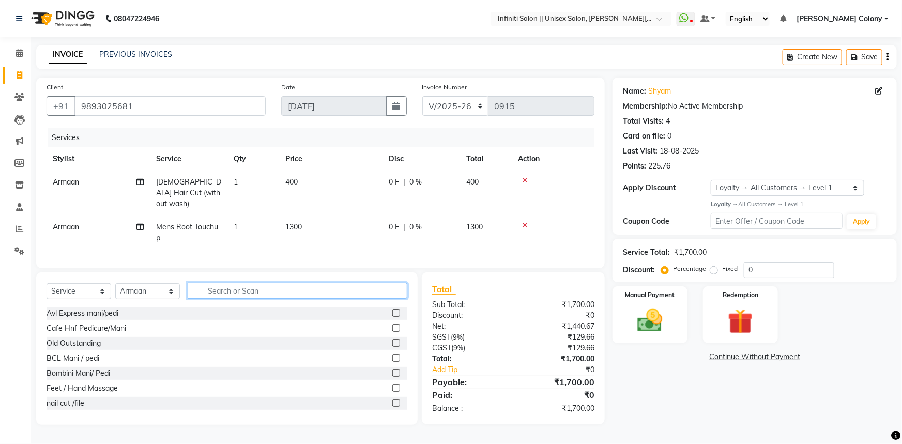
click at [342, 286] on input "text" at bounding box center [298, 291] width 220 height 16
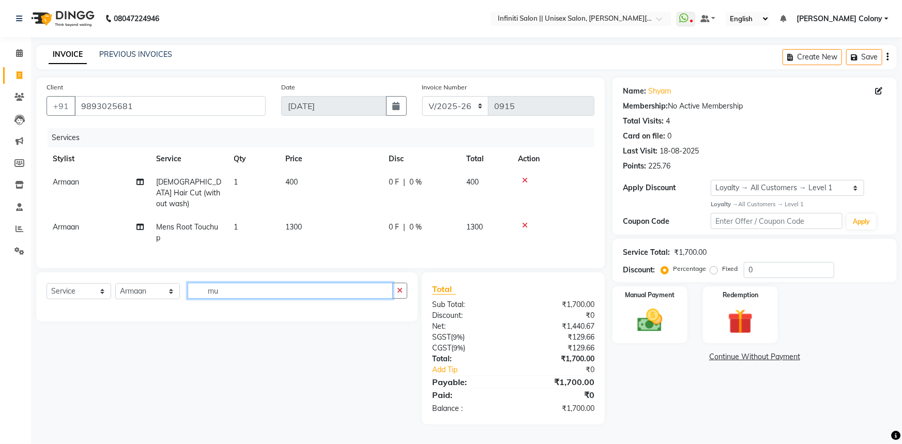
type input "m"
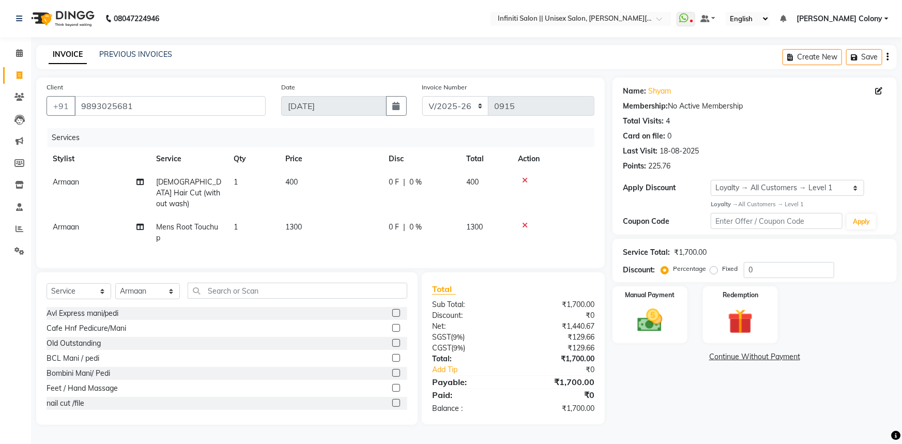
click at [305, 223] on td "1300" at bounding box center [330, 233] width 103 height 34
select select "78872"
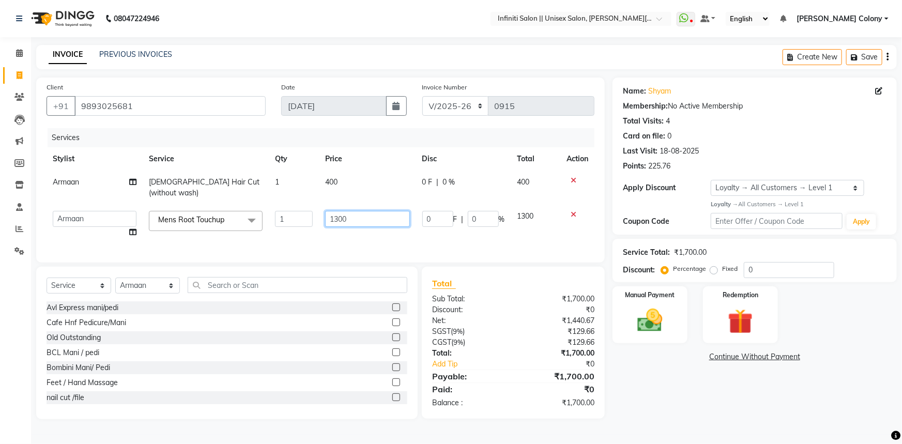
drag, startPoint x: 358, startPoint y: 212, endPoint x: 244, endPoint y: 237, distance: 115.9
click at [271, 232] on tr "Abhishek Anjali Mahato Armaan Arun CC Bhoomi Dilshad Ahmad Ishu Jitesh Mikku Mo…" at bounding box center [321, 224] width 548 height 39
click at [349, 235] on div "Services Stylist Service Qty Price Disc Total Action Armaan Male Hair Cut (with…" at bounding box center [321, 190] width 548 height 124
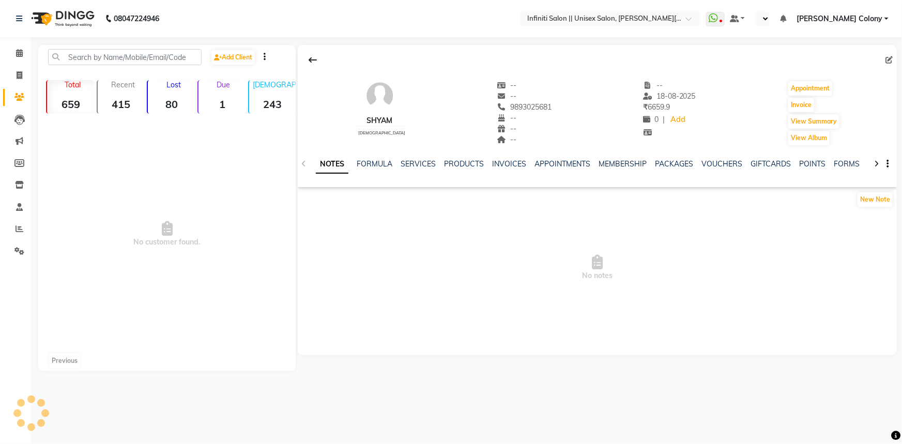
select select "en"
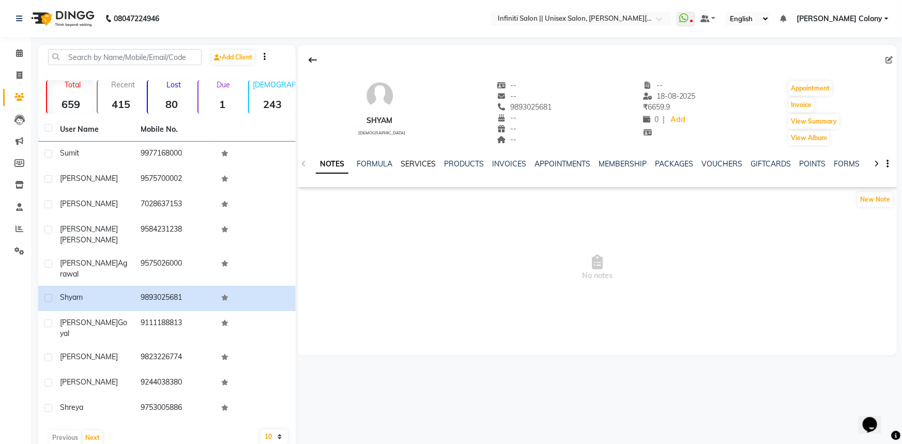
click at [425, 162] on link "SERVICES" at bounding box center [418, 163] width 35 height 9
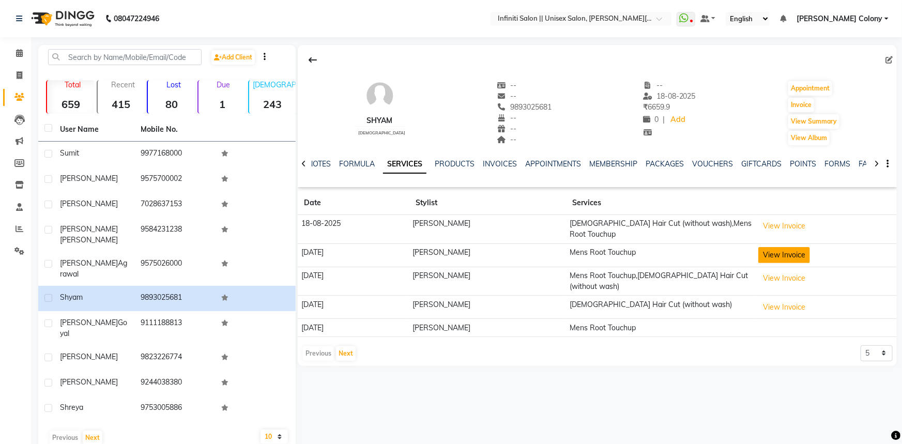
click at [776, 253] on button "View Invoice" at bounding box center [784, 255] width 52 height 16
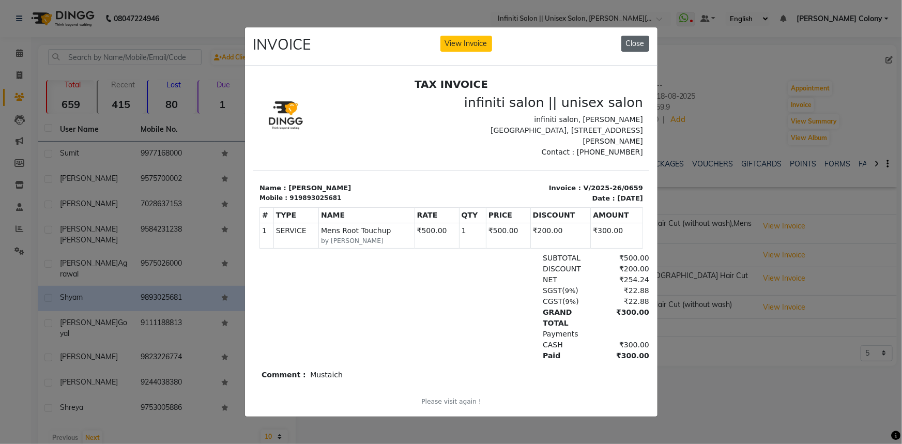
click at [632, 39] on button "Close" at bounding box center [635, 44] width 28 height 16
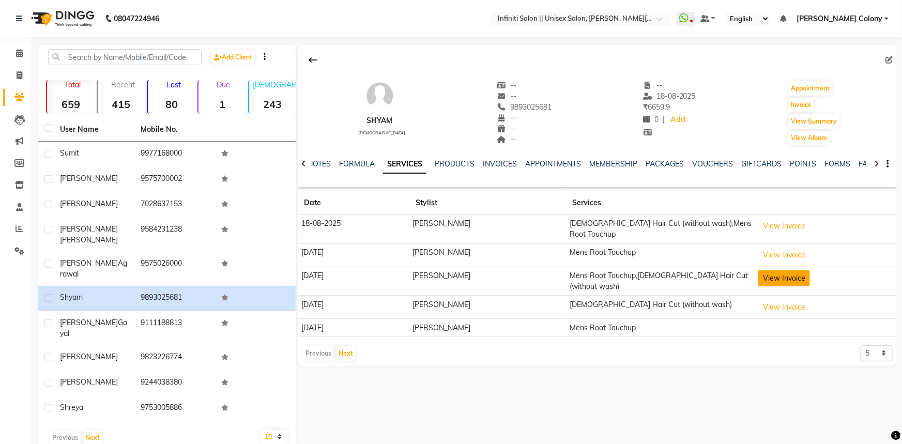
click at [774, 270] on button "View Invoice" at bounding box center [784, 278] width 52 height 16
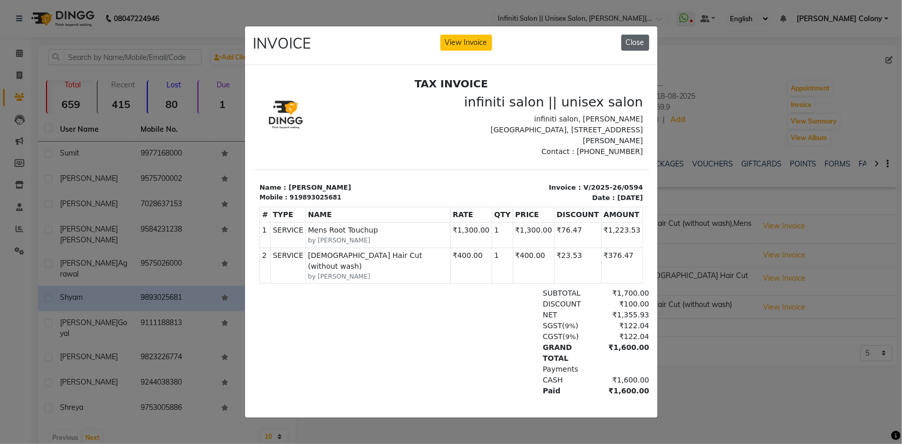
click at [631, 40] on button "Close" at bounding box center [635, 43] width 28 height 16
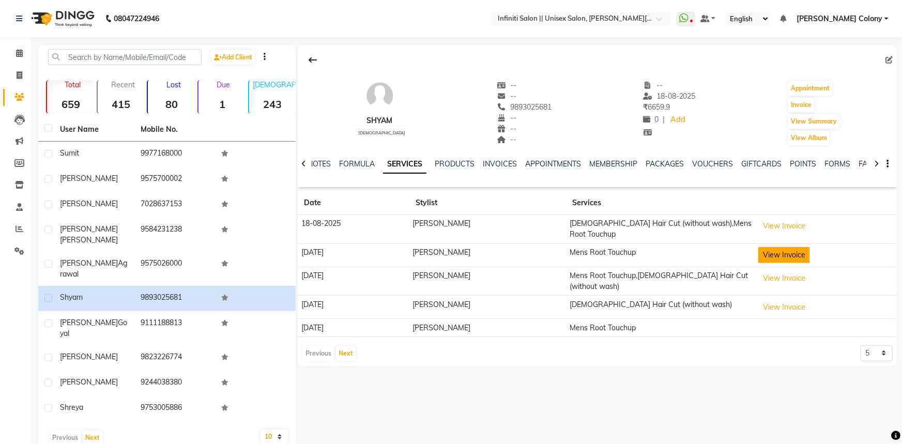
click at [794, 254] on button "View Invoice" at bounding box center [784, 255] width 52 height 16
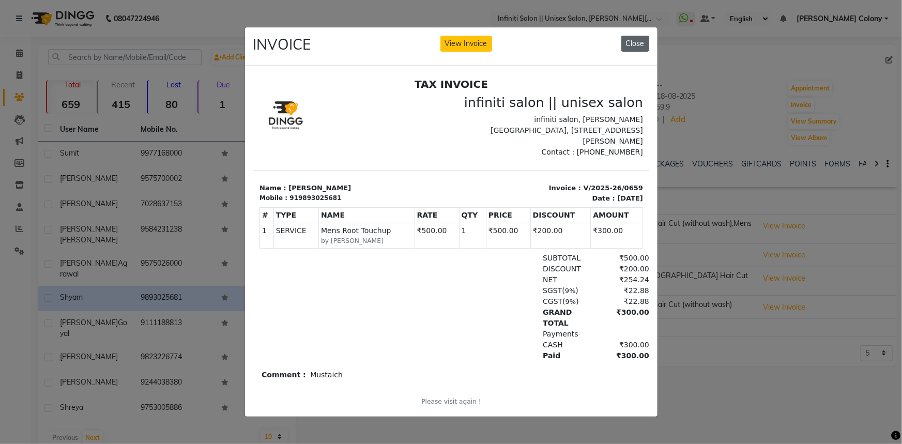
click at [632, 36] on button "Close" at bounding box center [635, 44] width 28 height 16
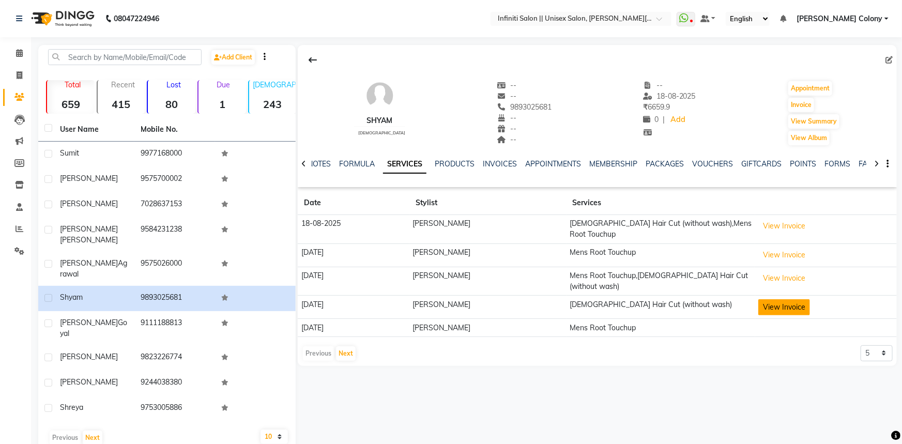
click at [778, 299] on button "View Invoice" at bounding box center [784, 307] width 52 height 16
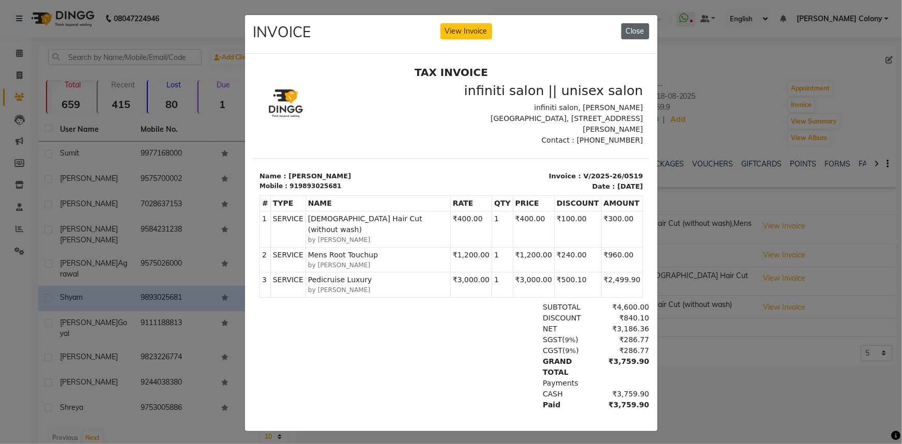
click at [626, 26] on button "Close" at bounding box center [635, 31] width 28 height 16
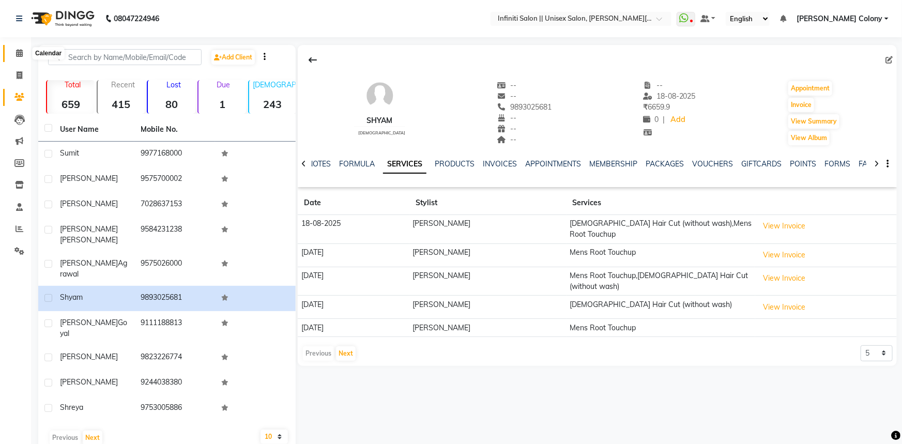
click at [16, 51] on icon at bounding box center [19, 53] width 7 height 8
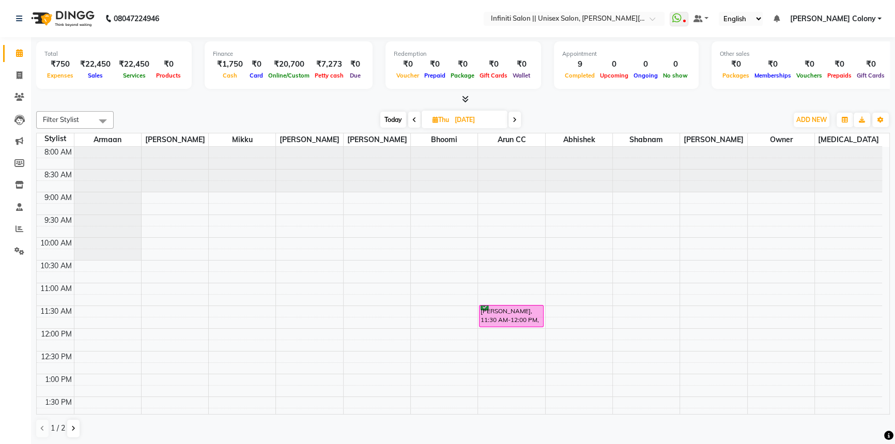
click at [467, 102] on icon at bounding box center [465, 99] width 7 height 8
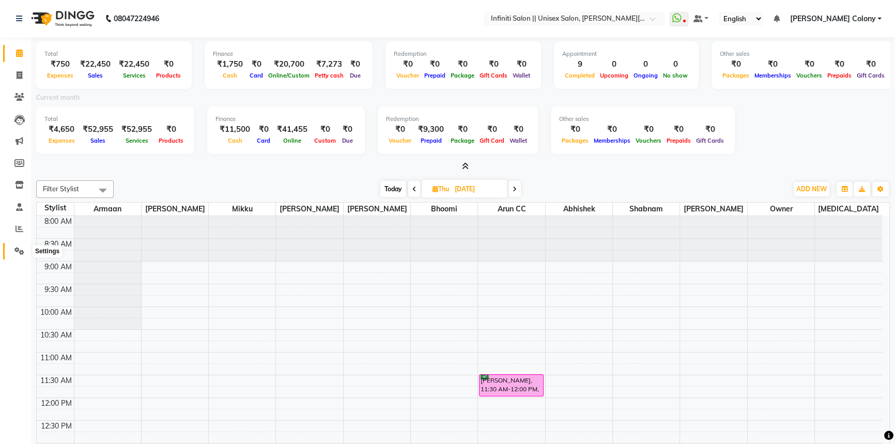
click at [19, 248] on icon at bounding box center [19, 251] width 10 height 8
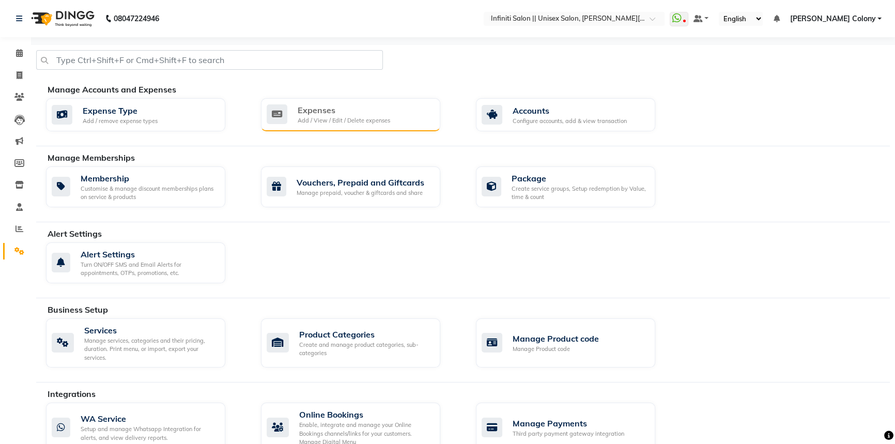
click at [380, 118] on div "Add / View / Edit / Delete expenses" at bounding box center [344, 120] width 93 height 9
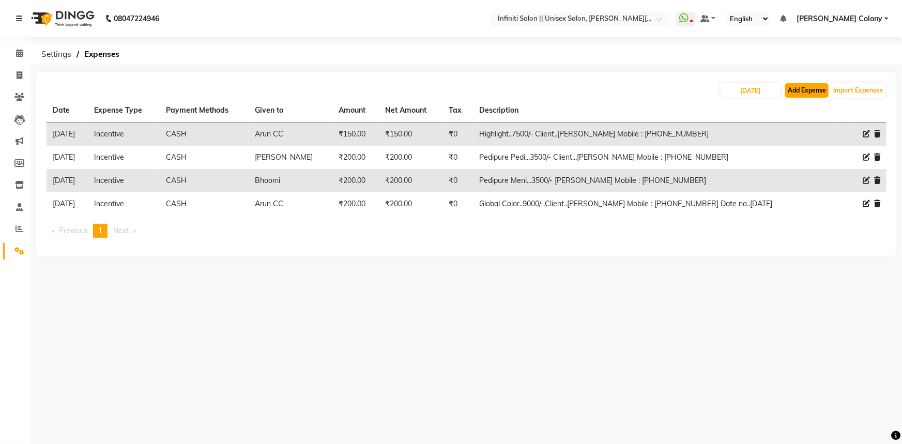
click at [797, 93] on button "Add Expense" at bounding box center [806, 90] width 43 height 14
select select "1"
select select "7361"
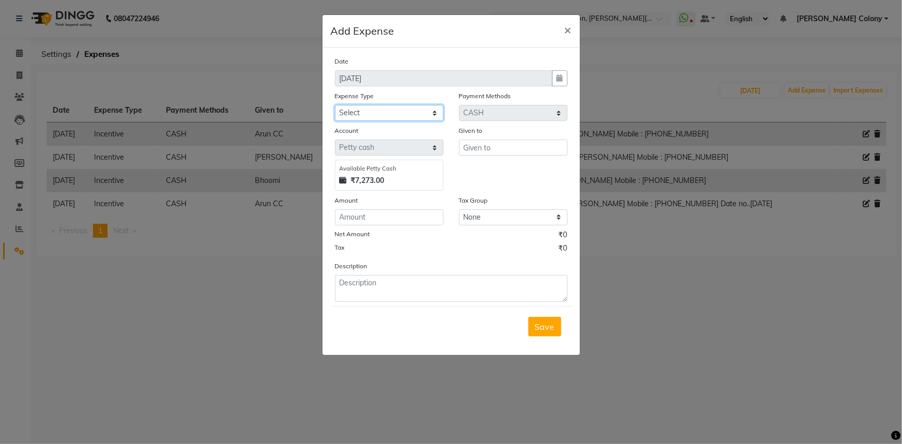
click at [374, 112] on select "Select Advance Salary Client Snacks Fuel Incentive Maintenance Miscellaneous Pa…" at bounding box center [389, 113] width 109 height 16
select select "12400"
click at [335, 105] on select "Select Advance Salary Client Snacks Fuel Incentive Maintenance Miscellaneous Pa…" at bounding box center [389, 113] width 109 height 16
click at [484, 146] on input "text" at bounding box center [513, 148] width 109 height 16
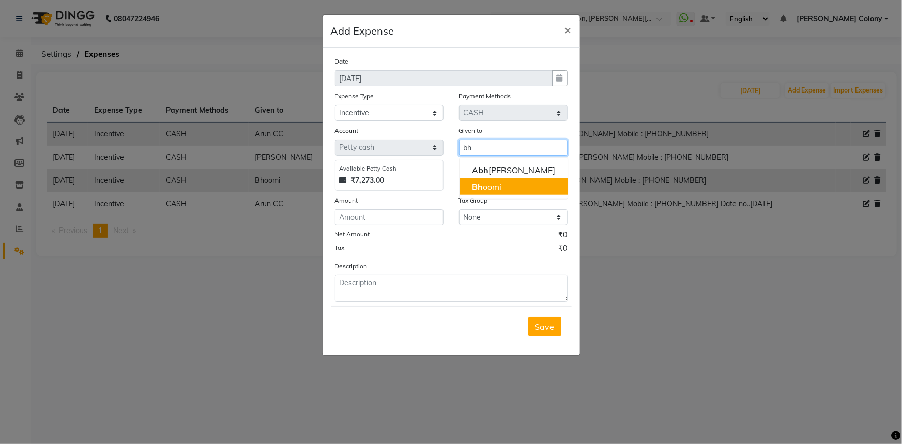
click at [493, 187] on ngb-highlight "Bh oomi" at bounding box center [486, 186] width 29 height 10
type input "Bhoomi"
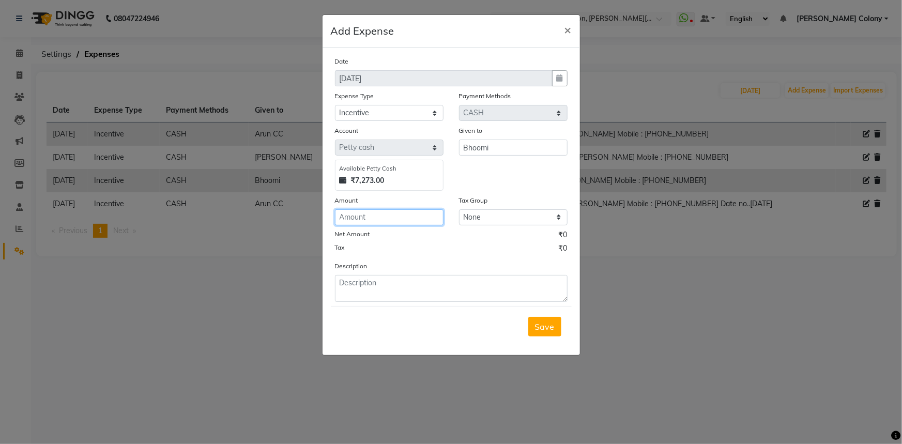
click at [412, 224] on input "number" at bounding box center [389, 217] width 109 height 16
type input "100"
click at [391, 290] on textarea at bounding box center [451, 288] width 233 height 27
paste textarea "[PERSON_NAME] Mobile : [PHONE_NUMBER]"
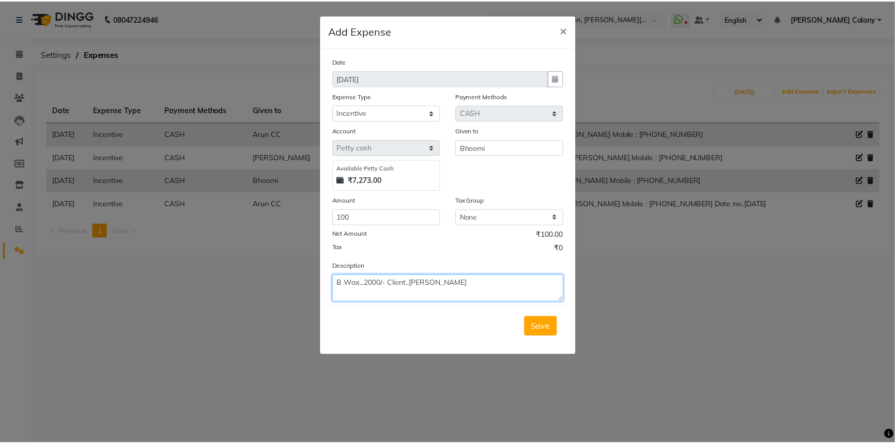
scroll to position [8, 0]
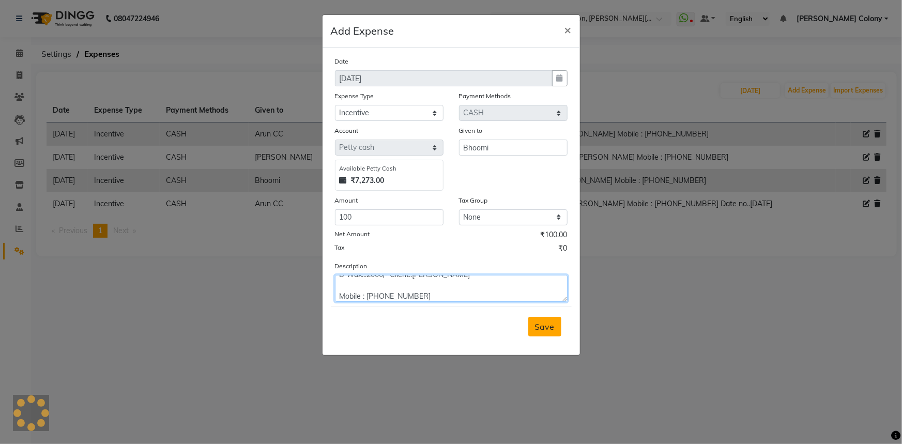
type textarea "B Wax...2000/- Client..[PERSON_NAME] Mobile : [PHONE_NUMBER]"
click at [536, 331] on span "Save" at bounding box center [545, 327] width 20 height 10
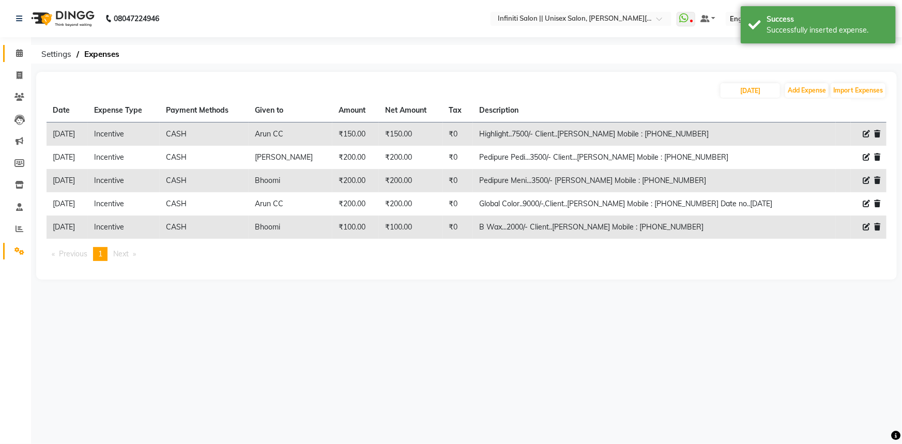
click at [20, 49] on icon at bounding box center [19, 53] width 7 height 8
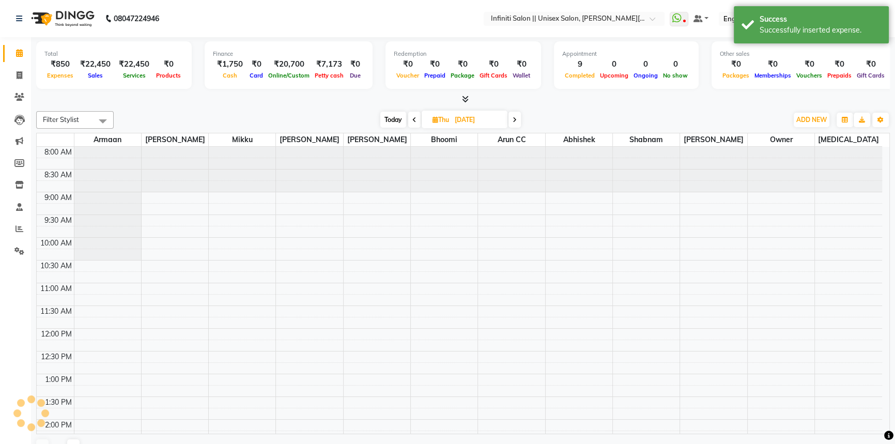
scroll to position [301, 0]
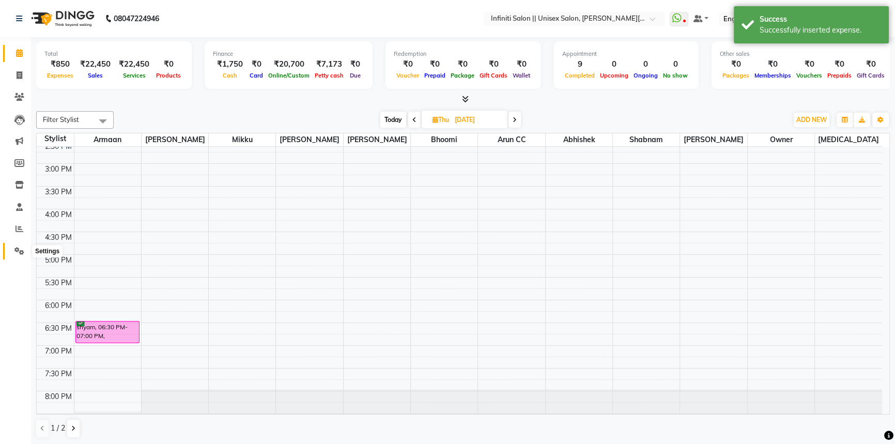
click at [23, 254] on icon at bounding box center [19, 251] width 10 height 8
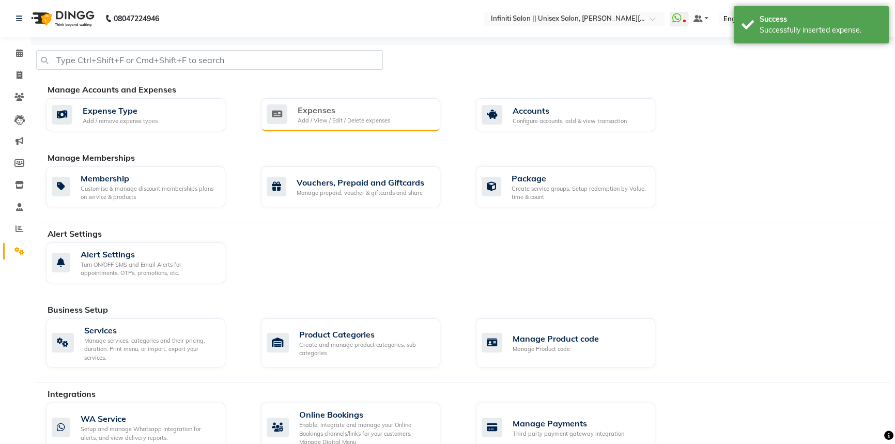
click at [305, 115] on div "Expenses" at bounding box center [344, 110] width 93 height 12
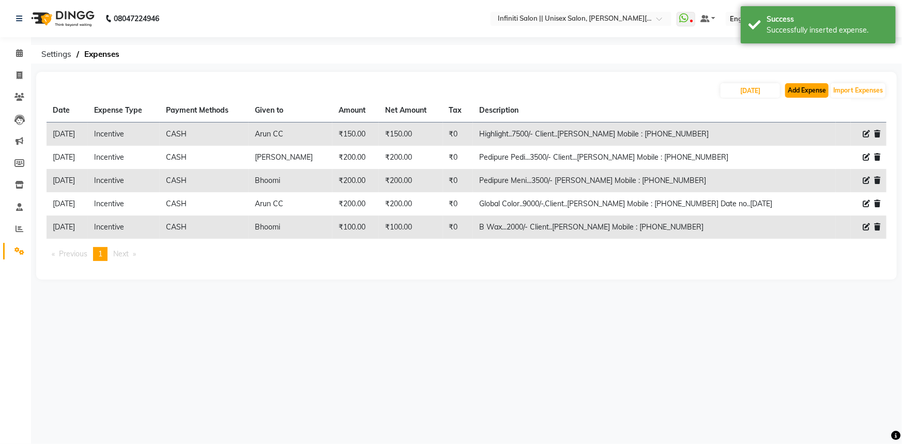
click at [803, 91] on button "Add Expense" at bounding box center [806, 90] width 43 height 14
select select "1"
select select "7361"
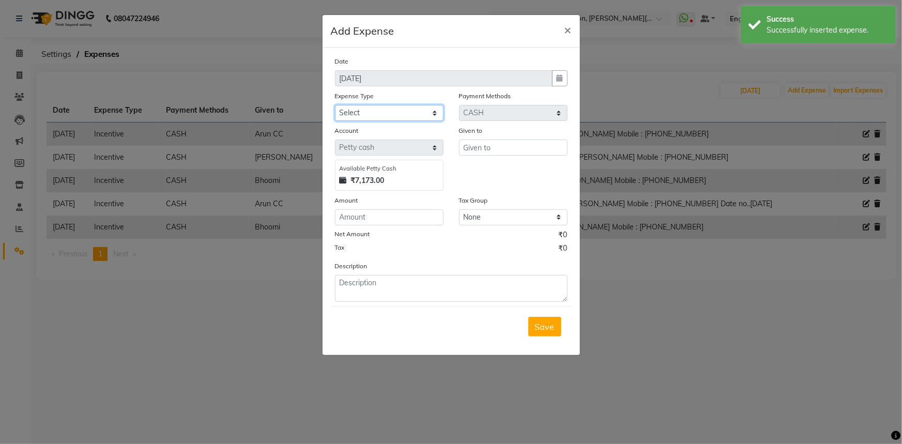
click at [409, 105] on select "Select Advance Salary Client Snacks Fuel Incentive Maintenance Miscellaneous Pa…" at bounding box center [389, 113] width 109 height 16
click at [335, 105] on select "Select Advance Salary Client Snacks Fuel Incentive Maintenance Miscellaneous Pa…" at bounding box center [389, 113] width 109 height 16
click at [406, 110] on select "Select Advance Salary Client Snacks Fuel Incentive Maintenance Miscellaneous Pa…" at bounding box center [389, 113] width 109 height 16
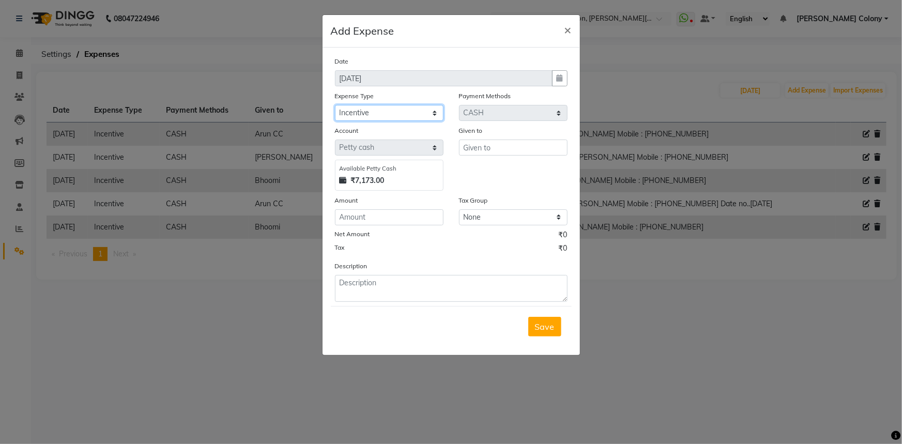
select select "12403"
click at [335, 105] on select "Select Advance Salary Client Snacks Fuel Incentive Maintenance Miscellaneous Pa…" at bounding box center [389, 113] width 109 height 16
click at [480, 149] on input "text" at bounding box center [513, 148] width 109 height 16
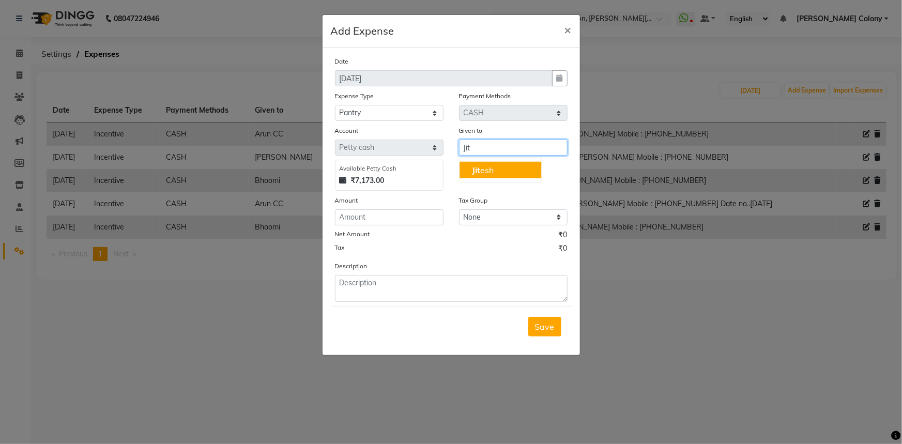
click at [503, 170] on button "[PERSON_NAME]" at bounding box center [501, 170] width 82 height 17
type input "[PERSON_NAME]"
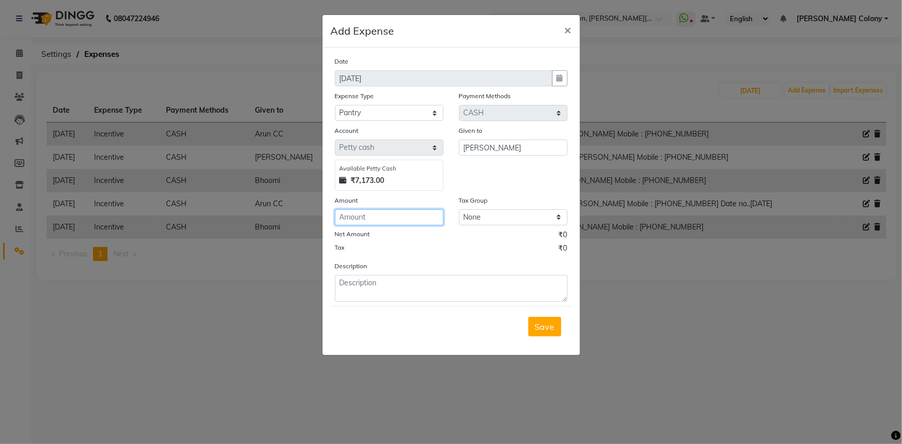
click at [408, 217] on input "number" at bounding box center [389, 217] width 109 height 16
type input "310"
click at [374, 289] on textarea at bounding box center [451, 288] width 233 height 27
type textarea "Milk/Sugar"
click at [545, 332] on span "Save" at bounding box center [545, 327] width 20 height 10
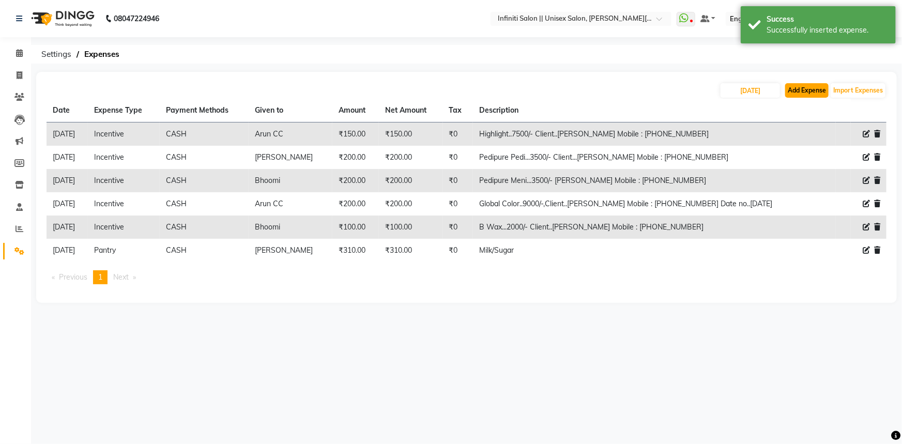
click at [806, 92] on button "Add Expense" at bounding box center [806, 90] width 43 height 14
select select "1"
select select "7361"
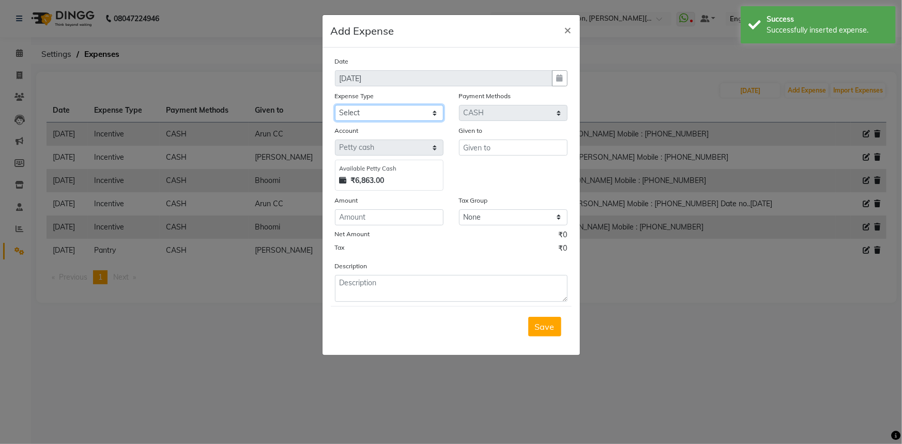
click at [378, 111] on select "Select Advance Salary Client Snacks Fuel Incentive Maintenance Miscellaneous Pa…" at bounding box center [389, 113] width 109 height 16
select select "12411"
click at [335, 105] on select "Select Advance Salary Client Snacks Fuel Incentive Maintenance Miscellaneous Pa…" at bounding box center [389, 113] width 109 height 16
click at [481, 152] on input "text" at bounding box center [513, 148] width 109 height 16
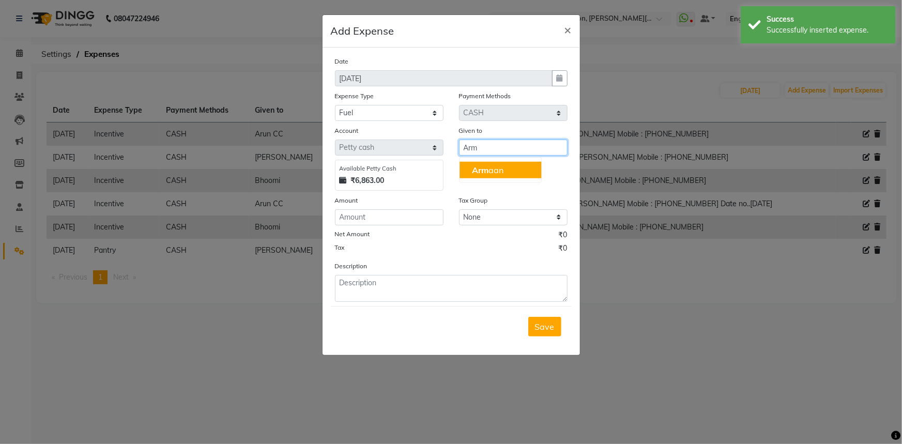
click at [488, 168] on span "Arm" at bounding box center [480, 170] width 17 height 10
type input "Armaan"
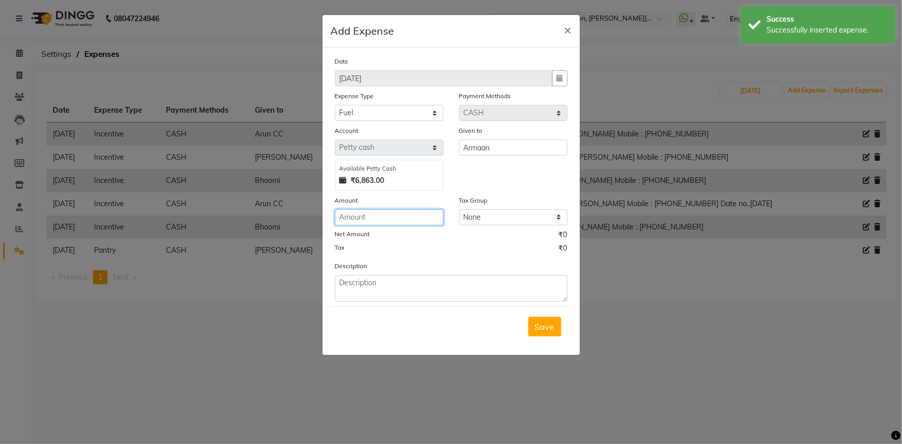
click at [388, 219] on input "number" at bounding box center [389, 217] width 109 height 16
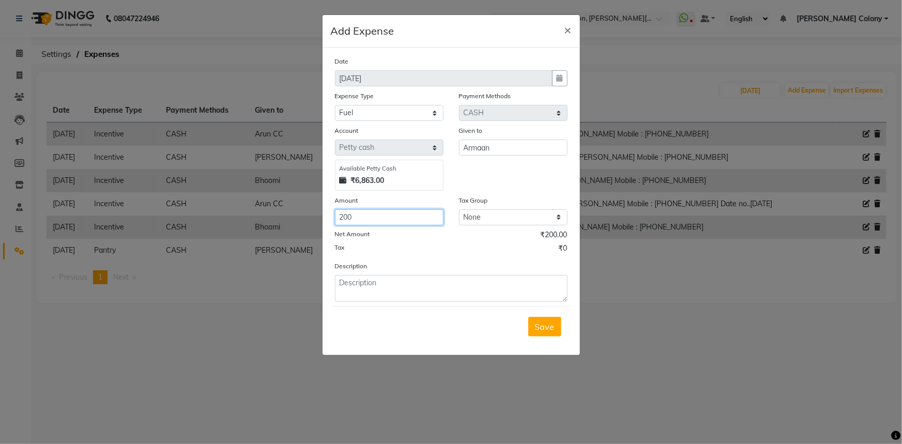
type input "200"
click at [399, 289] on textarea at bounding box center [451, 288] width 233 height 27
type textarea "Up Down Sn To Cc"
drag, startPoint x: 390, startPoint y: 225, endPoint x: 315, endPoint y: 212, distance: 75.6
click at [315, 212] on ngb-modal-window "Add Expense × Date [DATE] Expense Type Select Advance Salary Client Snacks Fuel…" at bounding box center [451, 222] width 902 height 444
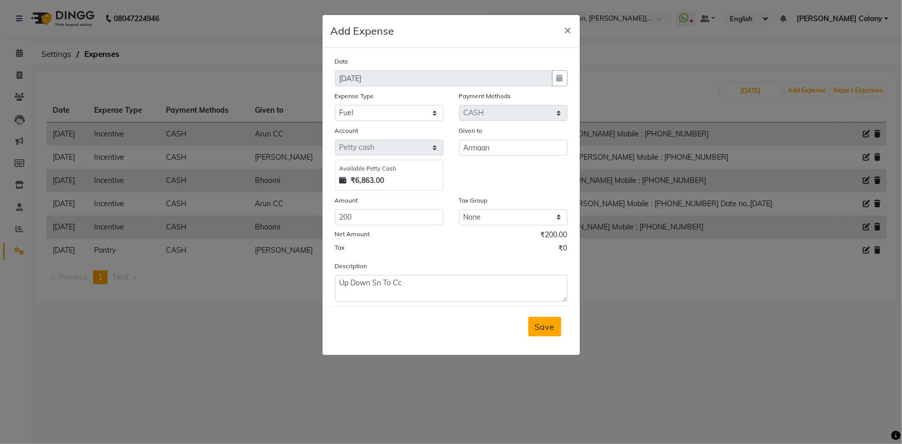
click at [546, 320] on button "Save" at bounding box center [544, 327] width 33 height 20
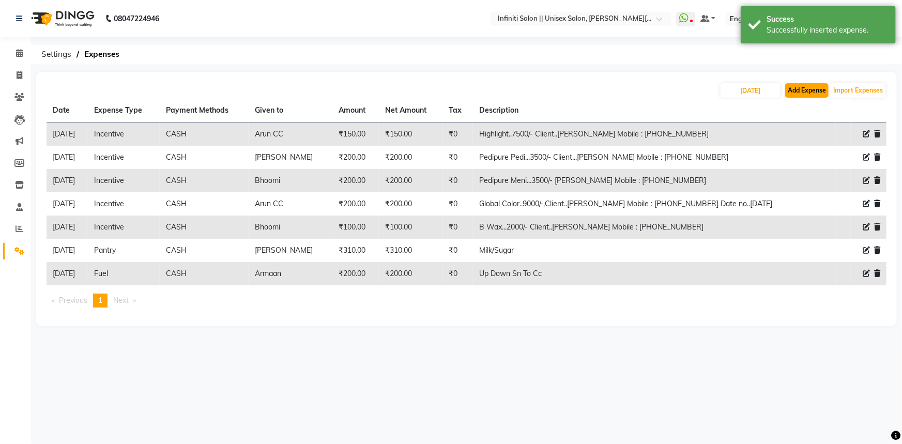
click at [802, 87] on button "Add Expense" at bounding box center [806, 90] width 43 height 14
select select "1"
select select "7361"
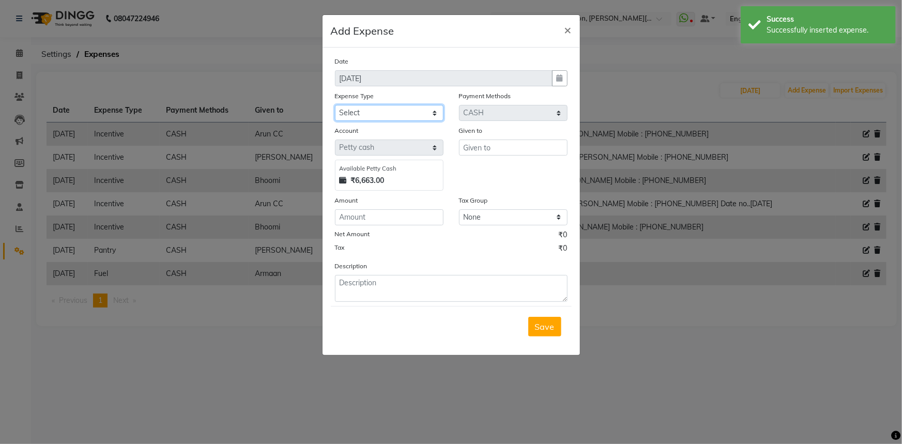
click at [367, 108] on select "Select Advance Salary Client Snacks Fuel Incentive Maintenance Miscellaneous Pa…" at bounding box center [389, 113] width 109 height 16
click at [335, 105] on select "Select Advance Salary Client Snacks Fuel Incentive Maintenance Miscellaneous Pa…" at bounding box center [389, 113] width 109 height 16
drag, startPoint x: 367, startPoint y: 112, endPoint x: 366, endPoint y: 118, distance: 5.8
click at [367, 112] on select "Select Advance Salary Client Snacks Fuel Incentive Maintenance Miscellaneous Pa…" at bounding box center [389, 113] width 109 height 16
select select "12403"
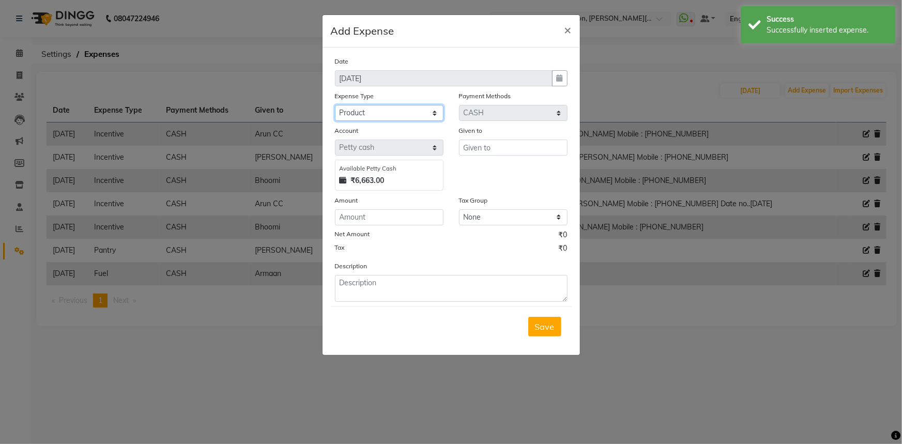
click at [335, 105] on select "Select Advance Salary Client Snacks Fuel Incentive Maintenance Miscellaneous Pa…" at bounding box center [389, 113] width 109 height 16
click at [507, 154] on input "text" at bounding box center [513, 148] width 109 height 16
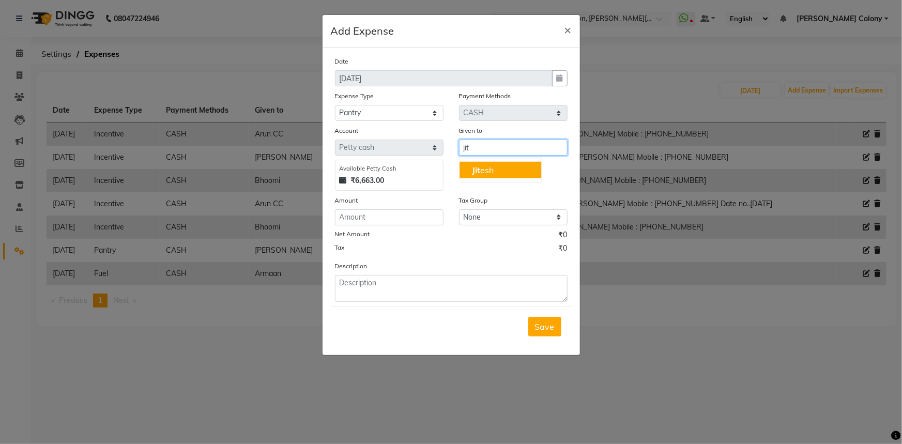
drag, startPoint x: 504, startPoint y: 169, endPoint x: 483, endPoint y: 187, distance: 27.5
click at [504, 169] on button "[PERSON_NAME]" at bounding box center [501, 170] width 82 height 17
type input "[PERSON_NAME]"
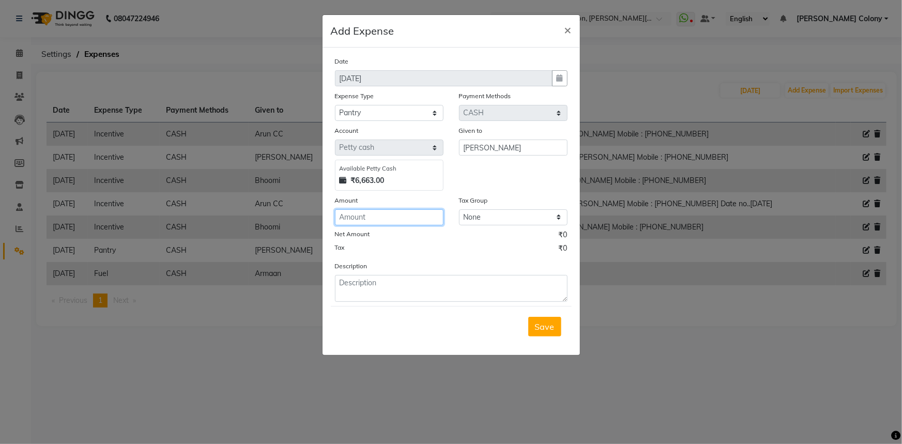
click at [429, 216] on input "number" at bounding box center [389, 217] width 109 height 16
type input "180"
click at [363, 277] on textarea at bounding box center [451, 288] width 233 height 27
click at [453, 287] on textarea "Flower & [PERSON_NAME]" at bounding box center [451, 288] width 233 height 27
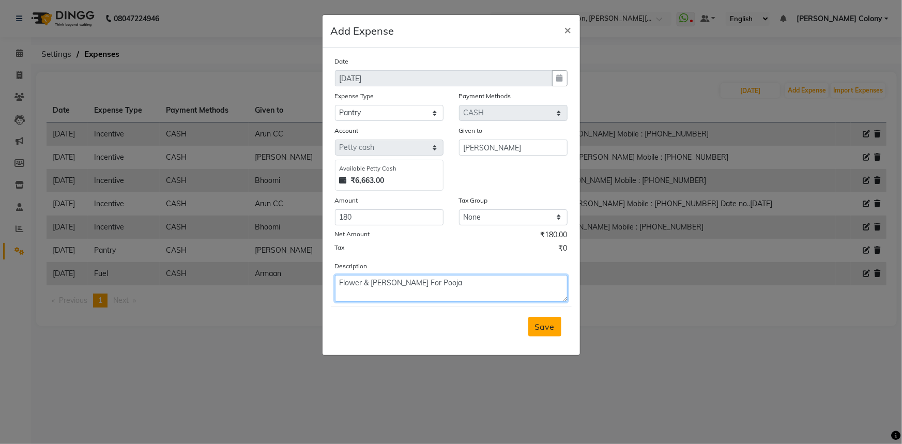
type textarea "Flower & [PERSON_NAME] For Pooja"
click at [553, 331] on span "Save" at bounding box center [545, 327] width 20 height 10
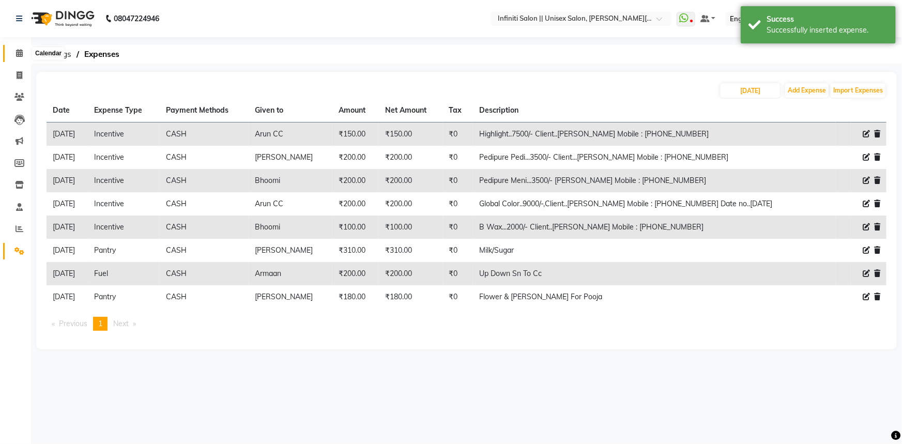
click at [17, 52] on icon at bounding box center [19, 53] width 7 height 8
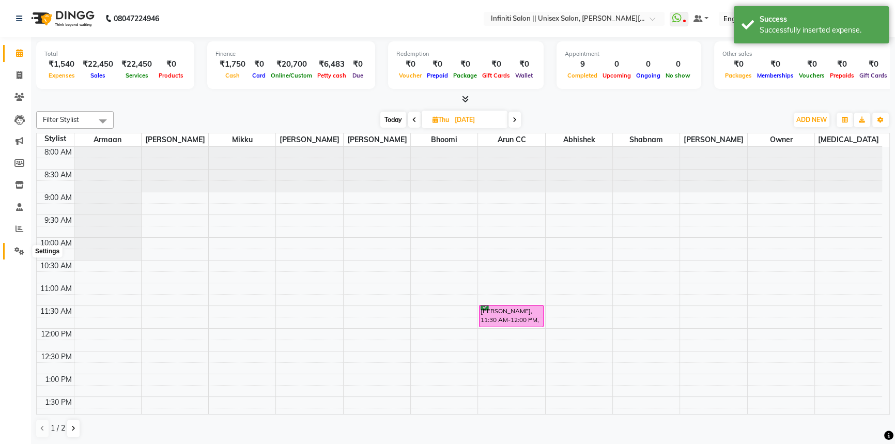
click at [21, 253] on icon at bounding box center [19, 251] width 10 height 8
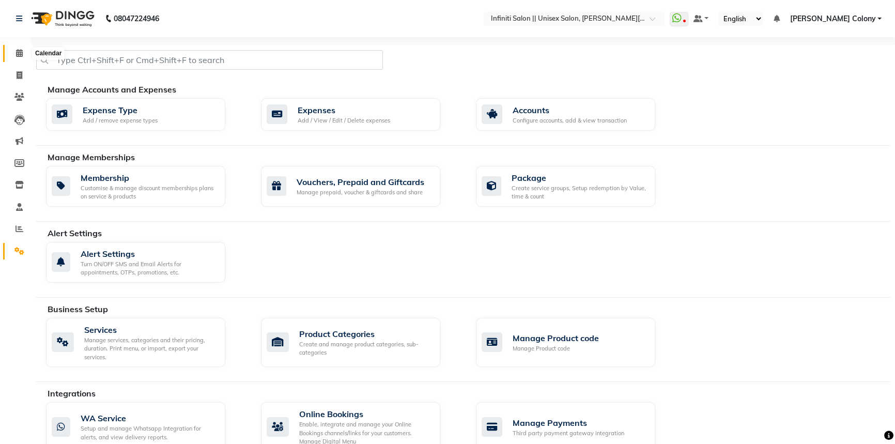
click at [15, 52] on span at bounding box center [19, 54] width 18 height 12
